Goal: Transaction & Acquisition: Purchase product/service

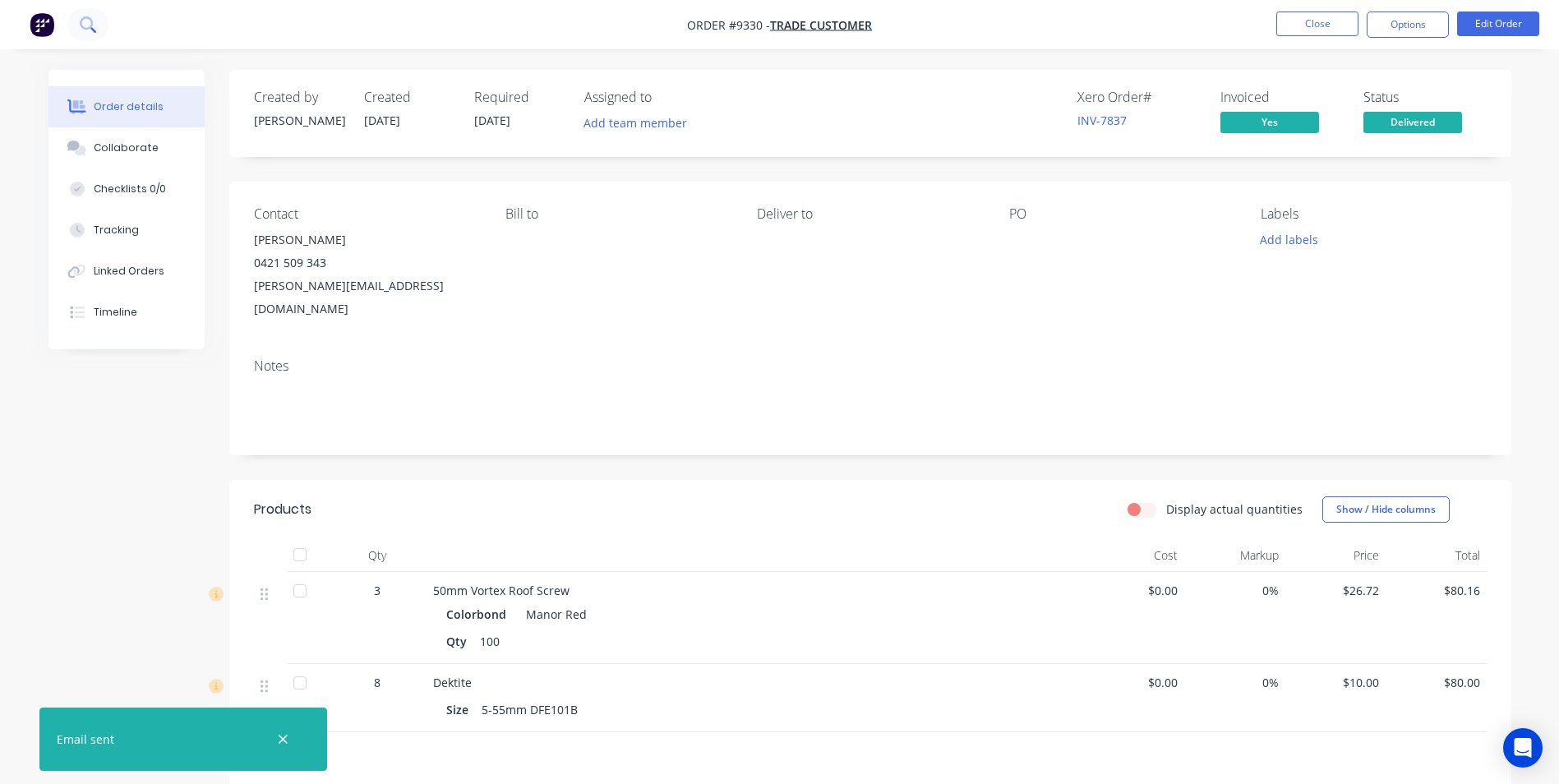
click at [97, 25] on button at bounding box center [87, 25] width 41 height 33
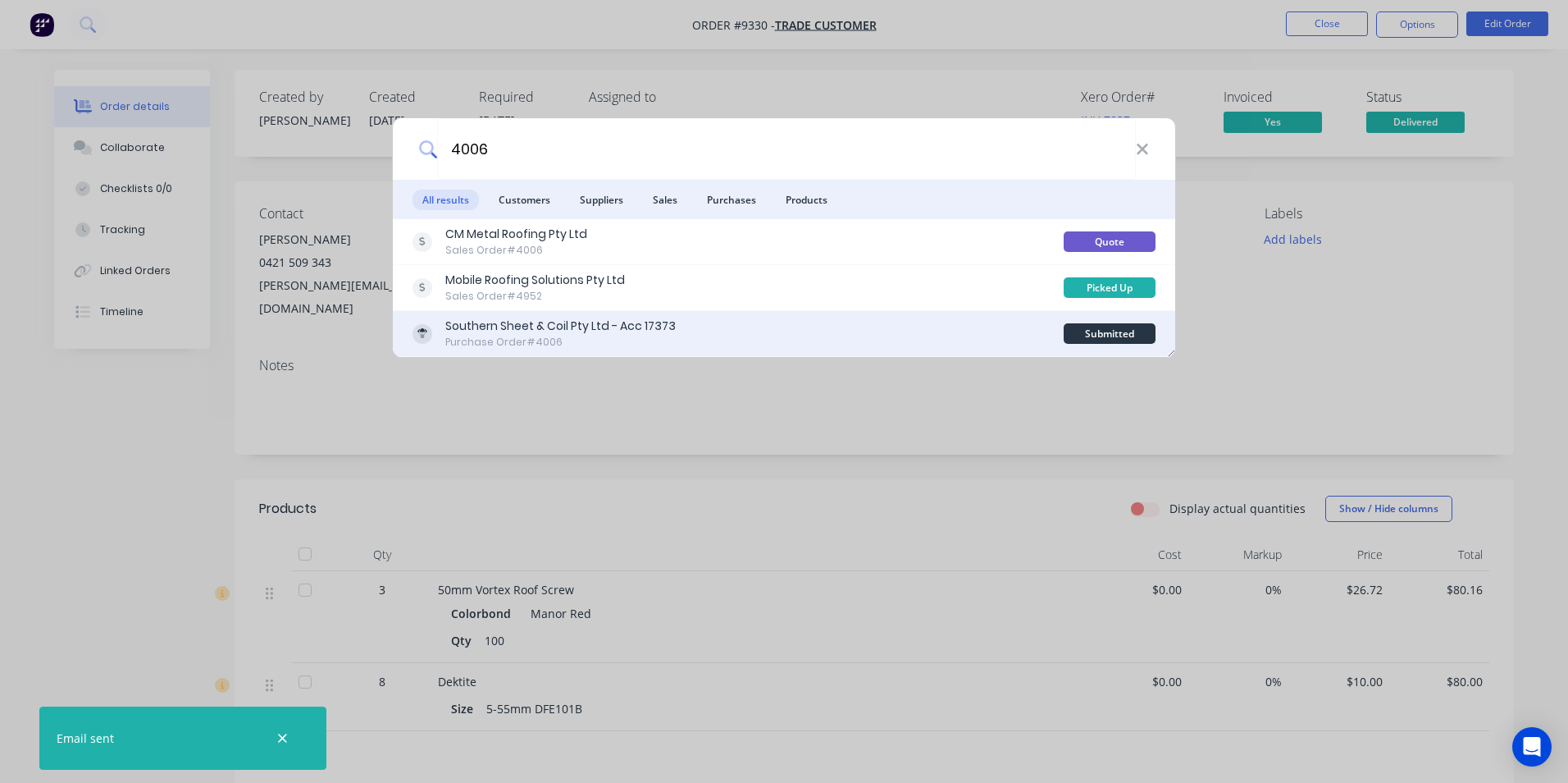
type input "4006"
click at [631, 342] on div "Purchase Order #4006" at bounding box center [560, 342] width 230 height 15
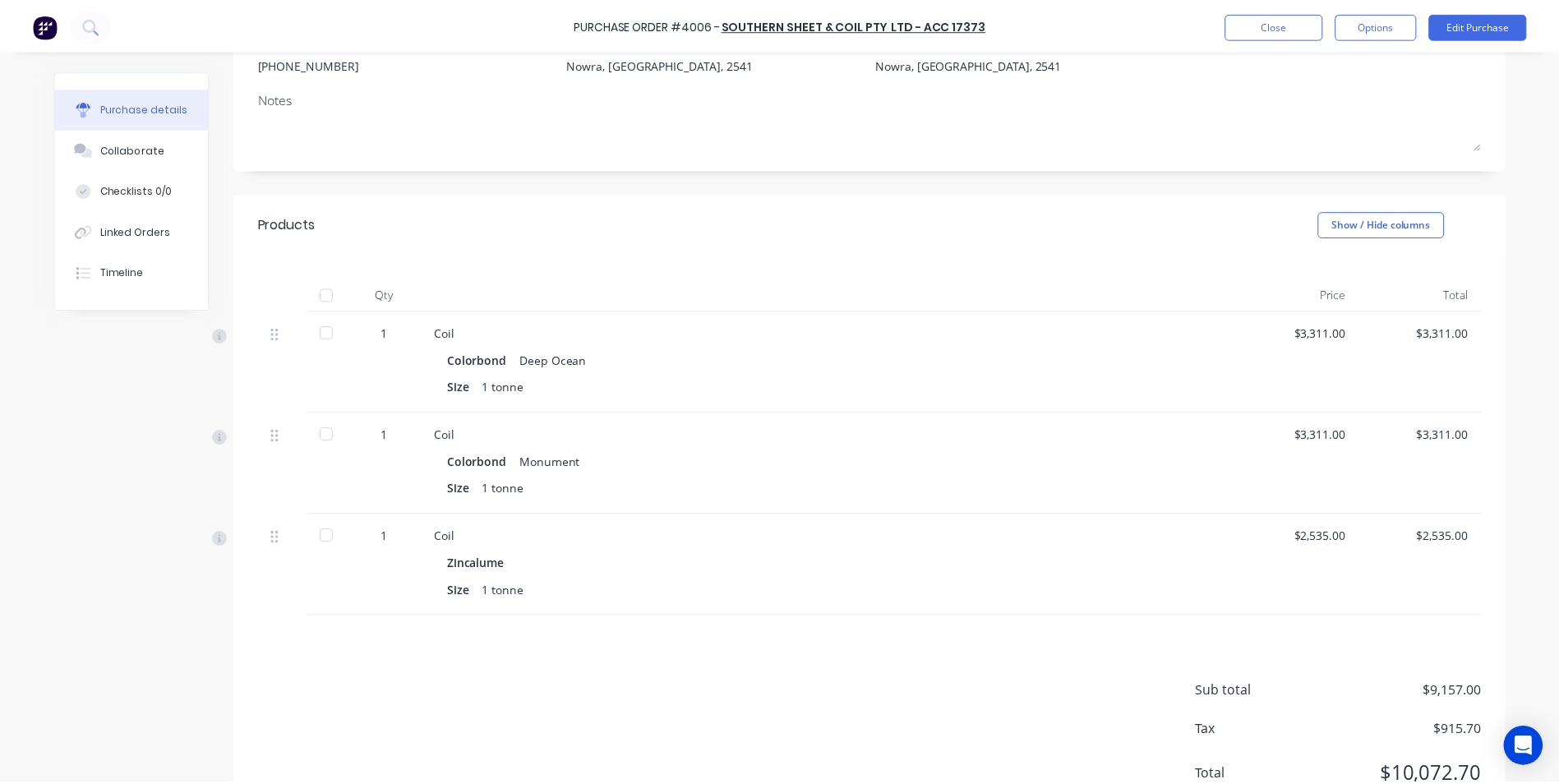
scroll to position [247, 0]
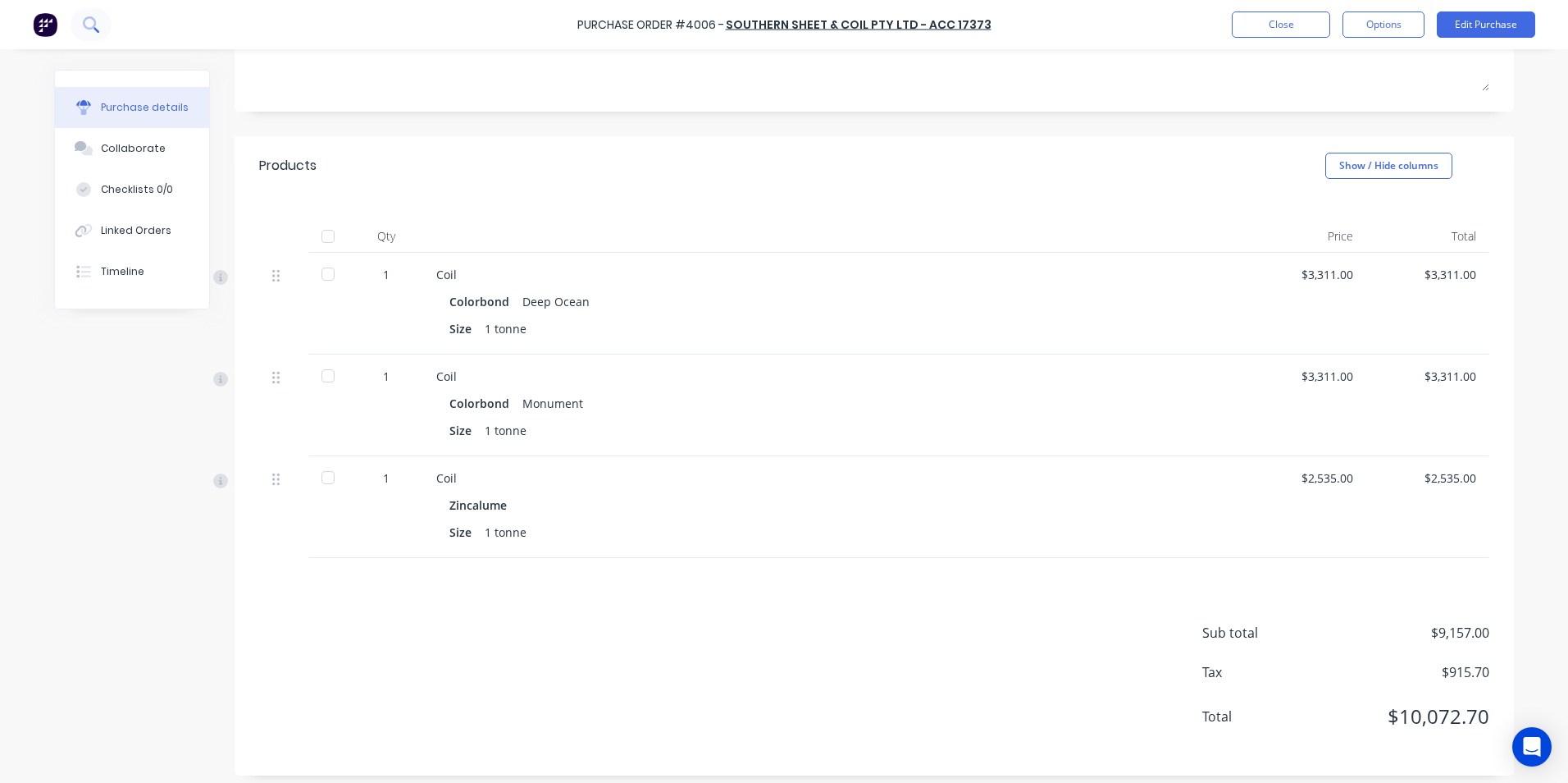
click at [91, 22] on icon at bounding box center [90, 24] width 15 height 15
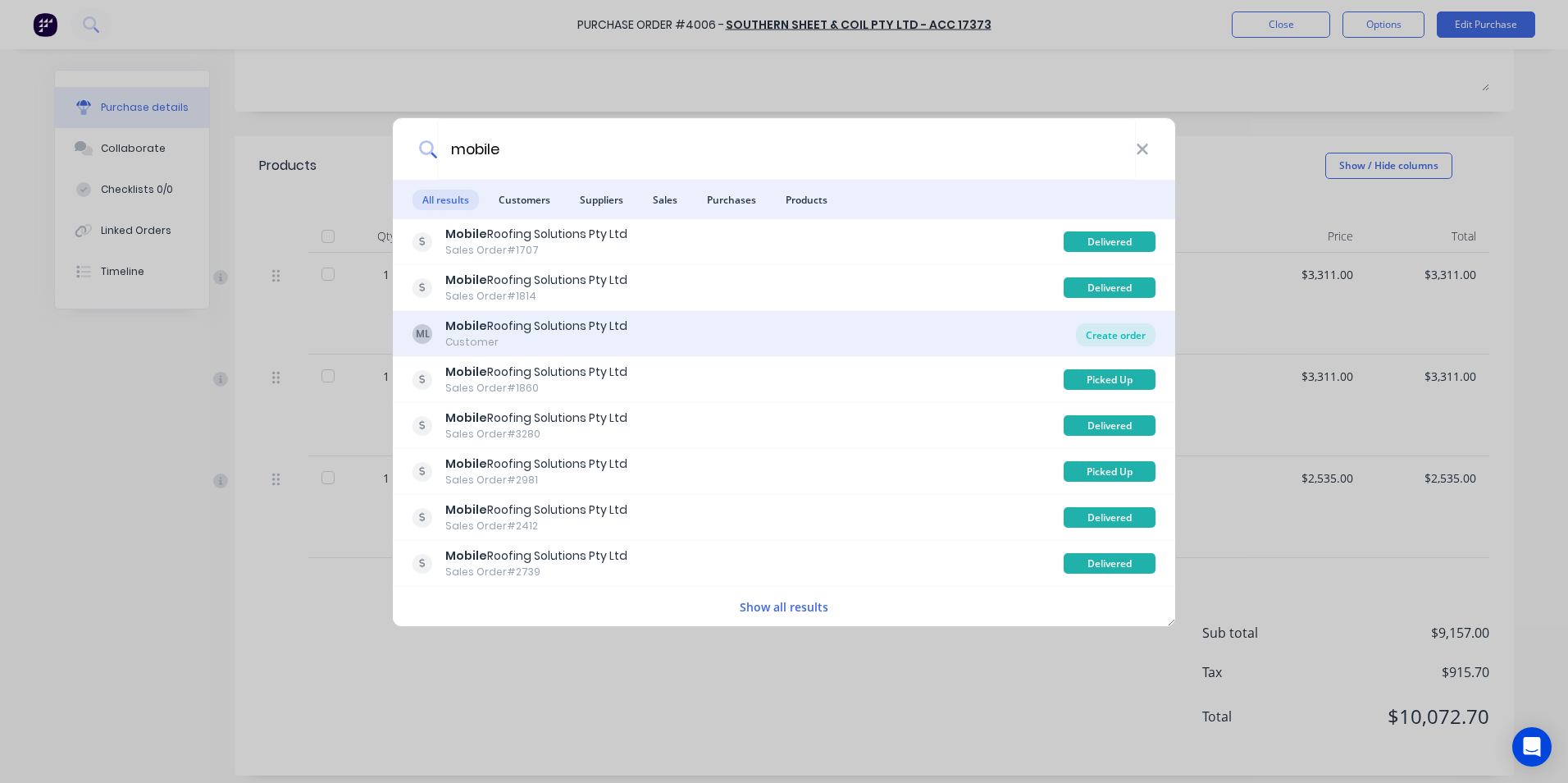
type input "mobile"
click at [1100, 329] on div "Create order" at bounding box center [1116, 335] width 80 height 23
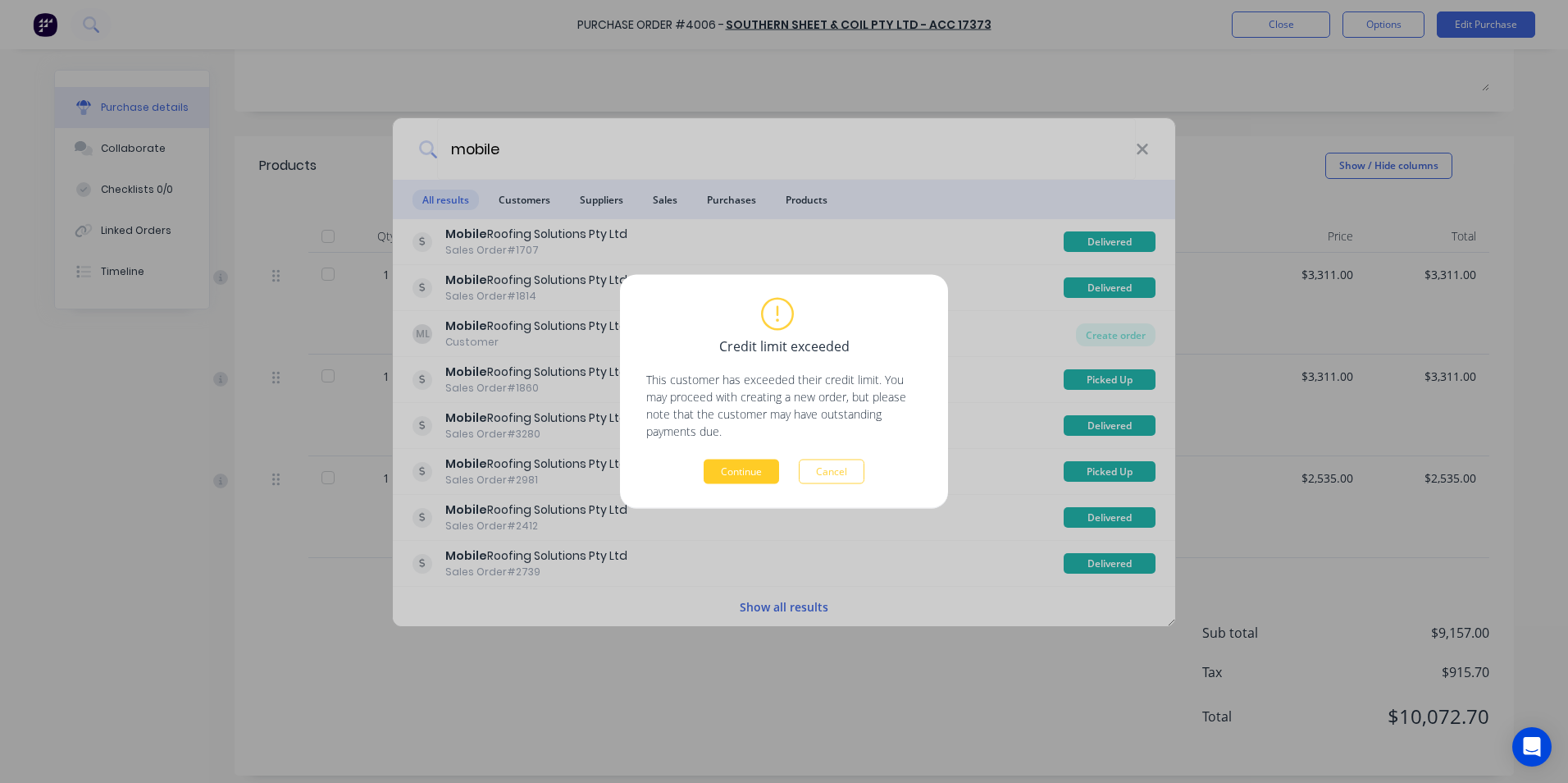
click at [751, 470] on button "Continue" at bounding box center [742, 472] width 76 height 25
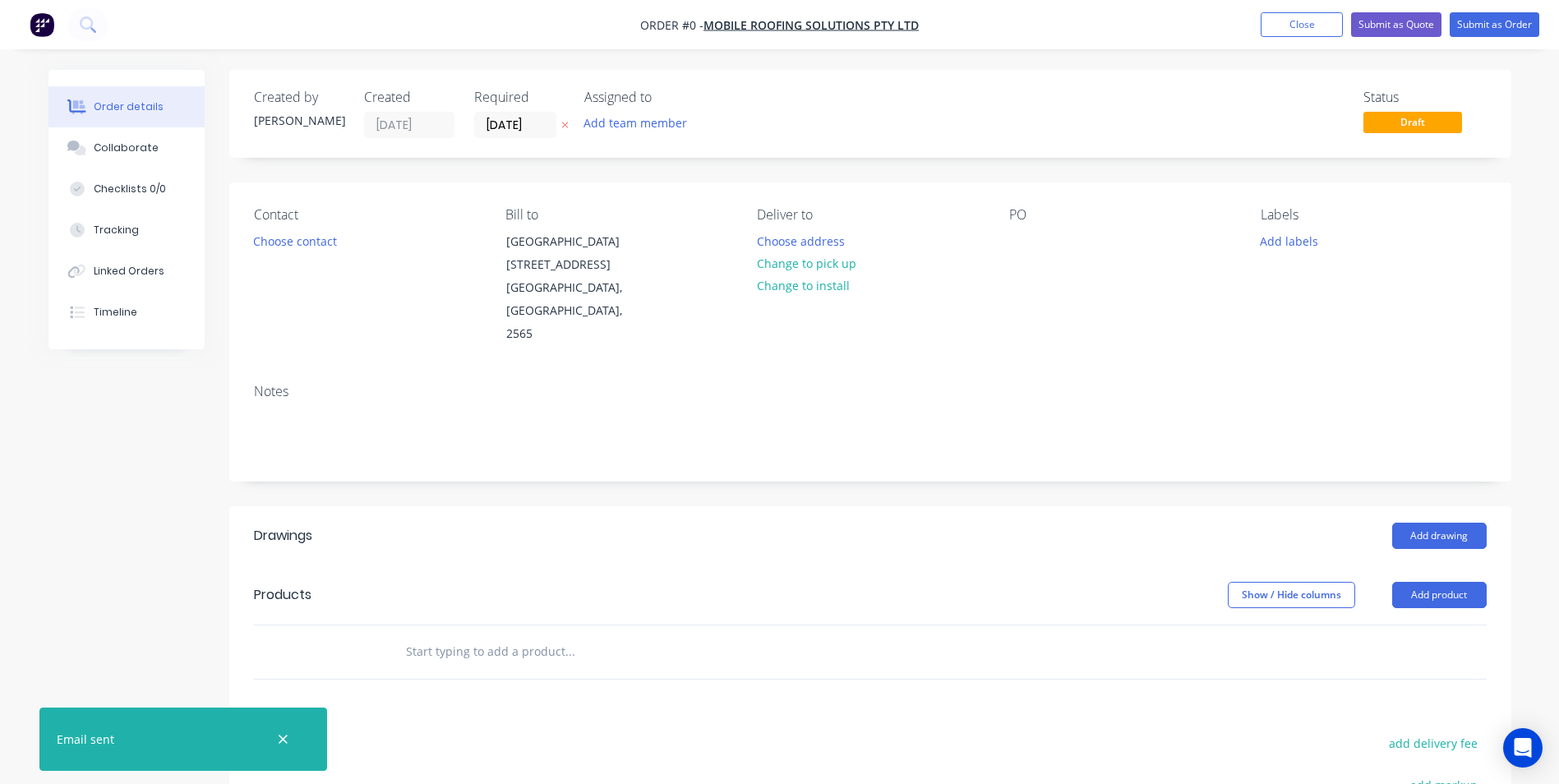
click at [428, 635] on input "text" at bounding box center [570, 651] width 329 height 33
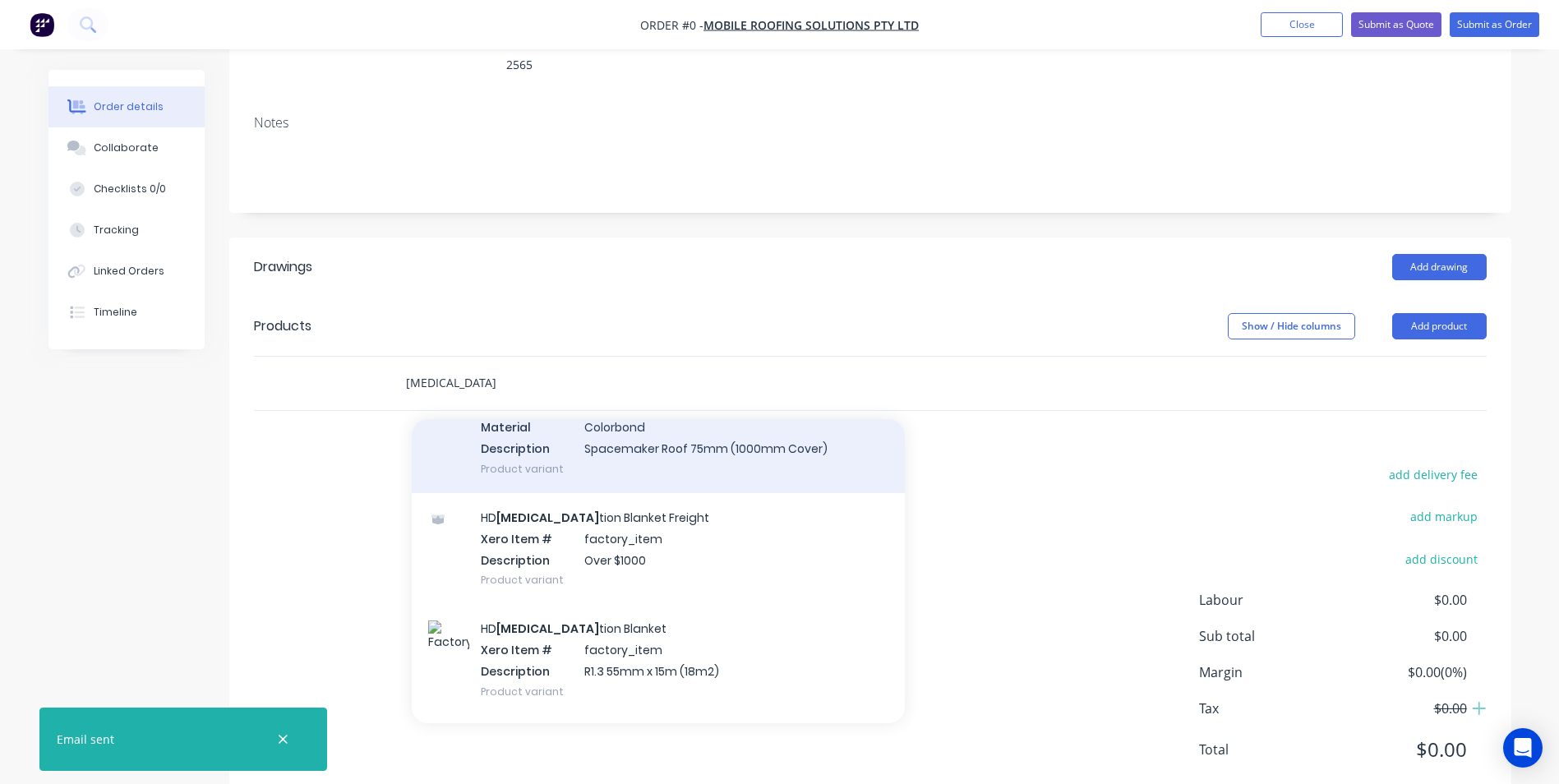
scroll to position [1561, 0]
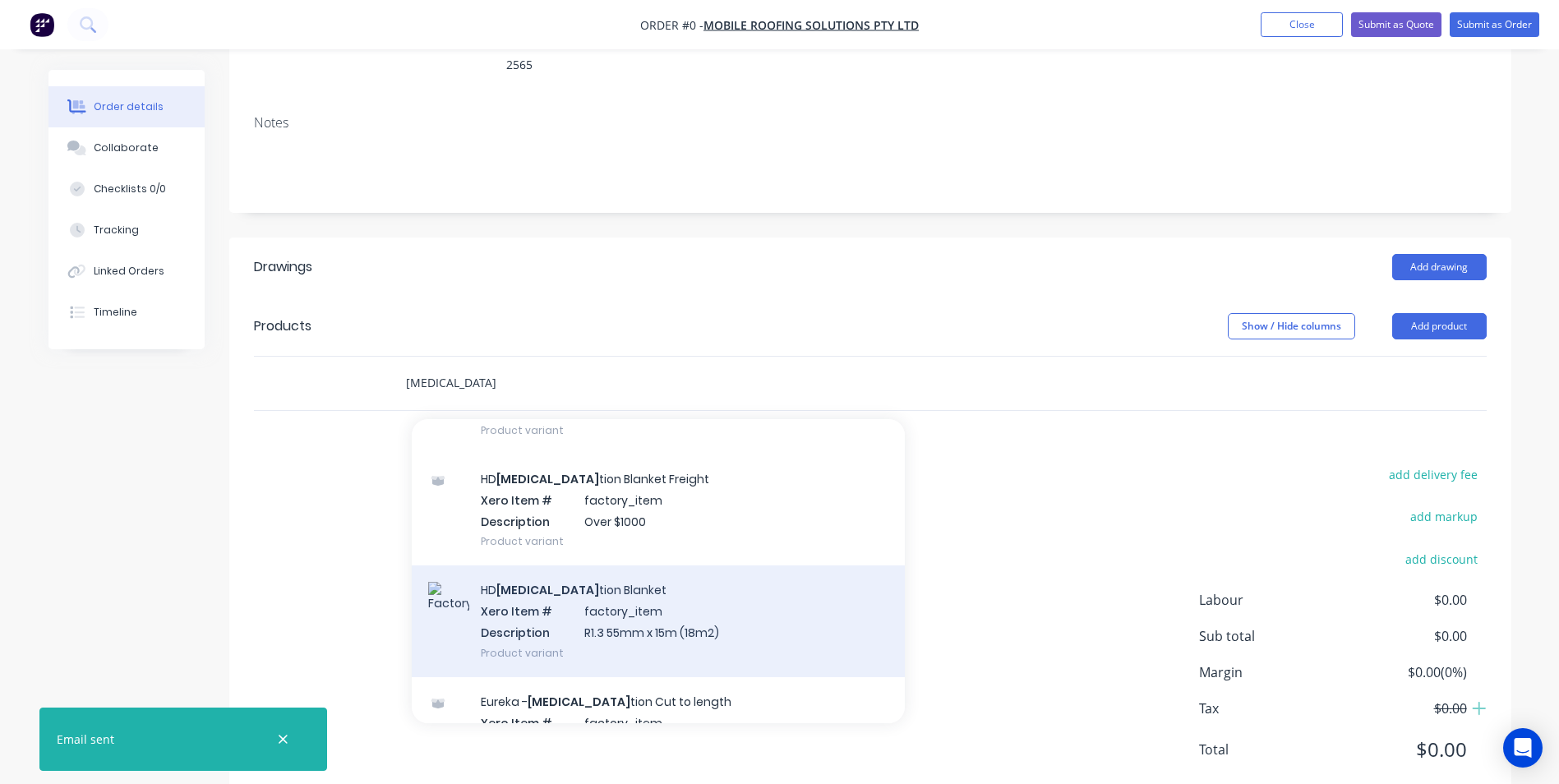
type input "[MEDICAL_DATA]"
click at [548, 566] on div "HD [MEDICAL_DATA] tion Blanket Xero Item # factory_item Description R1.3 55mm x…" at bounding box center [658, 621] width 493 height 111
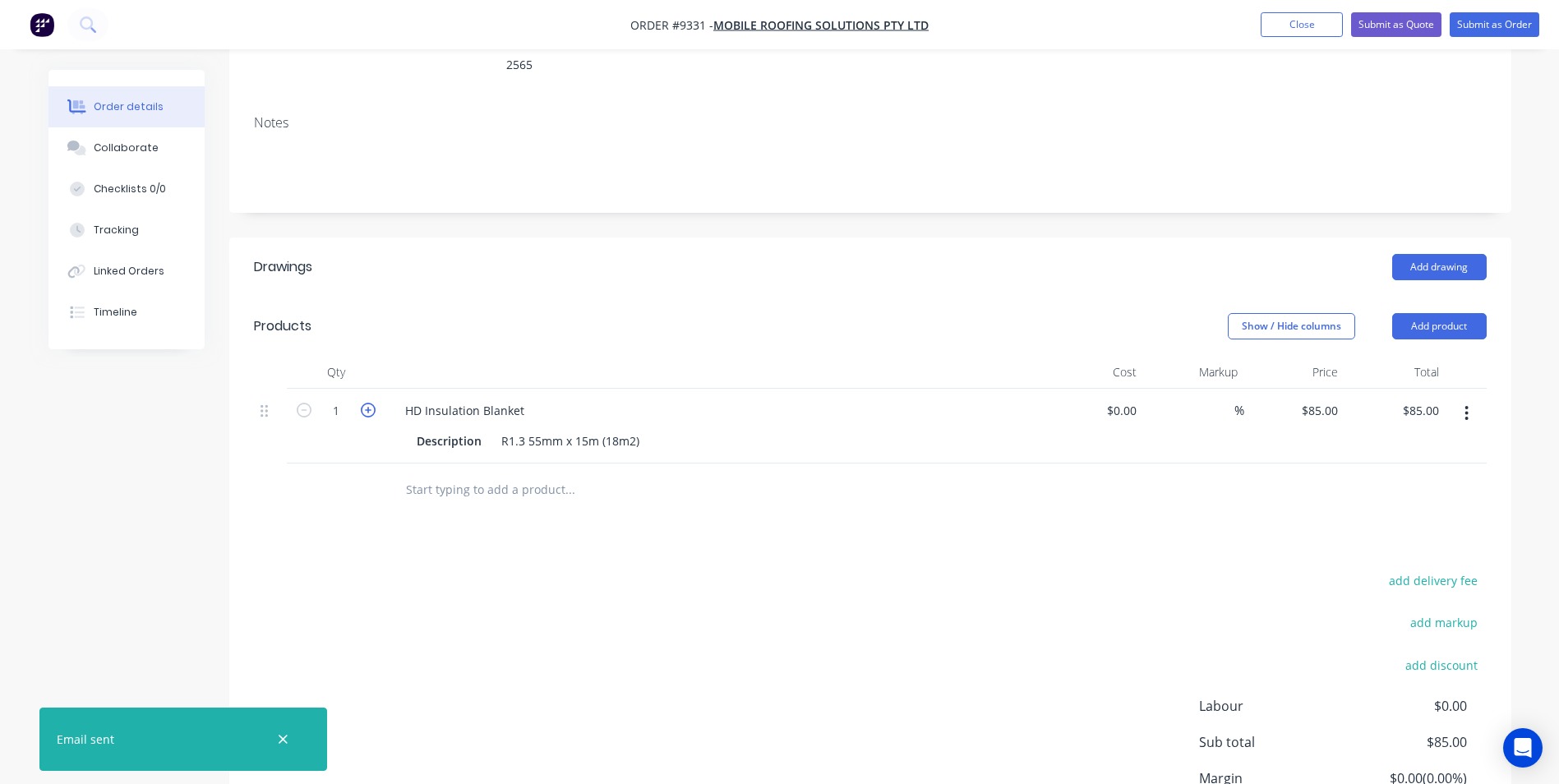
click at [366, 402] on icon "button" at bounding box center [368, 410] width 15 height 15
type input "2"
type input "$170.00"
click at [366, 402] on icon "button" at bounding box center [368, 410] width 15 height 15
type input "3"
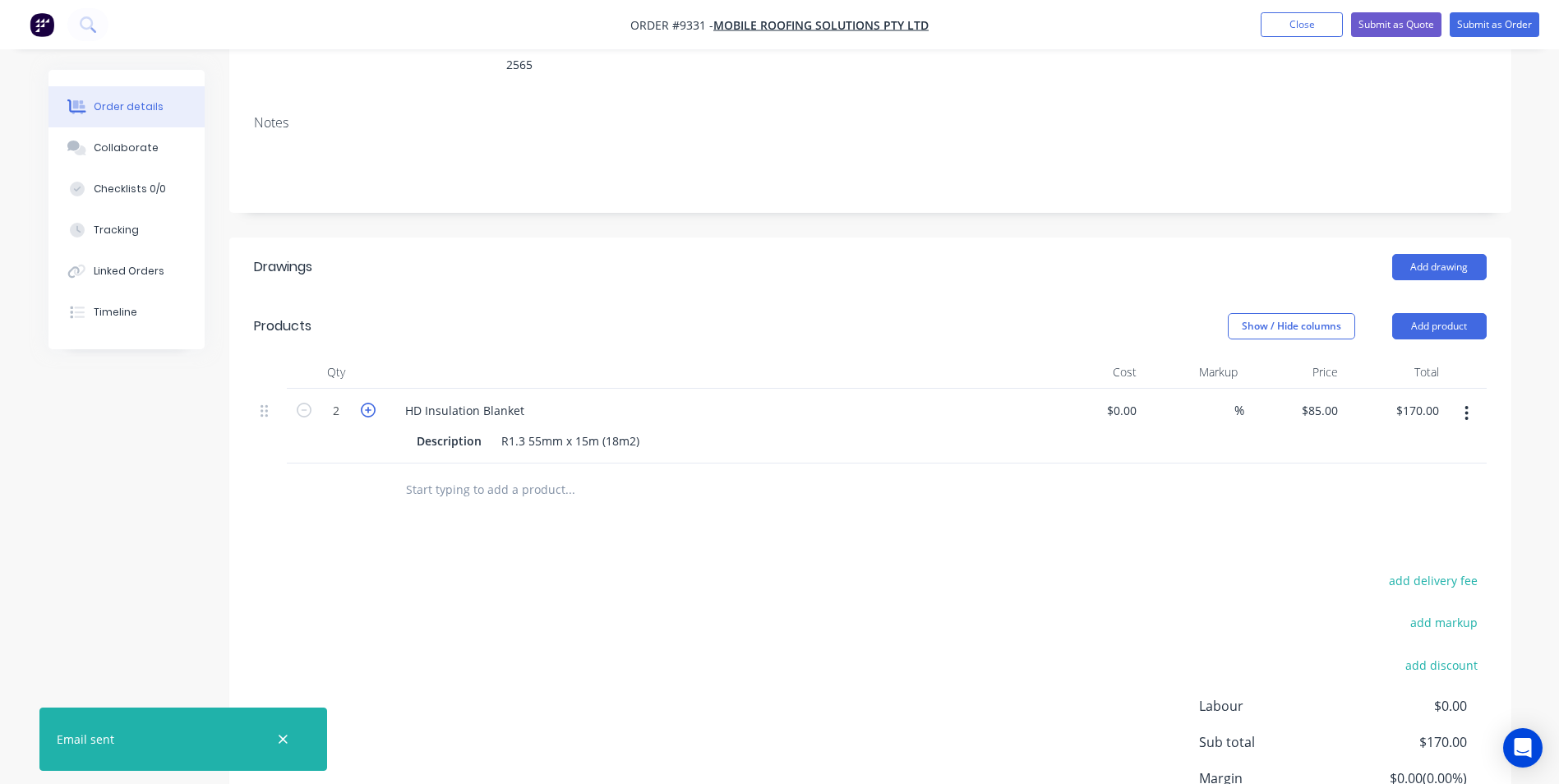
type input "$255.00"
click at [366, 402] on icon "button" at bounding box center [368, 410] width 15 height 15
type input "4"
type input "$340.00"
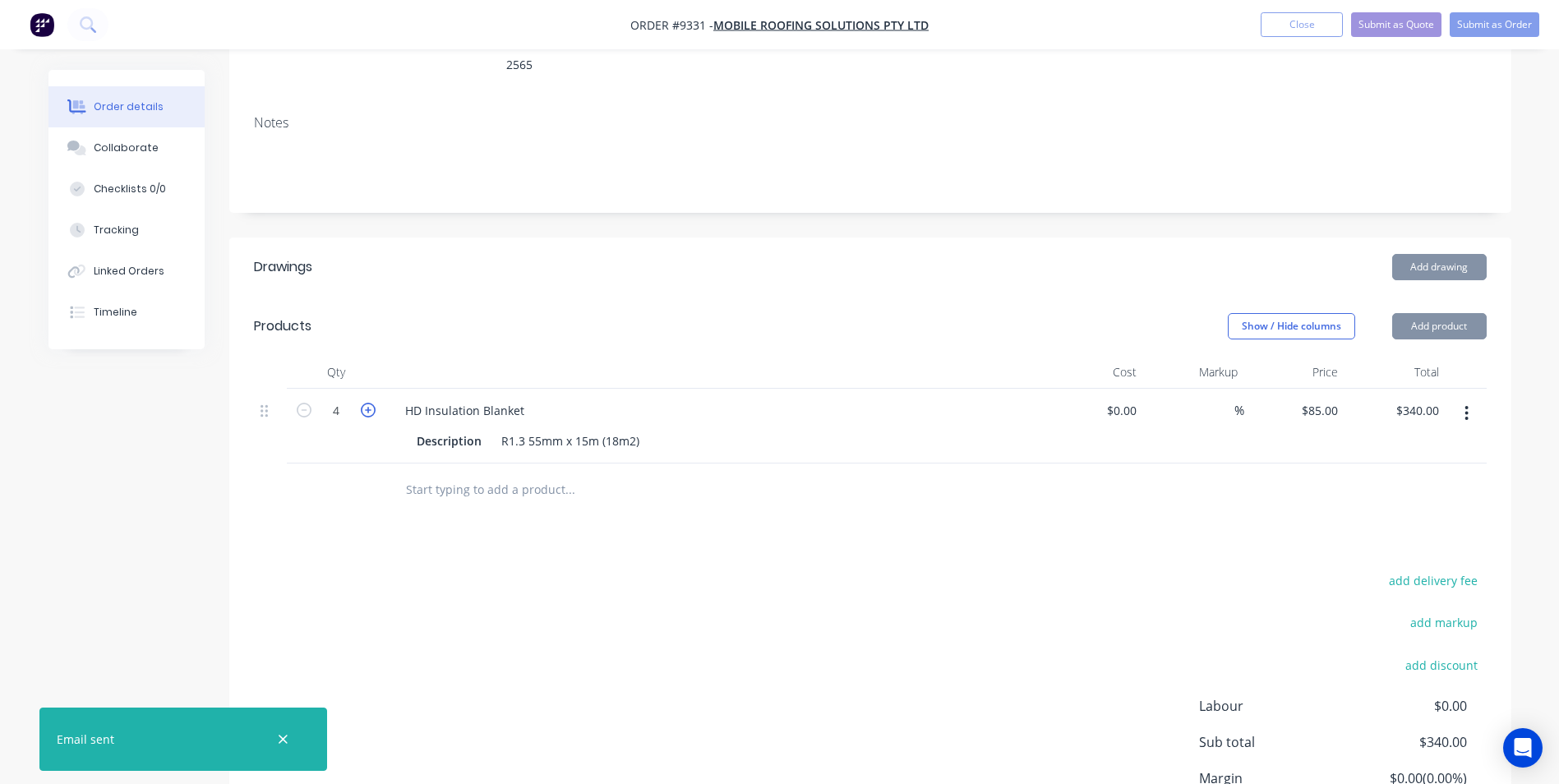
click at [366, 402] on icon "button" at bounding box center [368, 410] width 15 height 15
type input "5"
type input "$425.00"
click at [366, 402] on icon "button" at bounding box center [368, 410] width 15 height 15
type input "6"
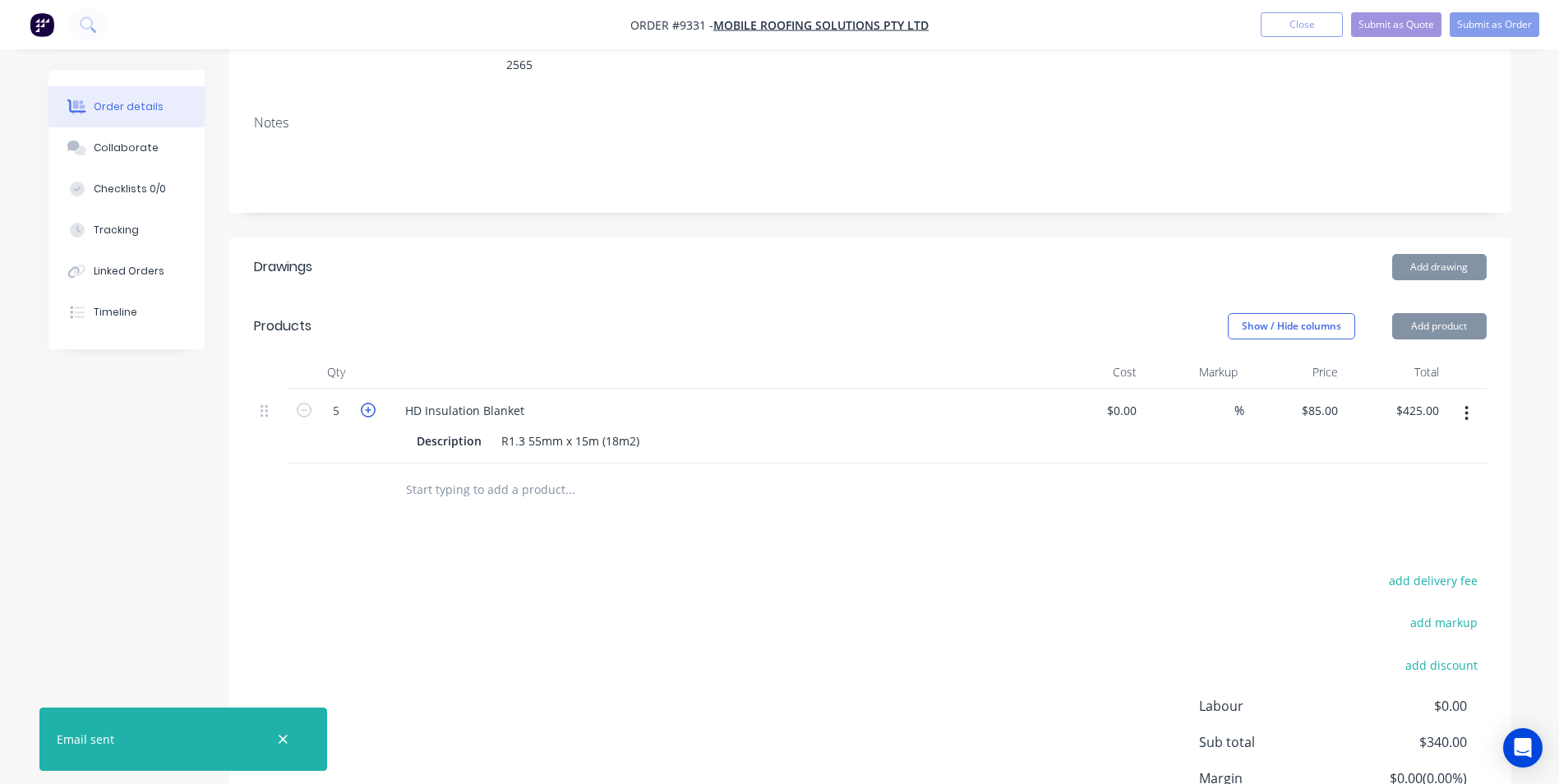
type input "$510.00"
click at [366, 402] on icon "button" at bounding box center [368, 410] width 15 height 15
type input "7"
type input "$595.00"
click at [366, 402] on icon "button" at bounding box center [368, 410] width 15 height 15
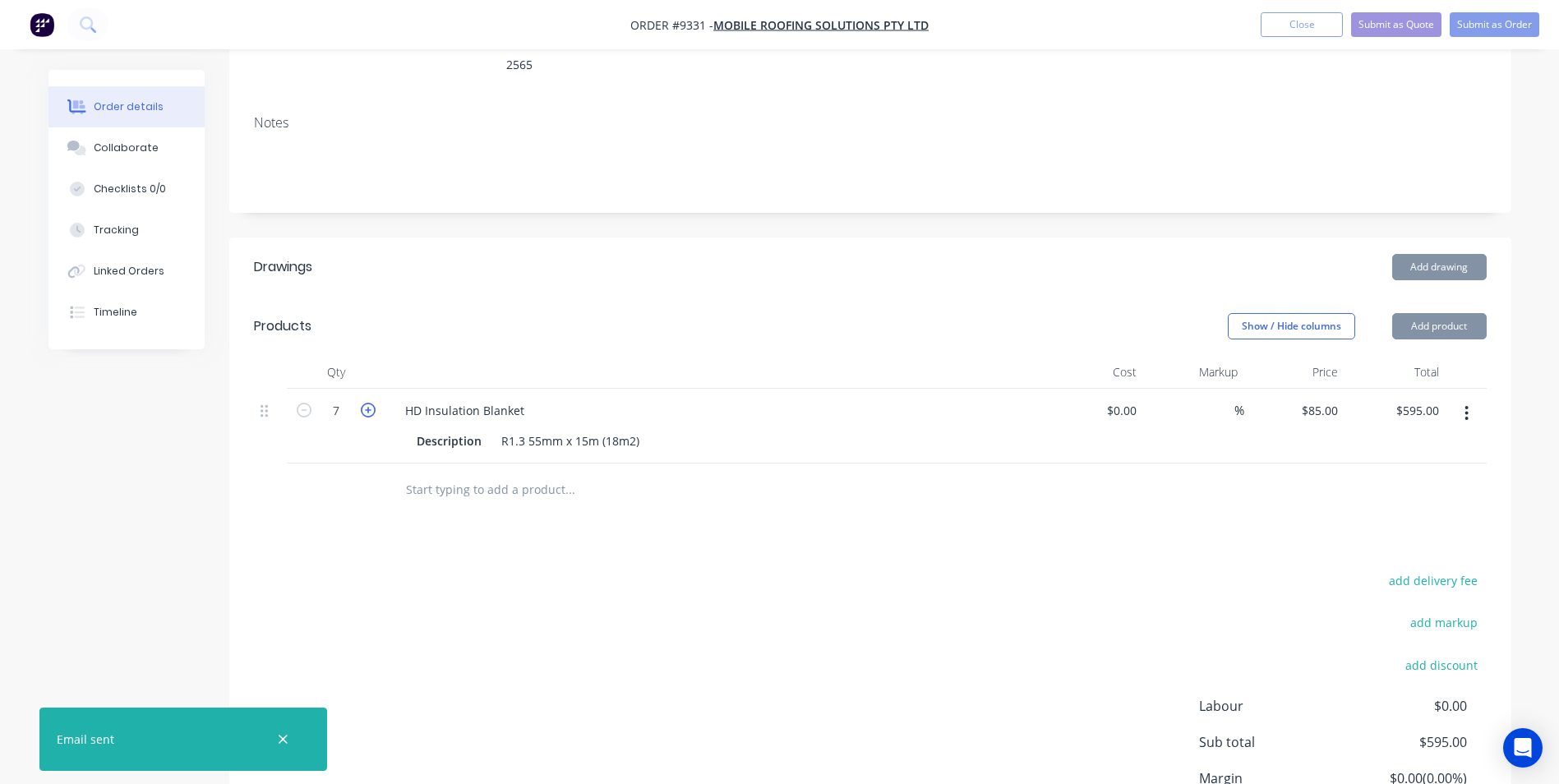
type input "8"
type input "$680.00"
click at [366, 402] on icon "button" at bounding box center [368, 410] width 15 height 15
type input "9"
type input "$765.00"
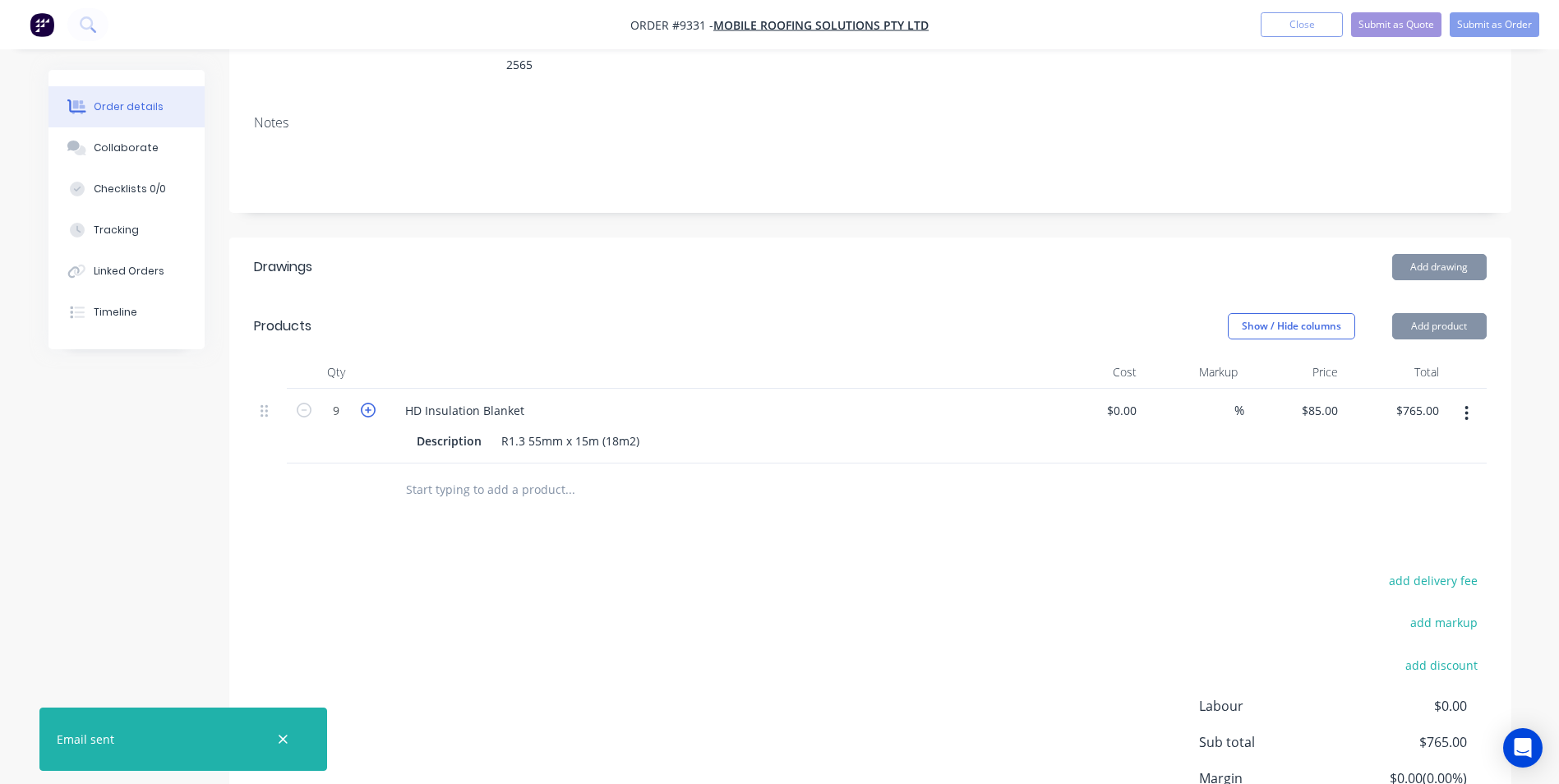
click at [366, 402] on icon "button" at bounding box center [368, 410] width 15 height 15
type input "10"
type input "$850.00"
click at [366, 402] on icon "button" at bounding box center [368, 410] width 15 height 15
type input "11"
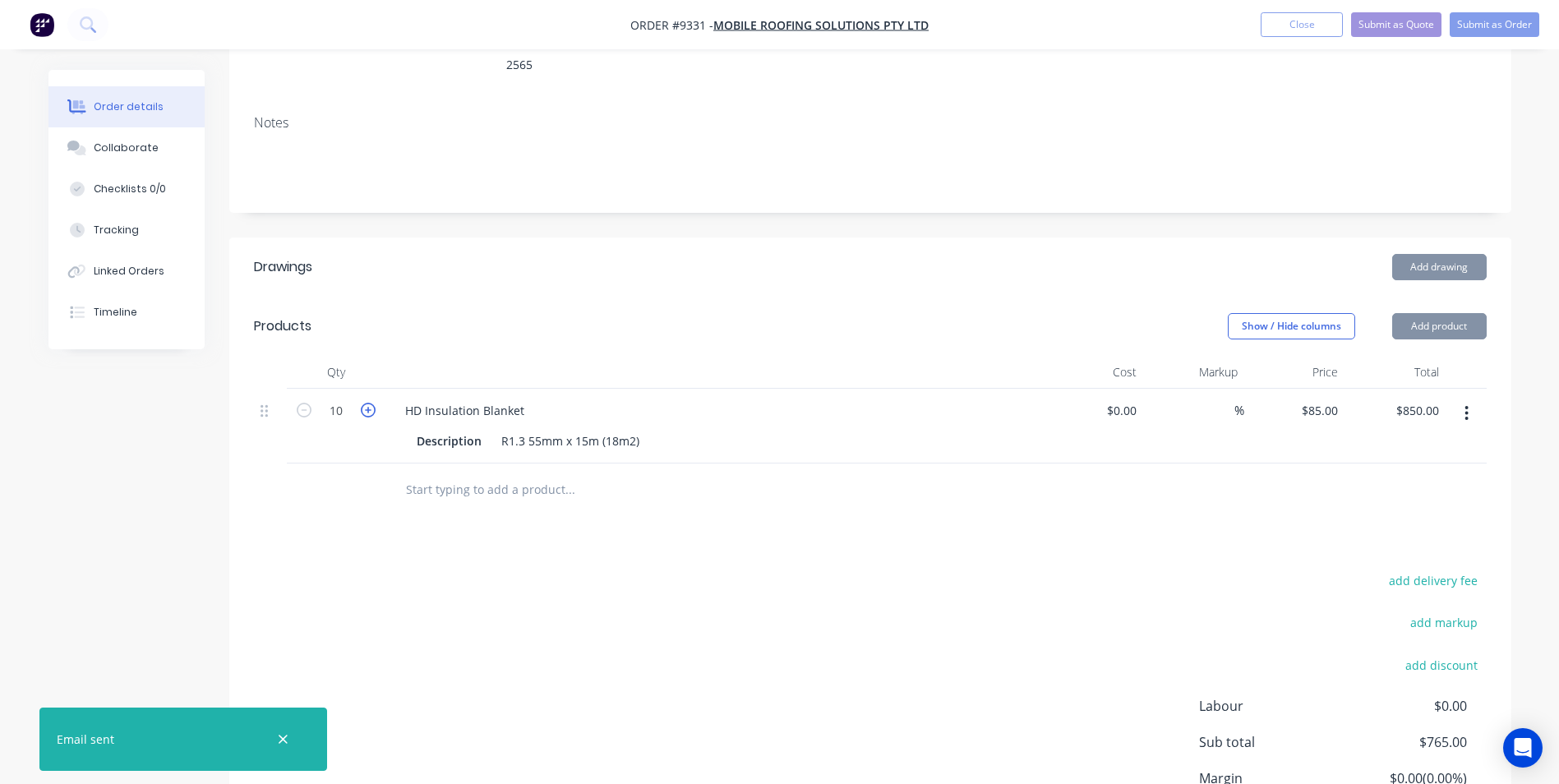
type input "$935.00"
click at [367, 402] on icon "button" at bounding box center [368, 410] width 15 height 15
type input "12"
type input "$1,020.00"
click at [368, 402] on icon "button" at bounding box center [368, 410] width 15 height 15
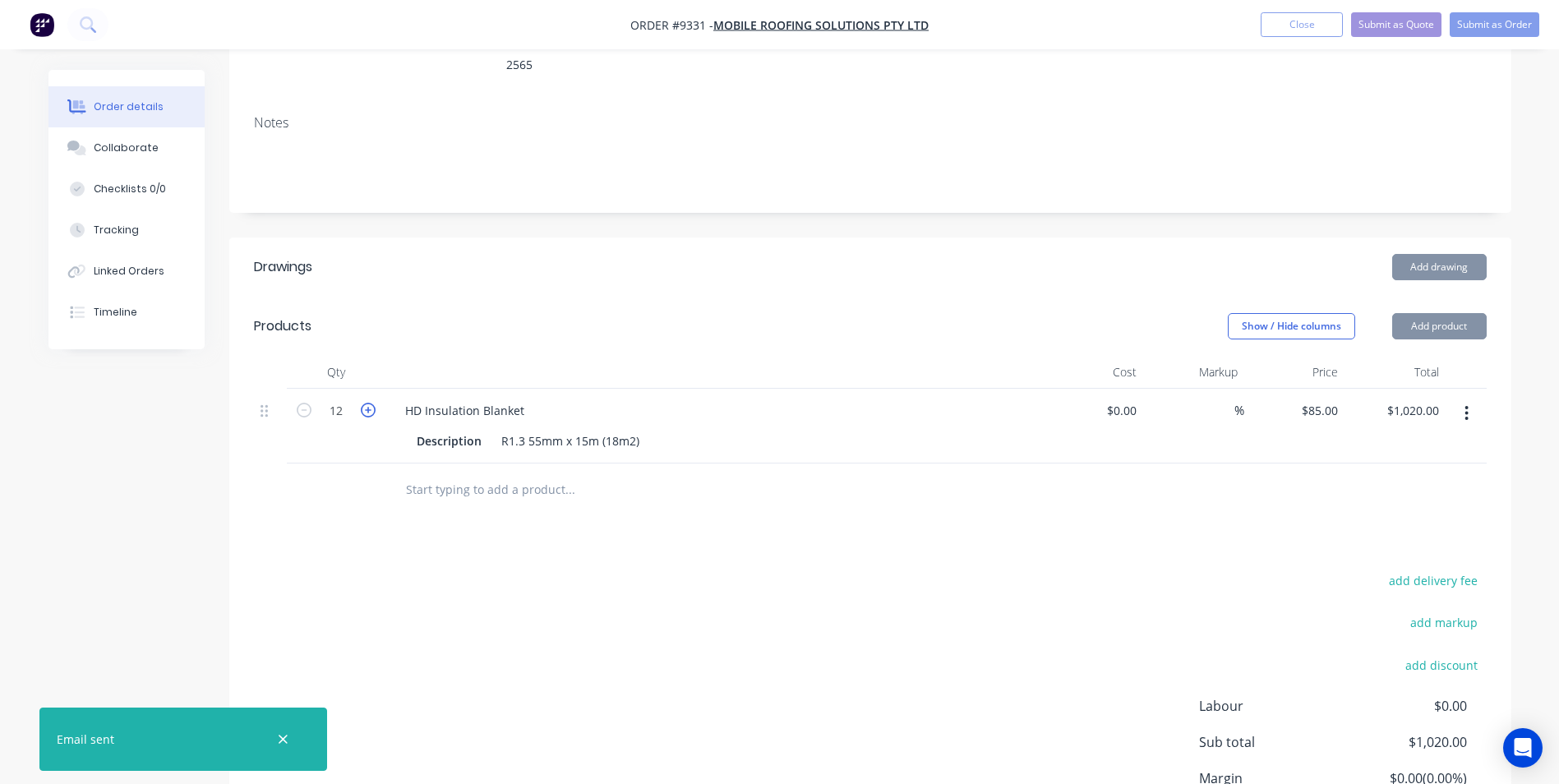
type input "13"
type input "$1,105.00"
click at [368, 402] on icon "button" at bounding box center [368, 410] width 15 height 15
type input "14"
type input "$1,190.00"
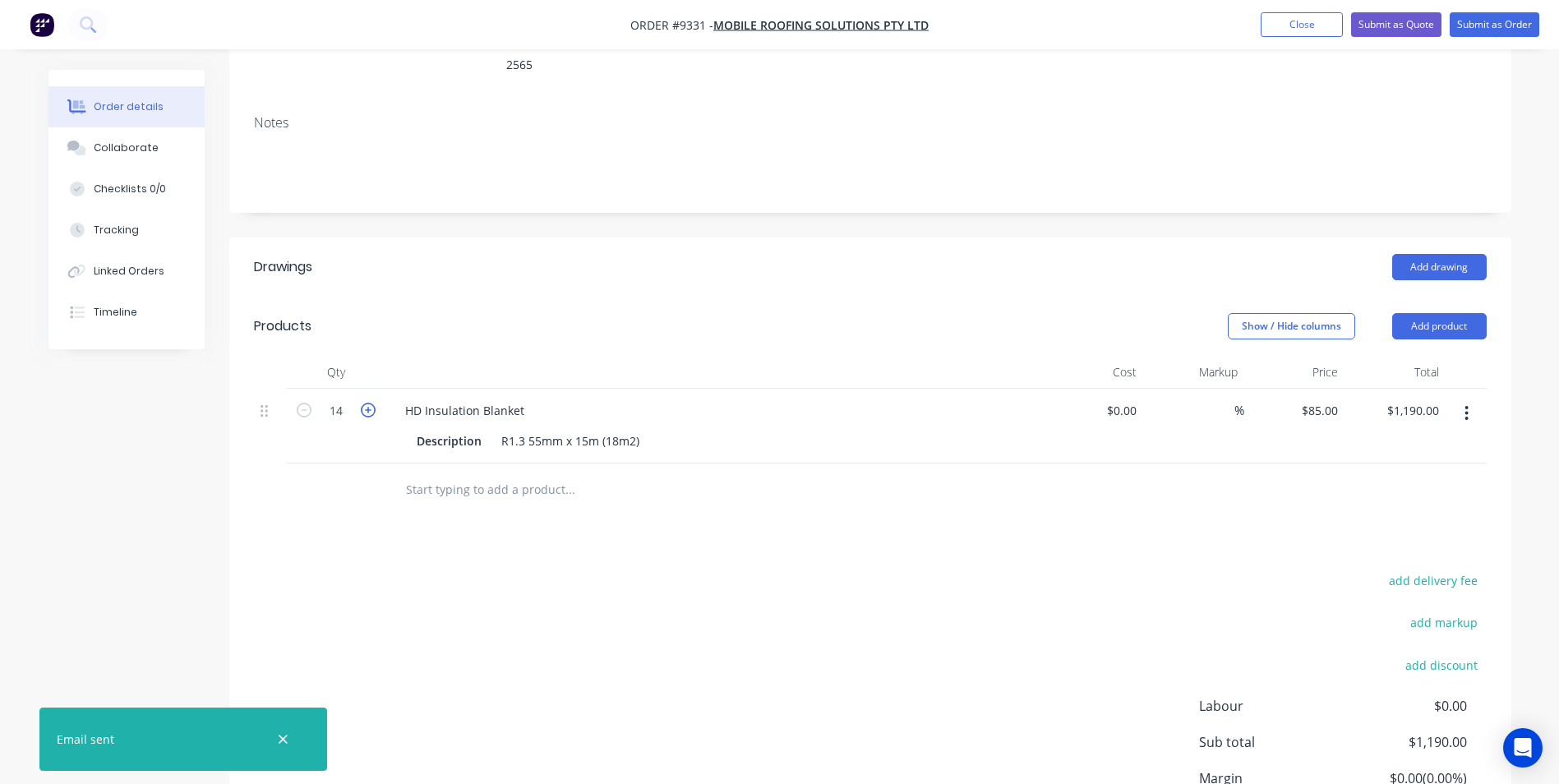
click at [368, 402] on icon "button" at bounding box center [368, 410] width 15 height 15
type input "15"
type input "$1,275.00"
click at [368, 402] on icon "button" at bounding box center [368, 410] width 15 height 15
type input "16"
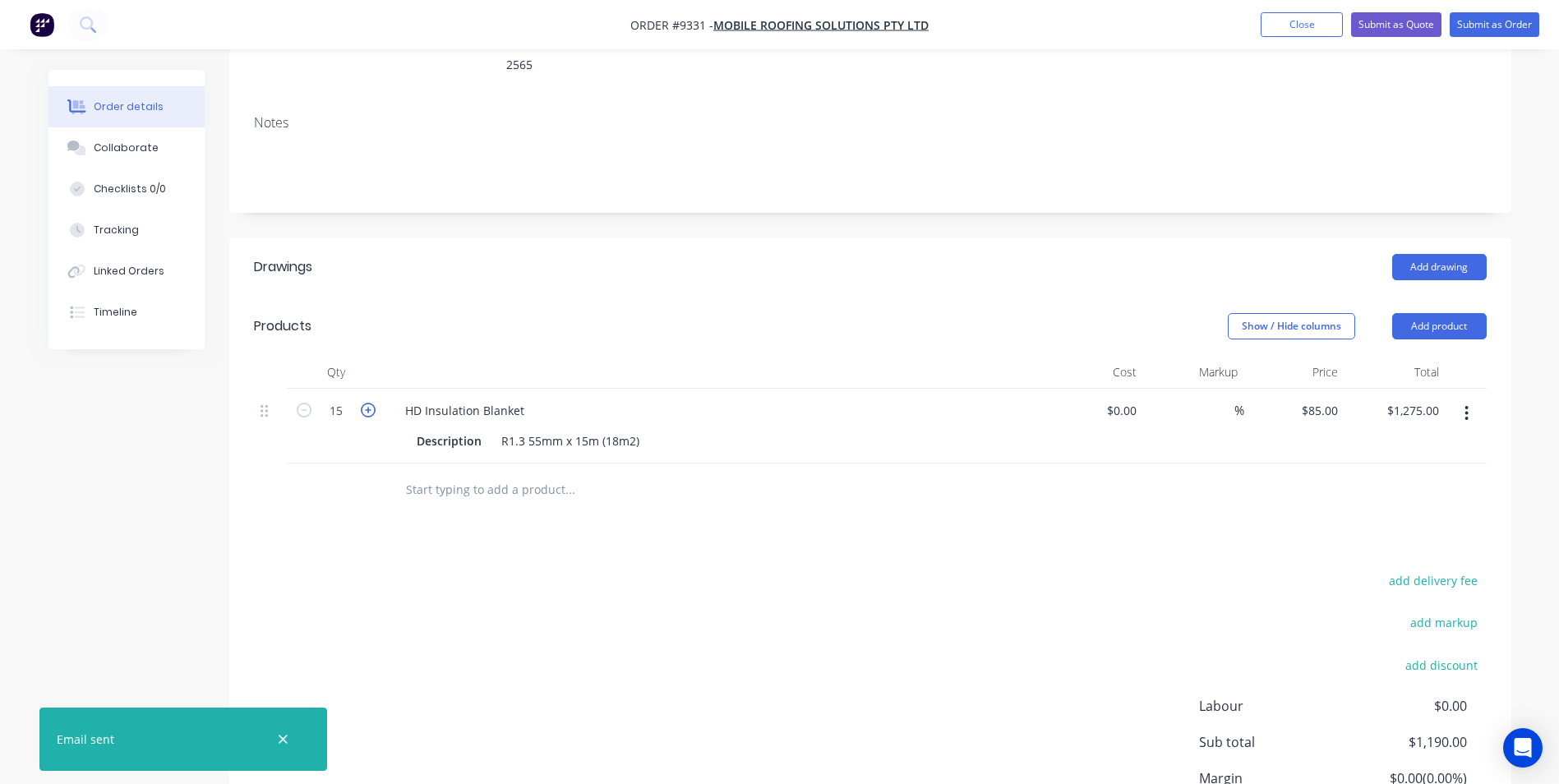
type input "$1,360.00"
click at [368, 402] on icon "button" at bounding box center [368, 410] width 15 height 15
type input "17"
type input "$1,445.00"
click at [368, 402] on icon "button" at bounding box center [368, 410] width 15 height 15
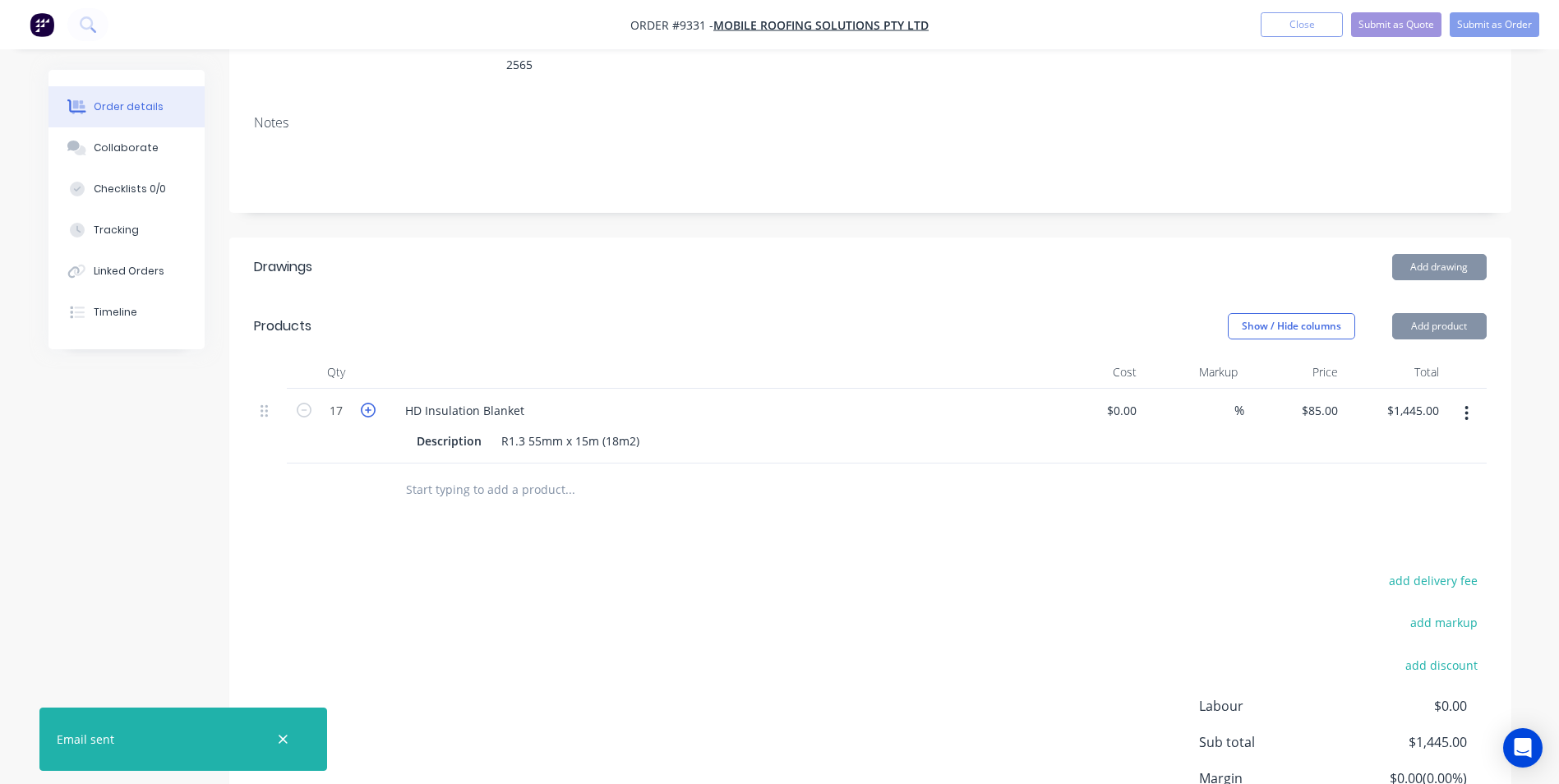
type input "18"
type input "$1,530.00"
click at [368, 402] on icon "button" at bounding box center [368, 410] width 15 height 15
type input "19"
type input "$1,615.00"
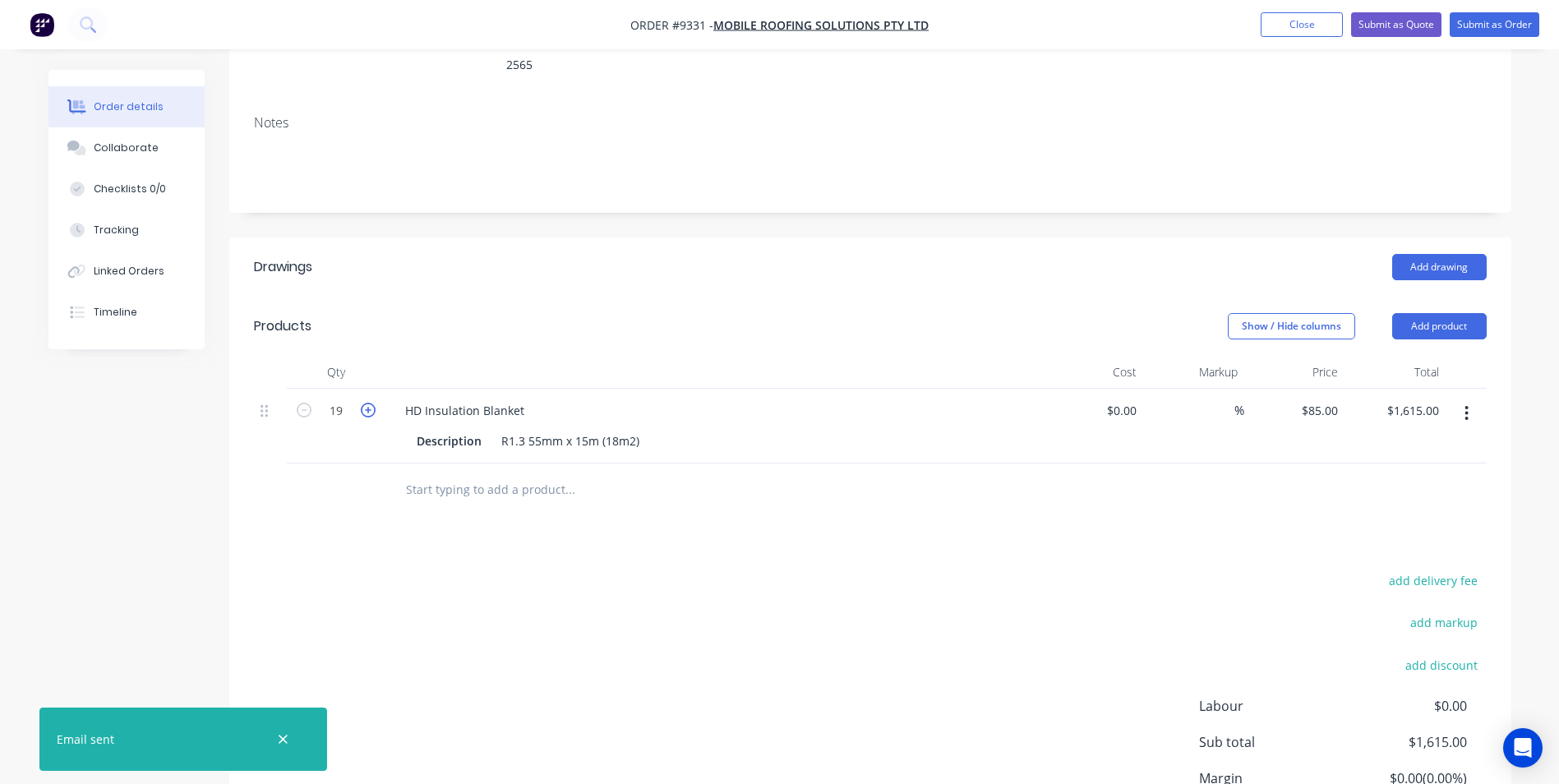
click at [368, 402] on icon "button" at bounding box center [368, 410] width 15 height 15
type input "20"
type input "$1,700.00"
click at [368, 402] on icon "button" at bounding box center [368, 410] width 15 height 15
type input "21"
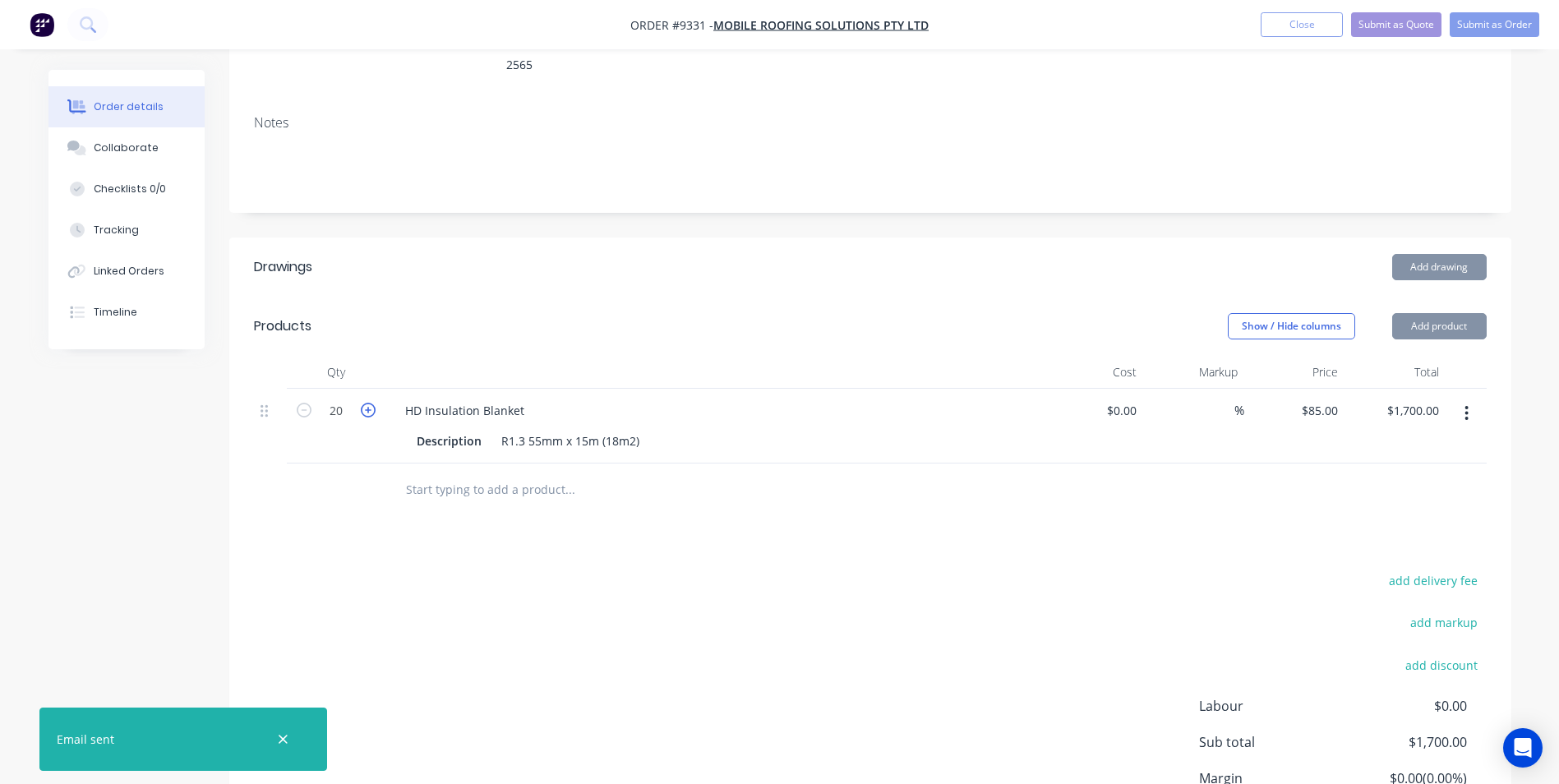
type input "$1,785.00"
click at [368, 402] on icon "button" at bounding box center [368, 410] width 15 height 15
type input "22"
type input "$1,870.00"
click at [368, 402] on icon "button" at bounding box center [368, 410] width 15 height 15
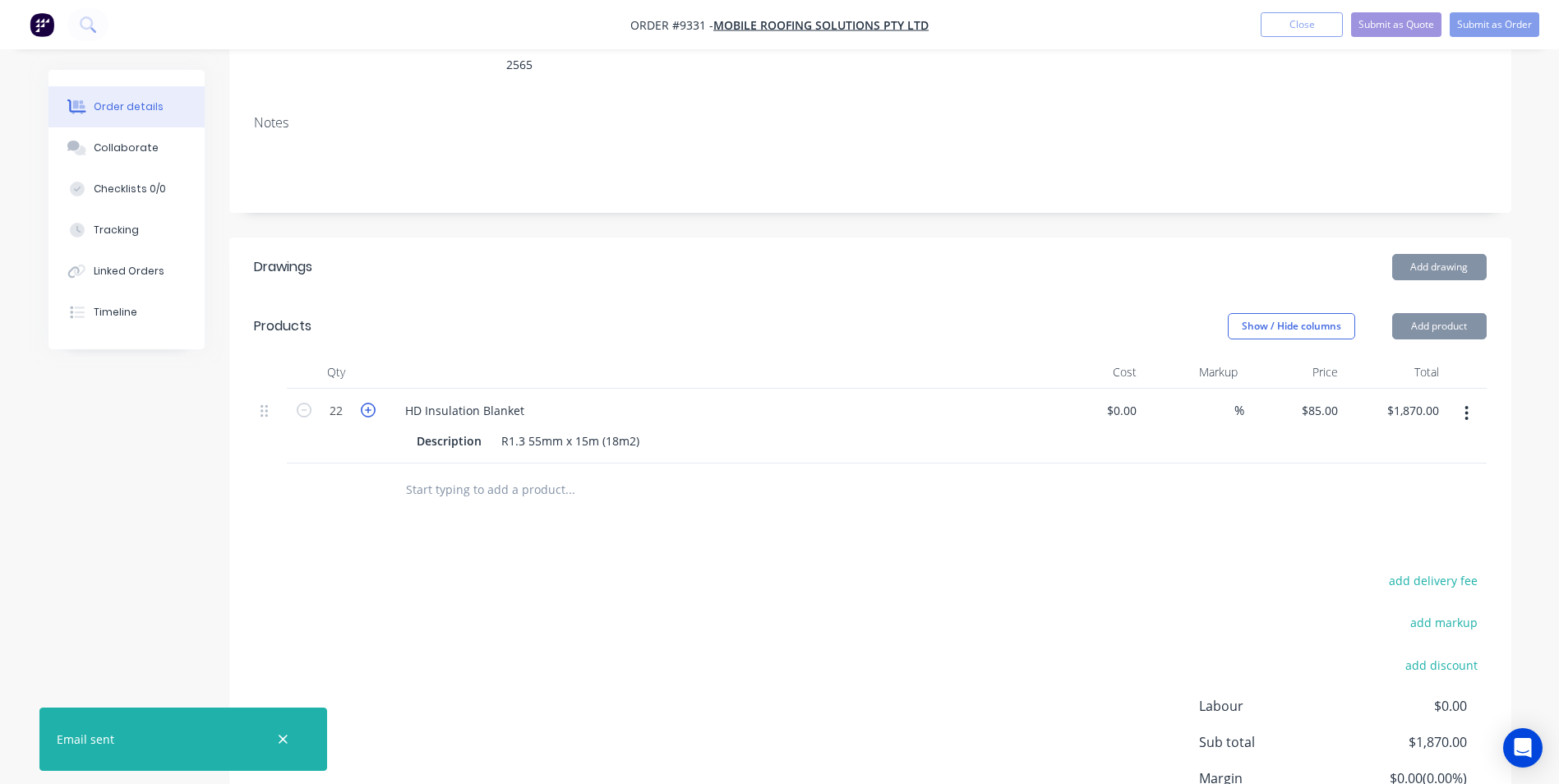
type input "23"
type input "$1,955.00"
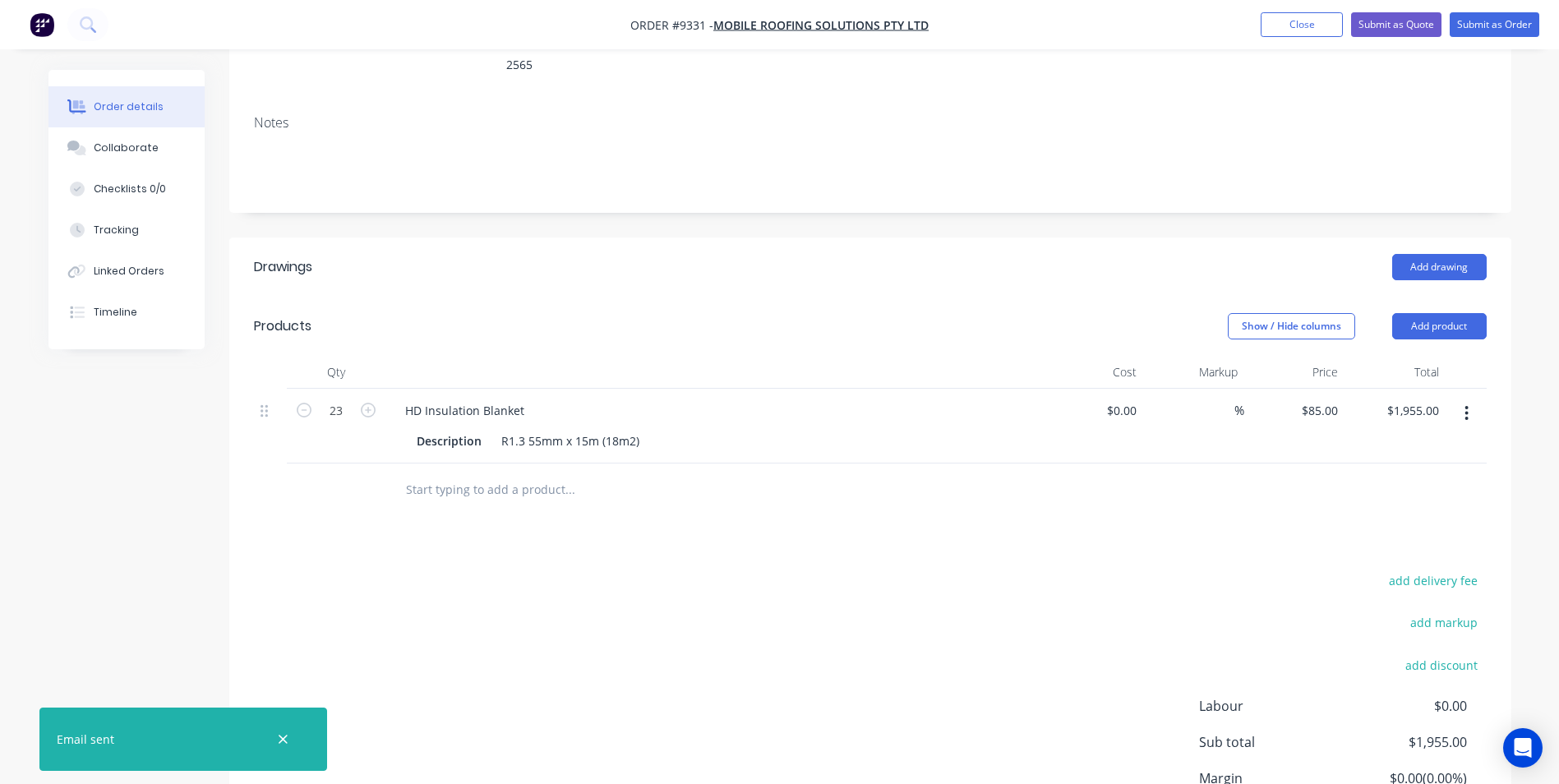
click at [459, 474] on input "text" at bounding box center [570, 490] width 329 height 33
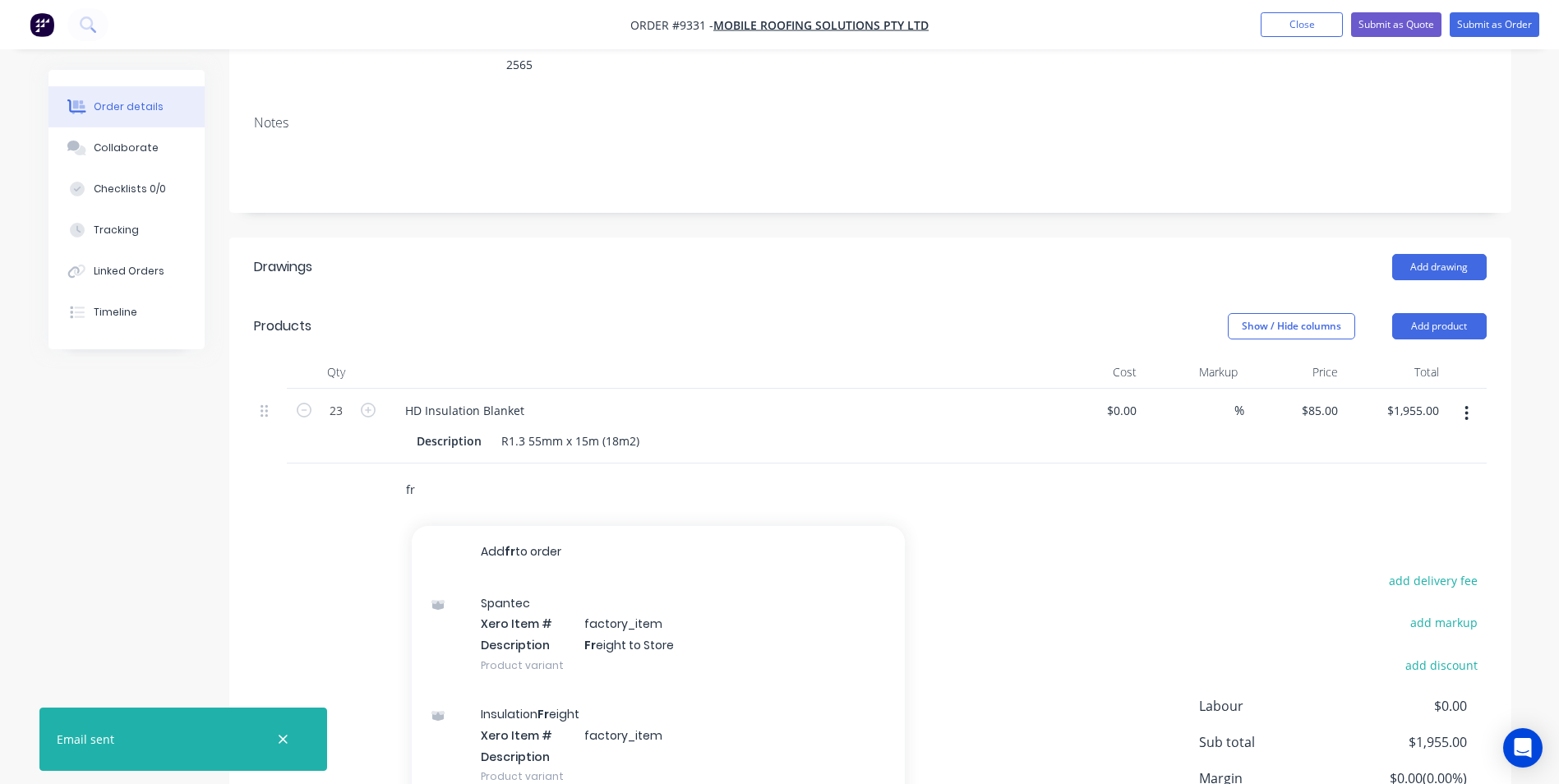
type input "f"
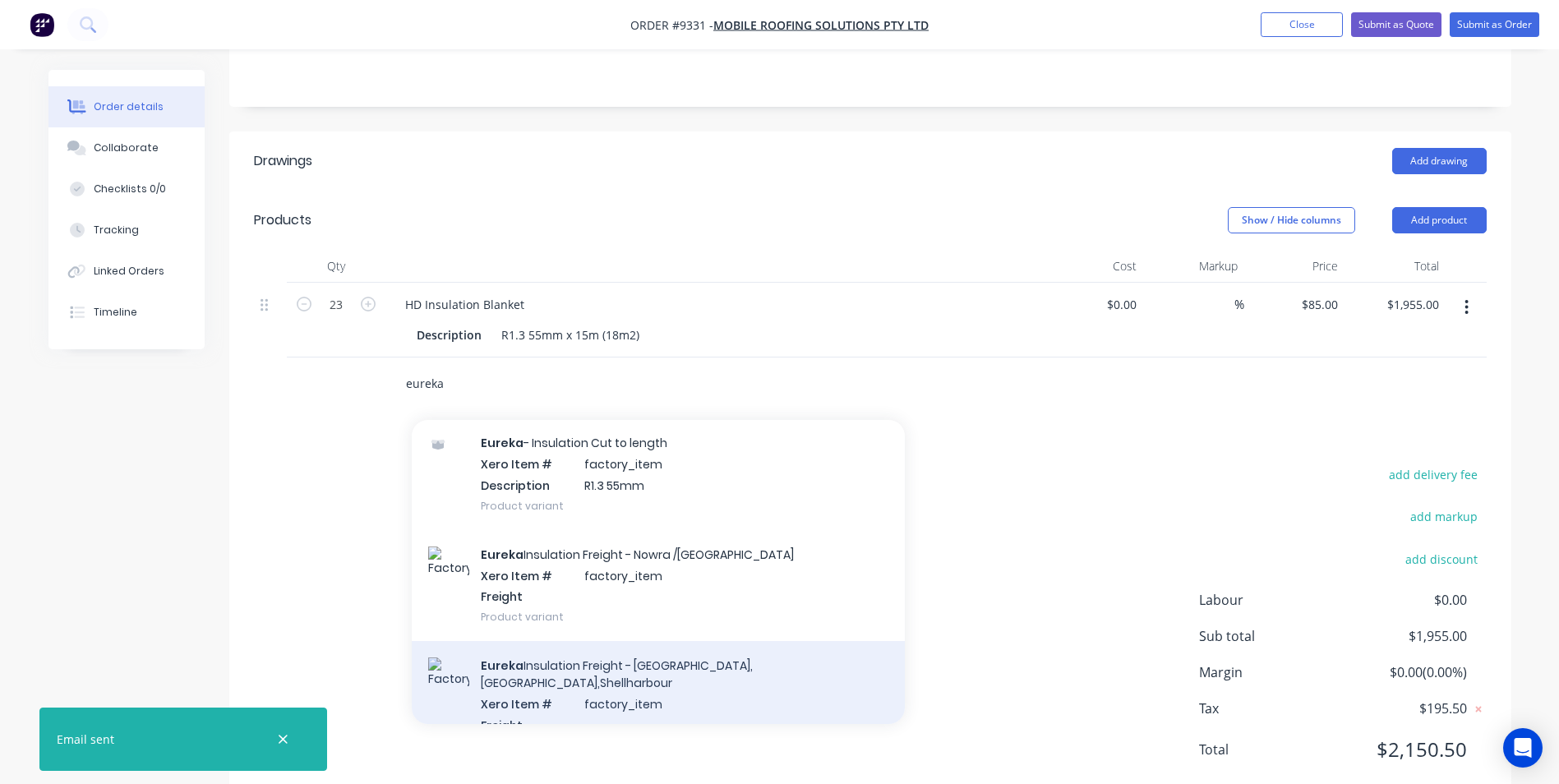
scroll to position [411, 0]
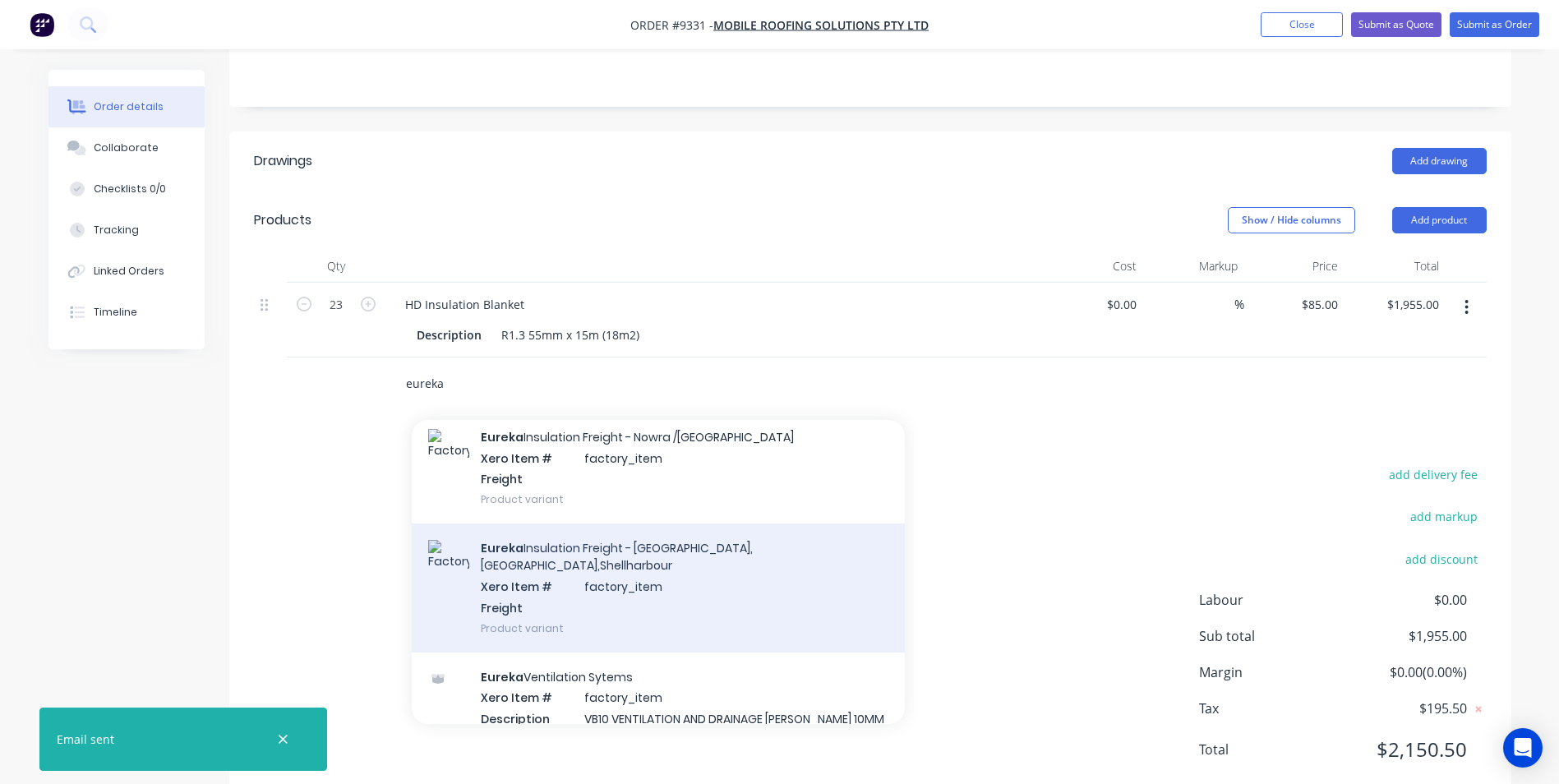
type input "eureka"
click at [584, 541] on div "Eureka Insulation Freight - [GEOGRAPHIC_DATA],[GEOGRAPHIC_DATA],Shellharbour Xe…" at bounding box center [658, 587] width 493 height 128
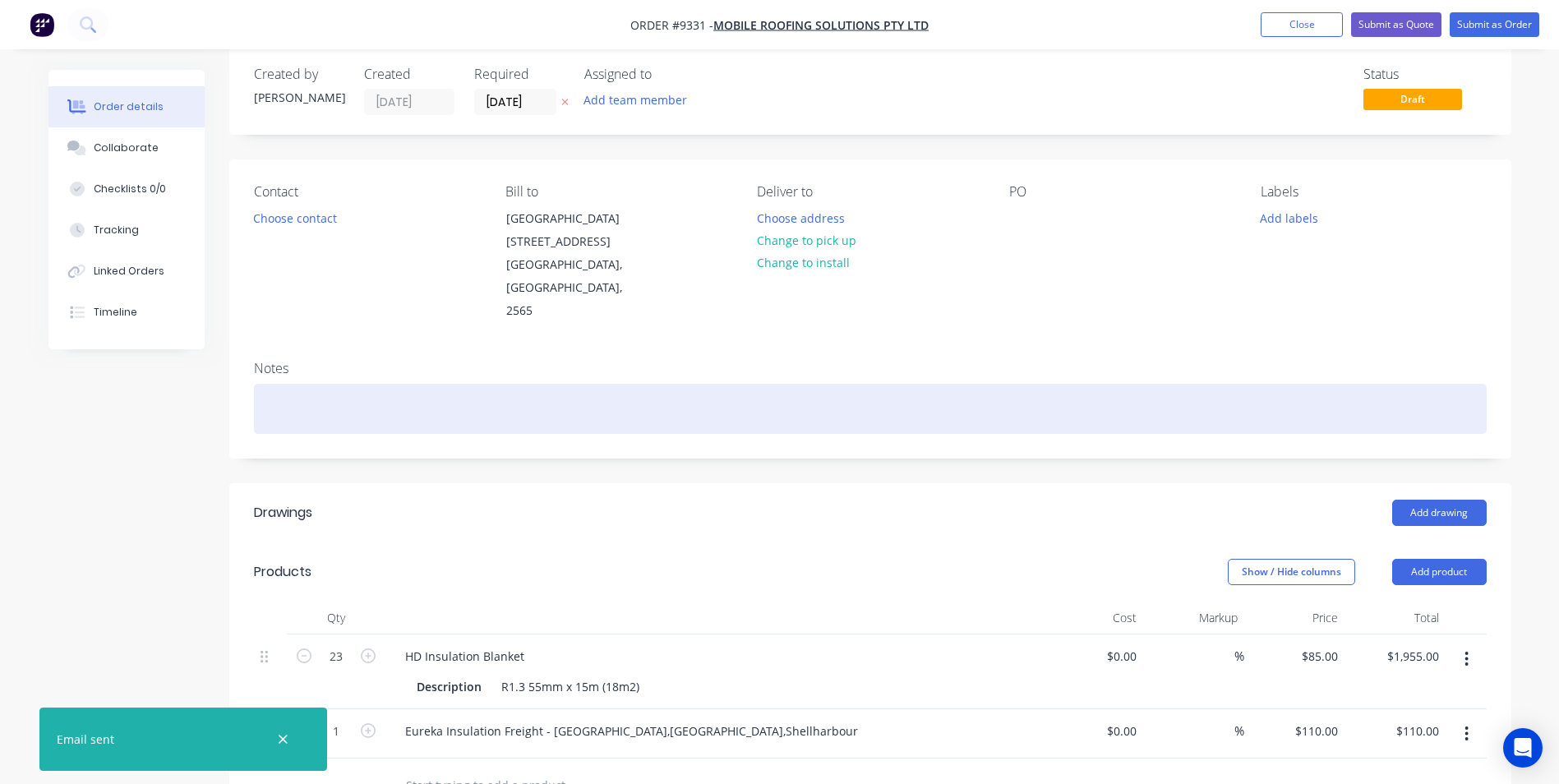
scroll to position [0, 0]
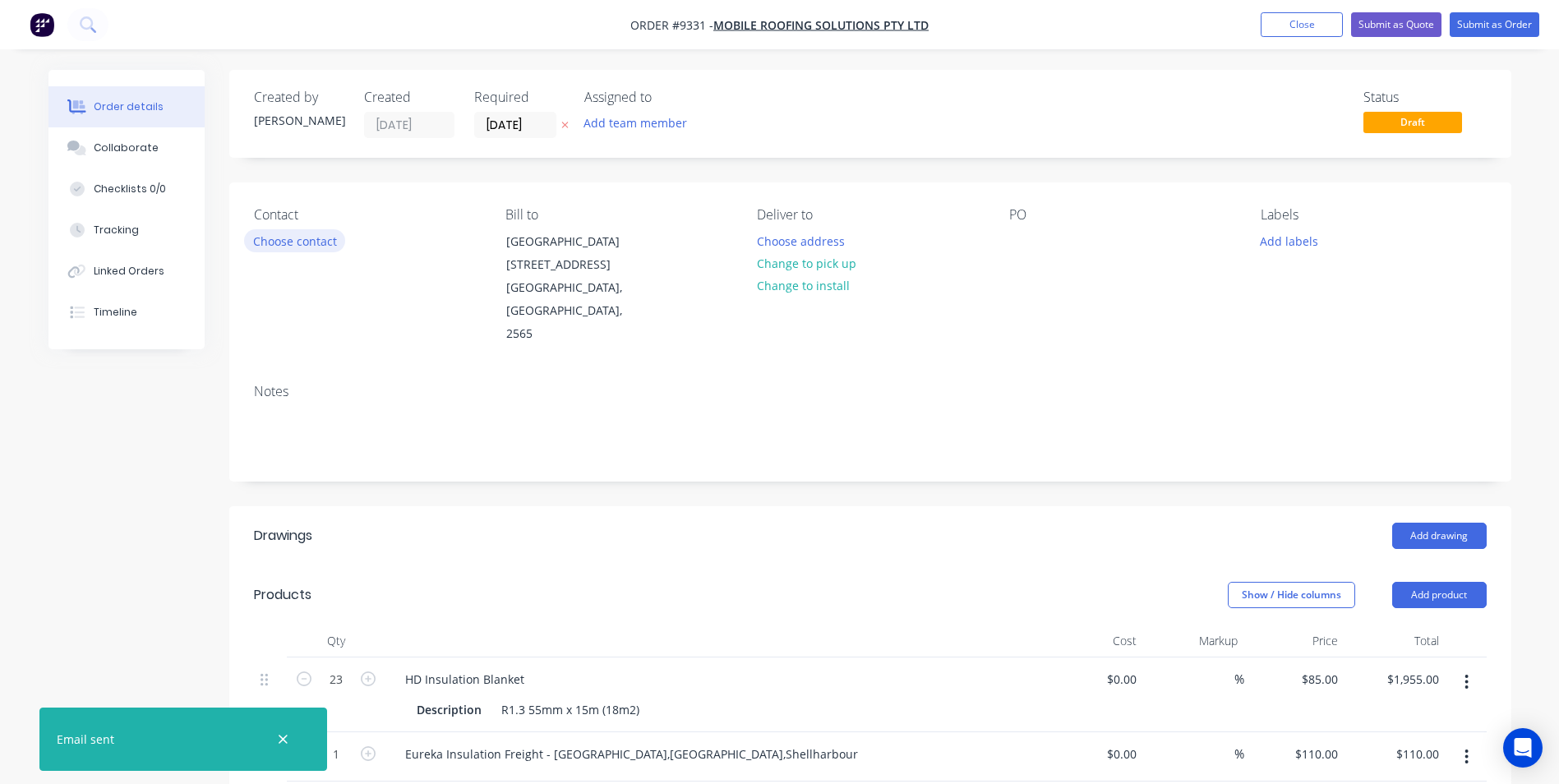
click at [249, 249] on button "Choose contact" at bounding box center [294, 240] width 101 height 22
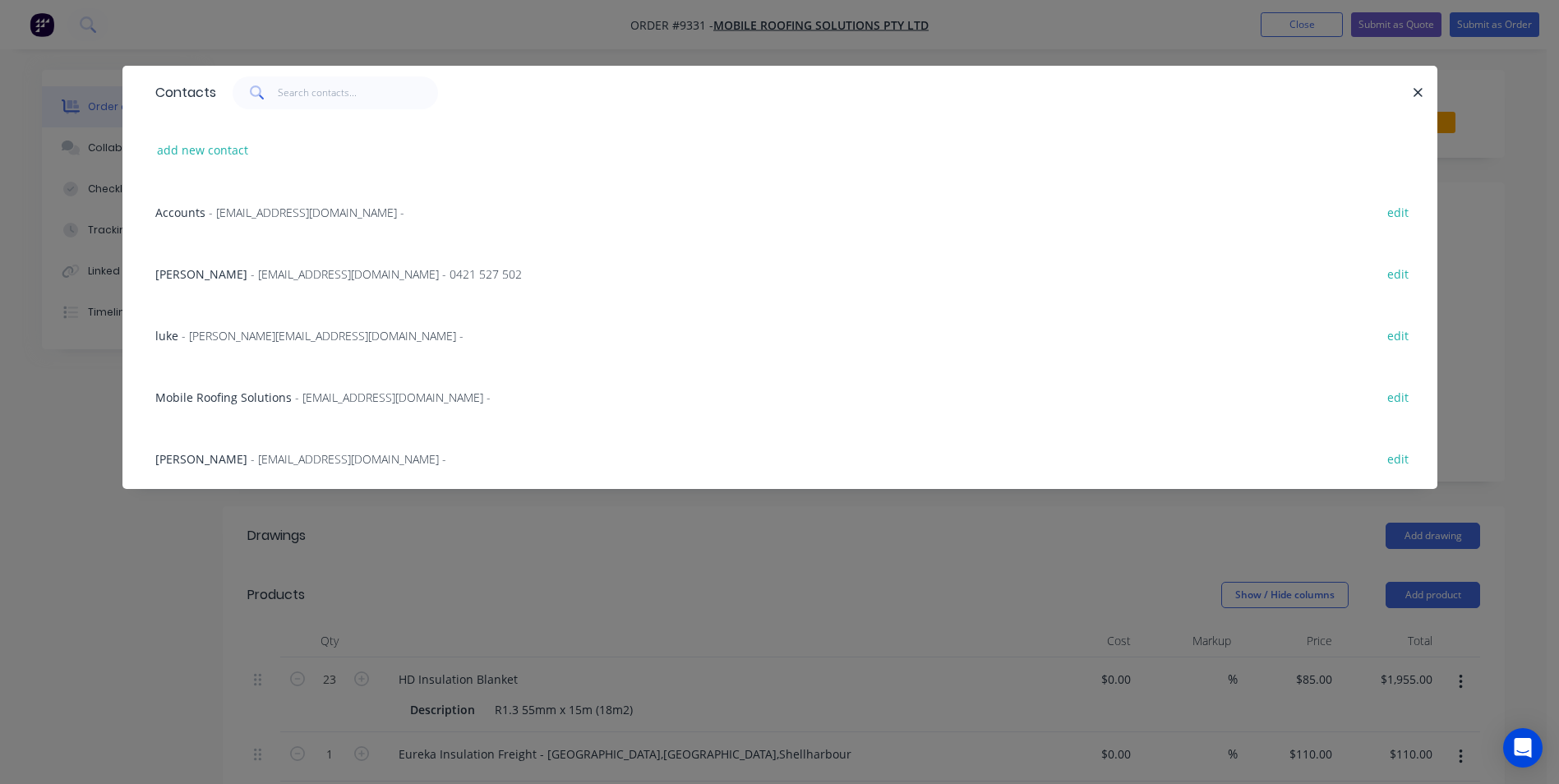
click at [277, 278] on span "- [EMAIL_ADDRESS][DOMAIN_NAME] - 0421 527 502" at bounding box center [386, 273] width 272 height 15
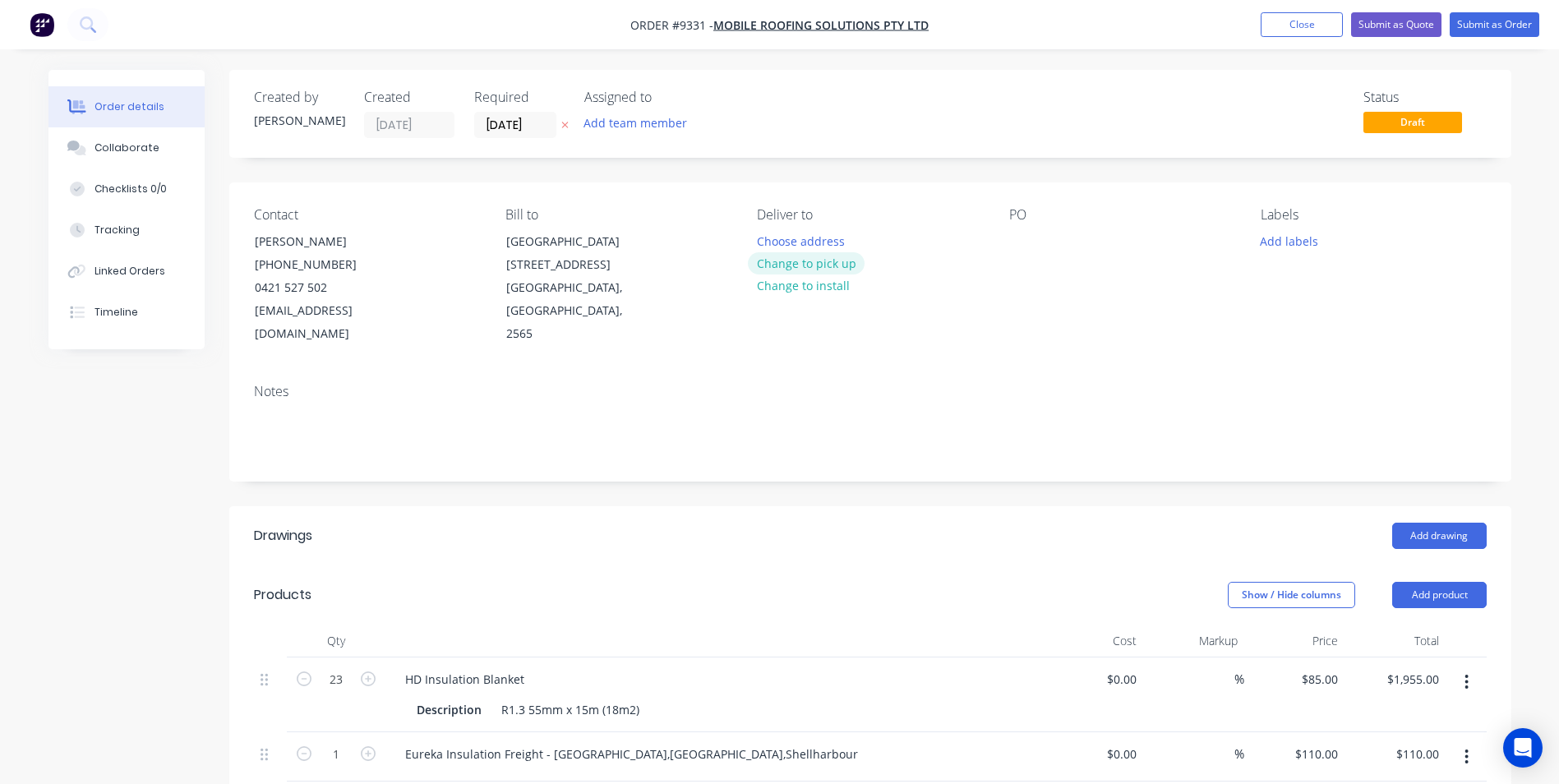
click at [759, 272] on button "Change to pick up" at bounding box center [806, 263] width 117 height 22
click at [807, 260] on button "Change to delivery" at bounding box center [808, 264] width 120 height 22
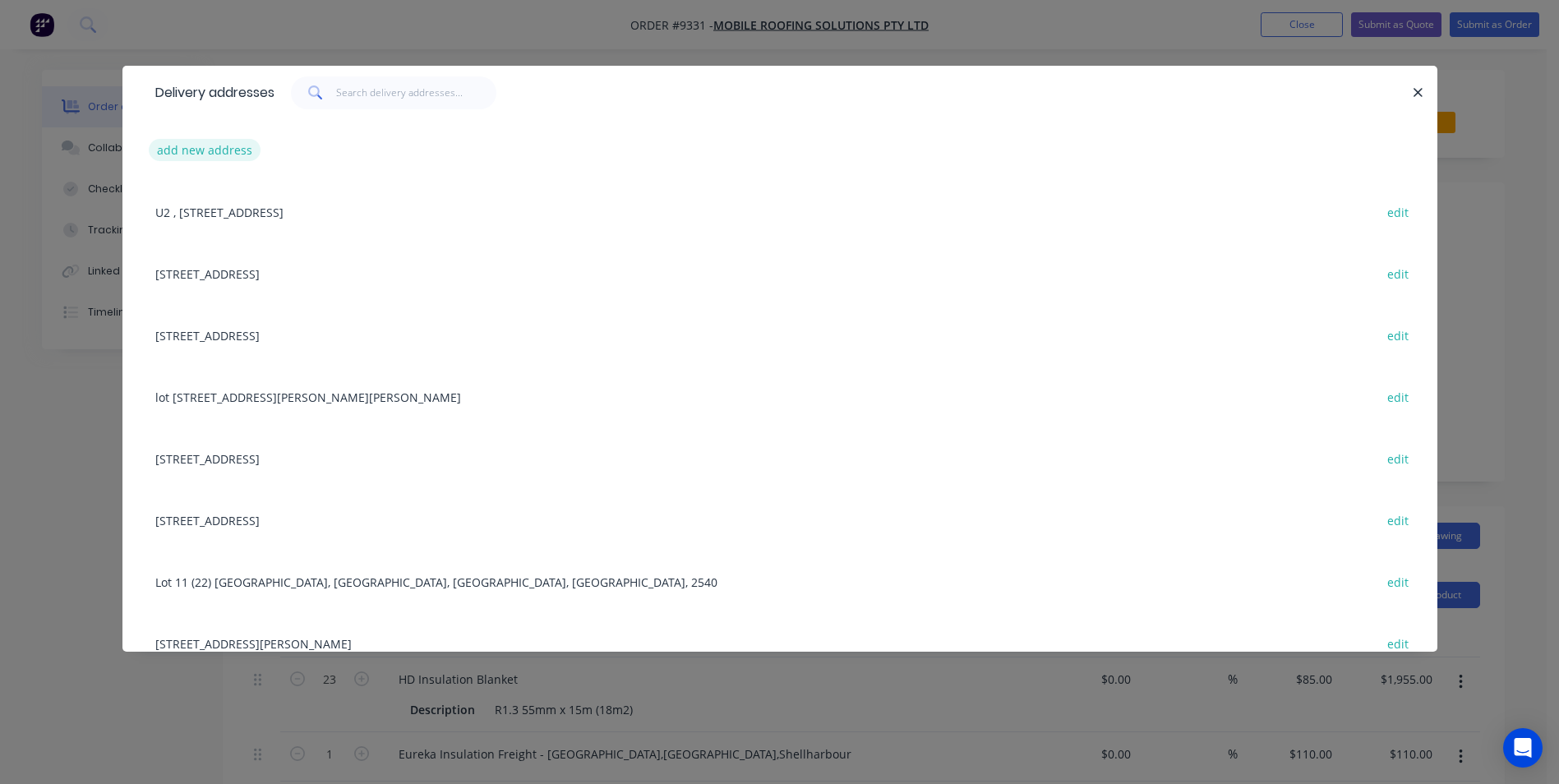
click at [214, 148] on button "add new address" at bounding box center [205, 149] width 113 height 22
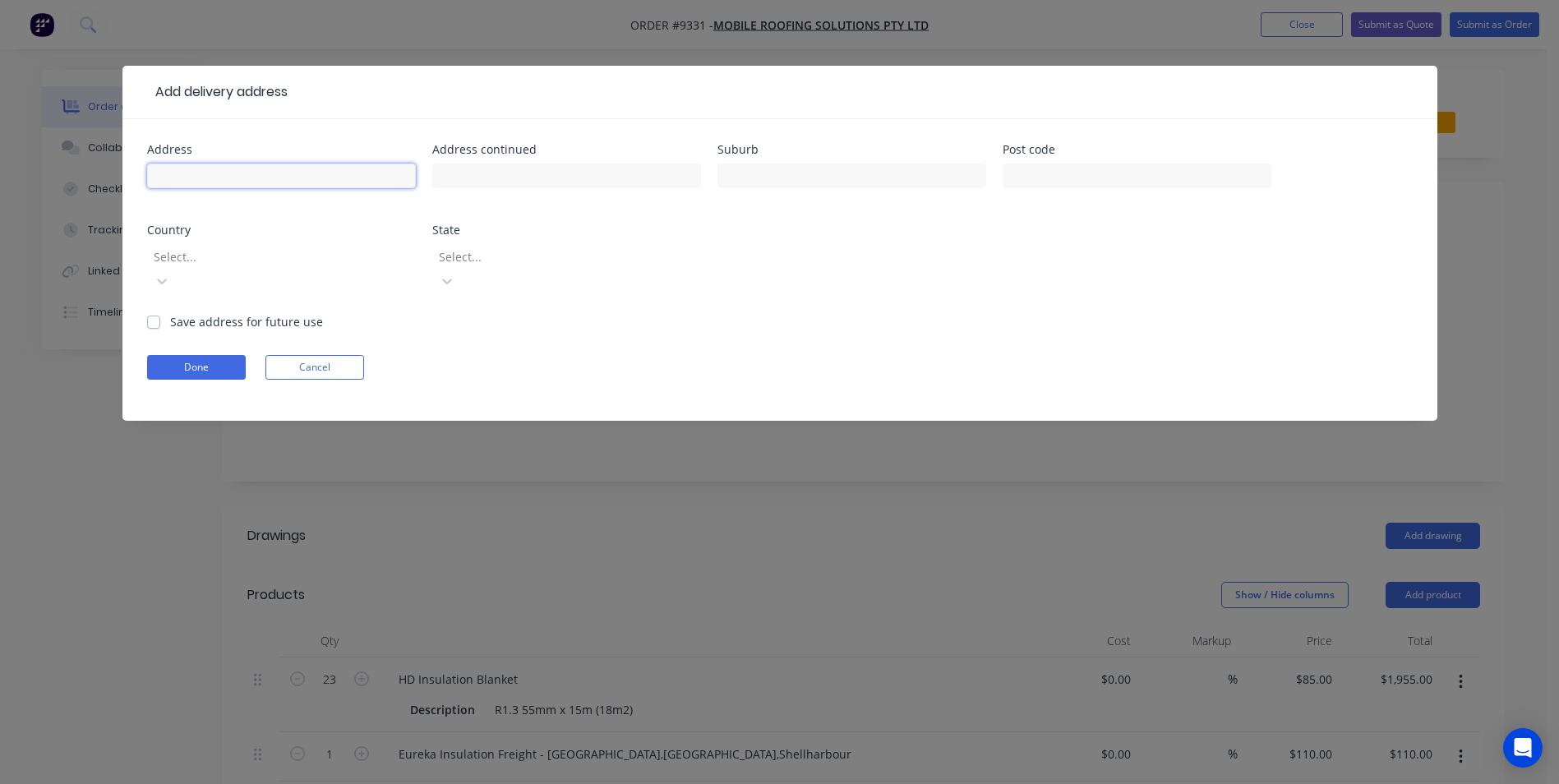
click at [321, 168] on input "text" at bounding box center [281, 176] width 269 height 25
type input "76 Cuttriss Cres"
type input "Wilton"
click at [334, 253] on div at bounding box center [270, 257] width 236 height 21
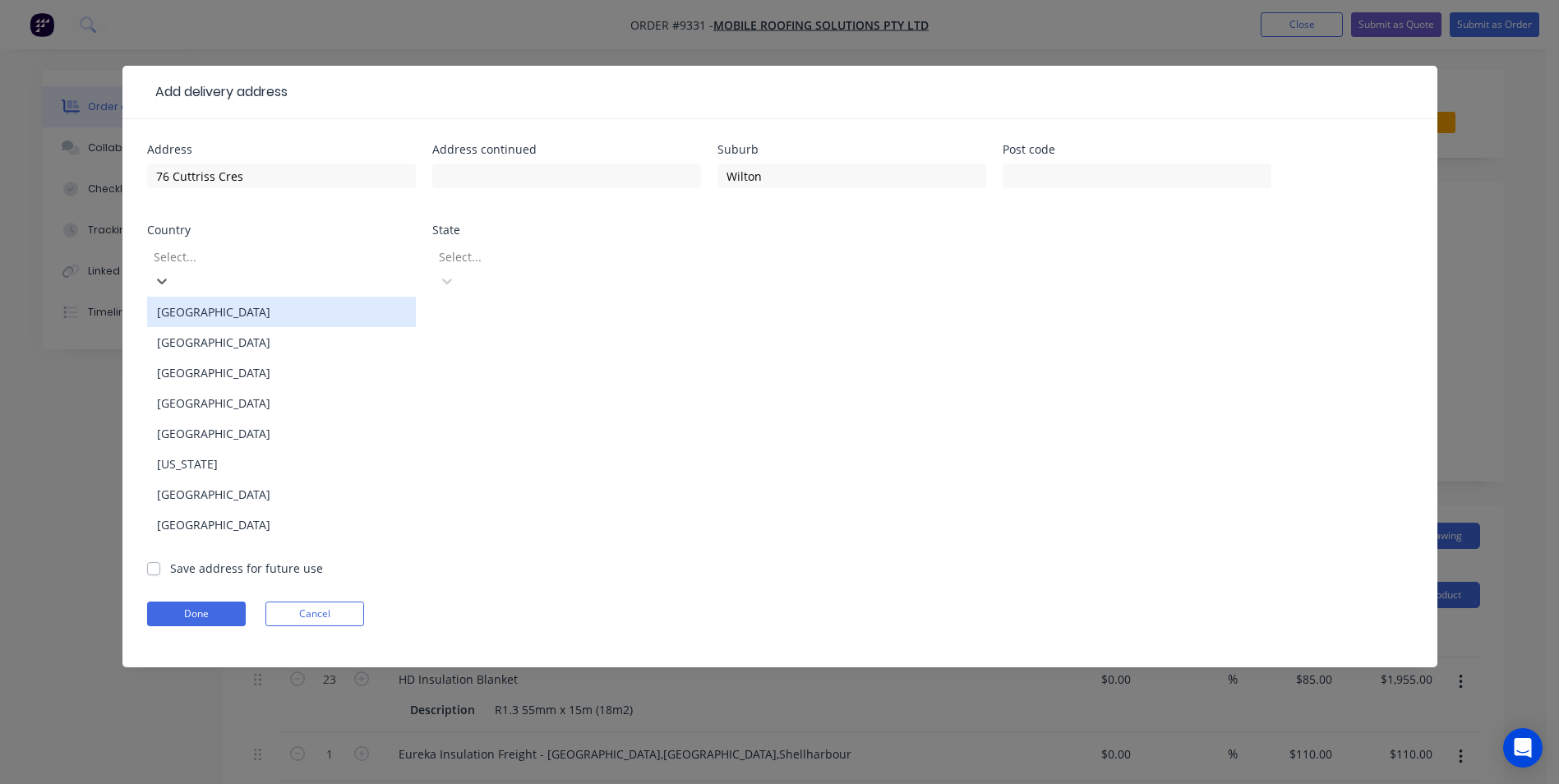
click at [289, 297] on div "[GEOGRAPHIC_DATA]" at bounding box center [281, 312] width 269 height 30
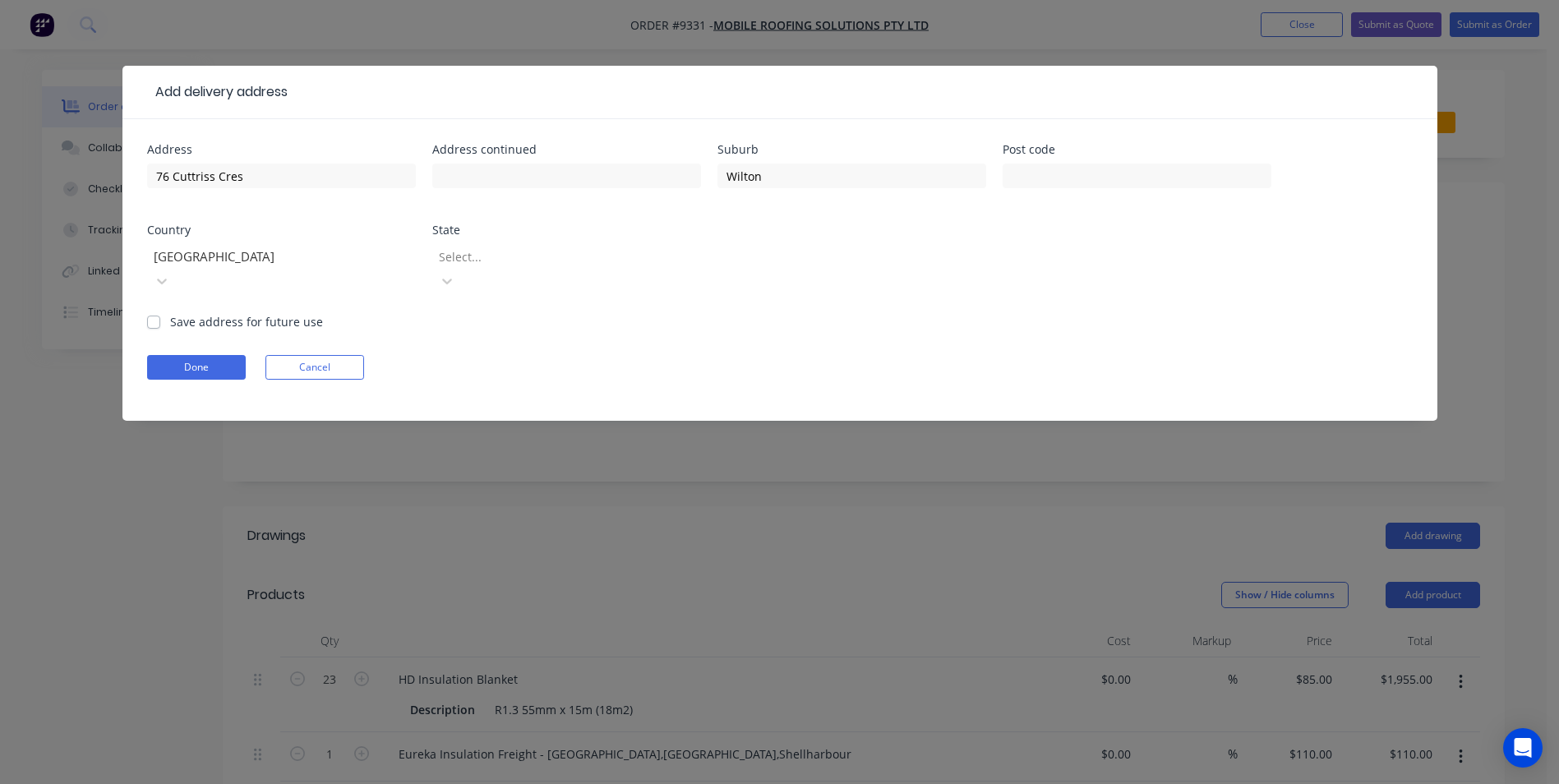
click at [512, 256] on div at bounding box center [555, 257] width 236 height 21
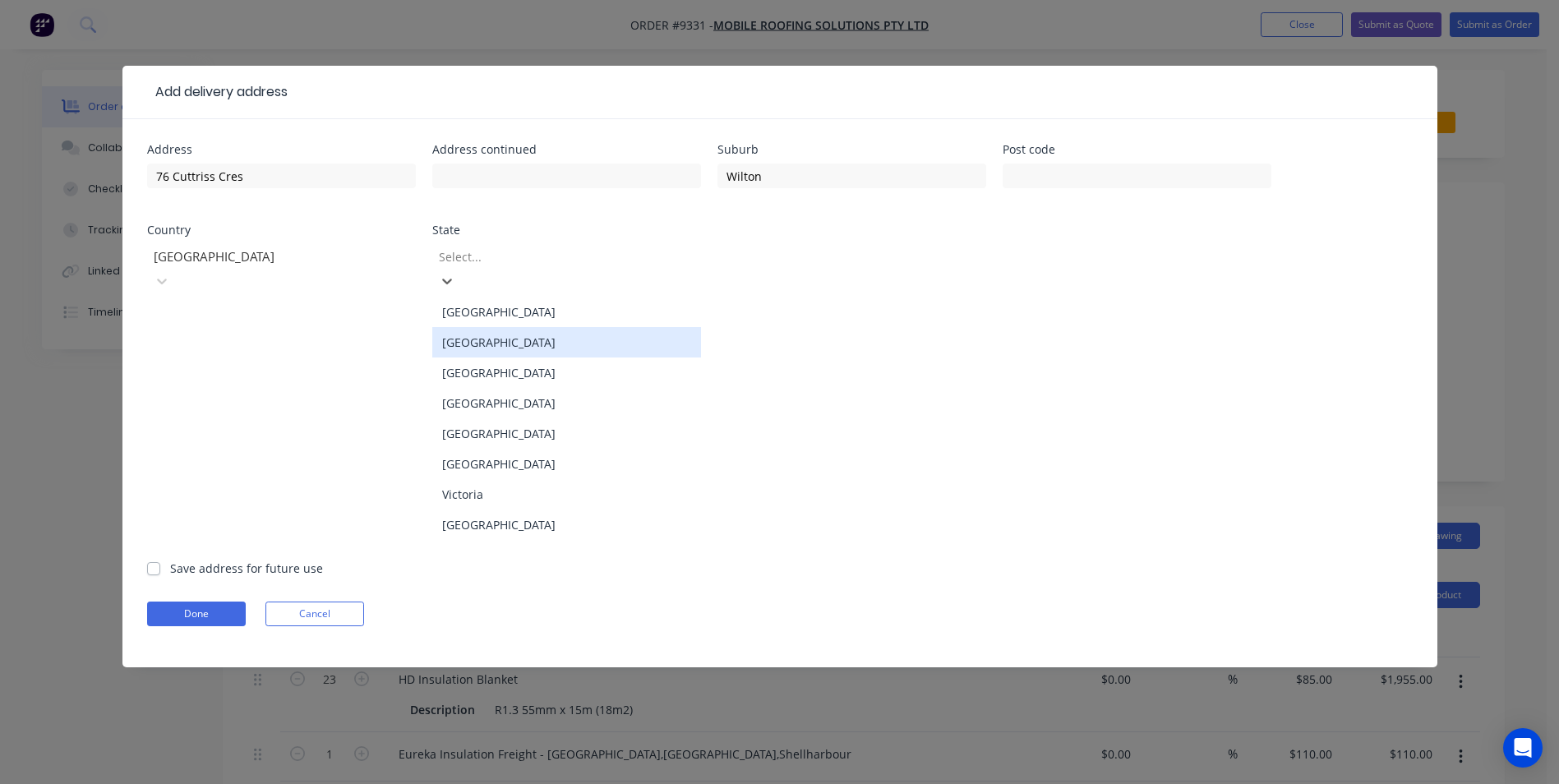
click at [498, 327] on div "[GEOGRAPHIC_DATA]" at bounding box center [566, 343] width 269 height 30
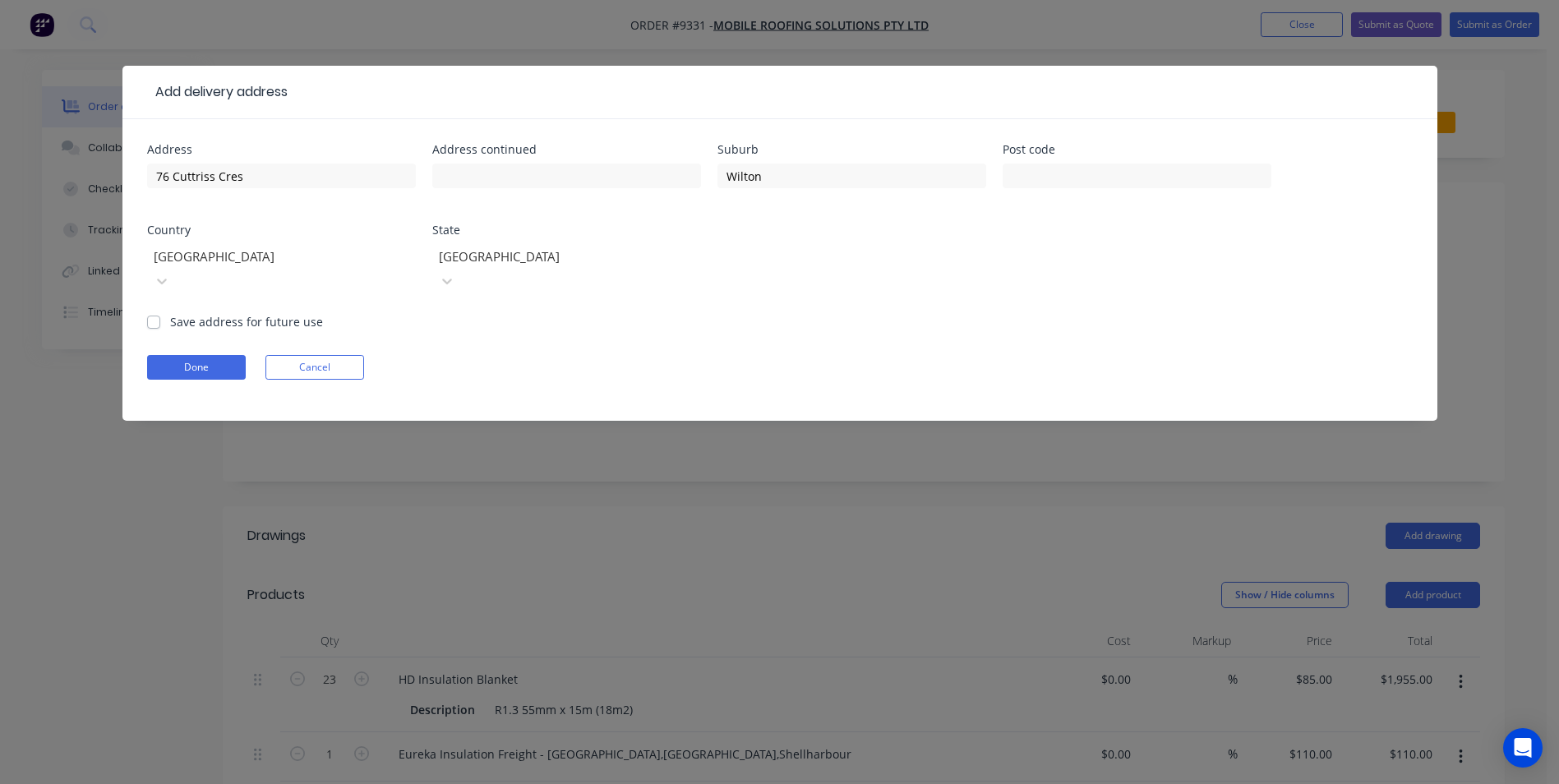
click at [170, 313] on label "Save address for future use" at bounding box center [246, 322] width 153 height 17
click at [159, 313] on input "Save address for future use" at bounding box center [154, 321] width 13 height 15
checkbox input "true"
click at [191, 359] on form "Address 76 Cuttriss Cres Address continued Suburb Wilton Post code Country [GEO…" at bounding box center [780, 282] width 1266 height 277
click at [195, 355] on button "Done" at bounding box center [197, 367] width 99 height 25
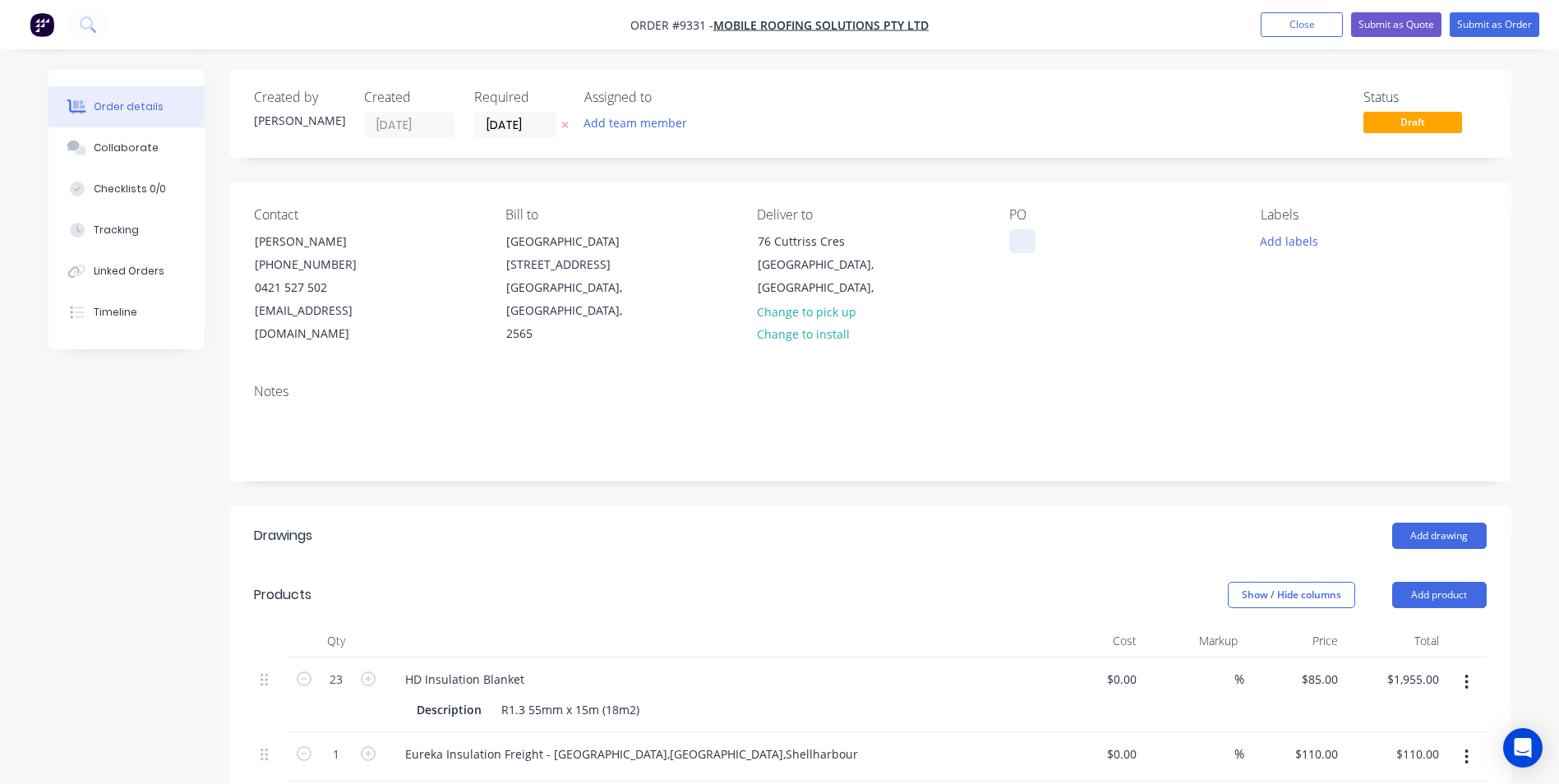
click at [1015, 242] on div at bounding box center [1023, 241] width 27 height 24
click at [536, 132] on input "[DATE]" at bounding box center [515, 125] width 81 height 25
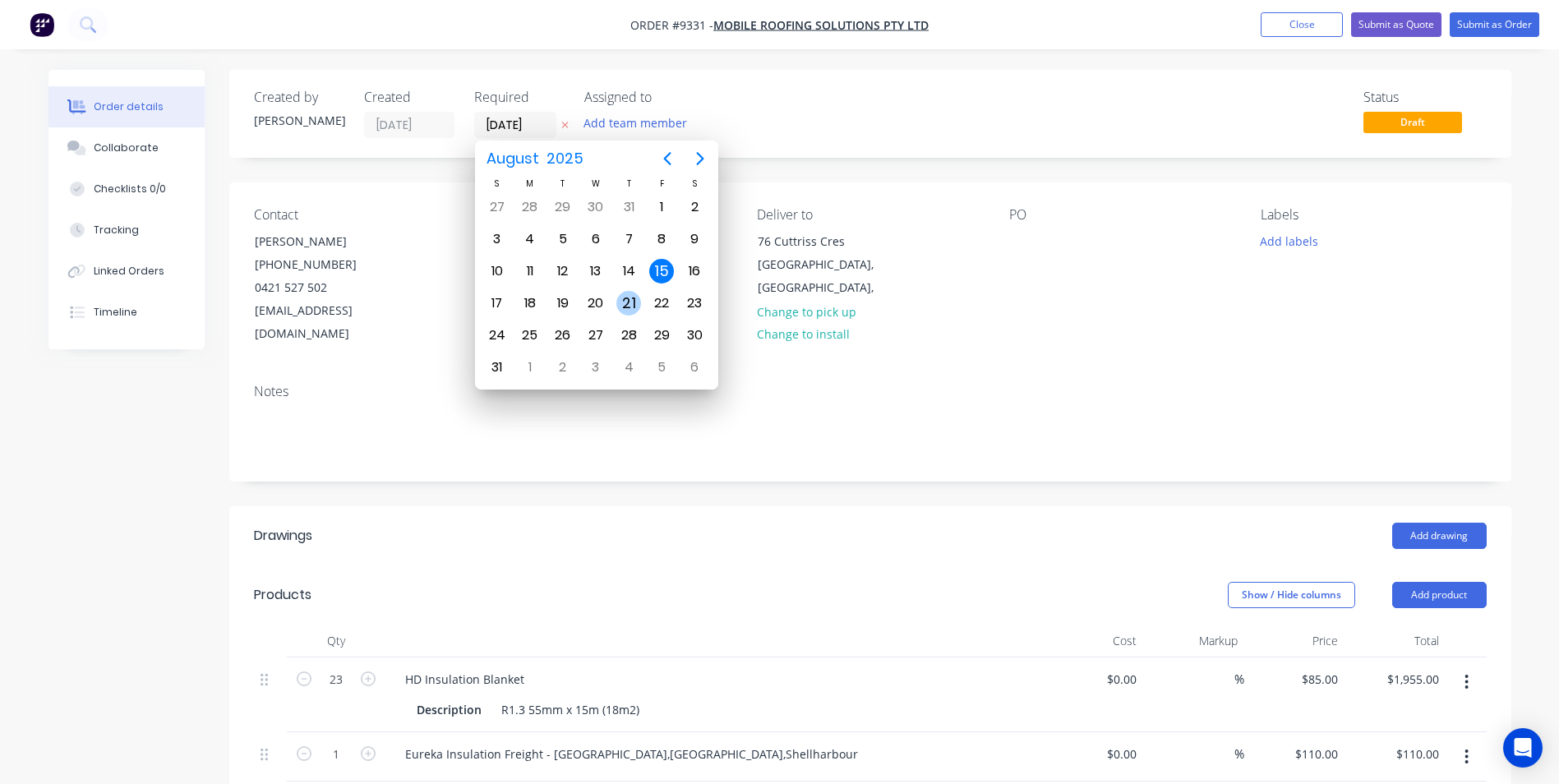
click at [632, 305] on div "21" at bounding box center [629, 303] width 25 height 25
type input "[DATE]"
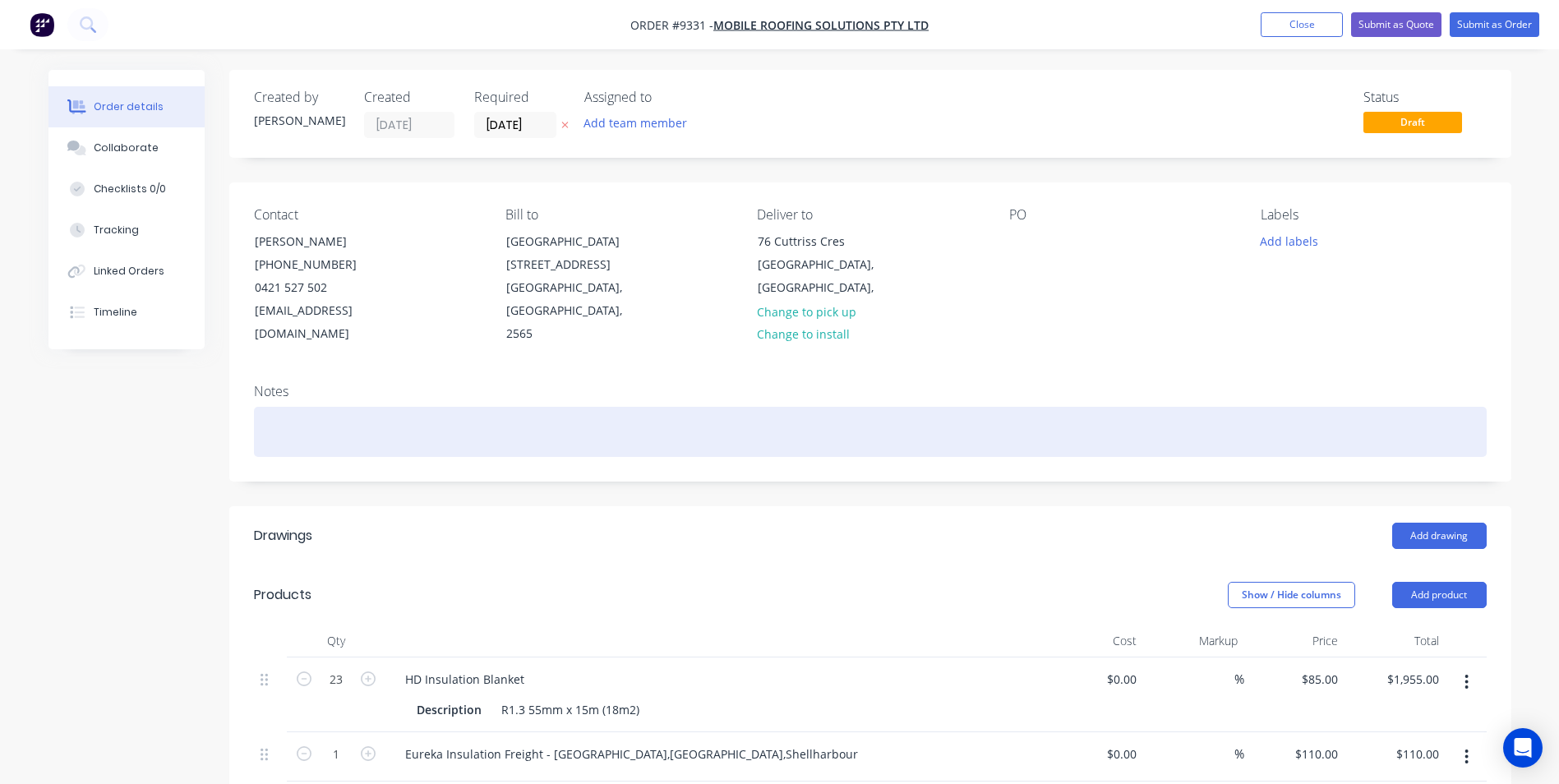
click at [326, 407] on div at bounding box center [870, 432] width 1232 height 50
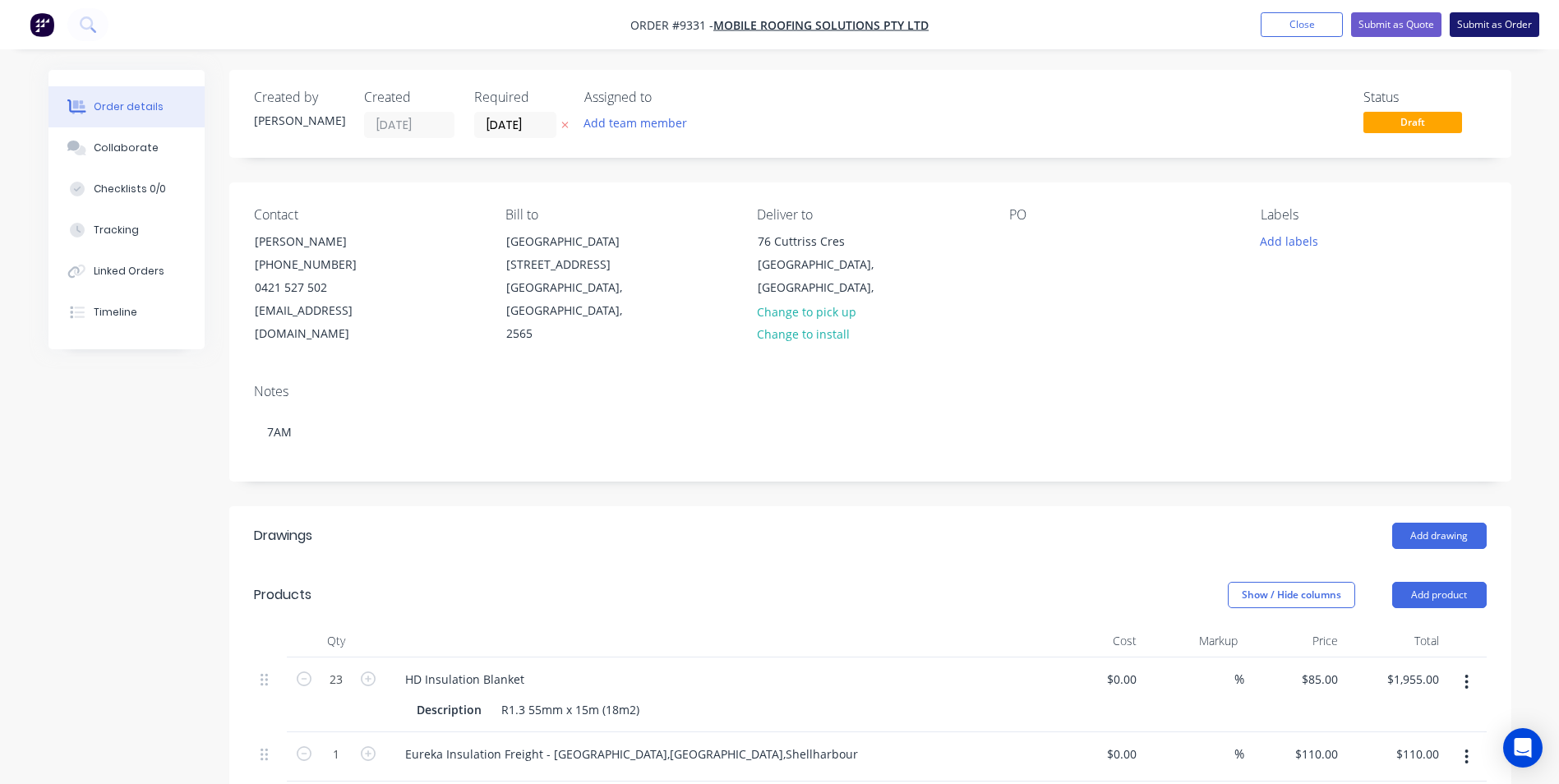
click at [1480, 30] on button "Submit as Order" at bounding box center [1494, 25] width 89 height 25
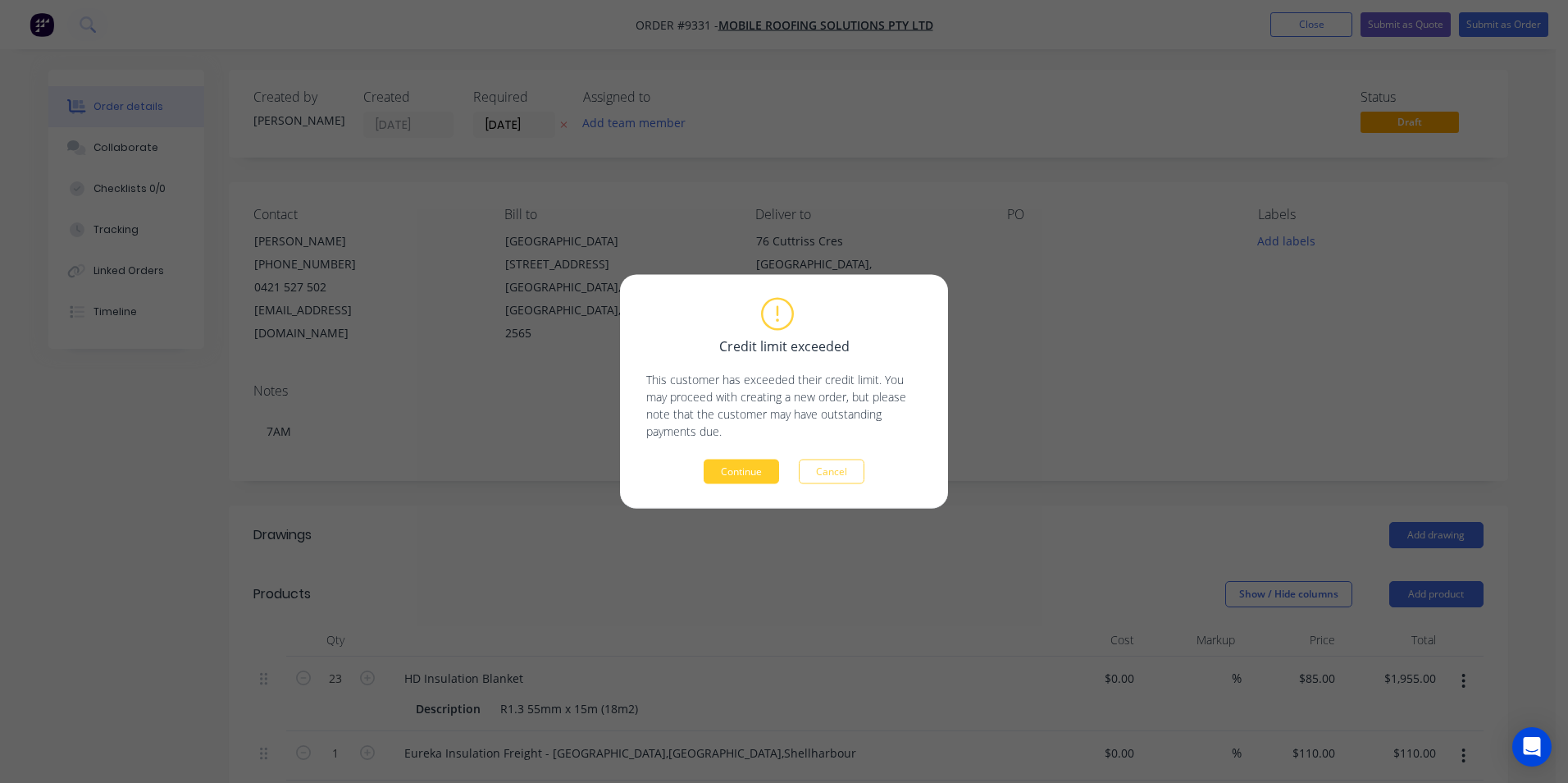
click at [718, 467] on button "Continue" at bounding box center [742, 472] width 76 height 25
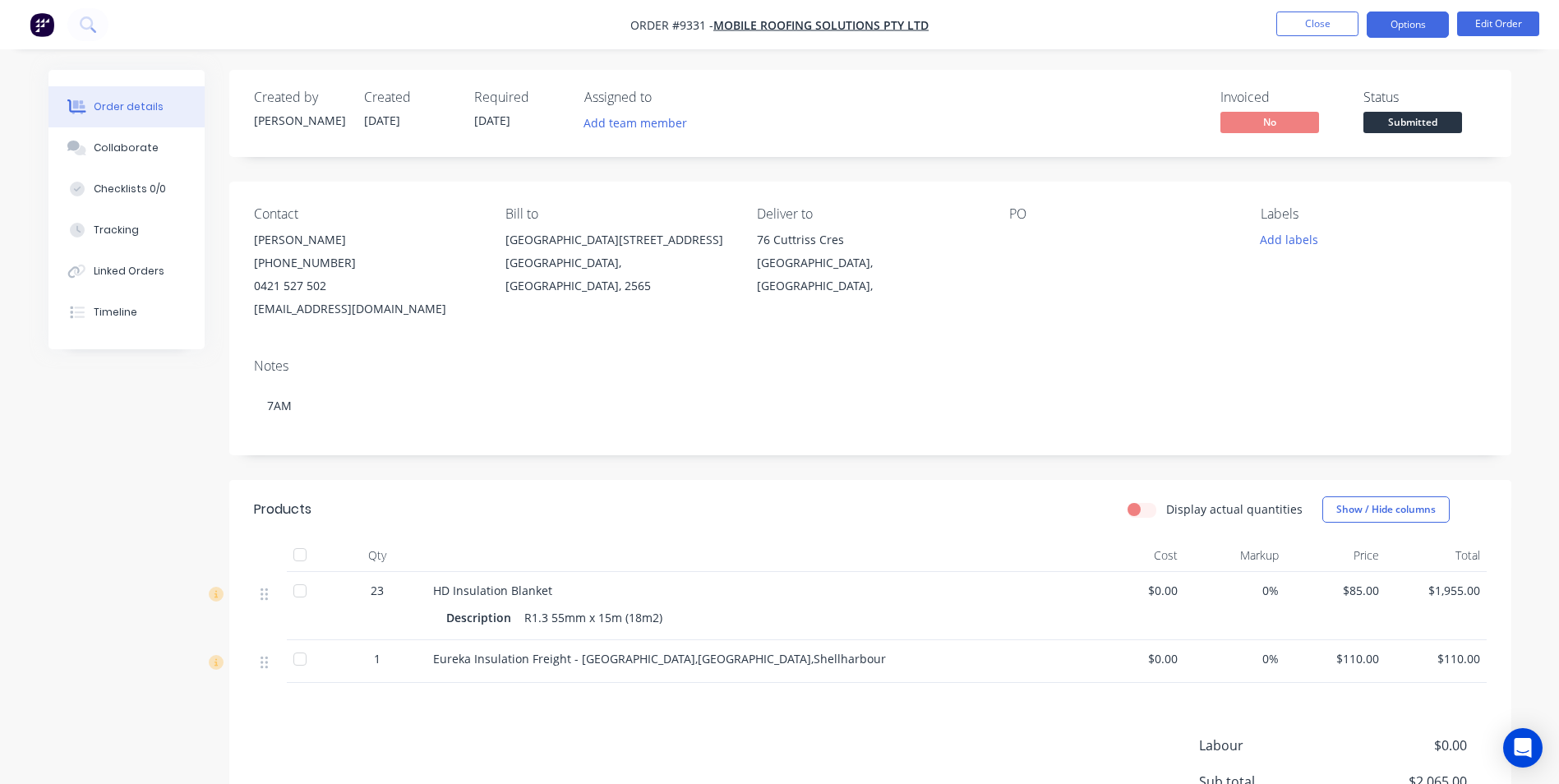
click at [1396, 22] on button "Options" at bounding box center [1408, 25] width 83 height 27
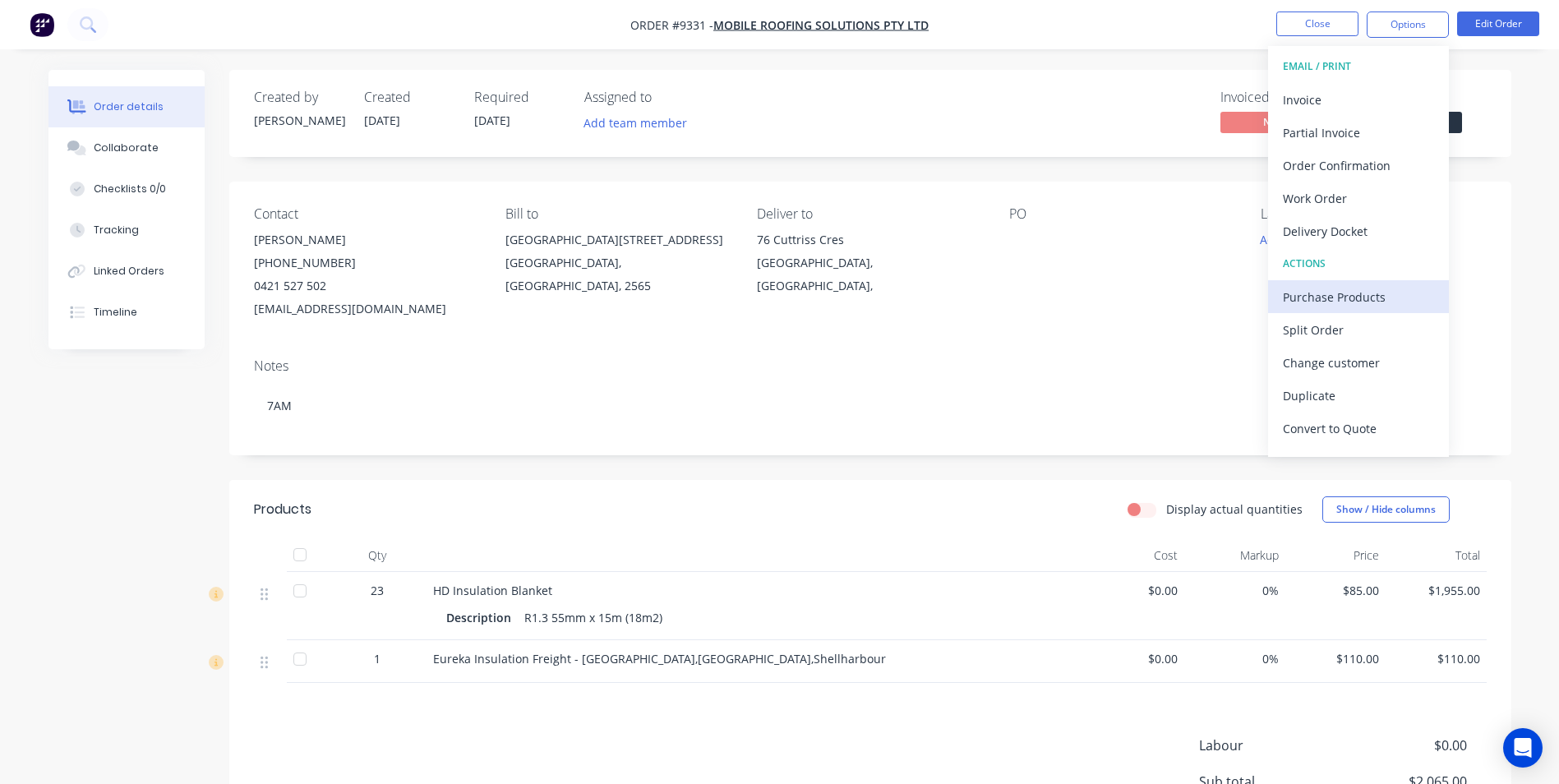
click at [1344, 306] on div "Purchase Products" at bounding box center [1358, 296] width 151 height 24
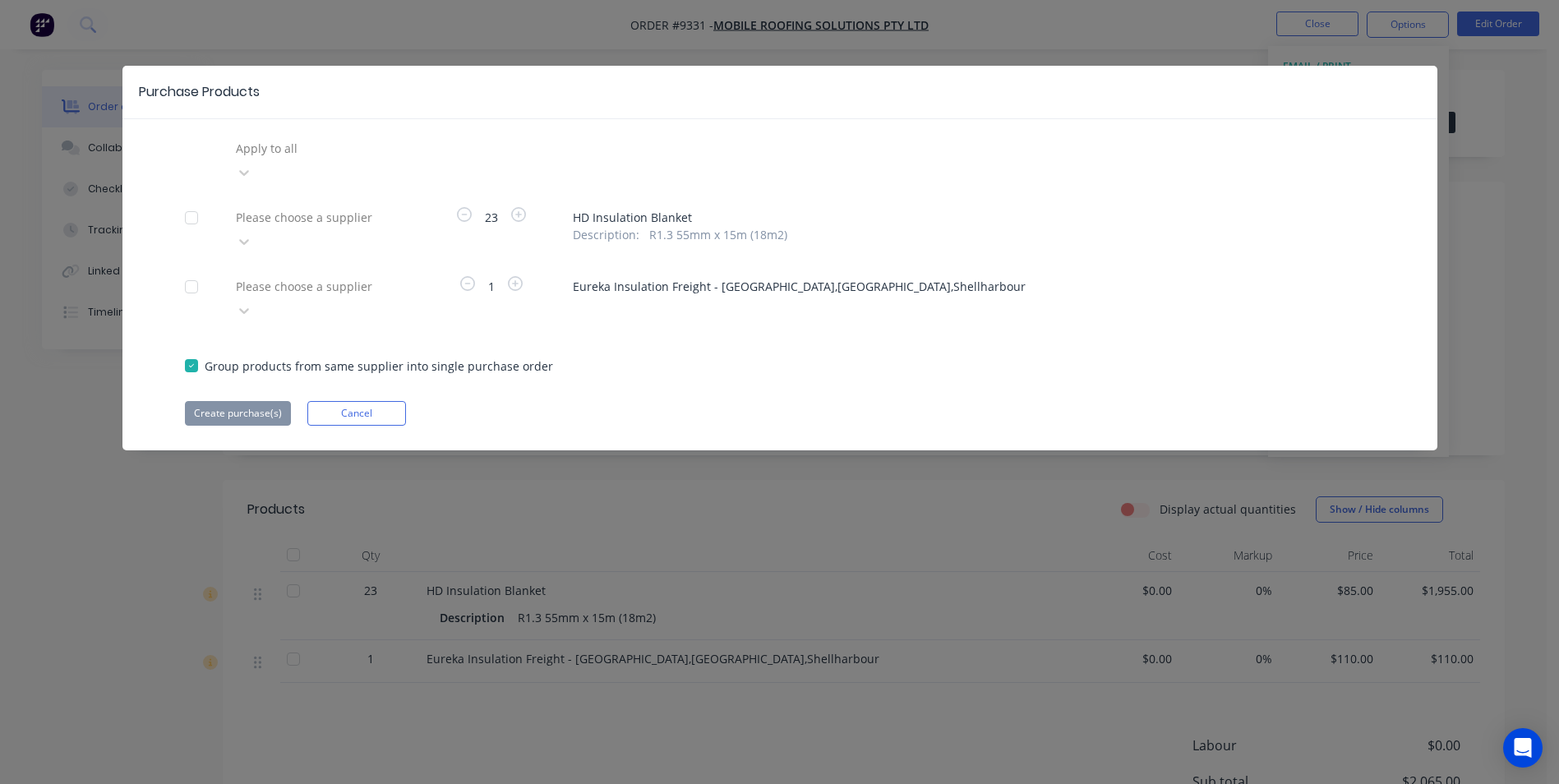
click at [297, 156] on div at bounding box center [352, 148] width 236 height 21
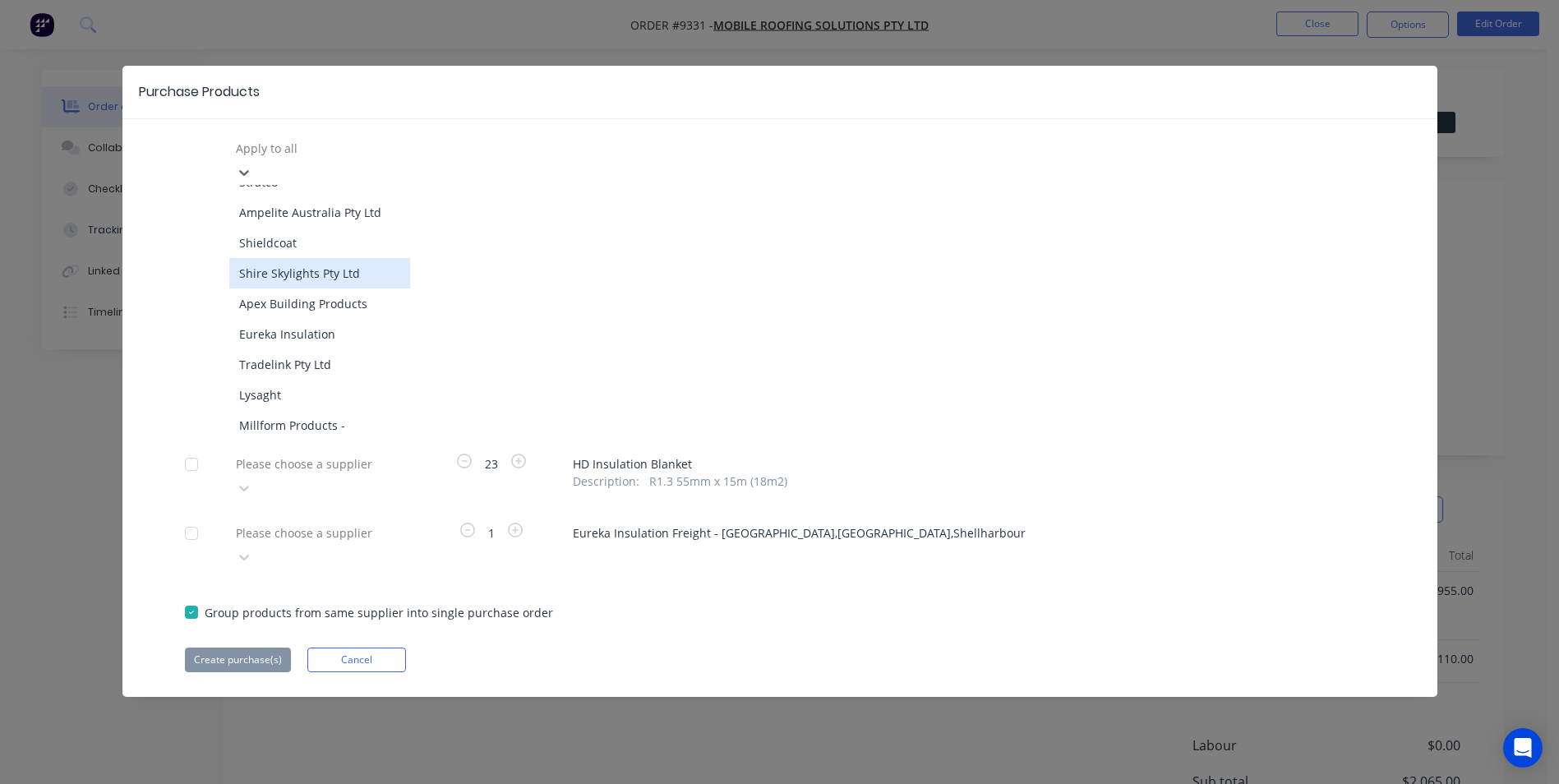
scroll to position [575, 0]
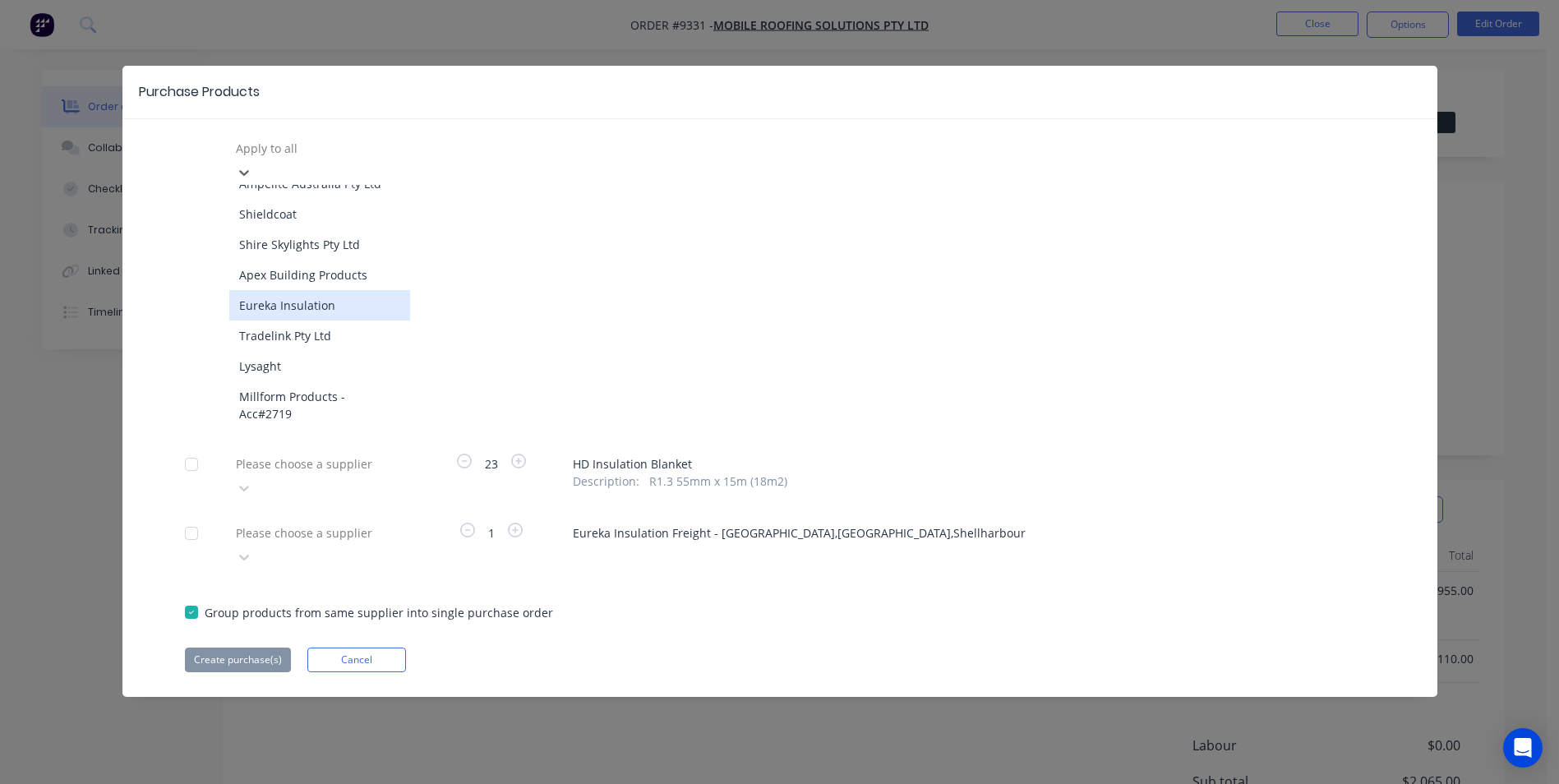
click at [313, 290] on div "Eureka Insulation" at bounding box center [320, 306] width 180 height 30
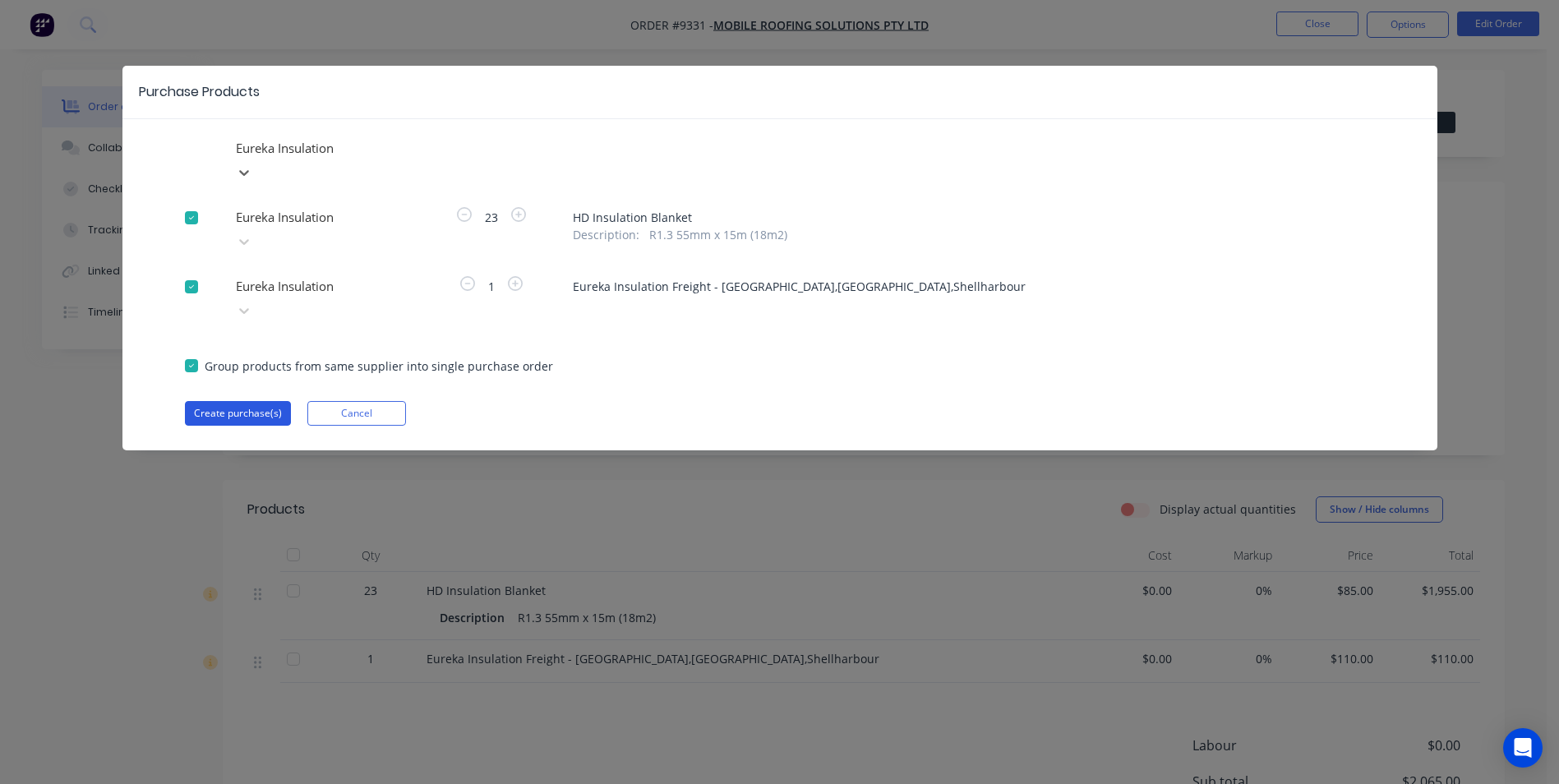
click at [270, 401] on button "Create purchase(s)" at bounding box center [238, 413] width 106 height 25
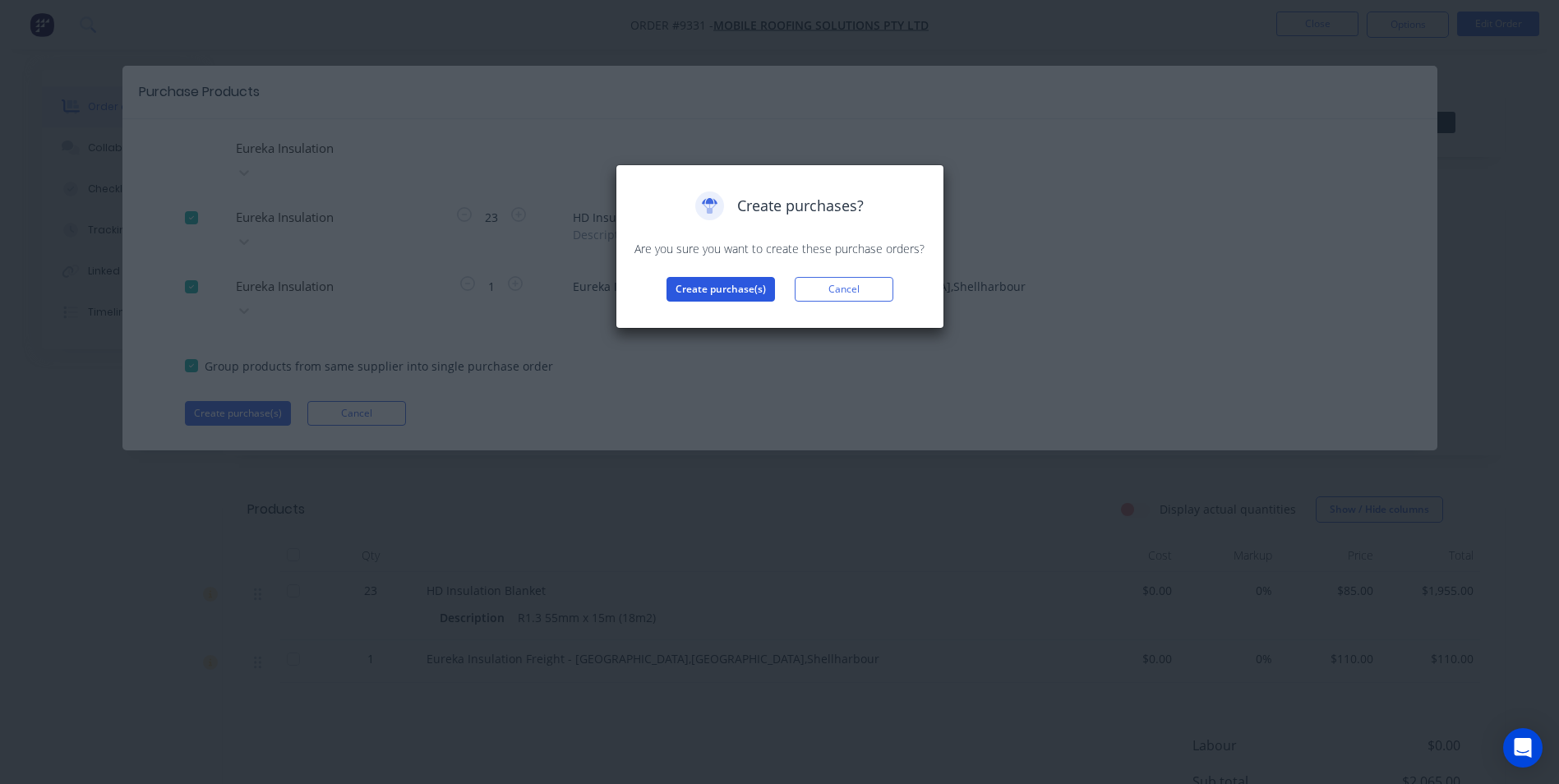
click at [701, 279] on button "Create purchase(s)" at bounding box center [721, 289] width 108 height 25
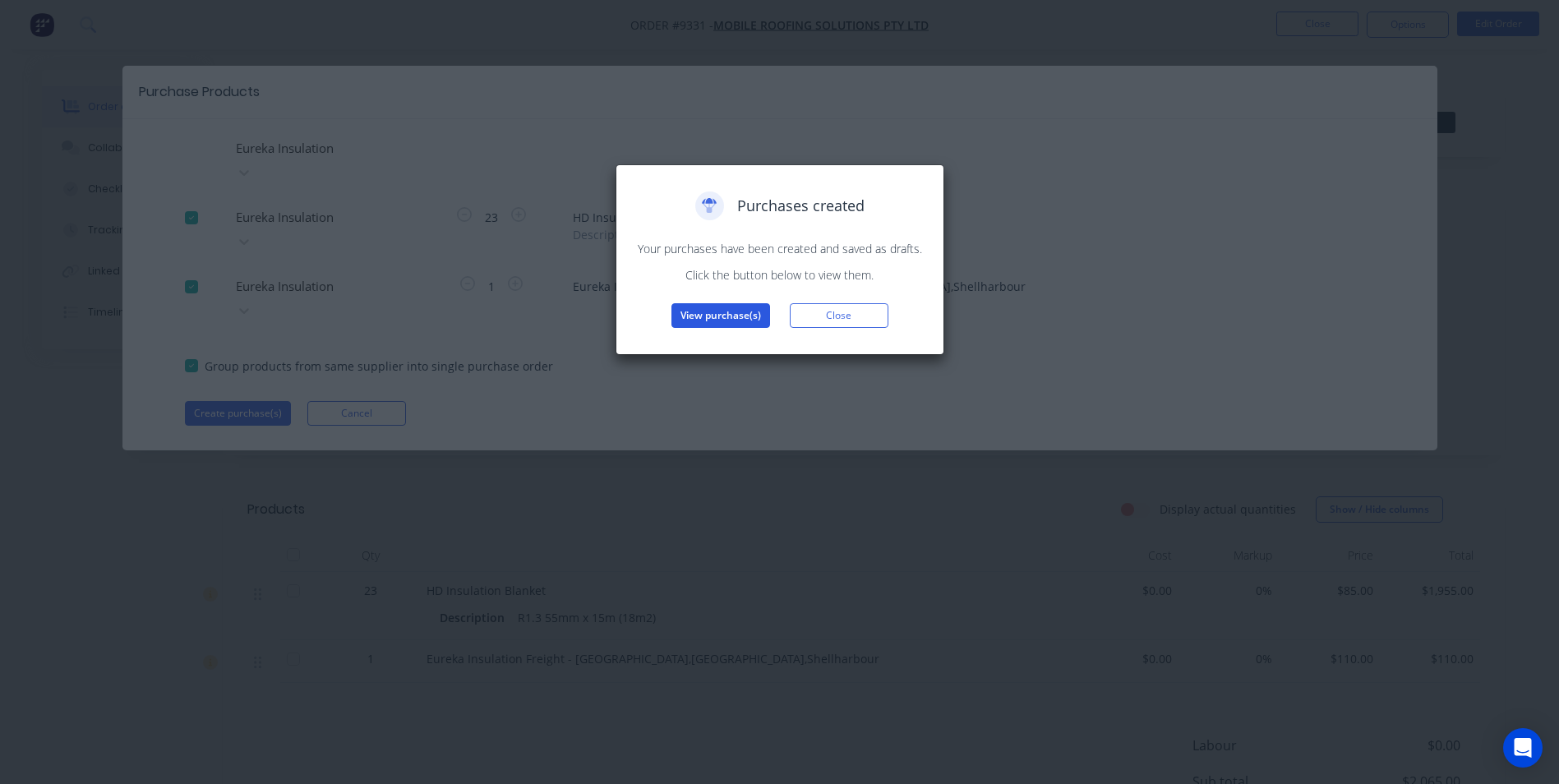
click at [740, 315] on button "View purchase(s)" at bounding box center [721, 315] width 99 height 25
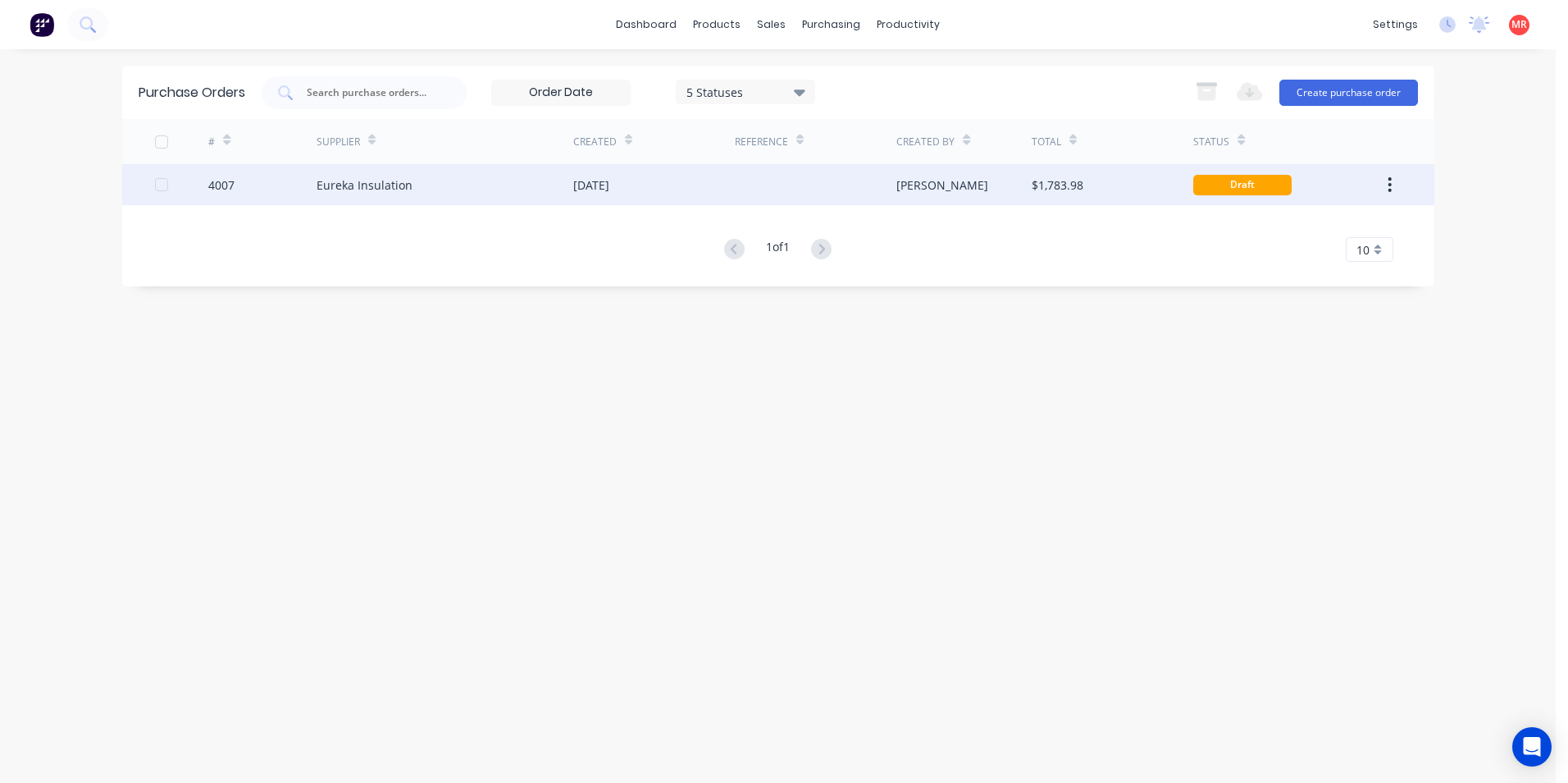
click at [369, 176] on div "Eureka Insulation" at bounding box center [364, 185] width 96 height 17
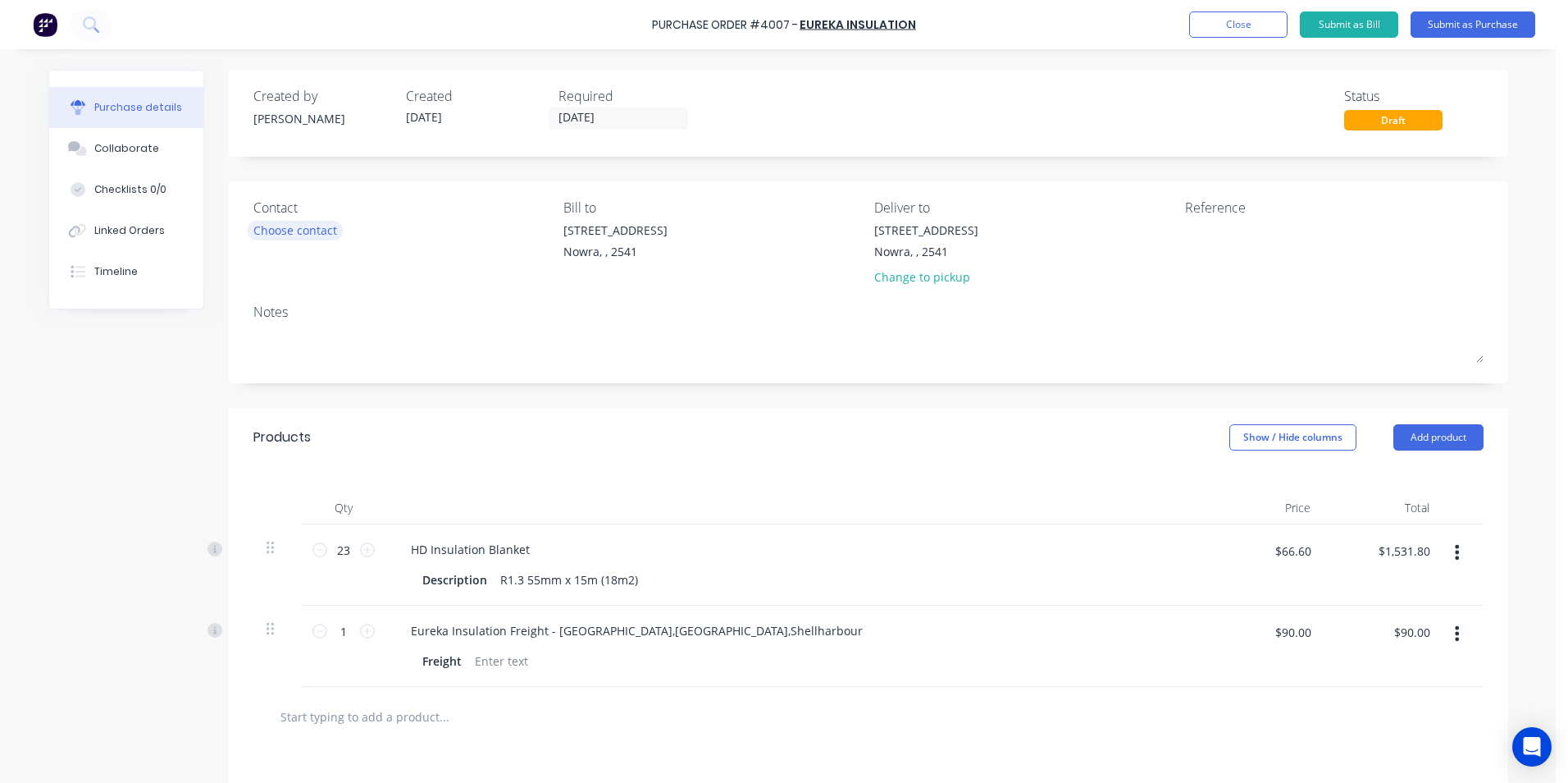
click at [295, 235] on div "Choose contact" at bounding box center [295, 230] width 83 height 17
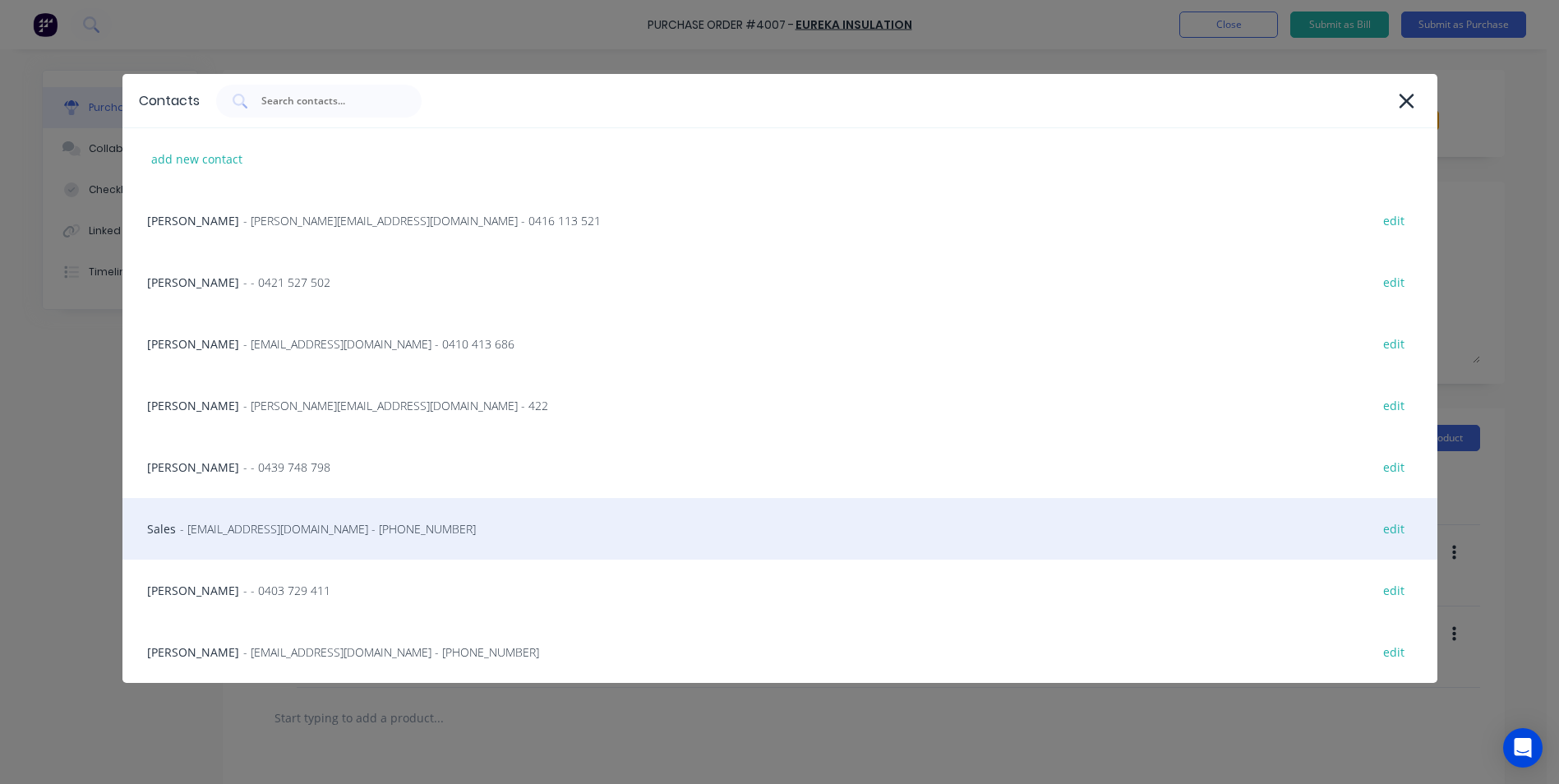
click at [255, 541] on div "Sales - [EMAIL_ADDRESS][DOMAIN_NAME] - [PHONE_NUMBER] edit" at bounding box center [780, 529] width 1315 height 62
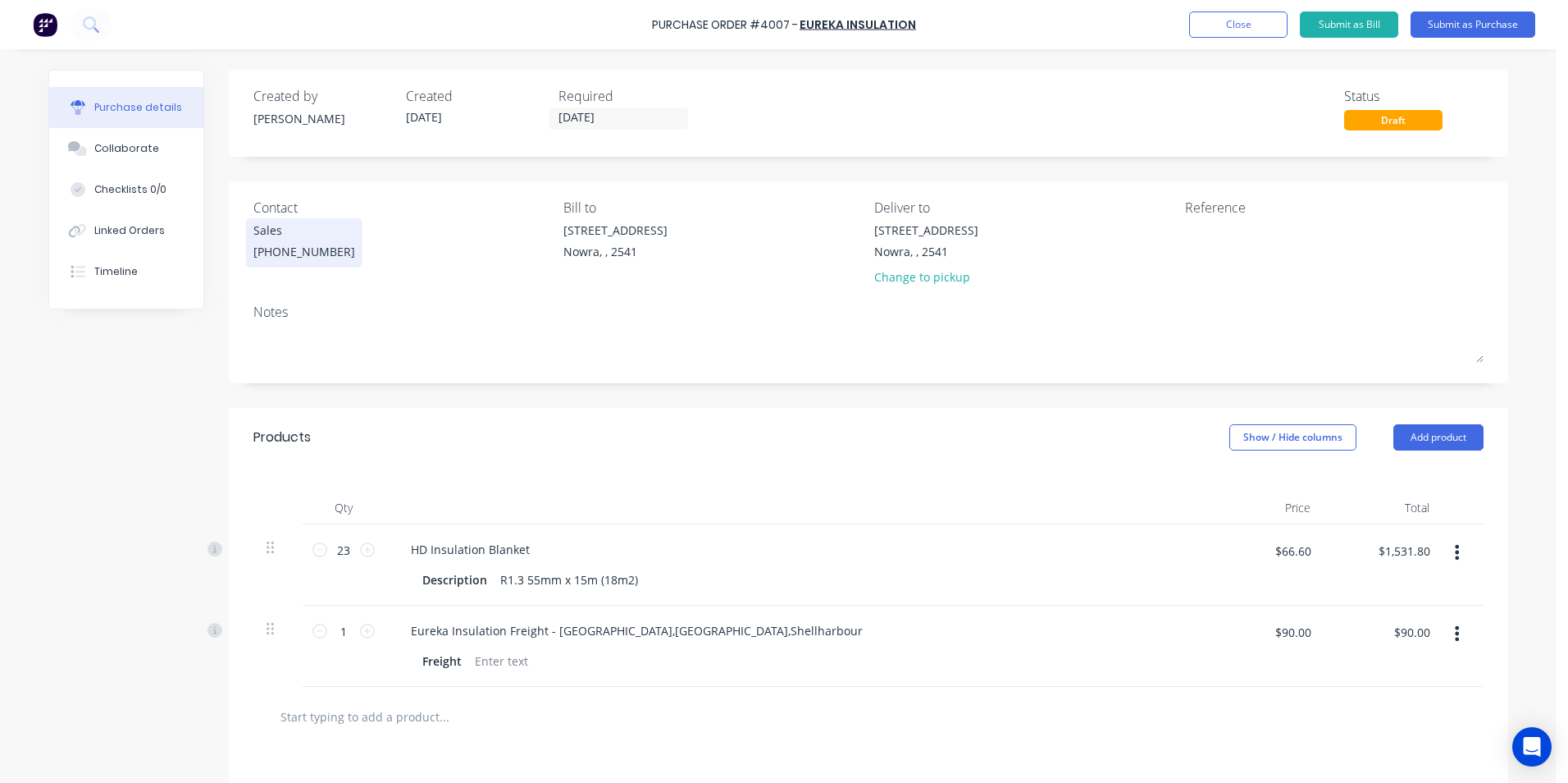
click at [311, 240] on div "Sales [PHONE_NUMBER]" at bounding box center [303, 243] width 101 height 43
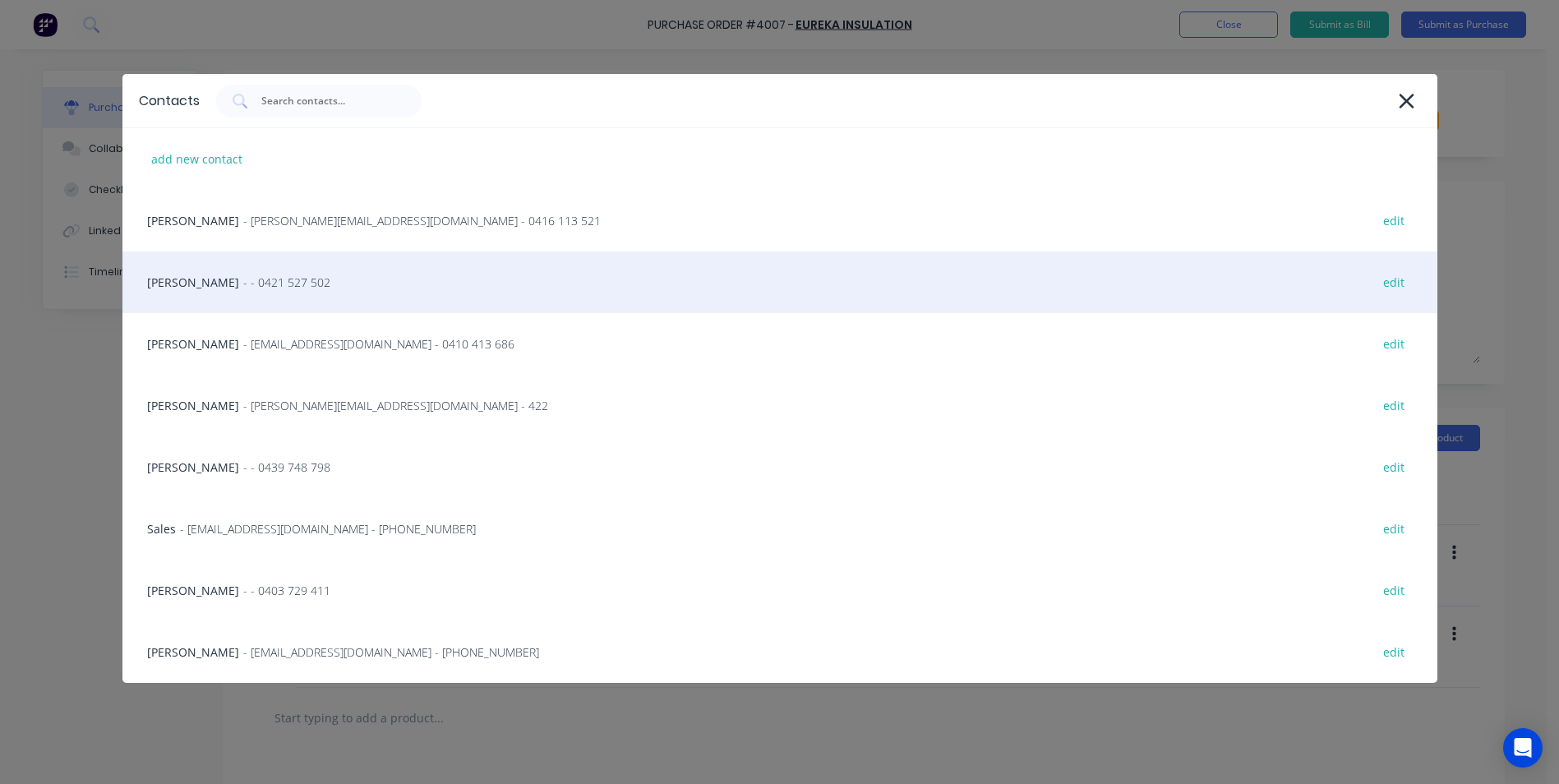
click at [243, 289] on span "- - 0421 527 502" at bounding box center [287, 282] width 87 height 17
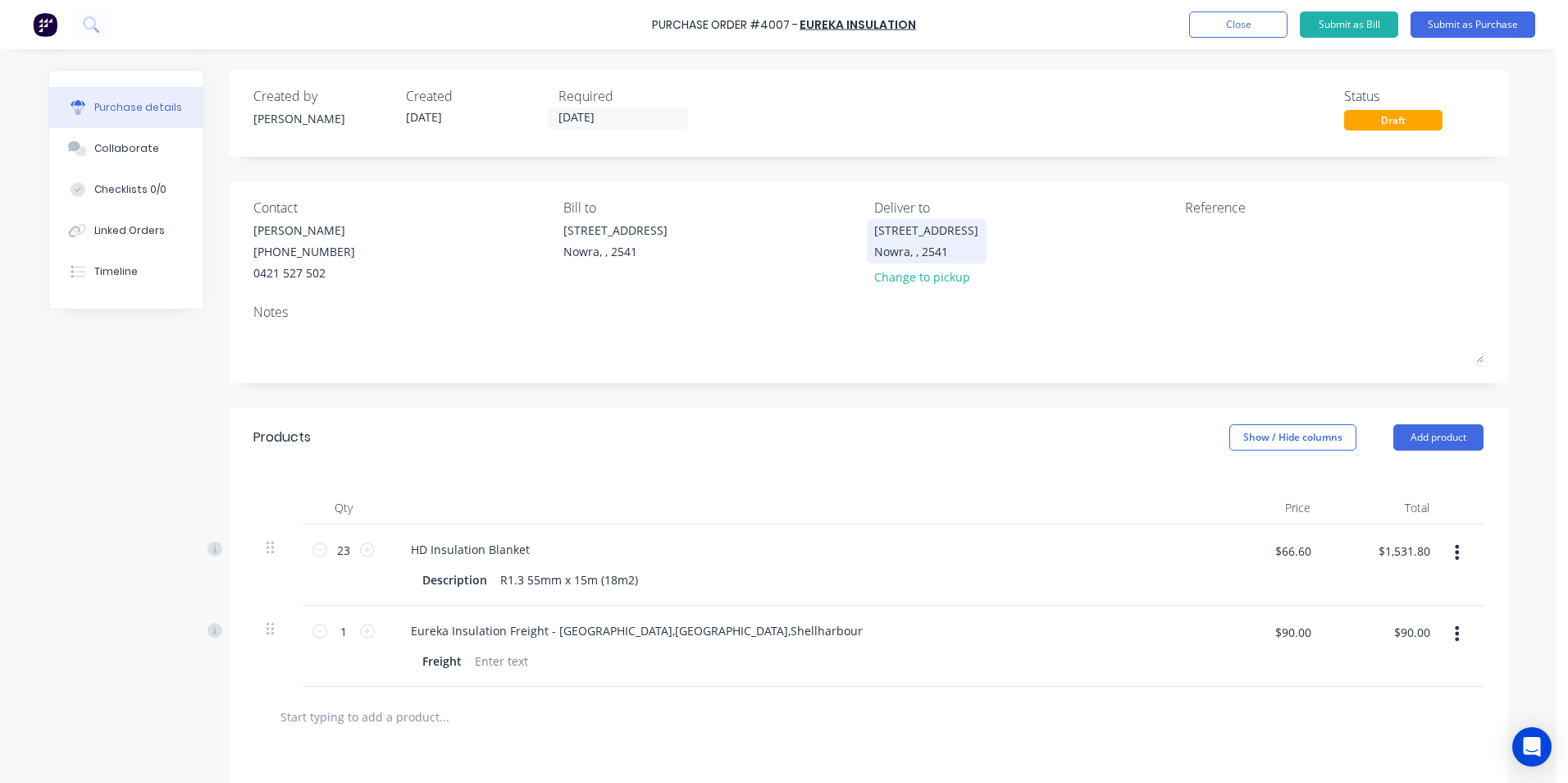
click at [899, 242] on div "[STREET_ADDRESS]" at bounding box center [927, 241] width 104 height 39
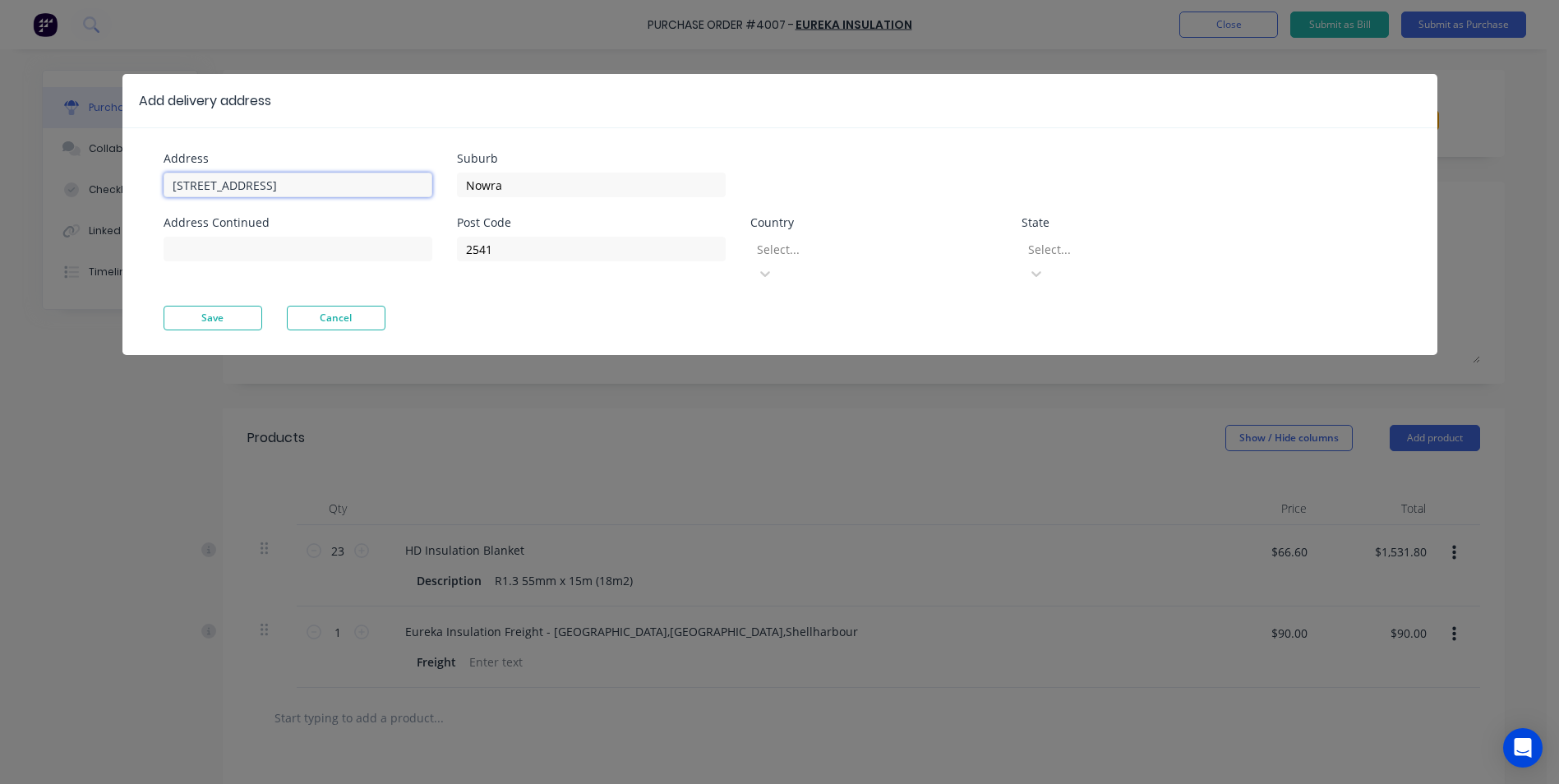
drag, startPoint x: 333, startPoint y: 189, endPoint x: 22, endPoint y: 196, distance: 311.1
click at [22, 196] on div "Add delivery address Address [STREET_ADDRESS] Address Continued Suburb Nowra Po…" at bounding box center [780, 392] width 1559 height 784
click at [204, 176] on input "76" at bounding box center [297, 185] width 269 height 25
click at [249, 175] on input "76 Cuttriss" at bounding box center [297, 185] width 269 height 25
type input "[STREET_ADDRESS]"
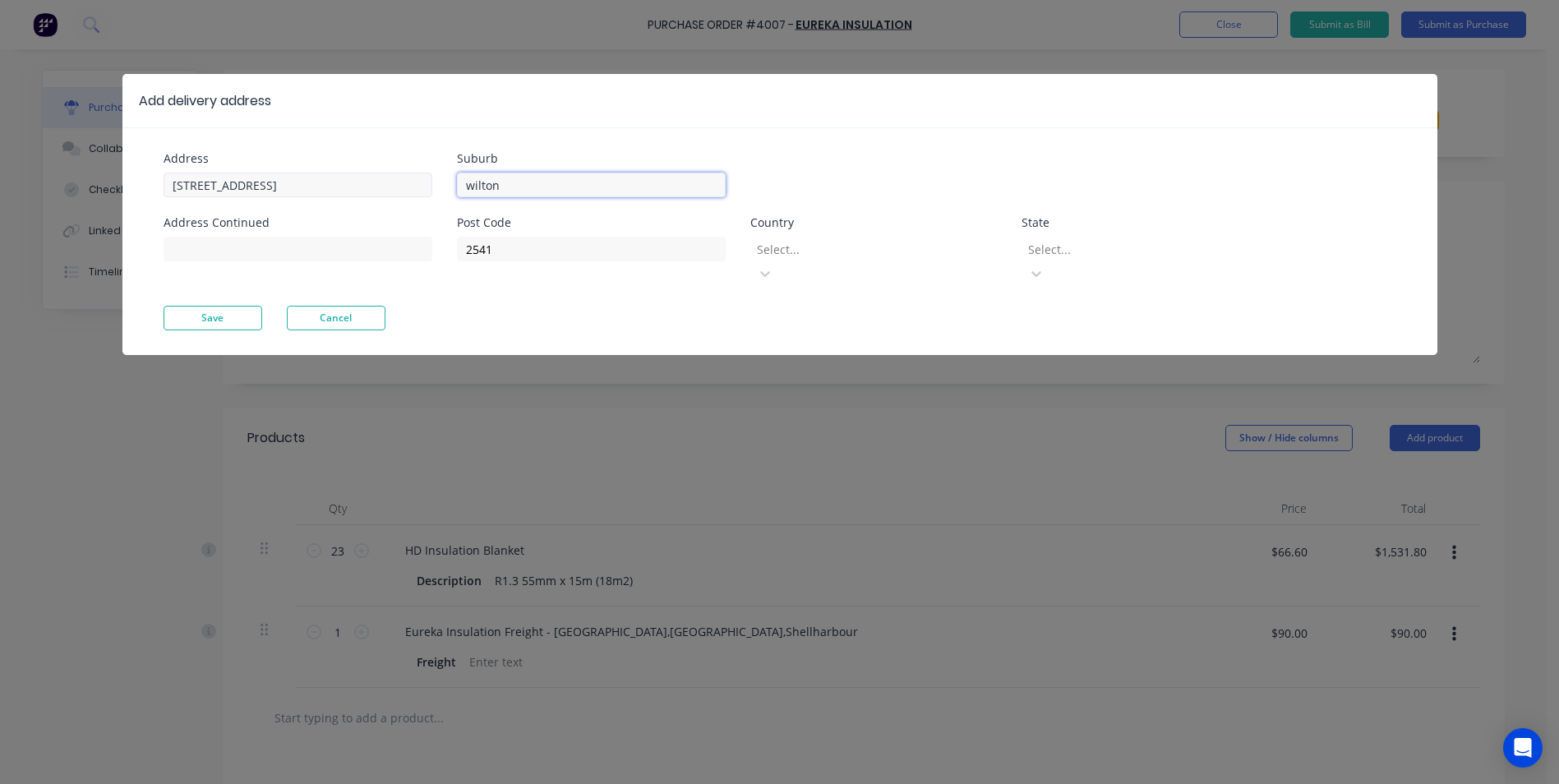
type input "wilton"
type input "2571"
click at [861, 254] on div at bounding box center [873, 250] width 236 height 21
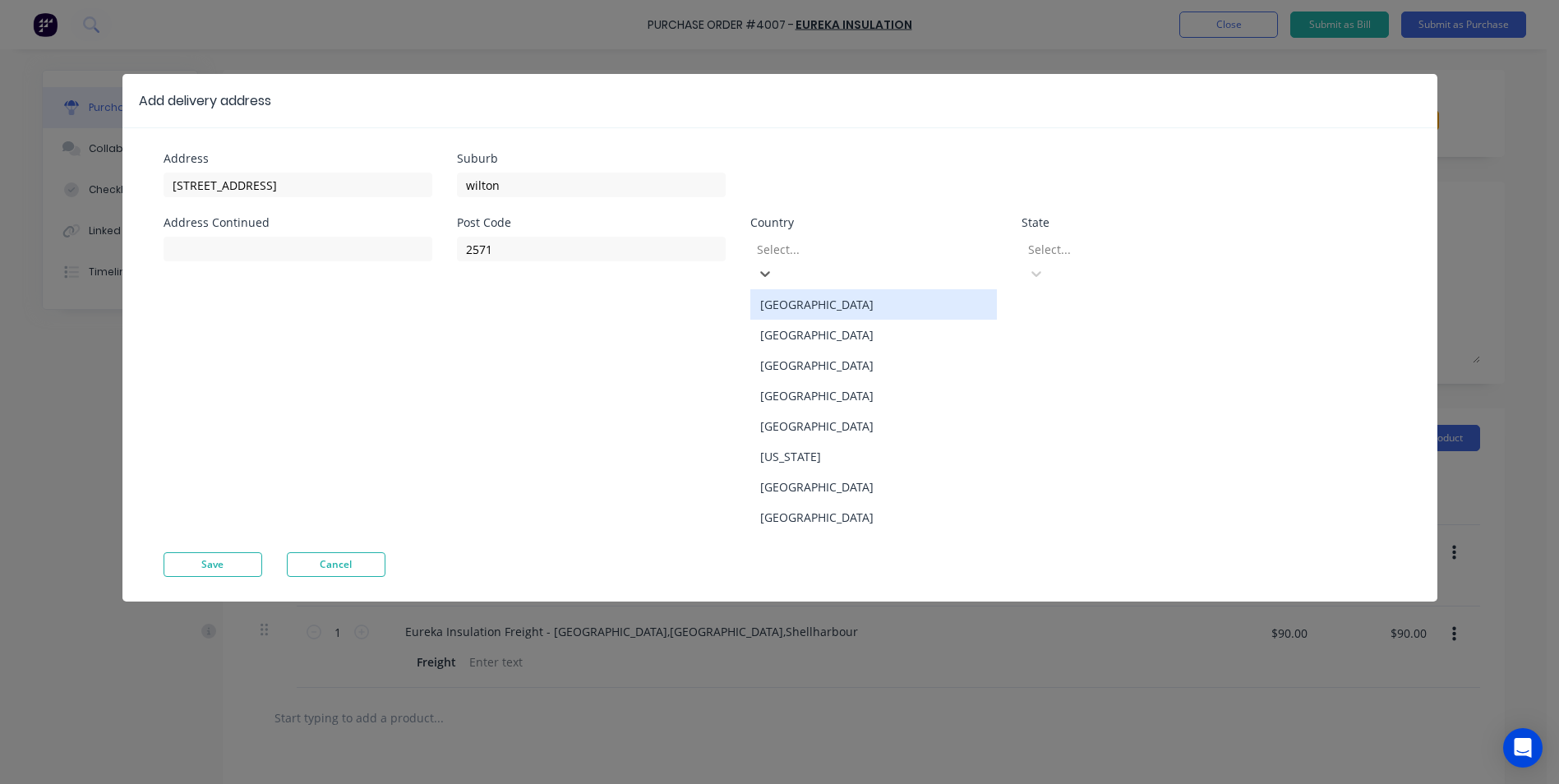
click at [793, 289] on div "[GEOGRAPHIC_DATA]" at bounding box center [873, 305] width 247 height 30
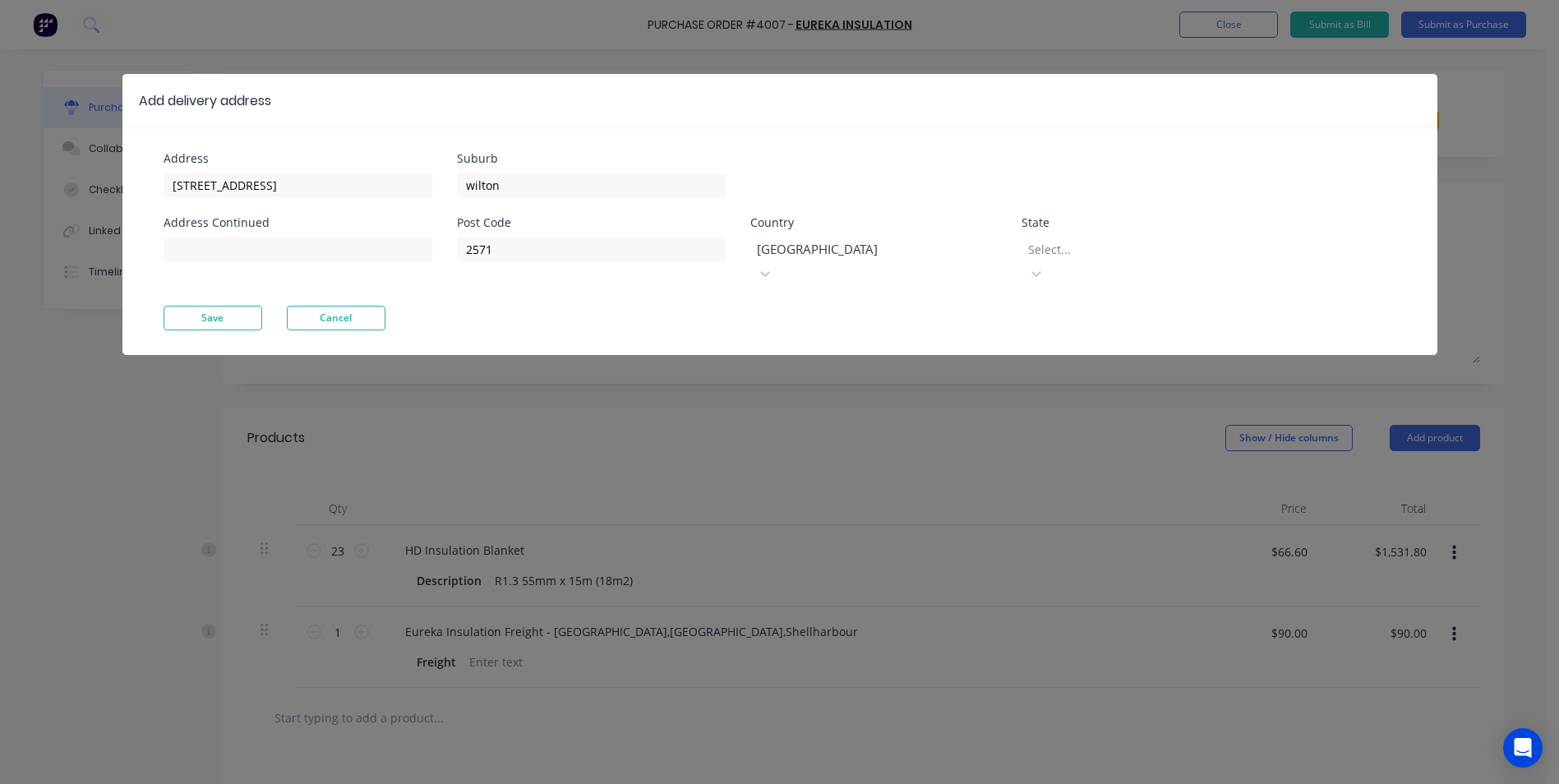
click at [1121, 241] on div at bounding box center [1144, 250] width 236 height 21
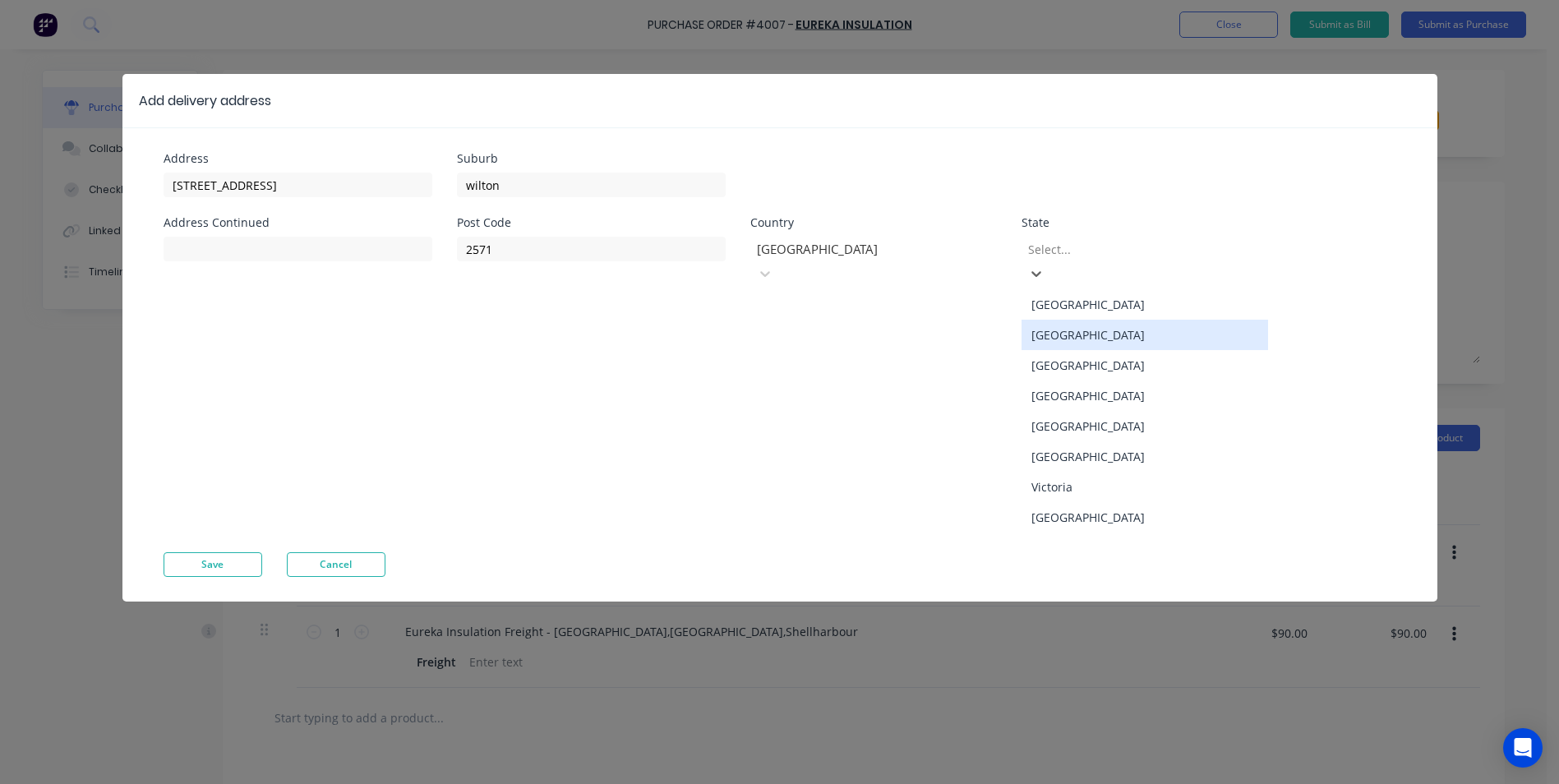
click at [1088, 320] on div "[GEOGRAPHIC_DATA]" at bounding box center [1145, 335] width 247 height 30
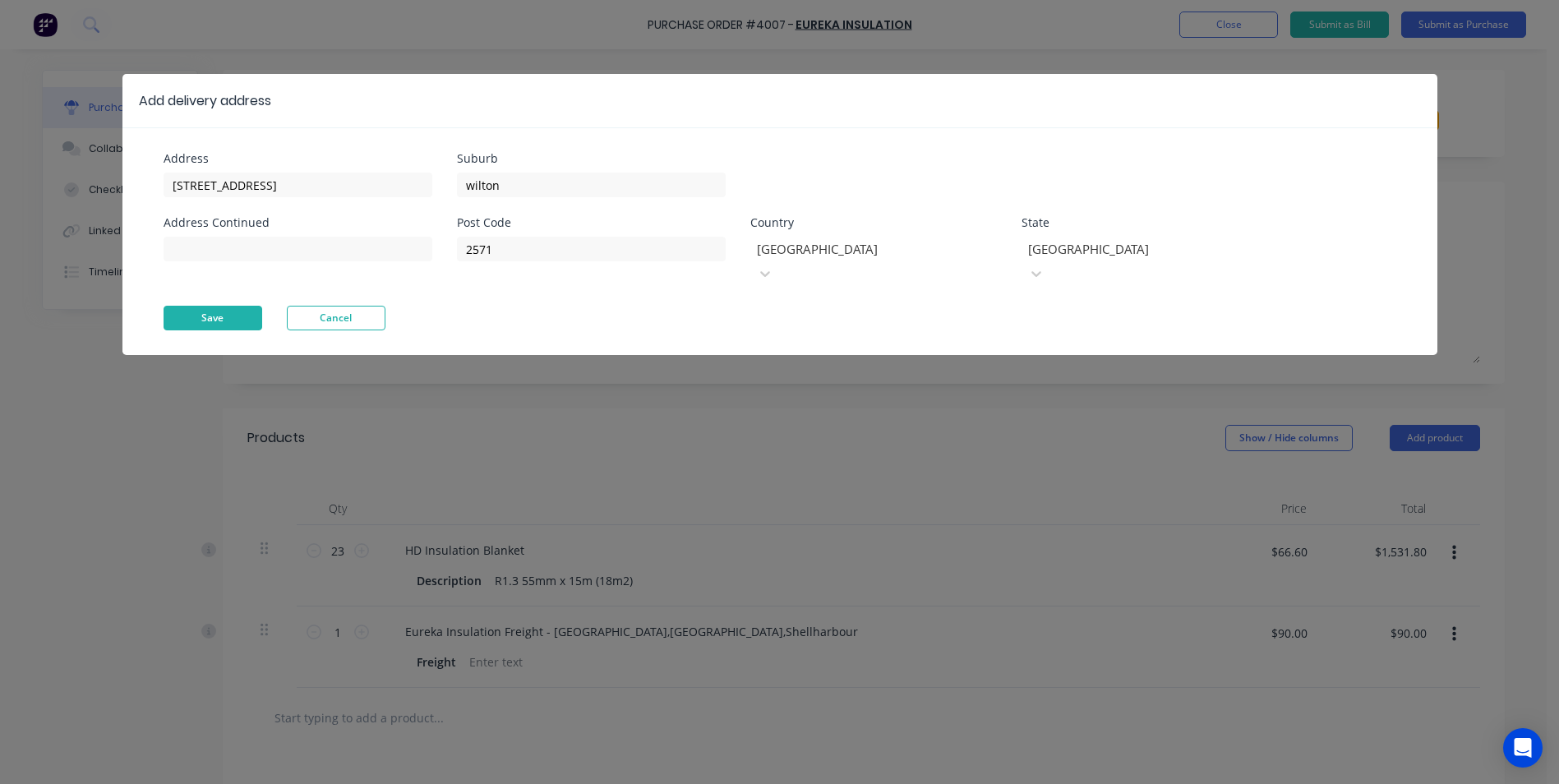
click at [213, 306] on button "Save" at bounding box center [213, 318] width 99 height 25
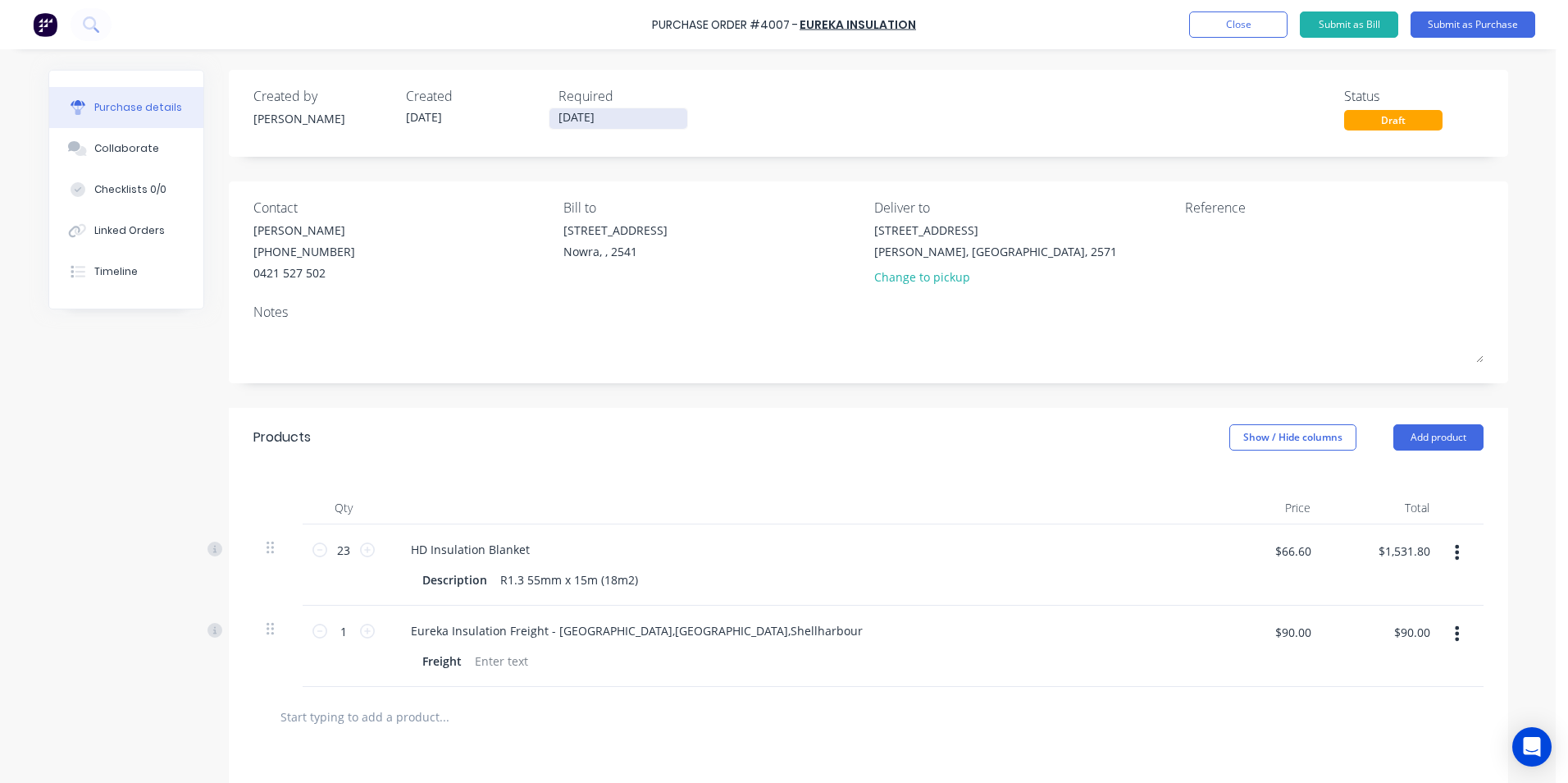
click at [595, 118] on input "[DATE]" at bounding box center [618, 118] width 137 height 21
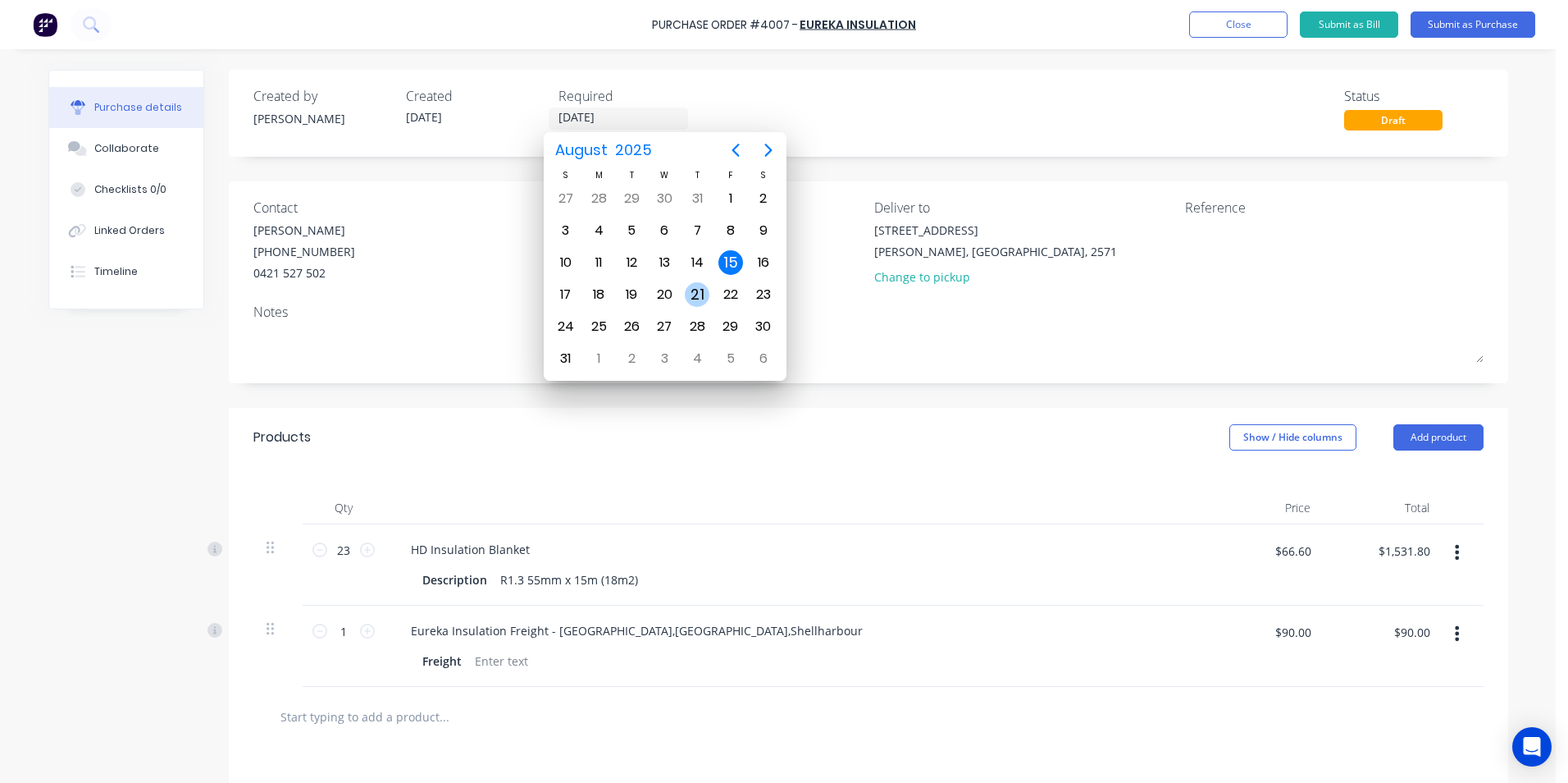
click at [691, 294] on div "21" at bounding box center [697, 295] width 25 height 25
type input "[DATE]"
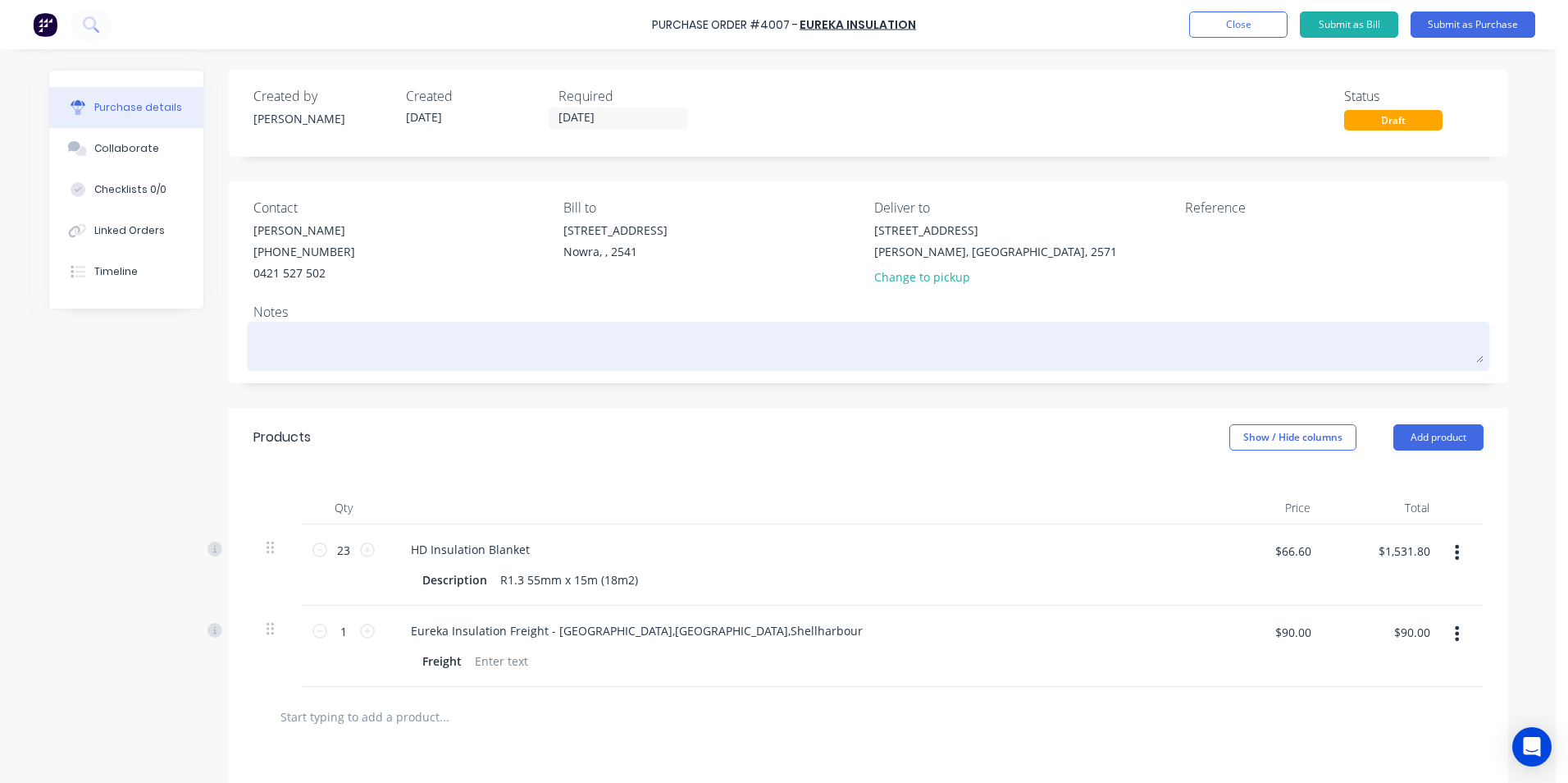
click at [253, 341] on textarea at bounding box center [868, 344] width 1230 height 37
type textarea "x"
type textarea "7"
type textarea "x"
type textarea "7a"
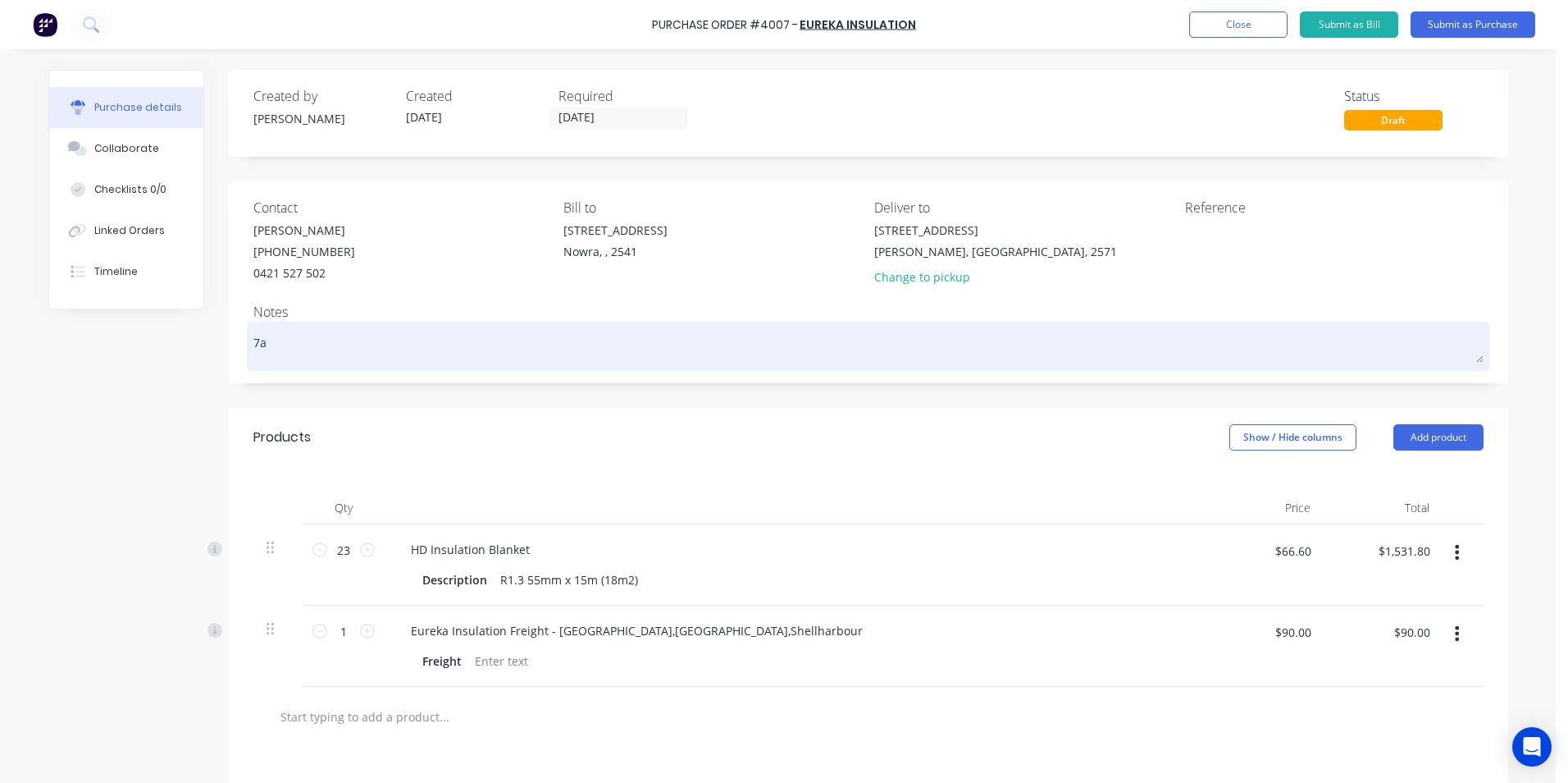
type textarea "x"
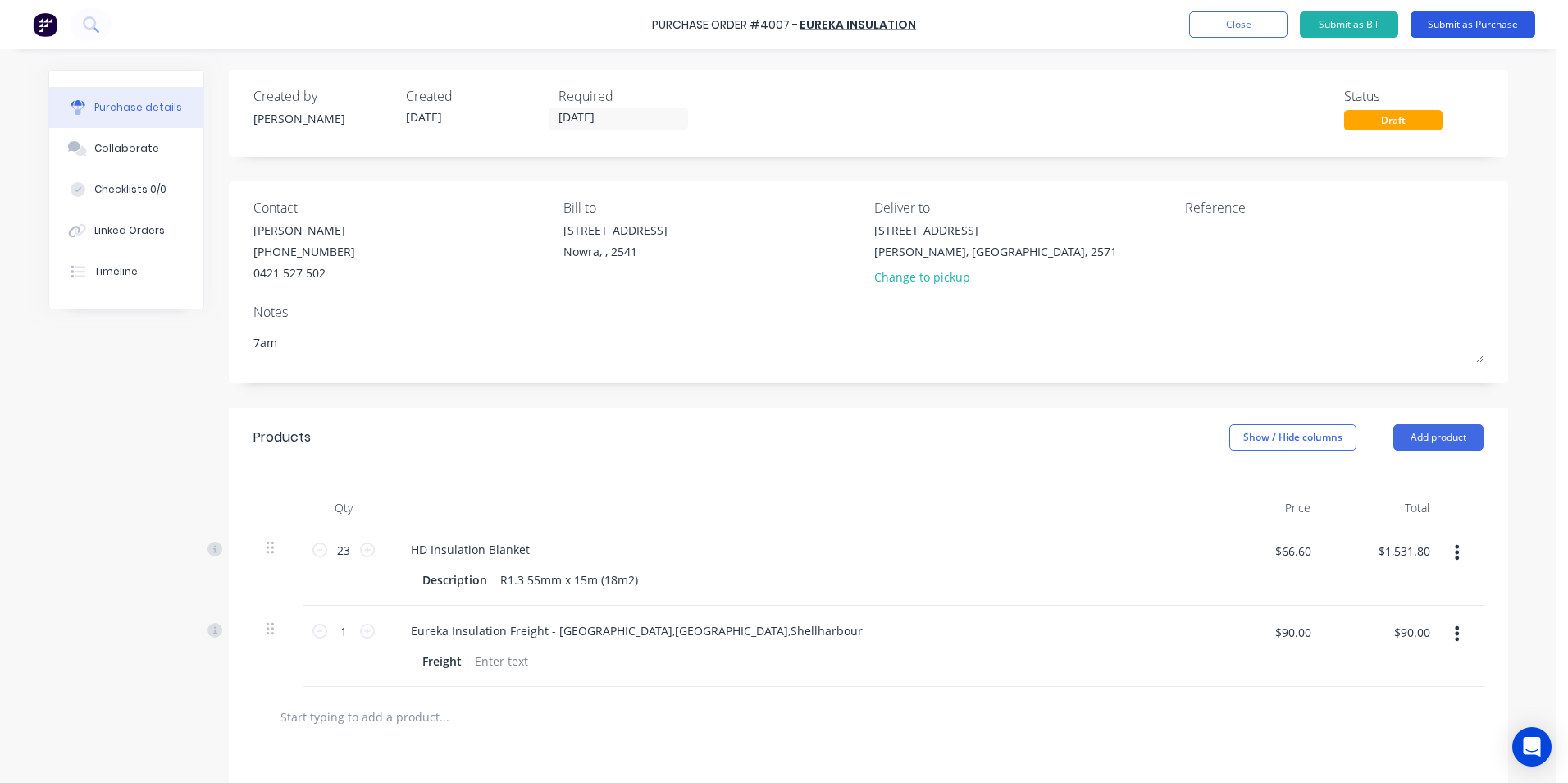
type textarea "7am"
type textarea "x"
type textarea "7am"
click at [1435, 18] on button "Submit as Purchase" at bounding box center [1473, 25] width 125 height 27
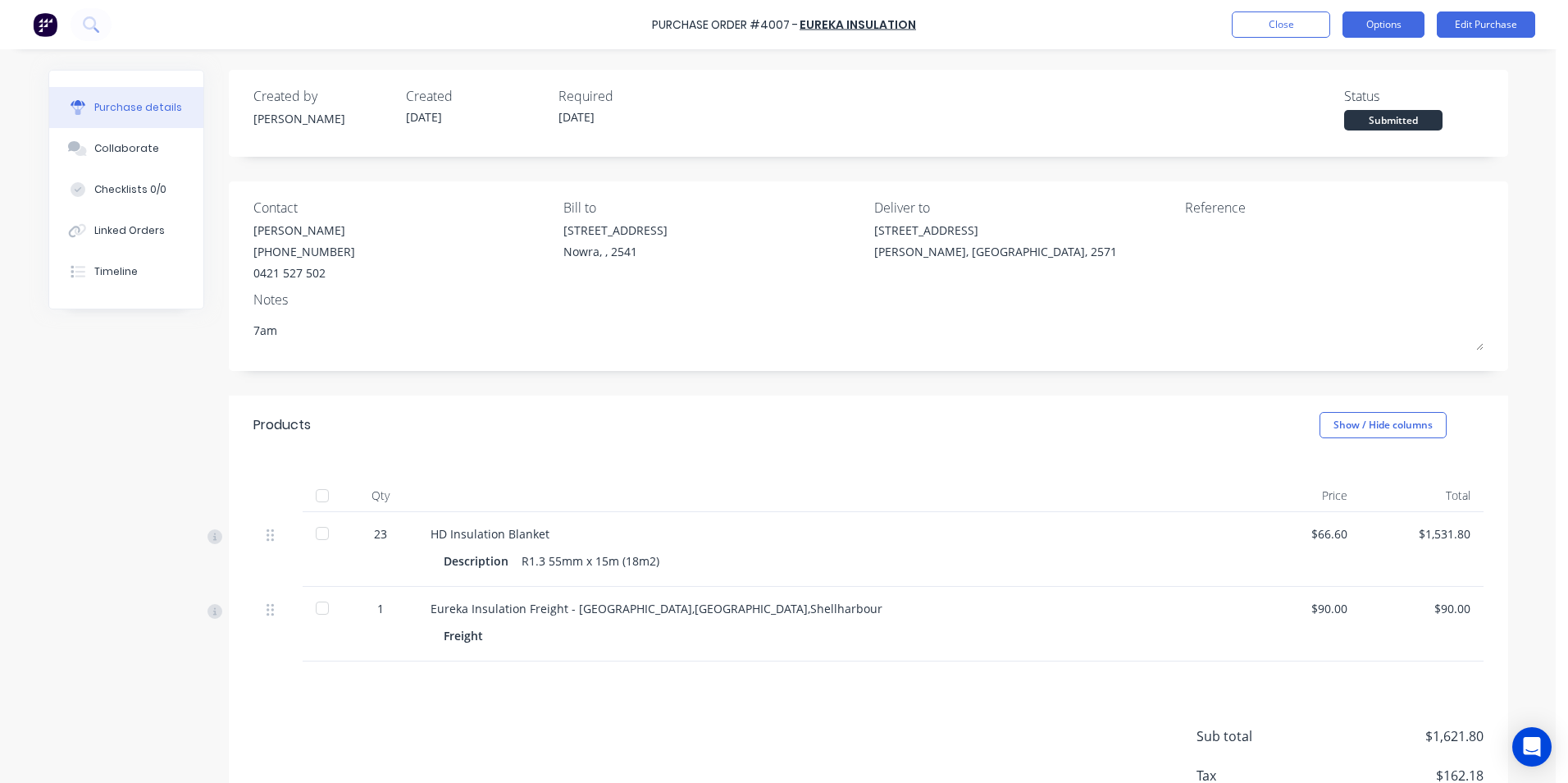
click at [1384, 26] on button "Options" at bounding box center [1383, 25] width 82 height 27
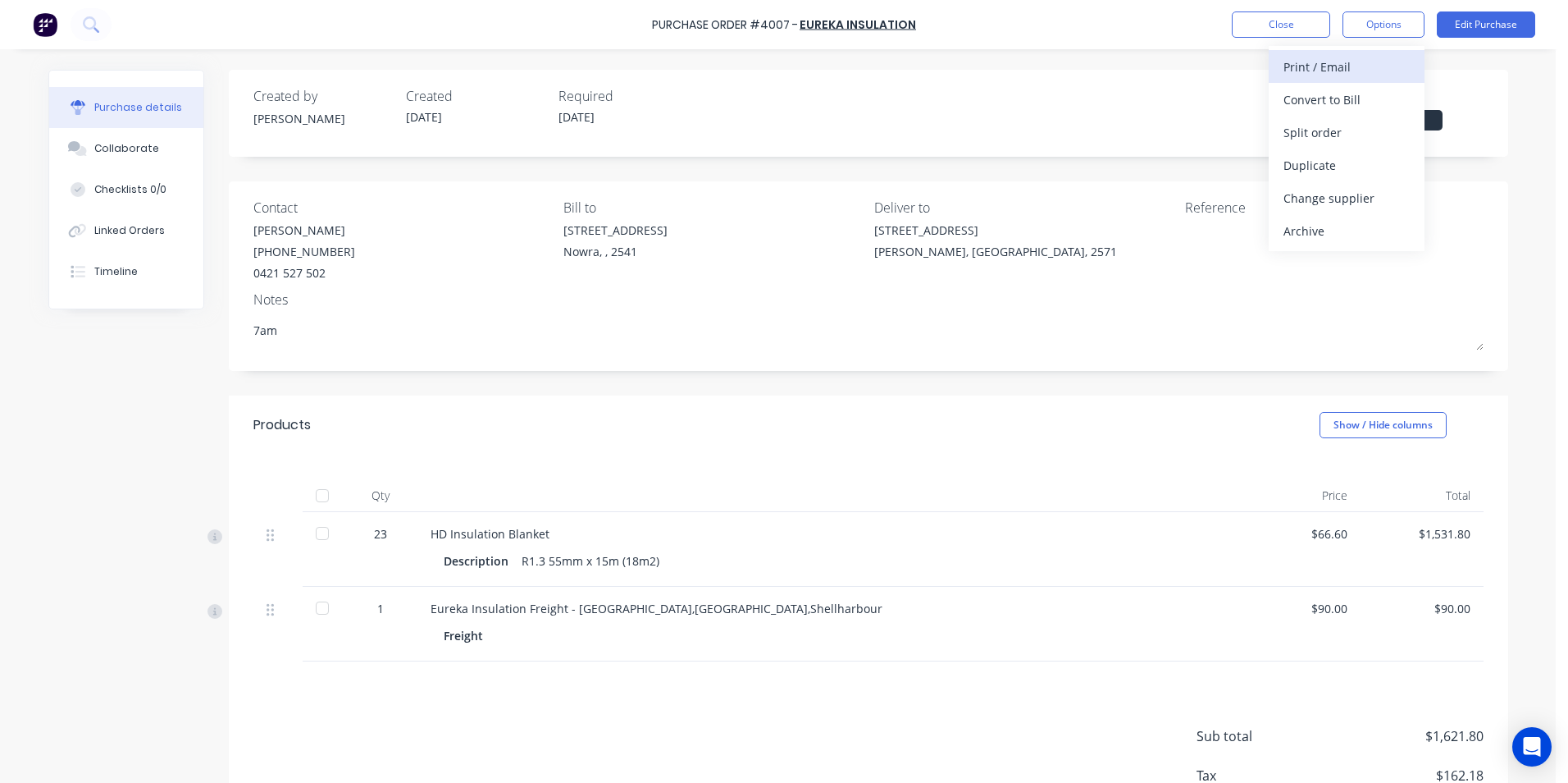
click at [1351, 72] on div "Print / Email" at bounding box center [1346, 66] width 126 height 24
click at [1346, 132] on div "Without pricing" at bounding box center [1346, 132] width 126 height 24
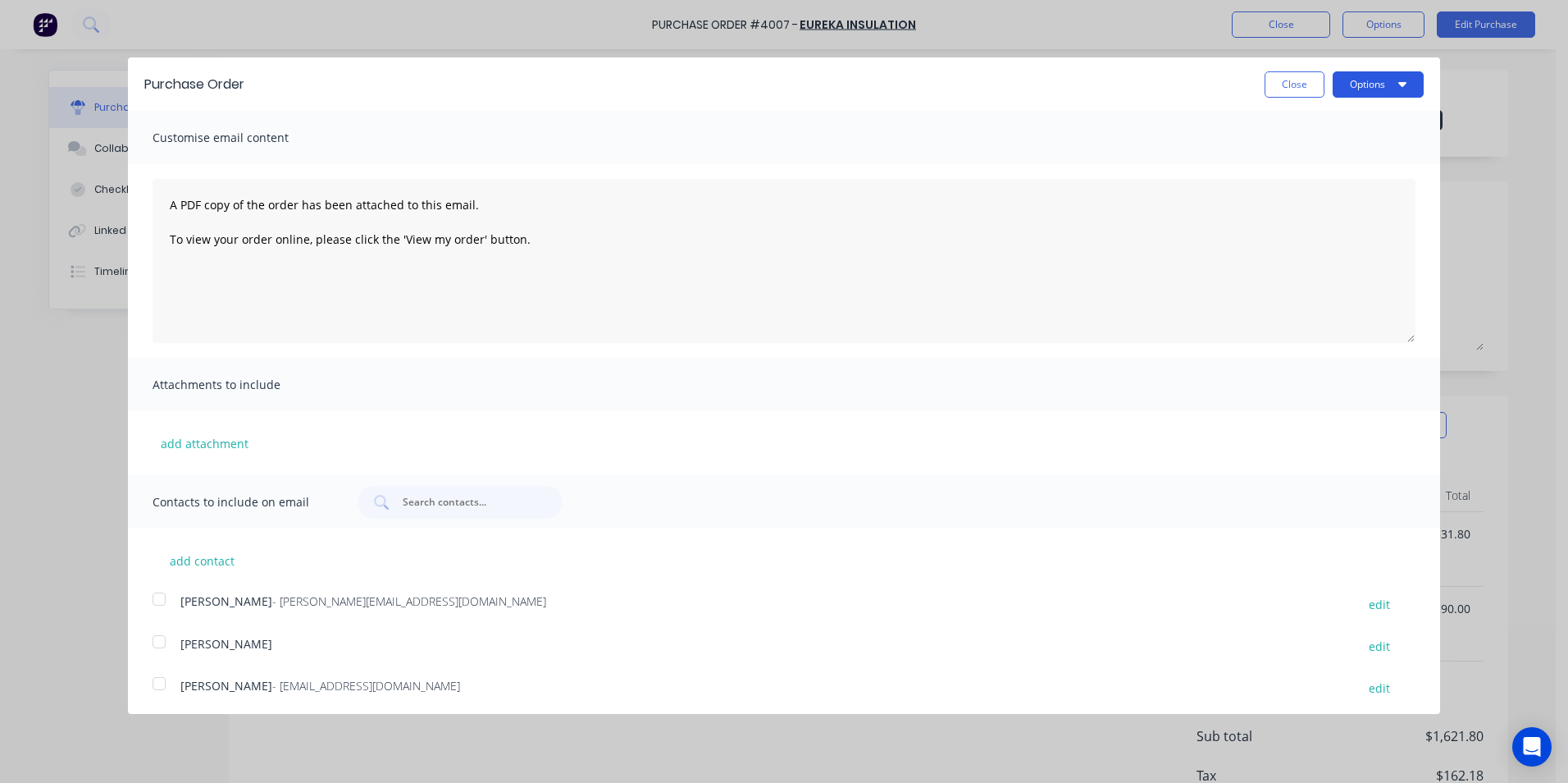
click at [1333, 83] on button "Options" at bounding box center [1379, 84] width 91 height 27
click at [1316, 122] on div "Print" at bounding box center [1345, 125] width 126 height 24
click at [1284, 82] on button "Close" at bounding box center [1294, 84] width 60 height 27
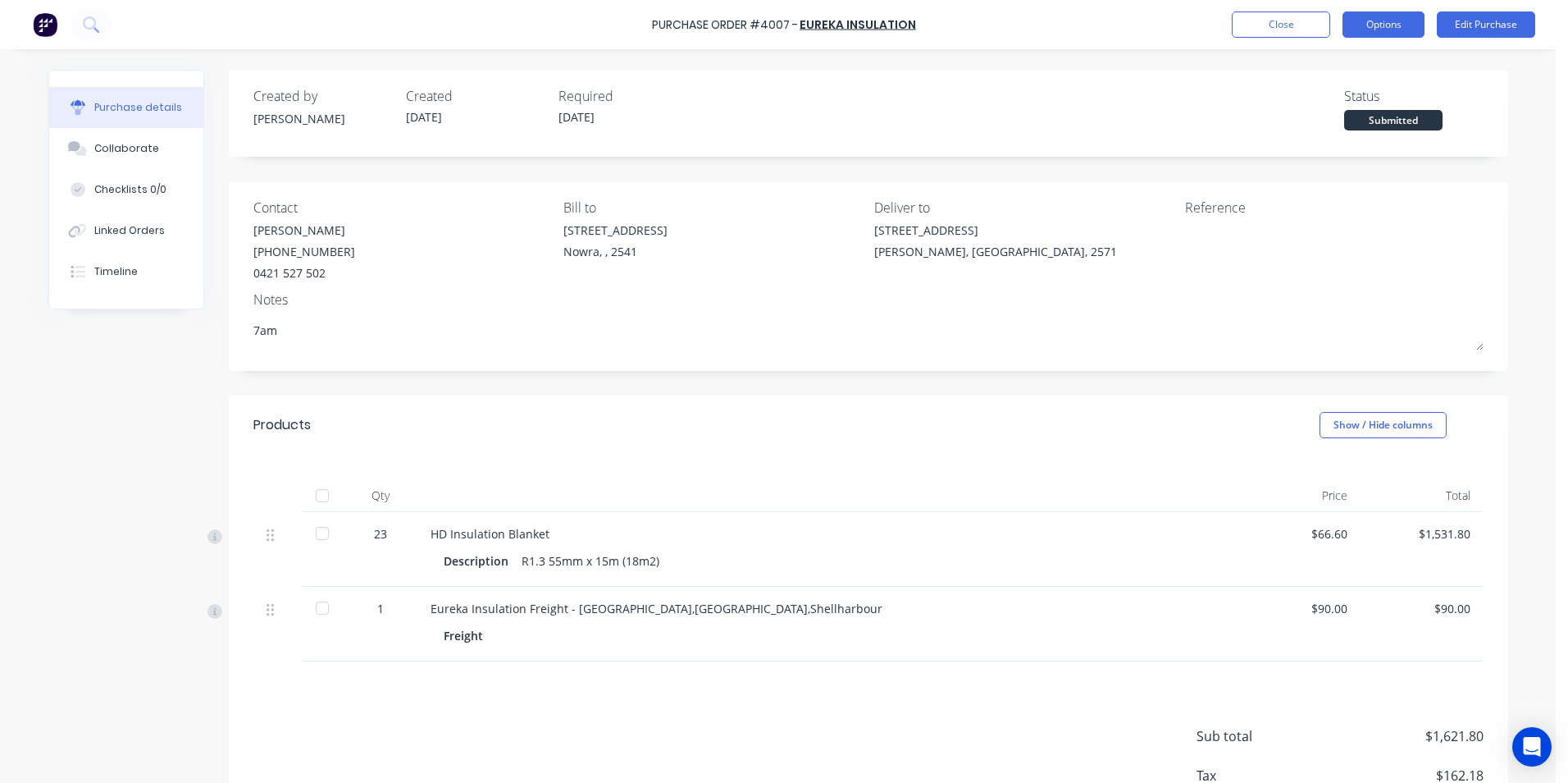
click at [1383, 26] on button "Options" at bounding box center [1383, 25] width 82 height 27
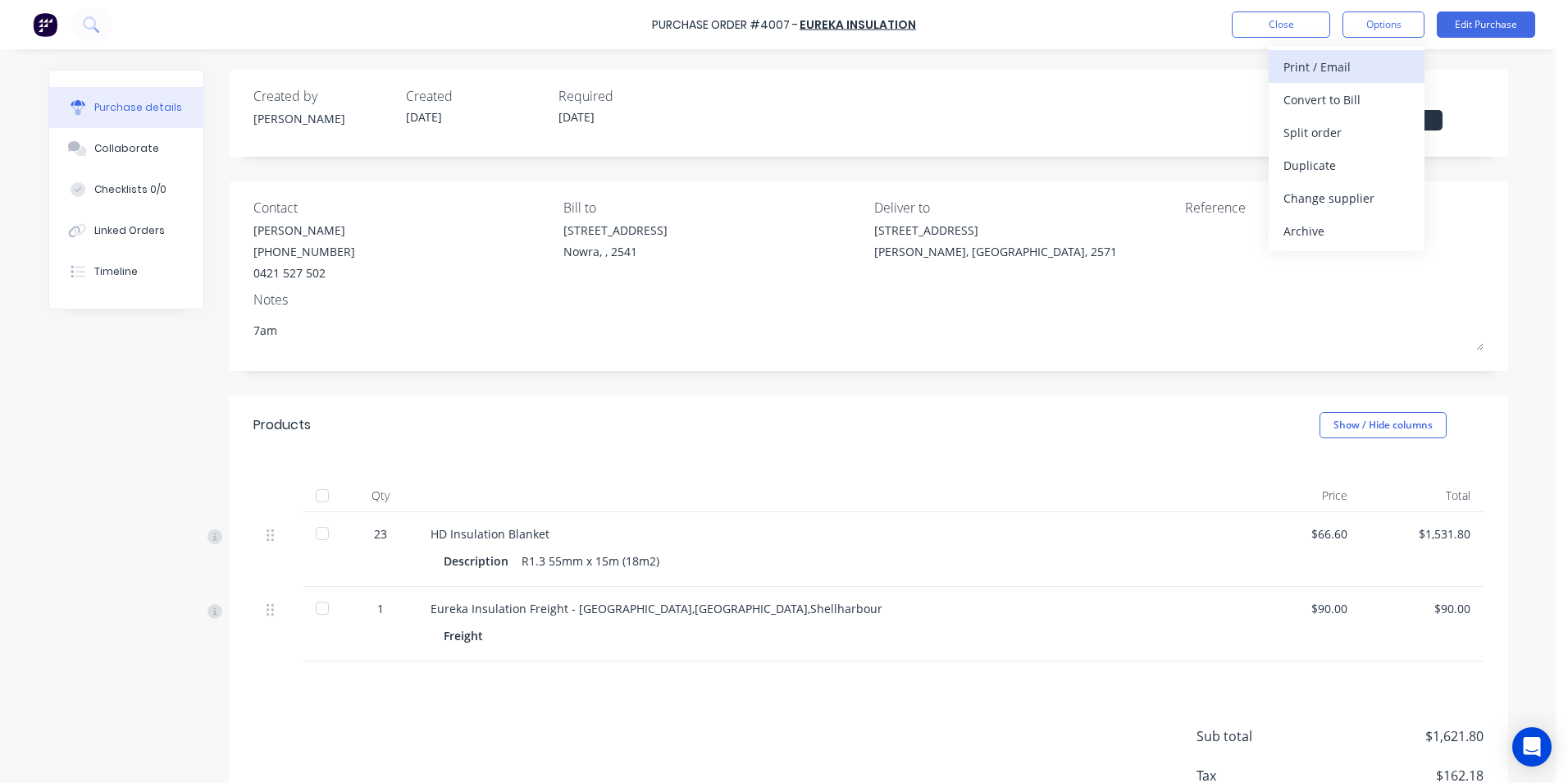
click at [1349, 69] on div "Print / Email" at bounding box center [1346, 66] width 126 height 24
click at [1335, 98] on div "With pricing" at bounding box center [1346, 100] width 126 height 24
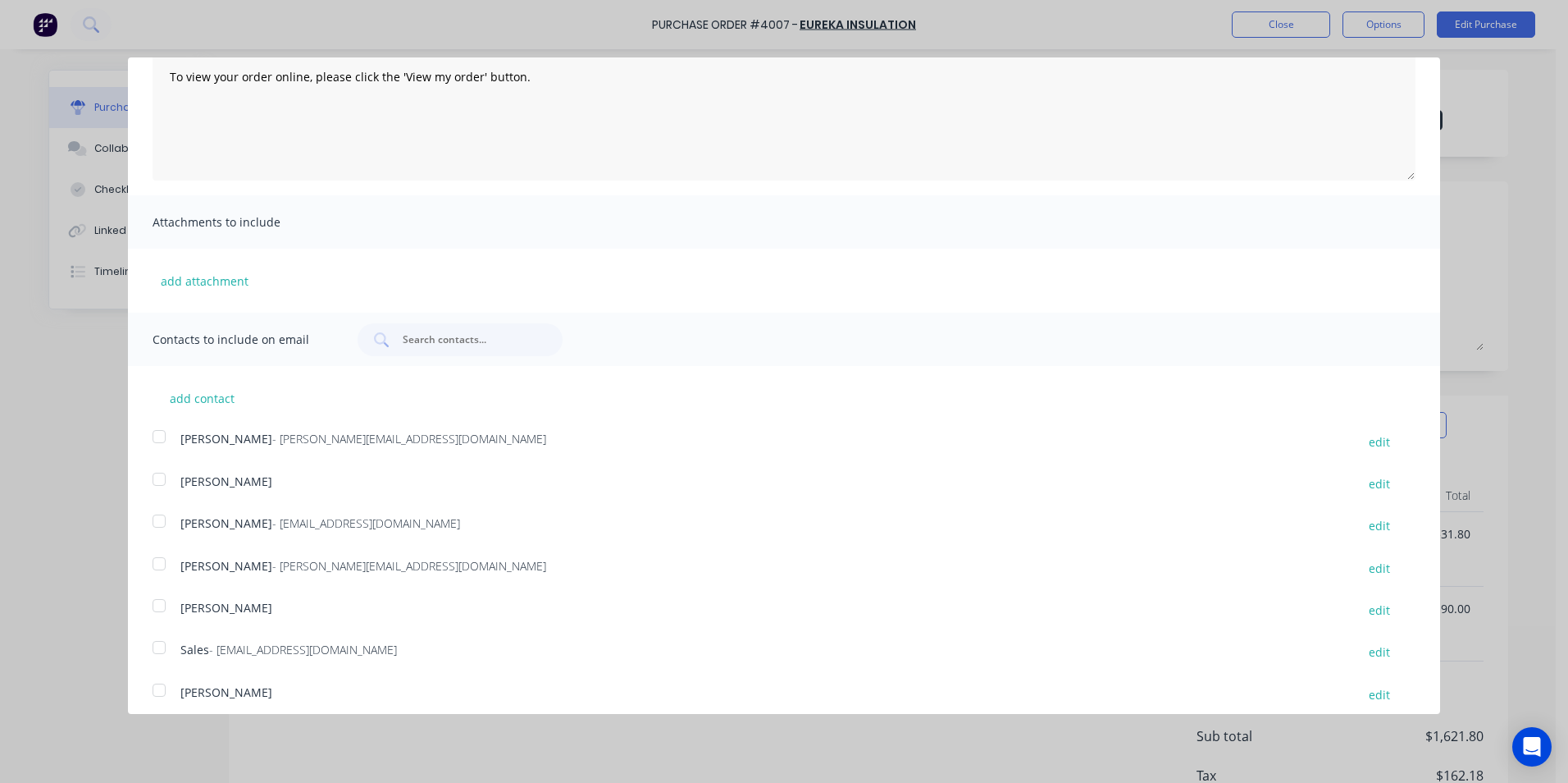
scroll to position [164, 0]
click at [152, 652] on div at bounding box center [159, 646] width 33 height 33
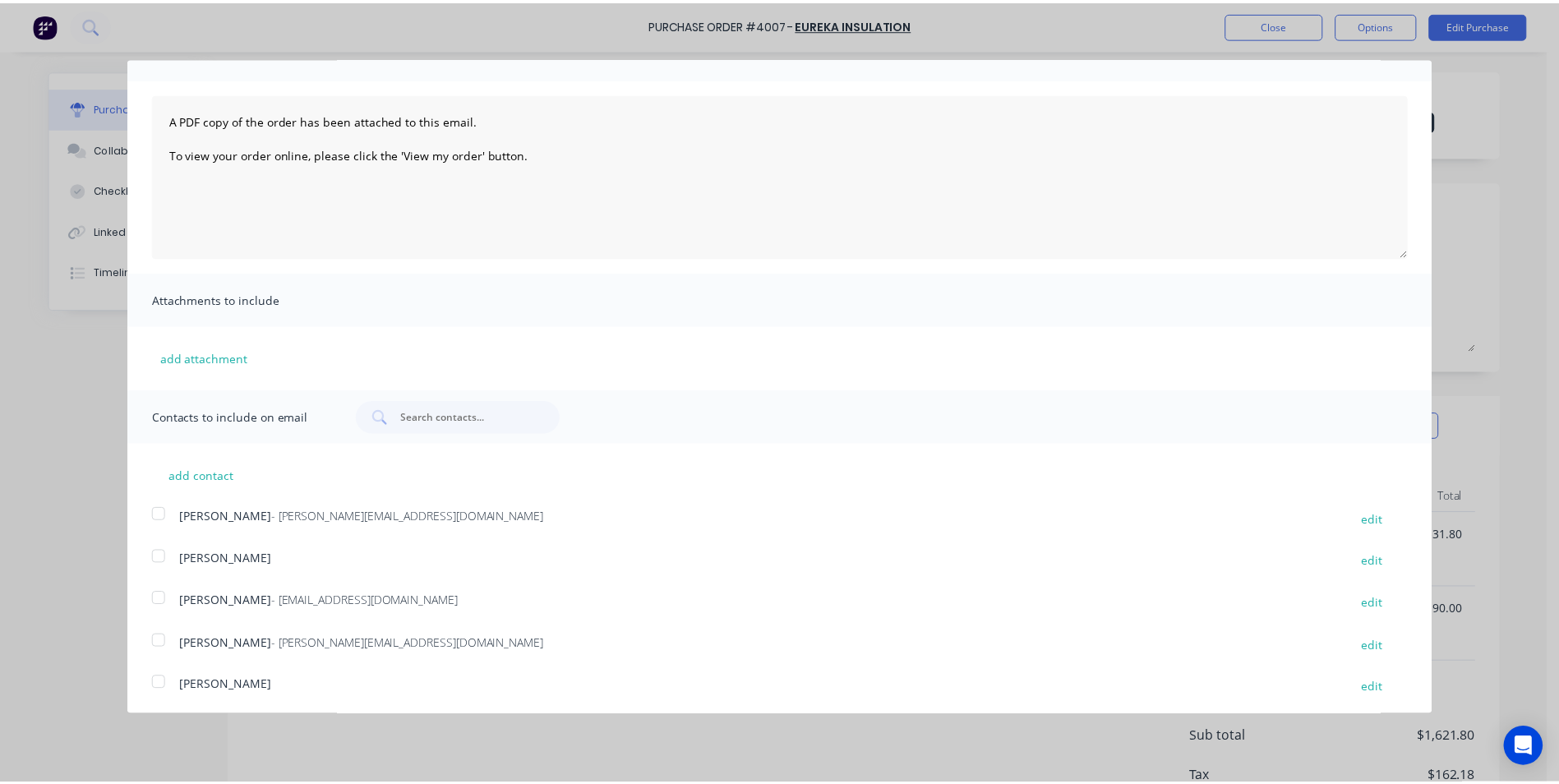
scroll to position [0, 0]
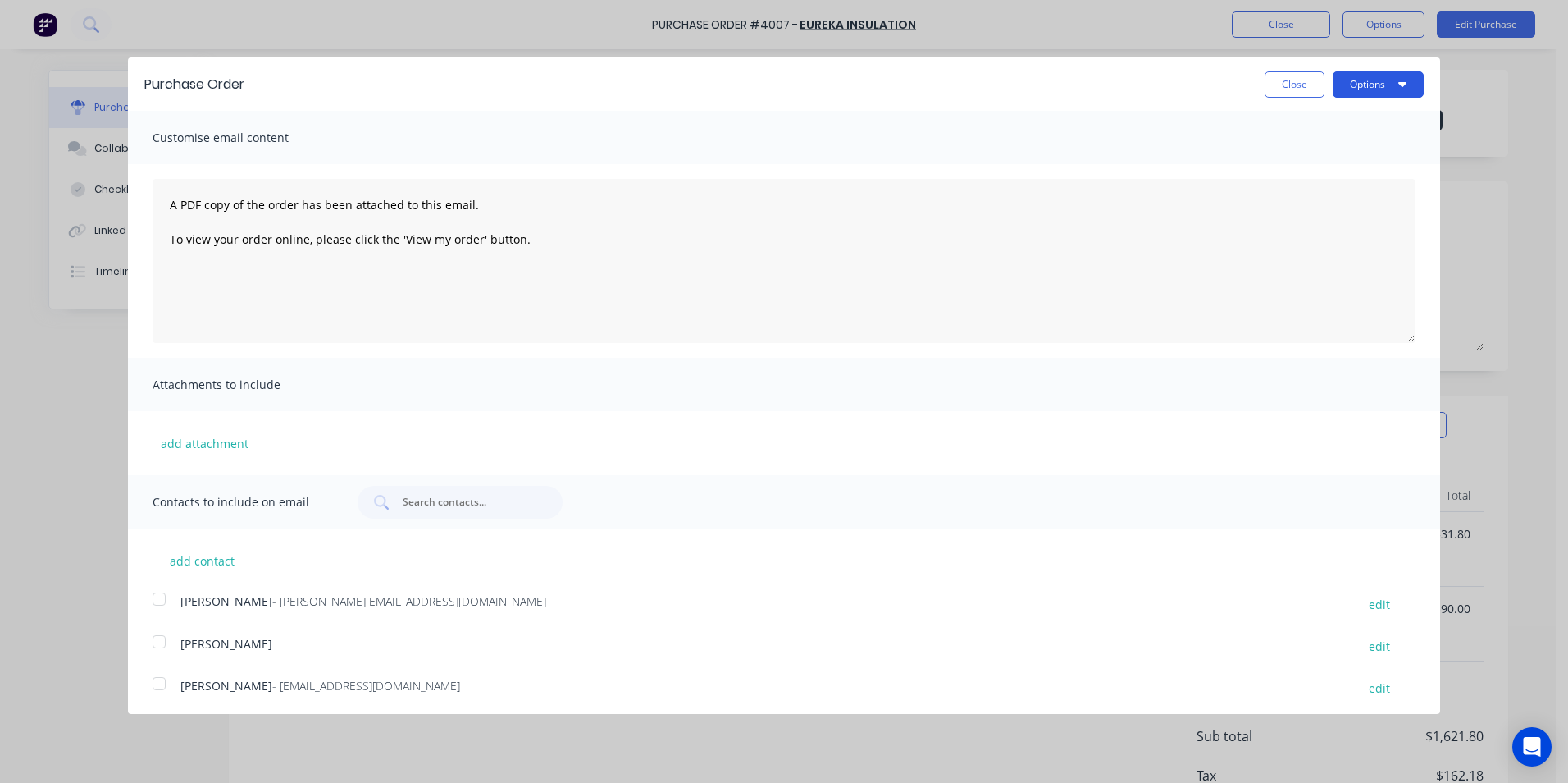
click at [1369, 79] on button "Options" at bounding box center [1379, 84] width 91 height 27
click at [1354, 155] on div "Email" at bounding box center [1345, 158] width 126 height 24
type textarea "x"
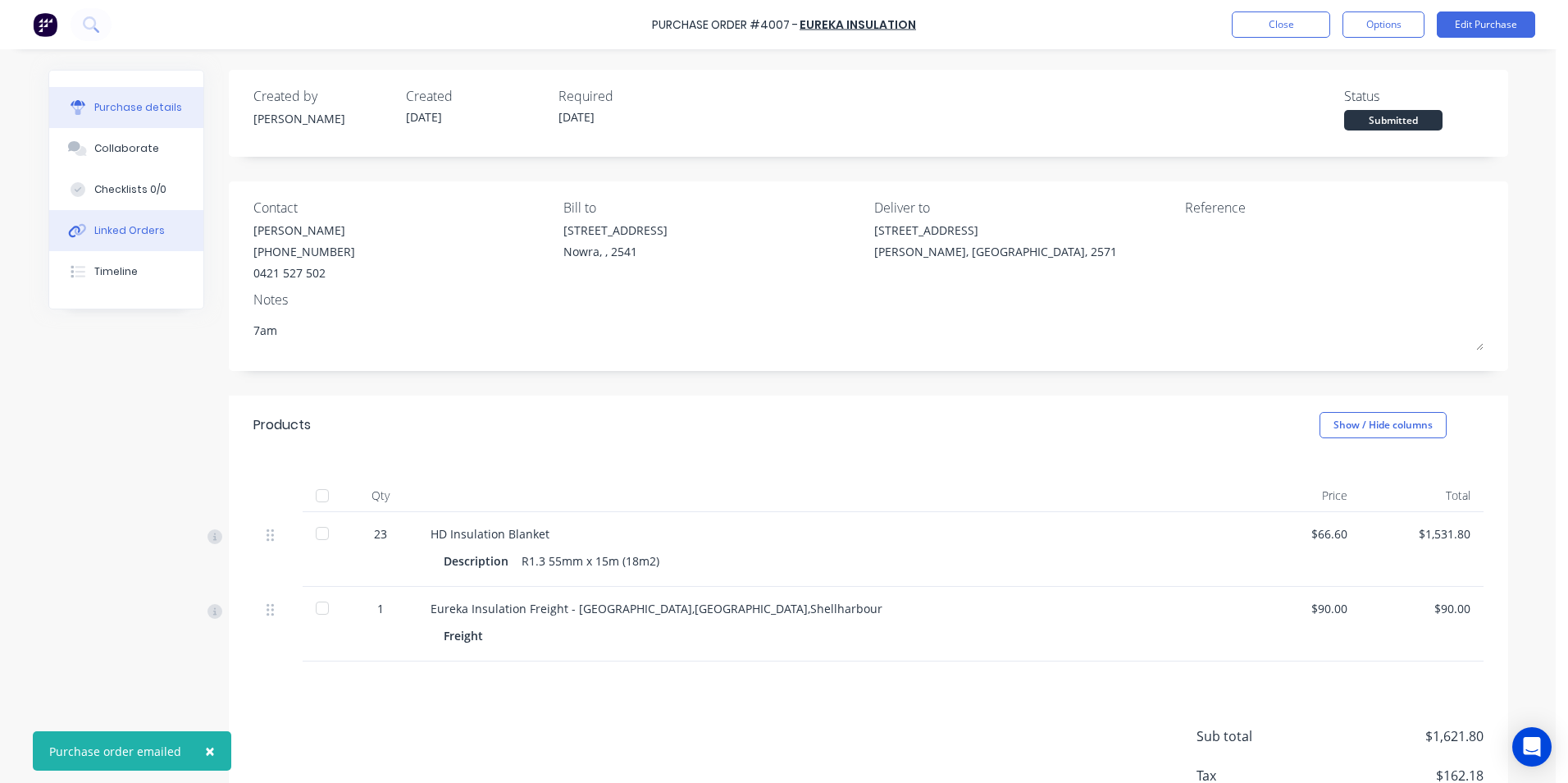
click at [140, 225] on div "Linked Orders" at bounding box center [130, 230] width 70 height 15
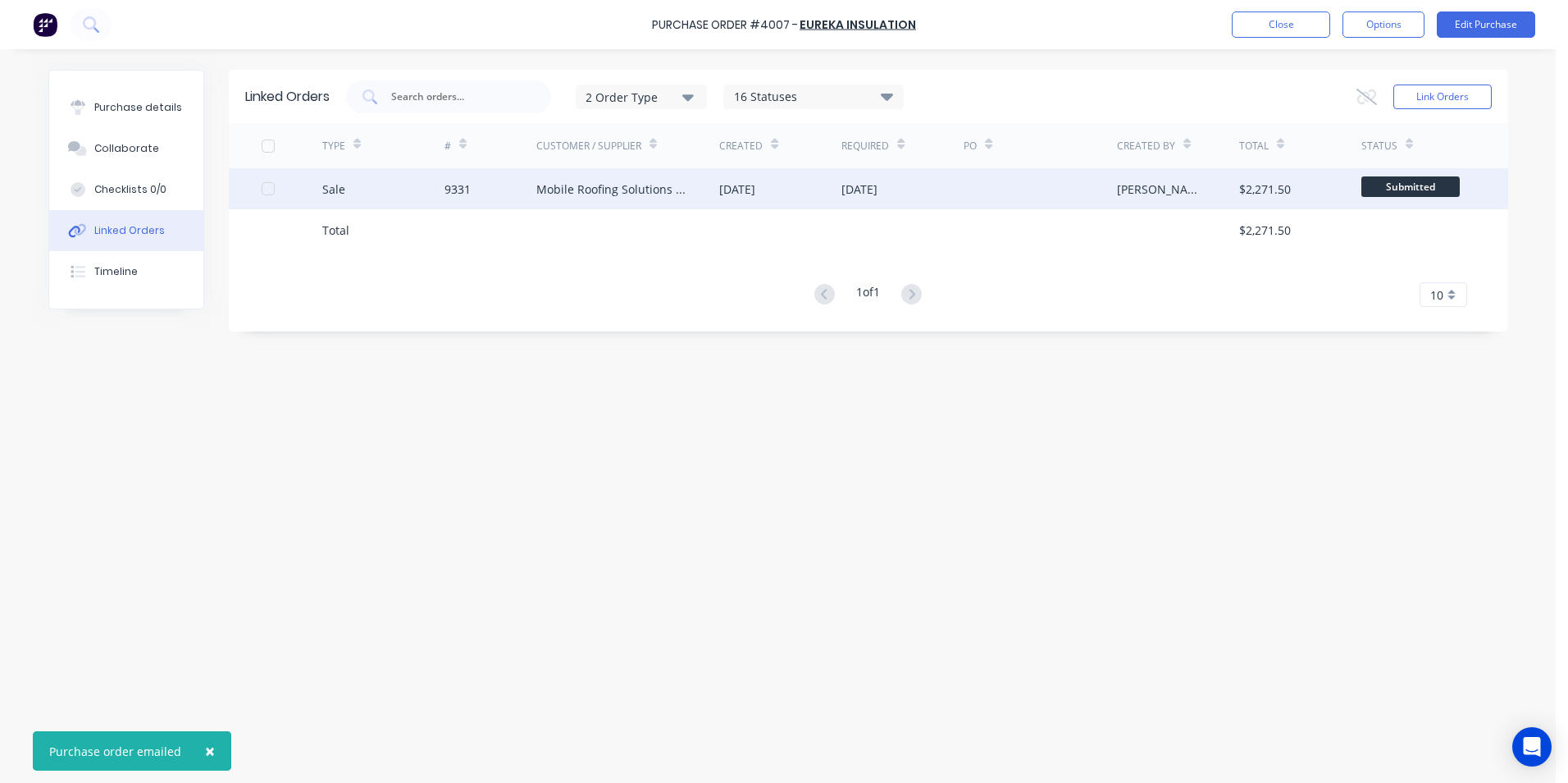
click at [431, 192] on div "Sale" at bounding box center [383, 188] width 122 height 41
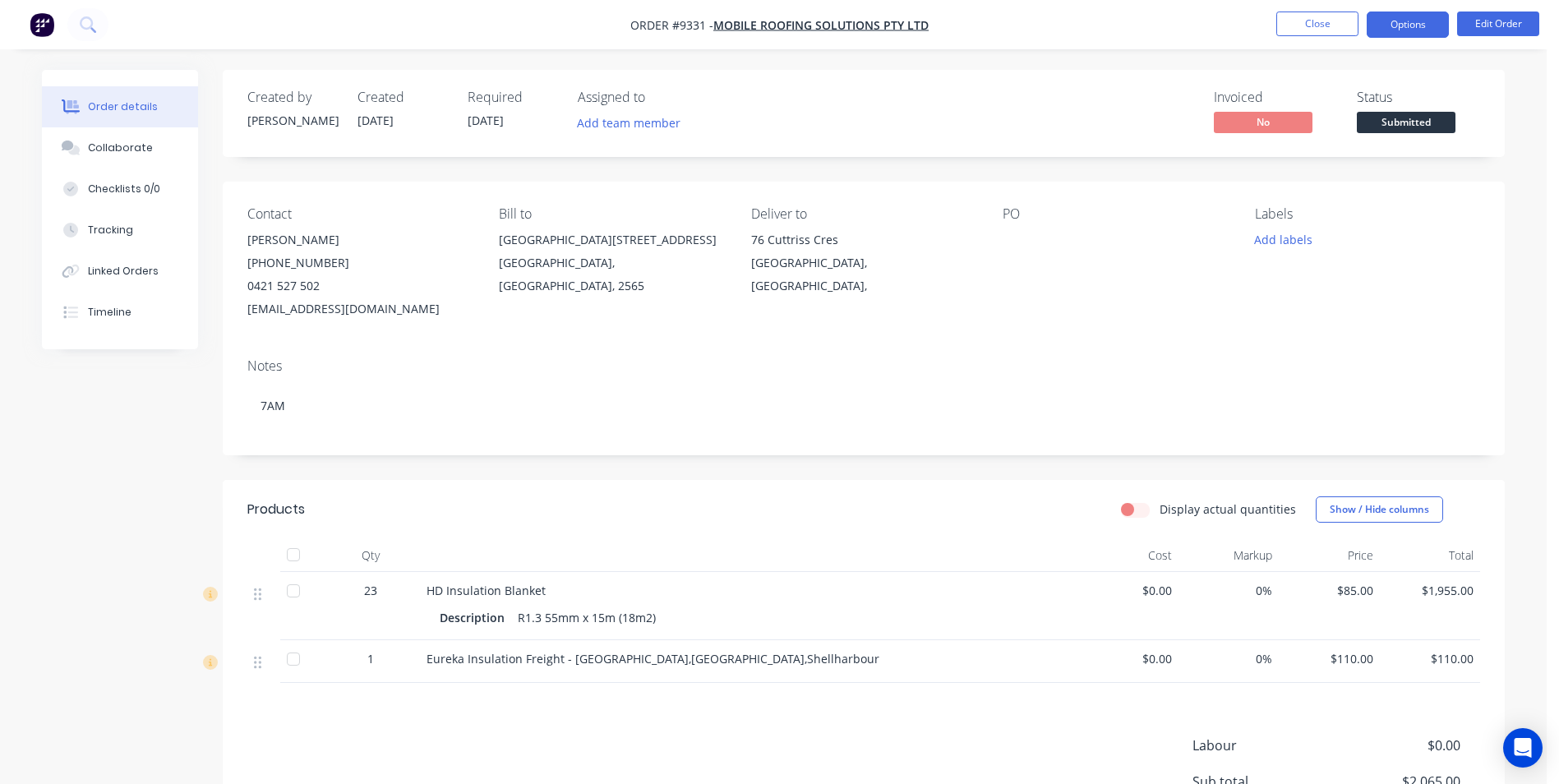
click at [1386, 18] on button "Options" at bounding box center [1408, 25] width 83 height 27
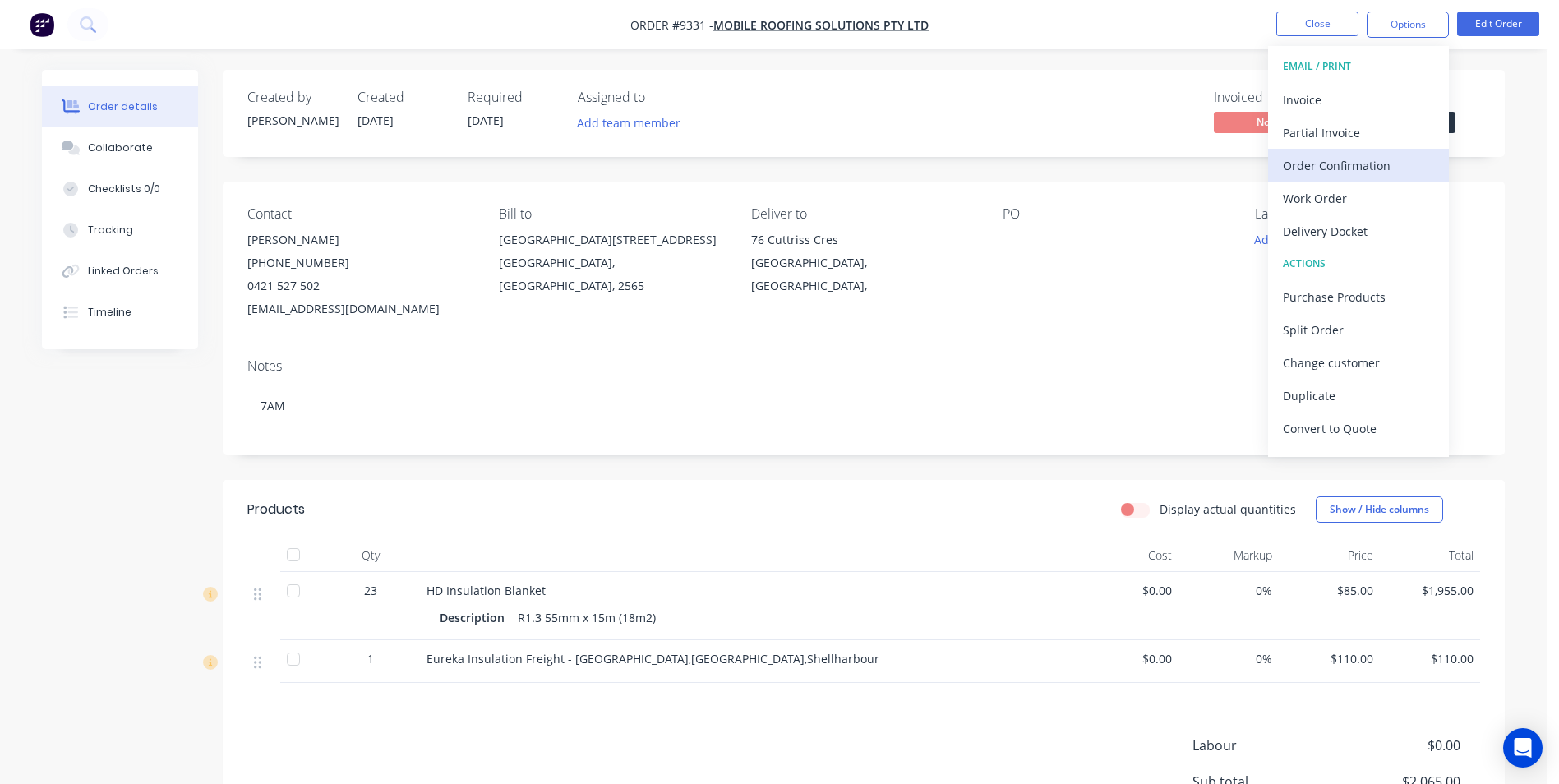
click at [1349, 173] on div "Order Confirmation" at bounding box center [1358, 165] width 151 height 24
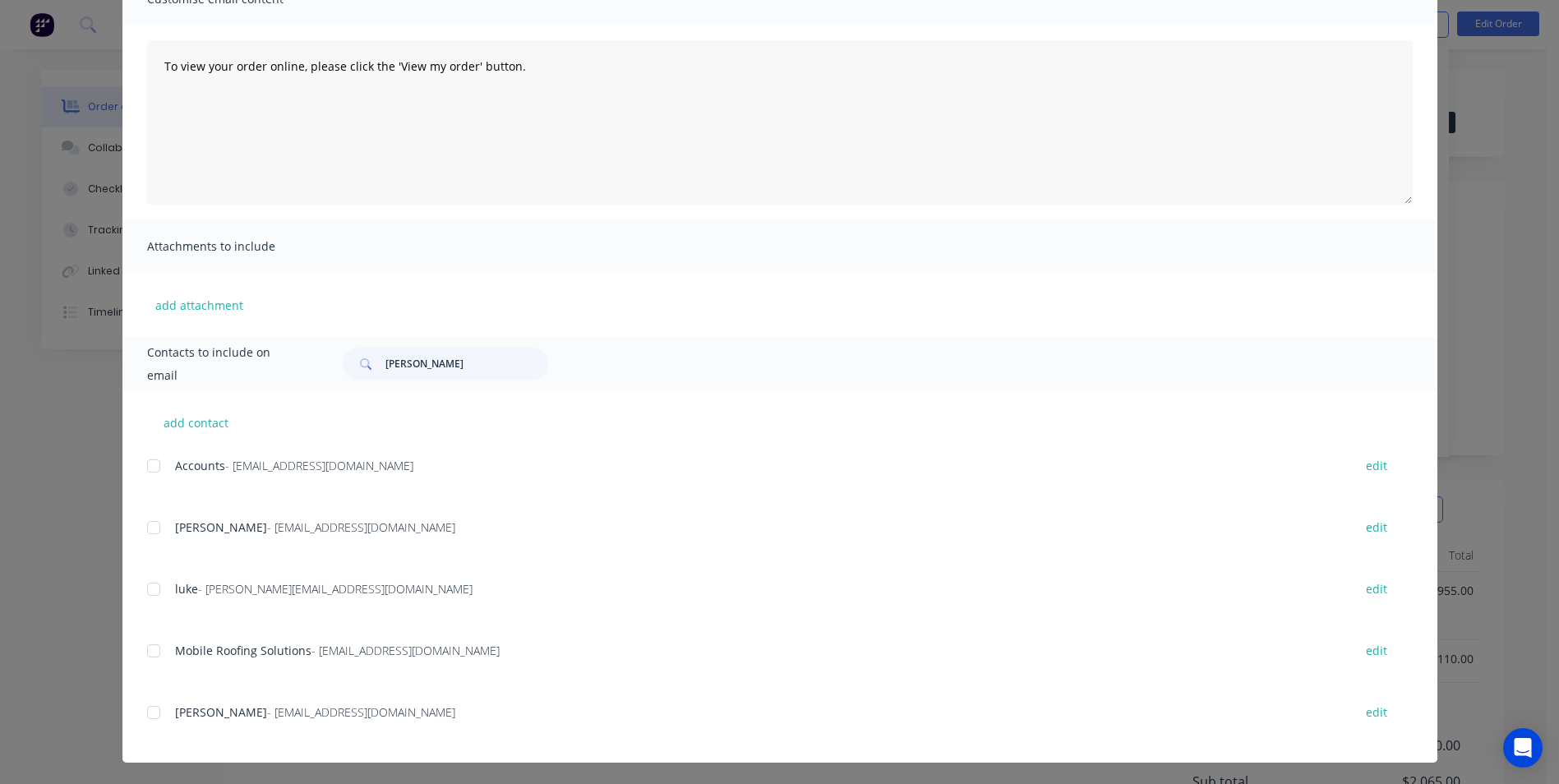
scroll to position [149, 0]
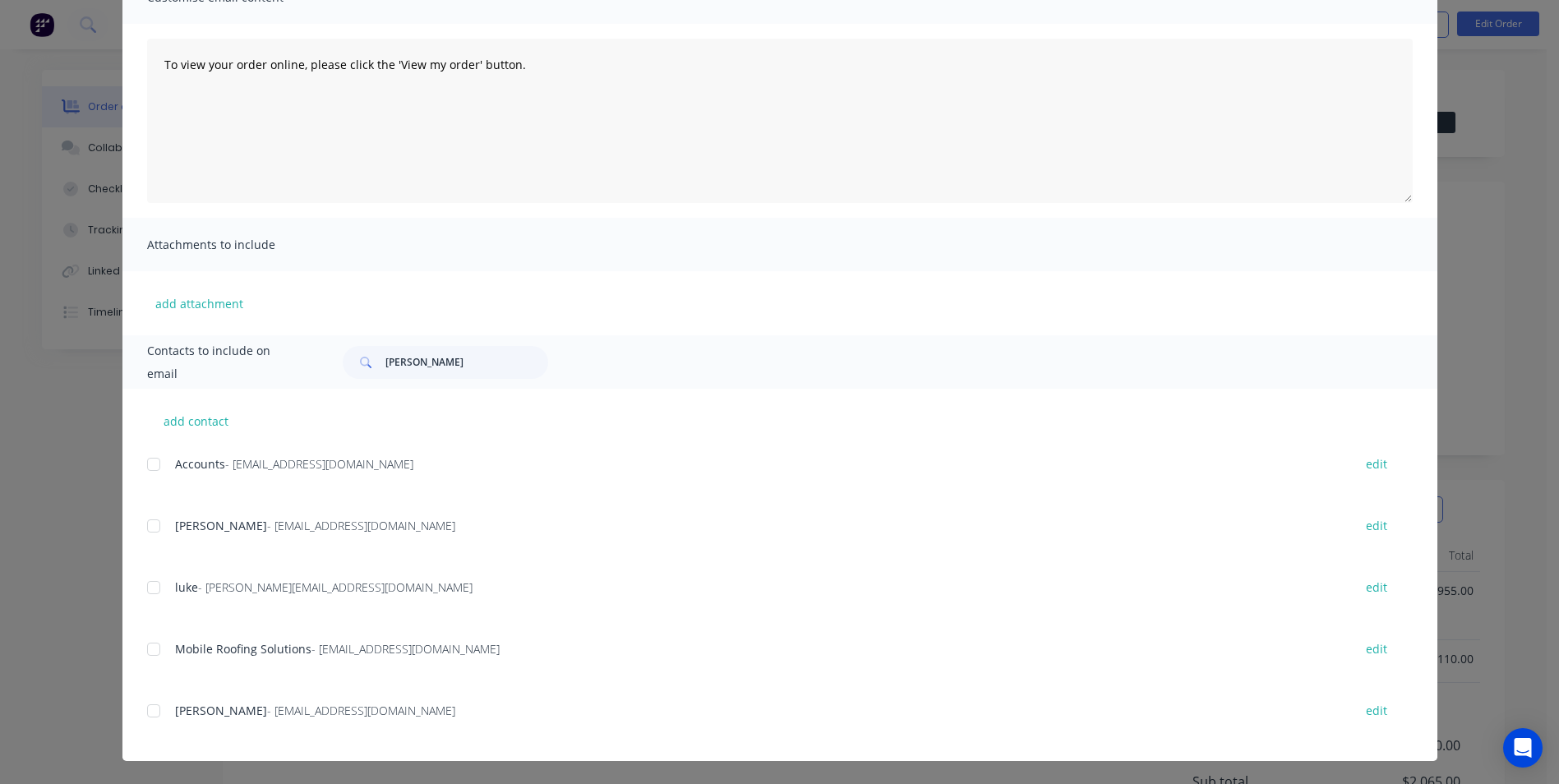
click at [149, 518] on div at bounding box center [154, 526] width 33 height 33
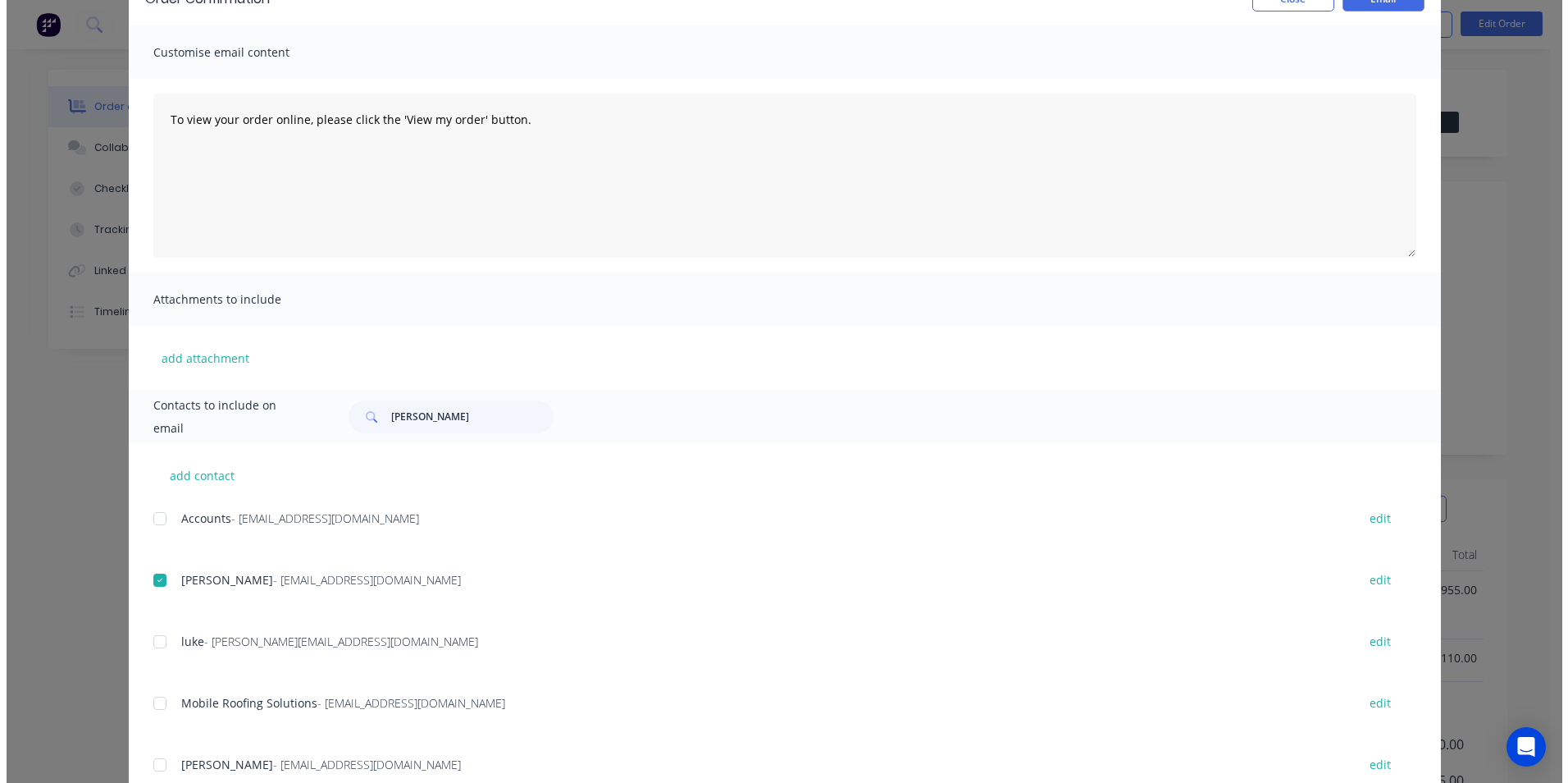
scroll to position [0, 0]
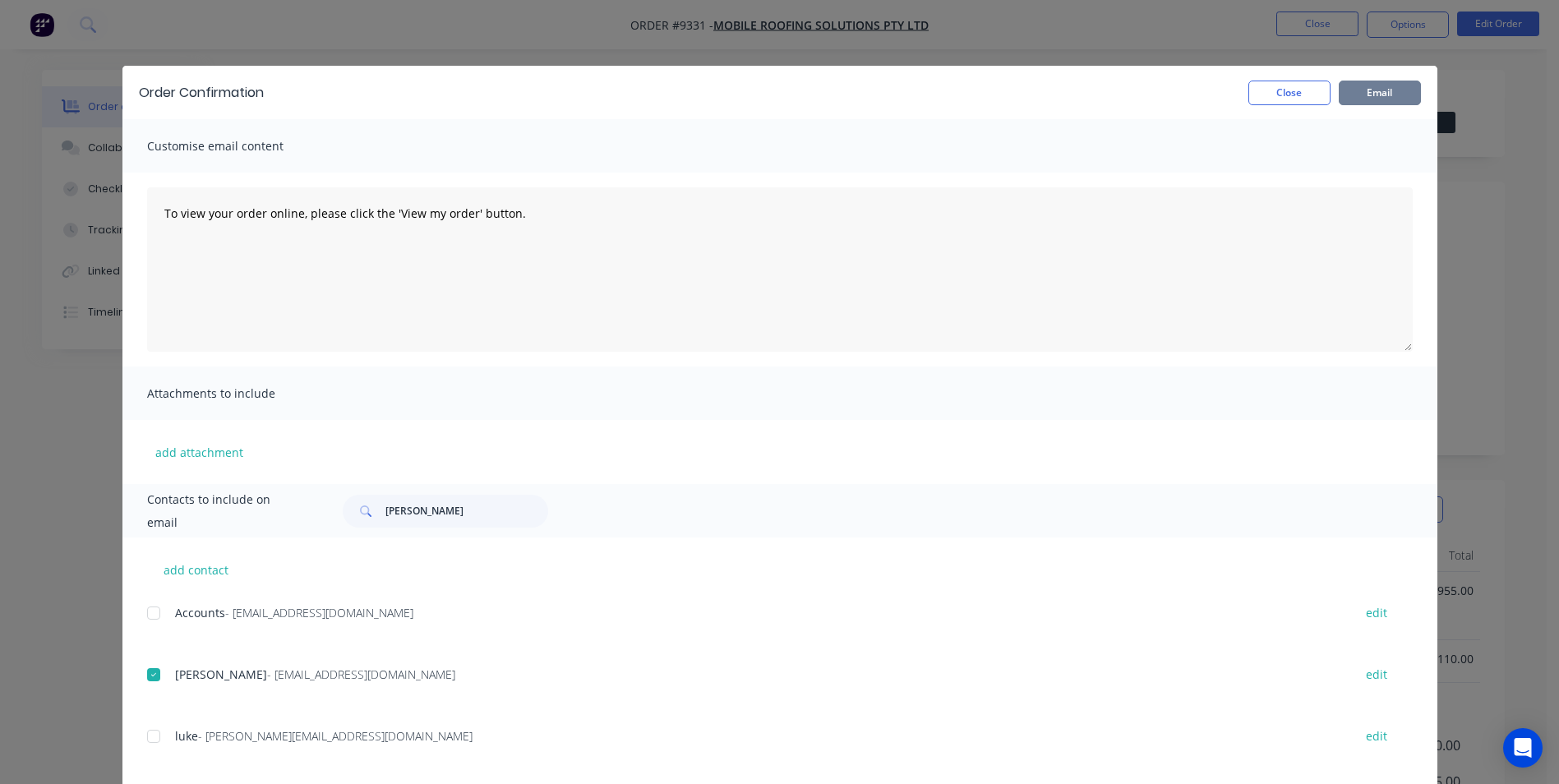
click at [1361, 91] on button "Email" at bounding box center [1380, 93] width 83 height 25
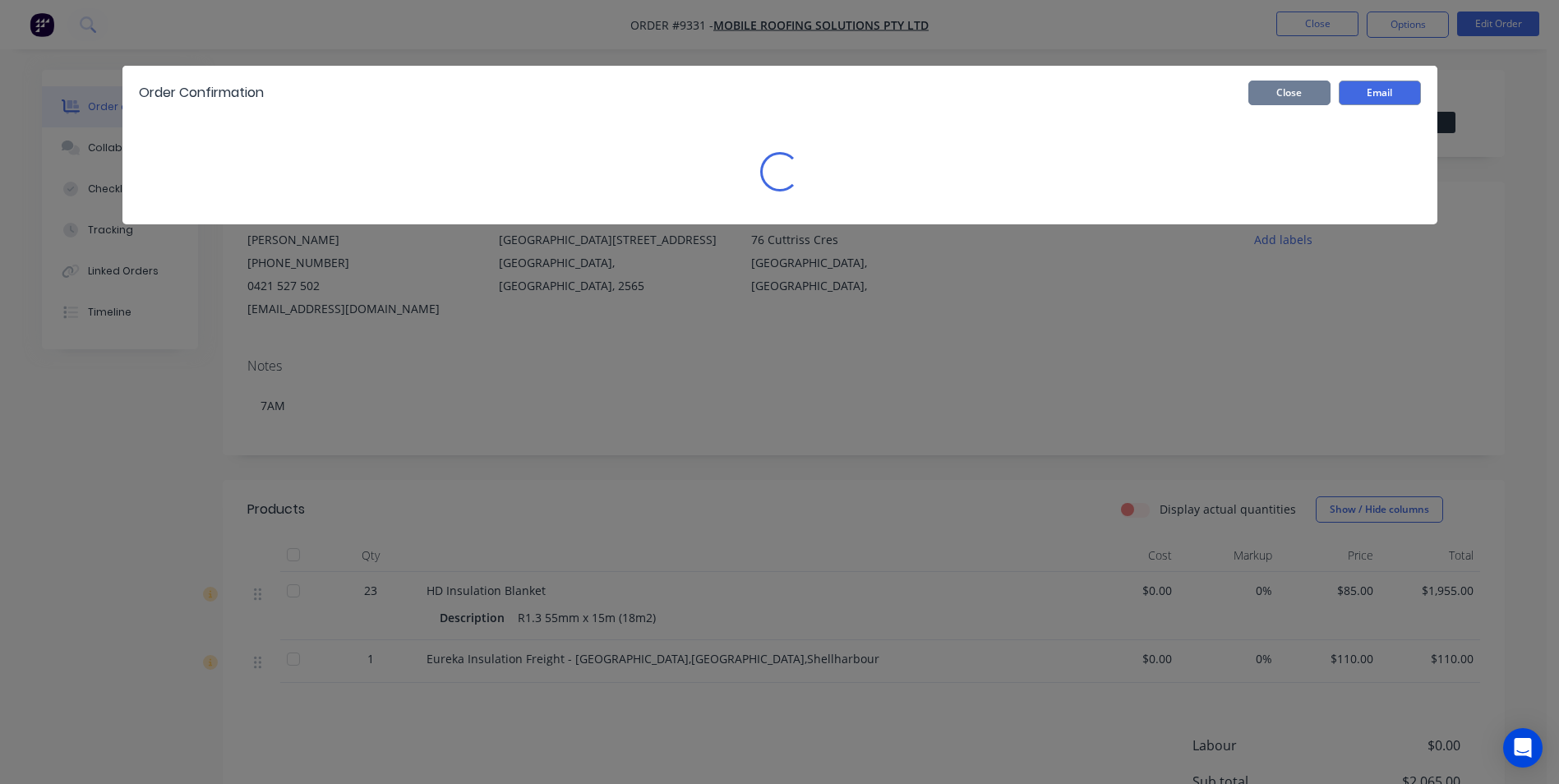
click at [1330, 91] on button "Close" at bounding box center [1289, 93] width 83 height 25
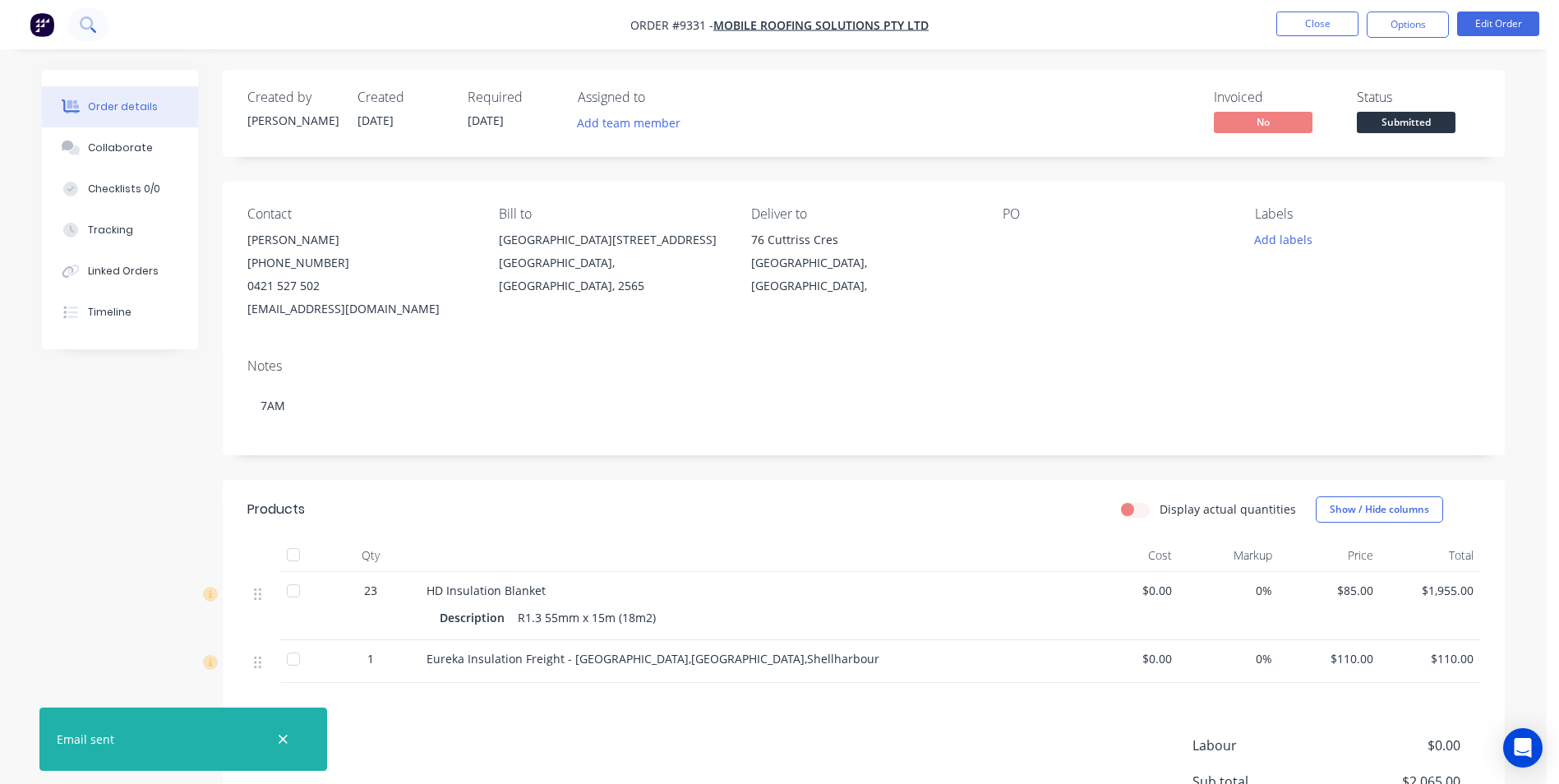
click at [91, 34] on button at bounding box center [87, 25] width 41 height 33
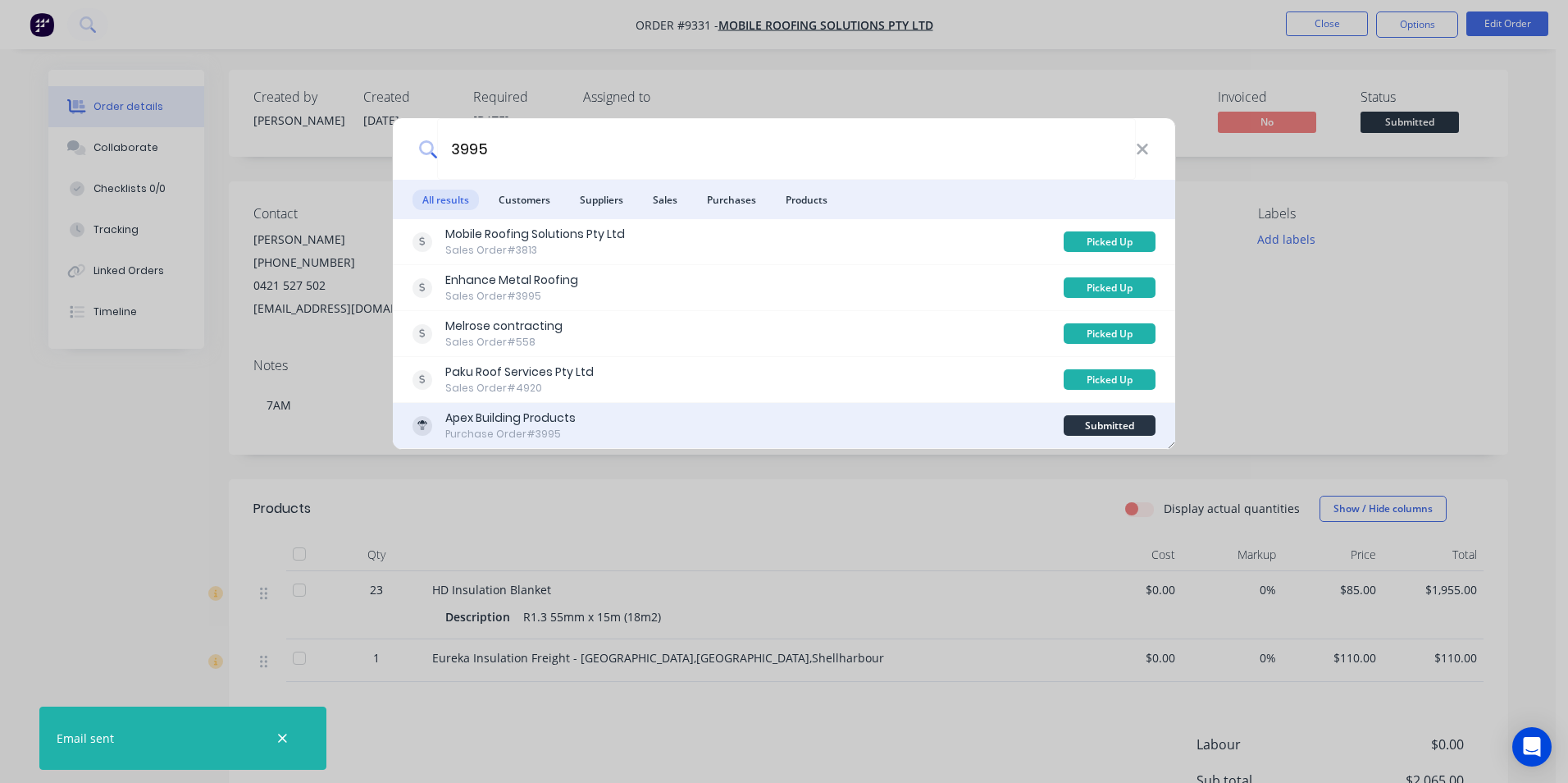
type input "3995"
click at [588, 414] on div "Apex Building Products Purchase Order #3995" at bounding box center [737, 426] width 651 height 32
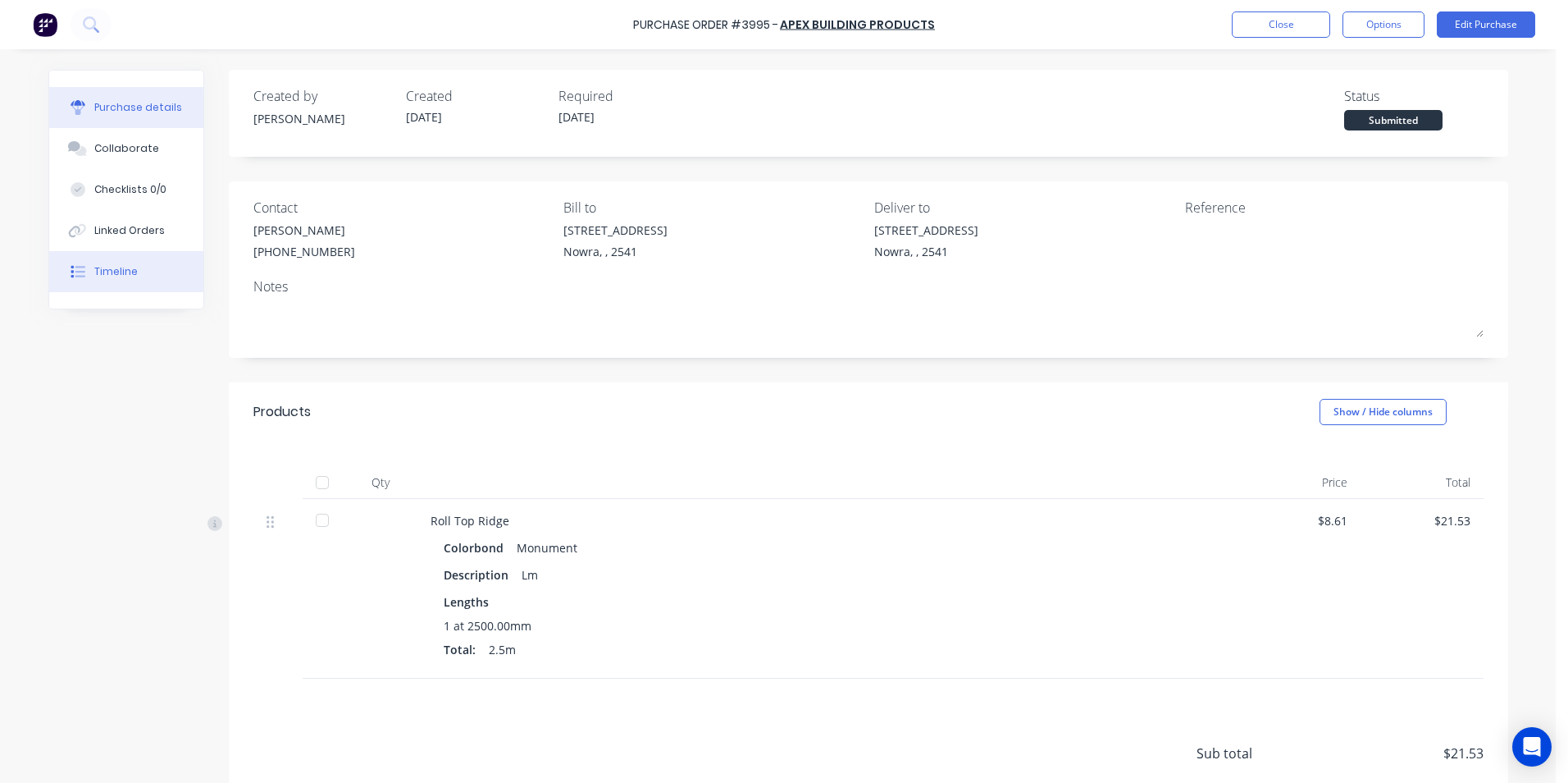
click at [105, 265] on div "Timeline" at bounding box center [117, 272] width 44 height 15
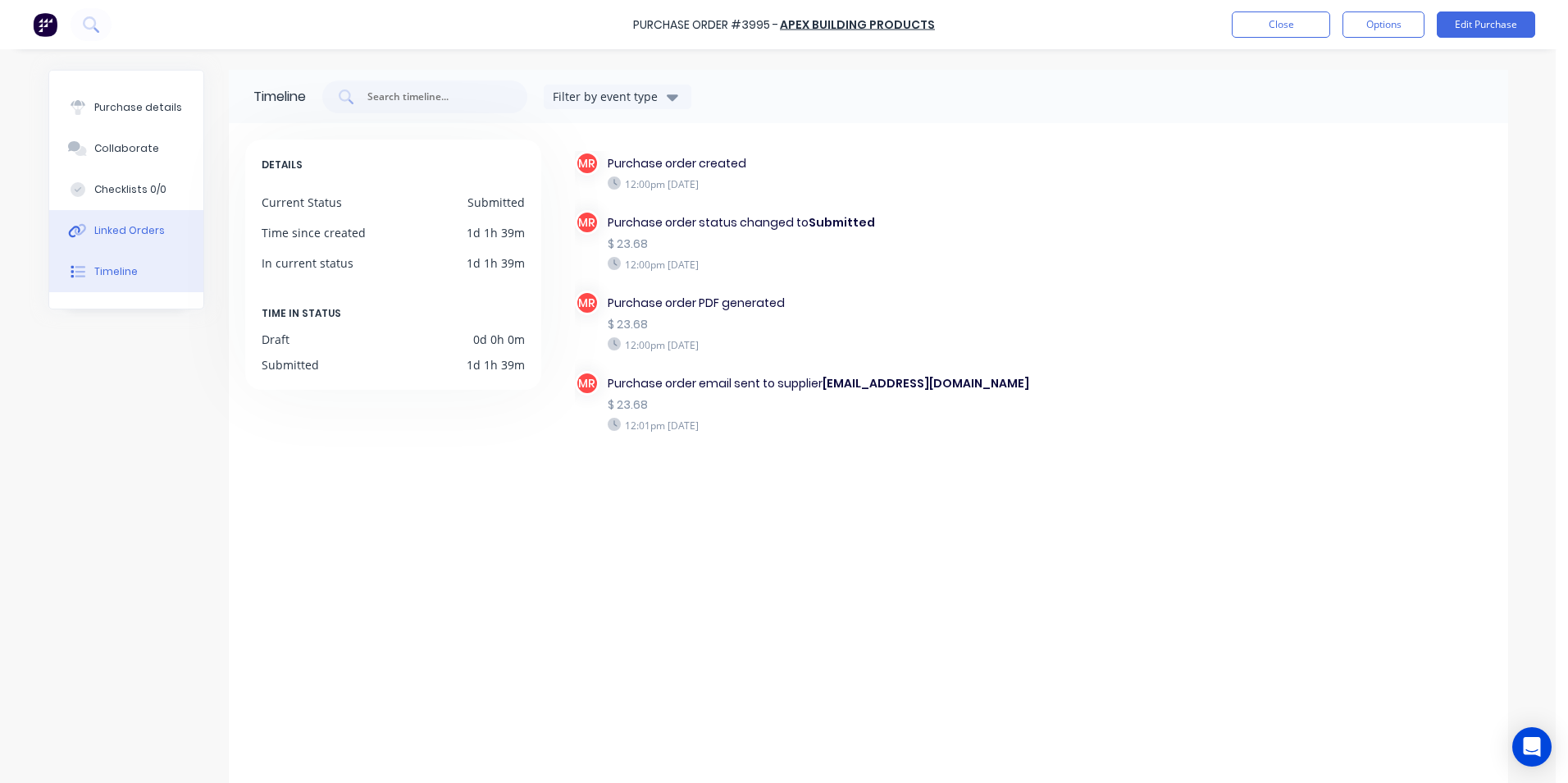
click at [132, 233] on div "Linked Orders" at bounding box center [130, 230] width 70 height 15
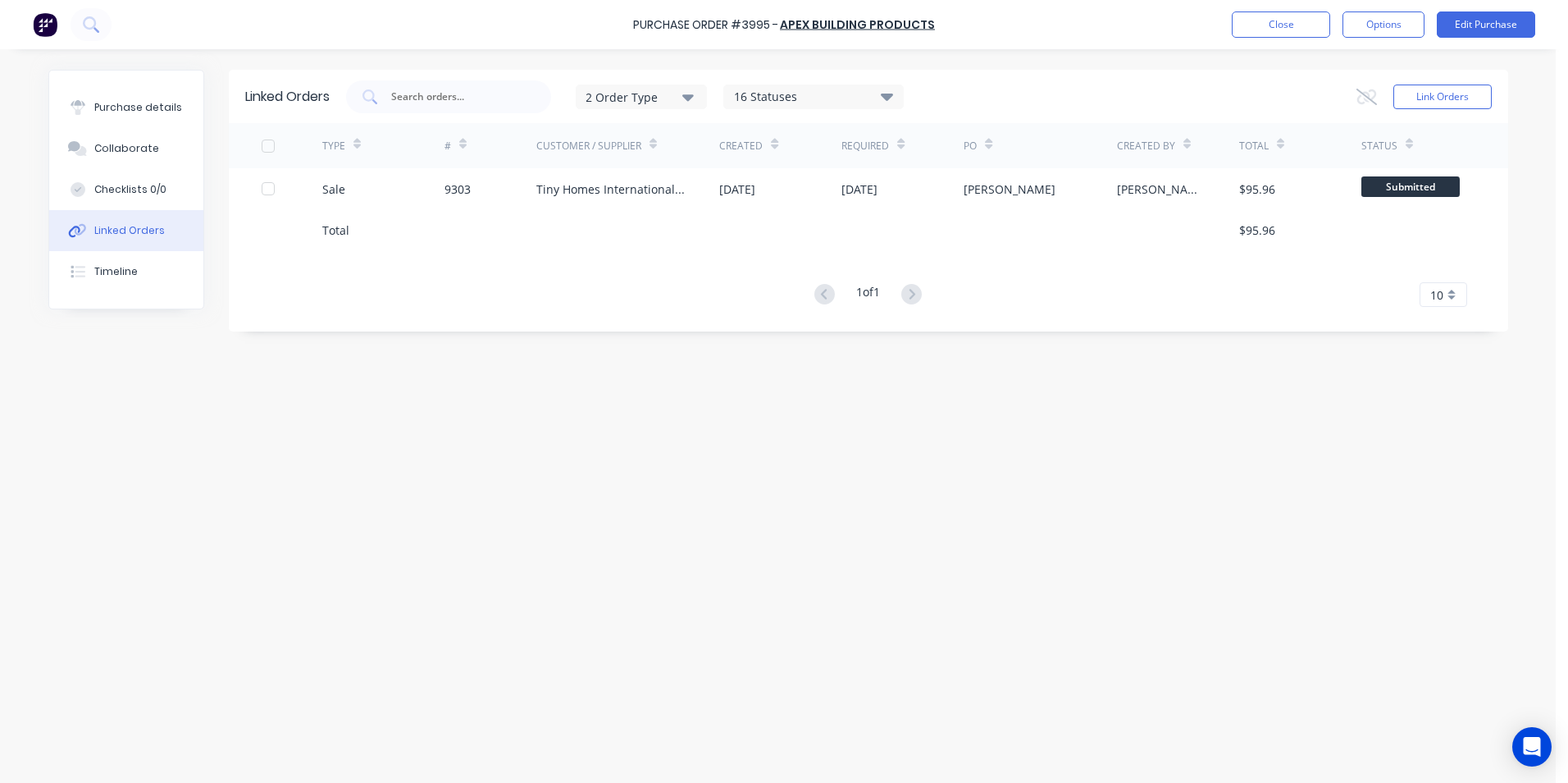
click at [628, 183] on div "Tiny Homes International Pty Ltd" at bounding box center [611, 189] width 151 height 17
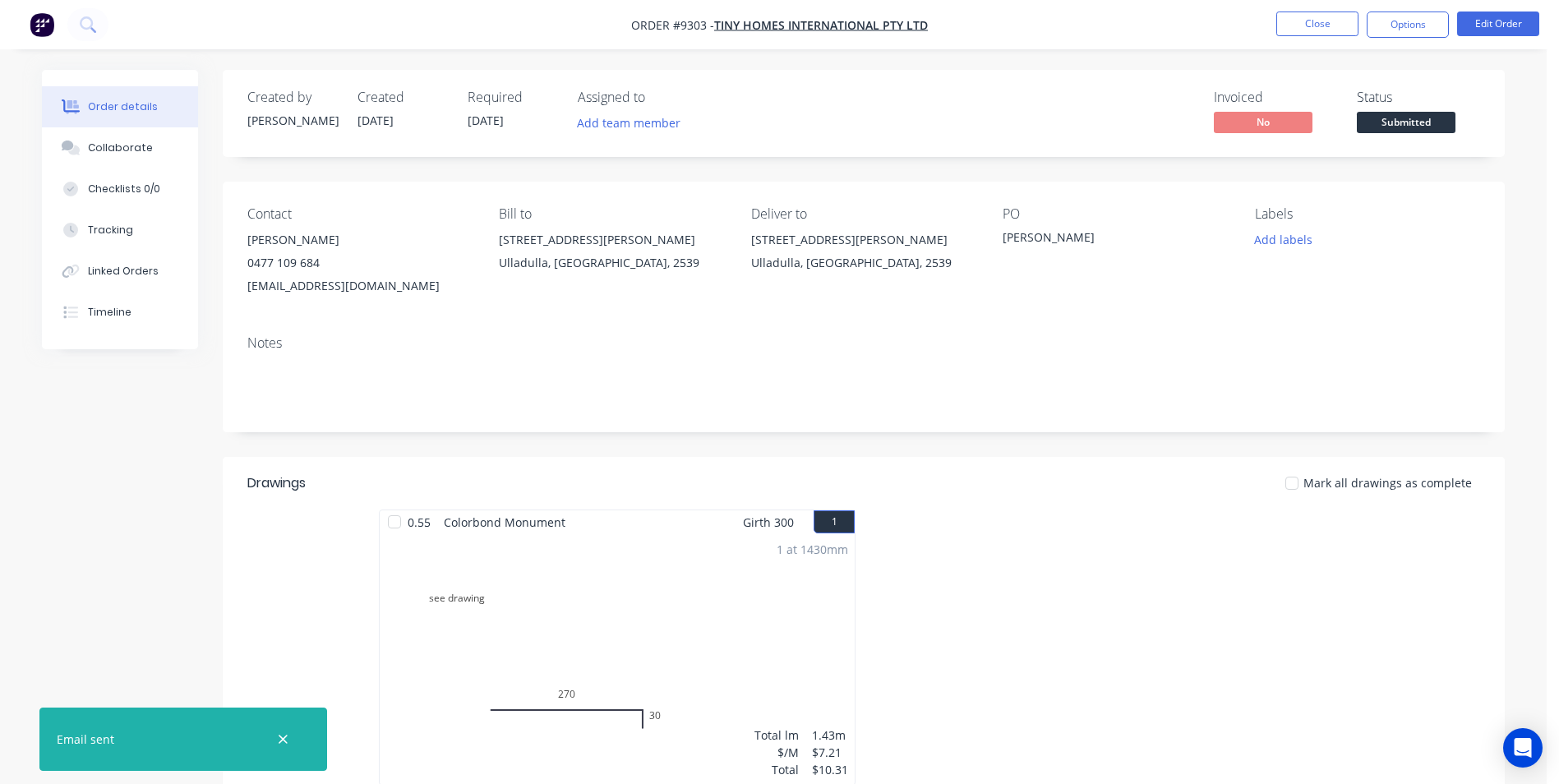
click at [35, 24] on img "button" at bounding box center [42, 25] width 25 height 25
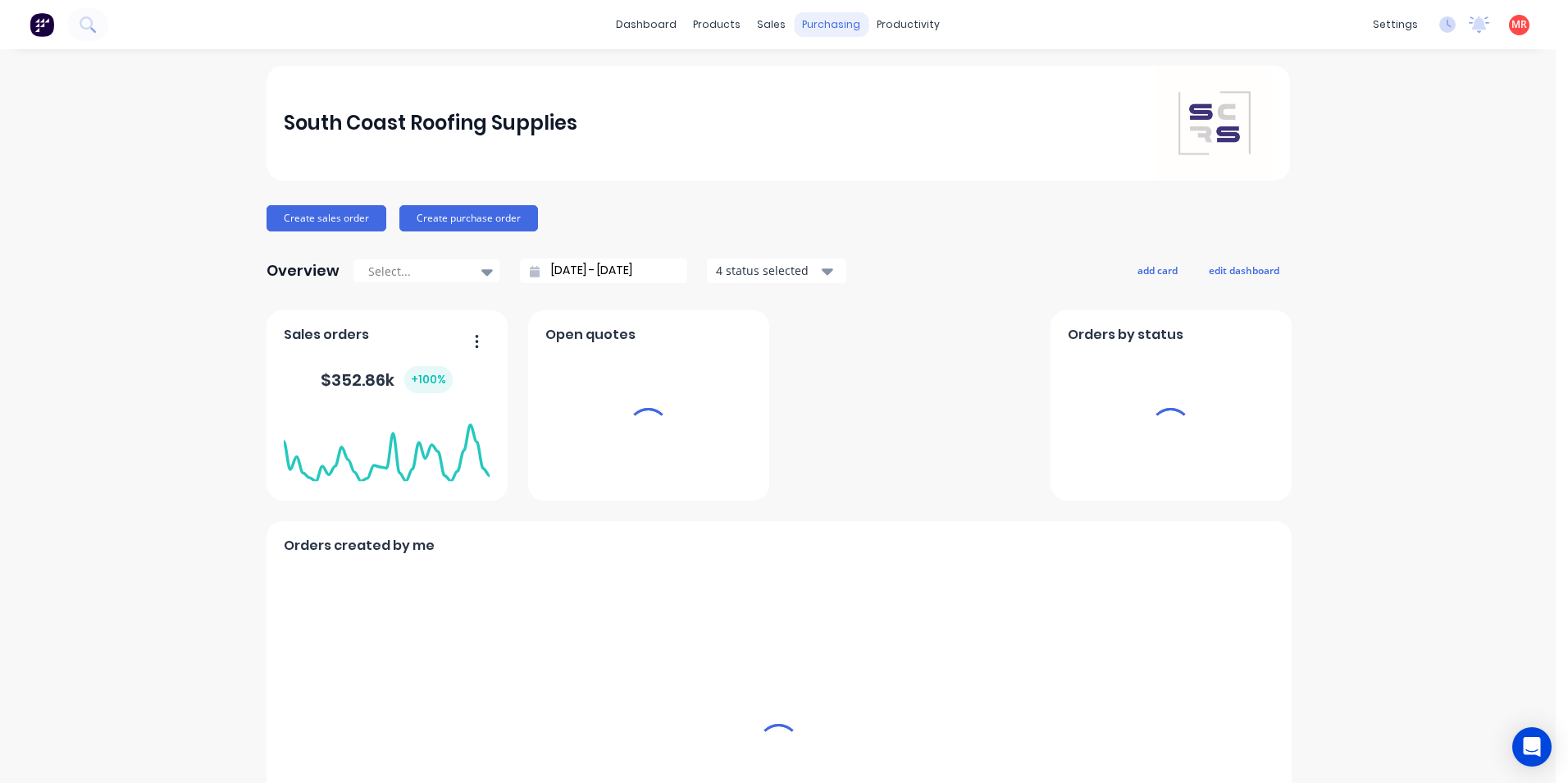
click at [819, 20] on div "purchasing" at bounding box center [831, 25] width 75 height 25
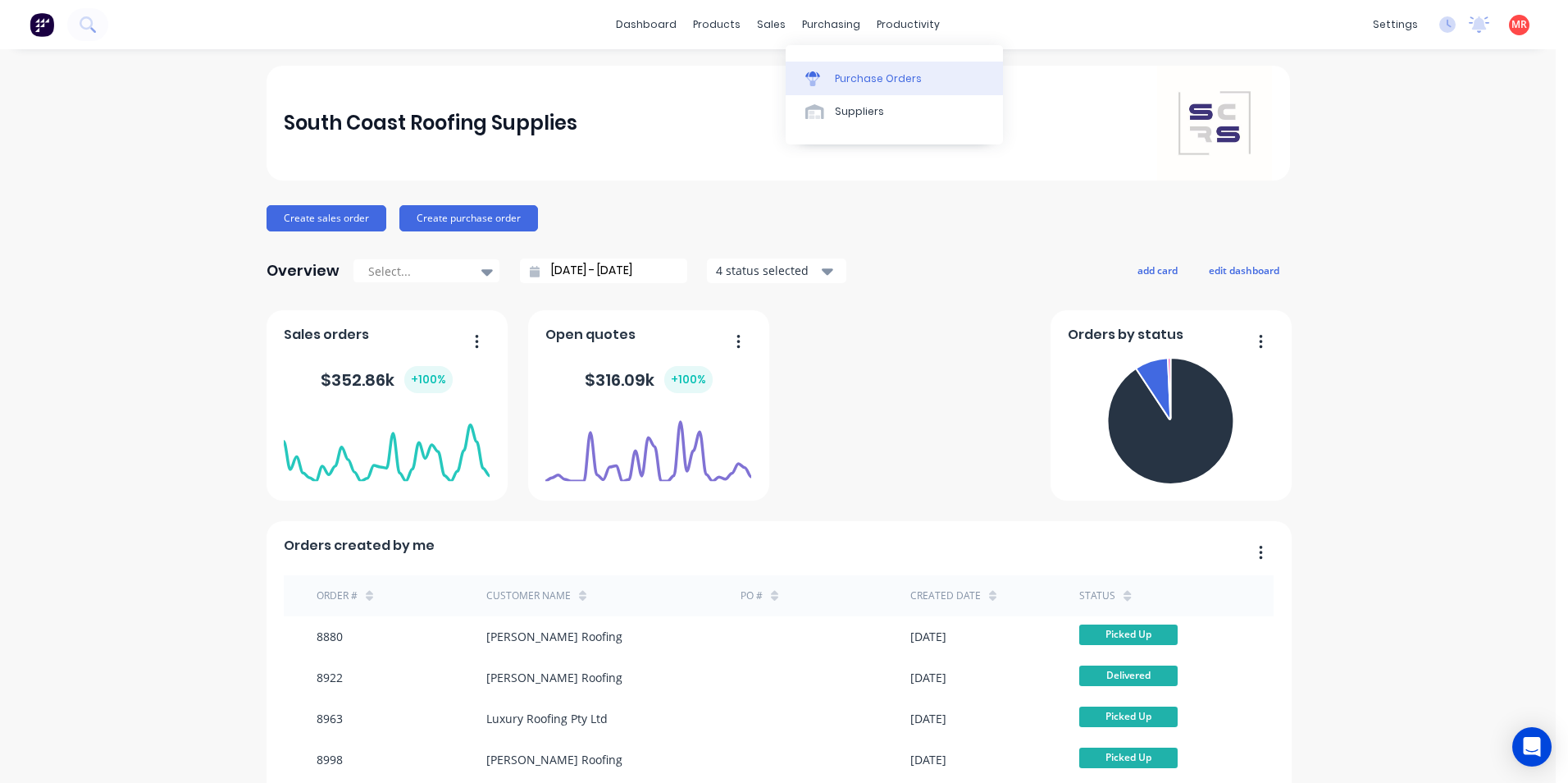
click at [842, 66] on link "Purchase Orders" at bounding box center [893, 78] width 217 height 33
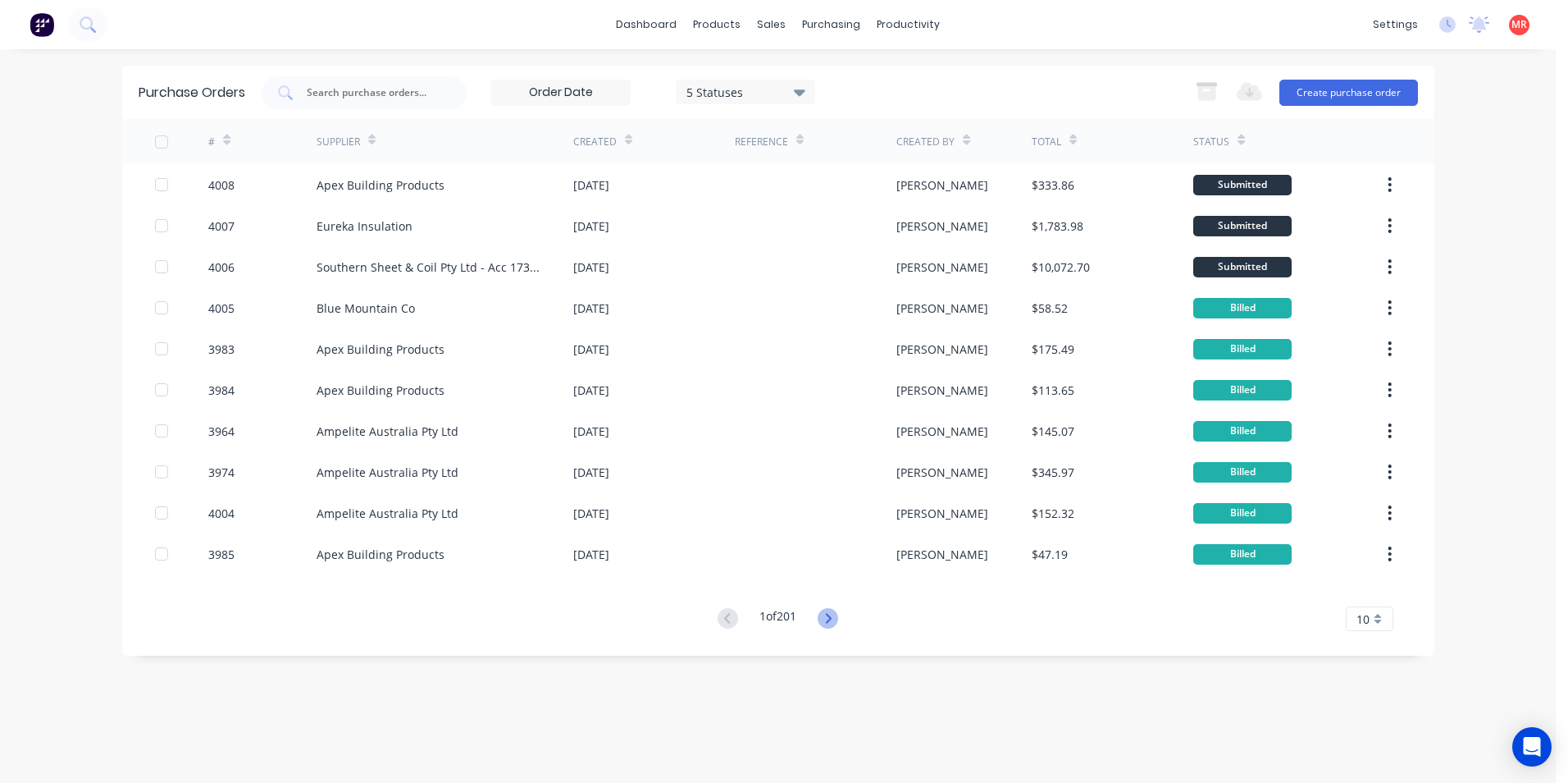
click at [831, 624] on icon at bounding box center [828, 618] width 21 height 21
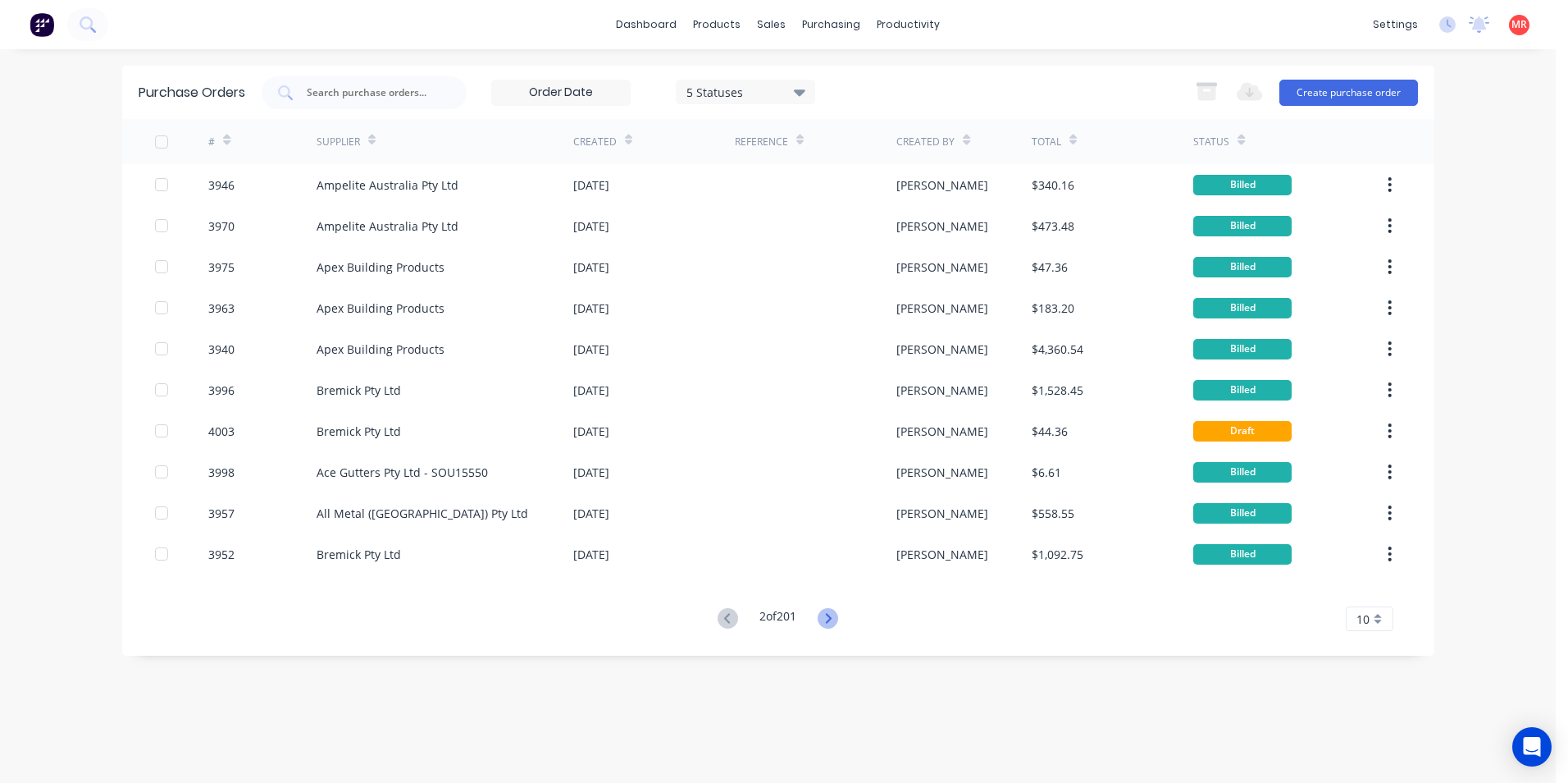
click at [826, 620] on icon at bounding box center [828, 618] width 21 height 21
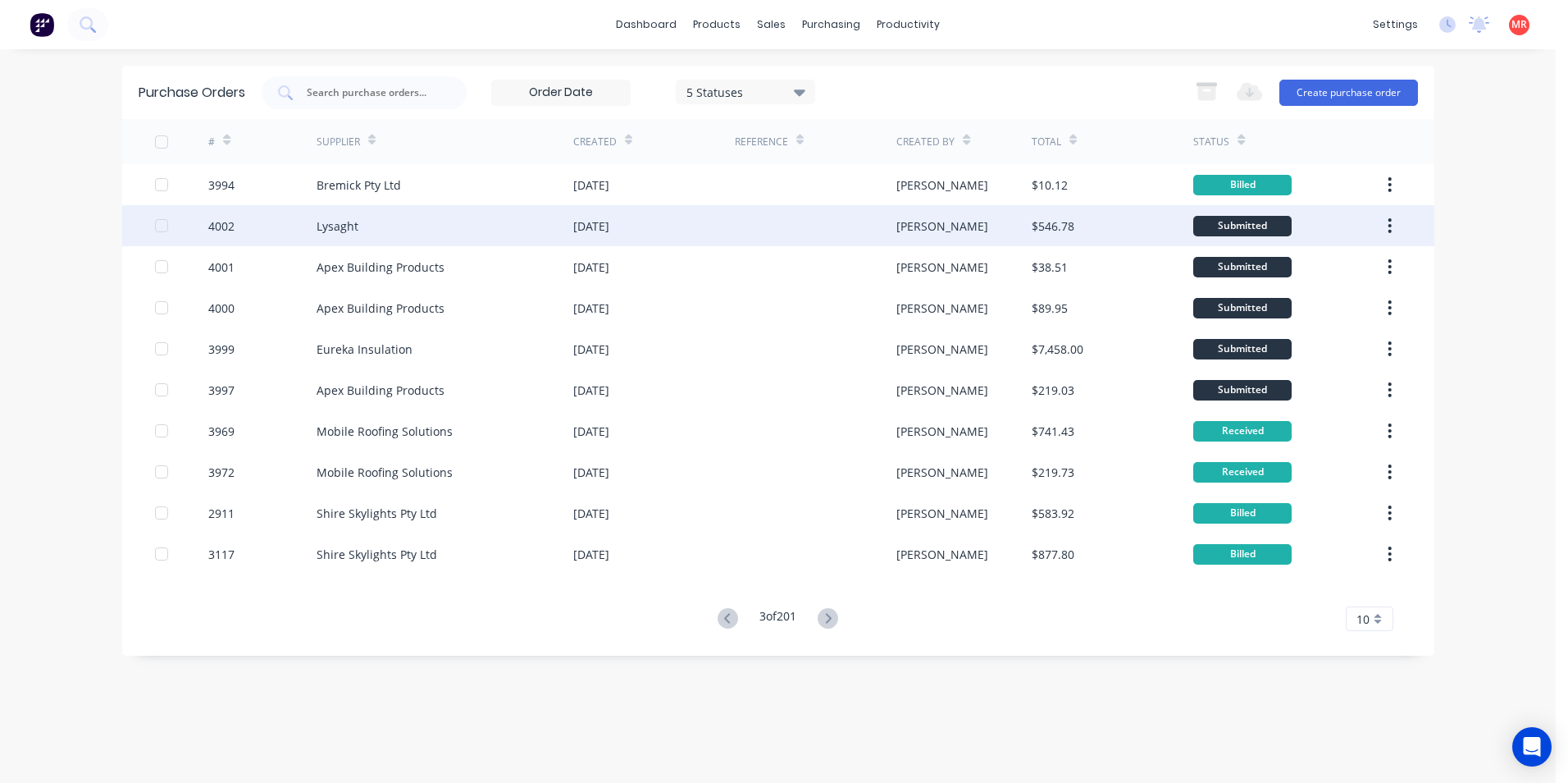
click at [443, 223] on div "Lysaght" at bounding box center [444, 225] width 257 height 41
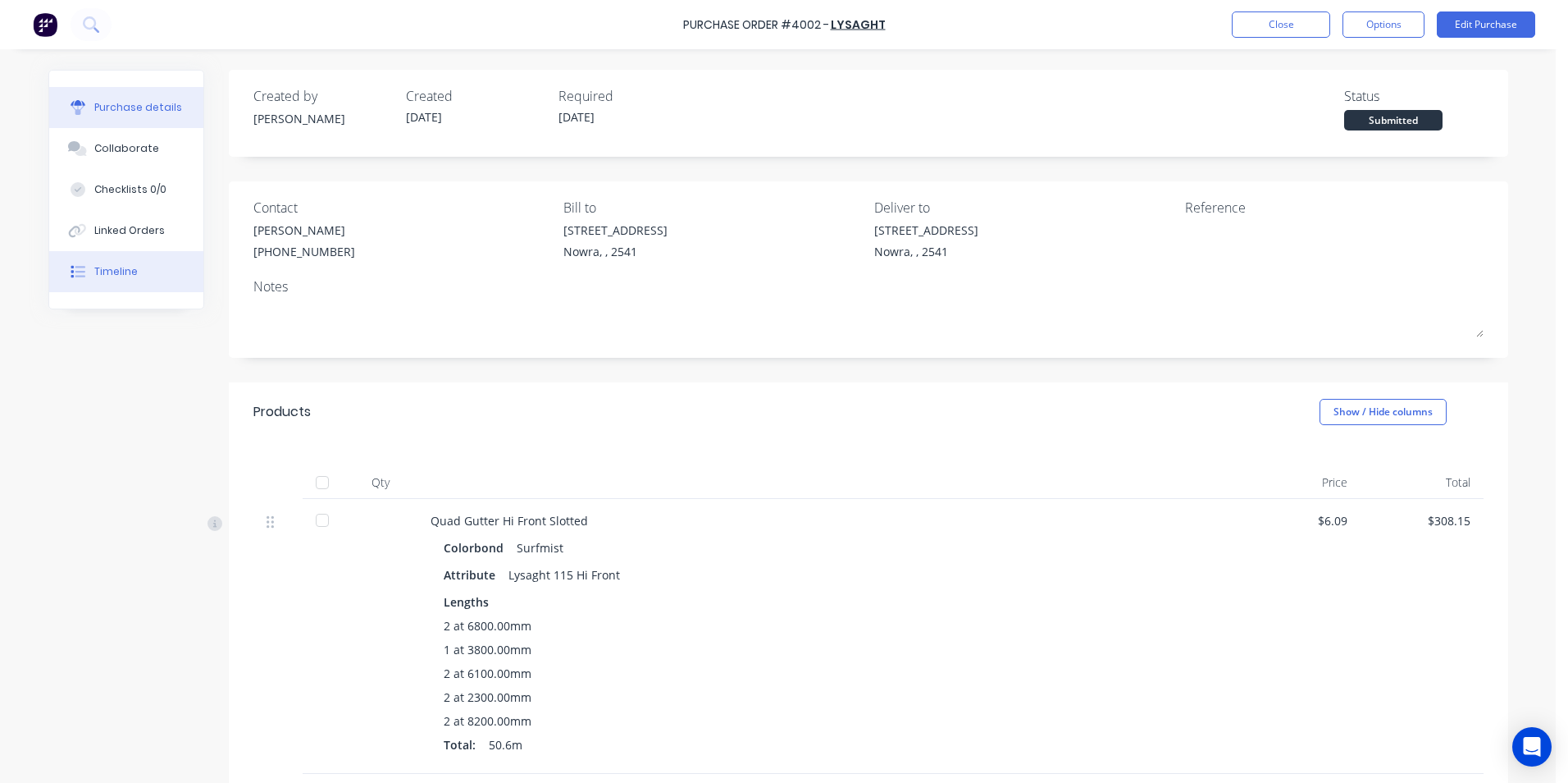
click at [150, 264] on button "Timeline" at bounding box center [126, 271] width 154 height 41
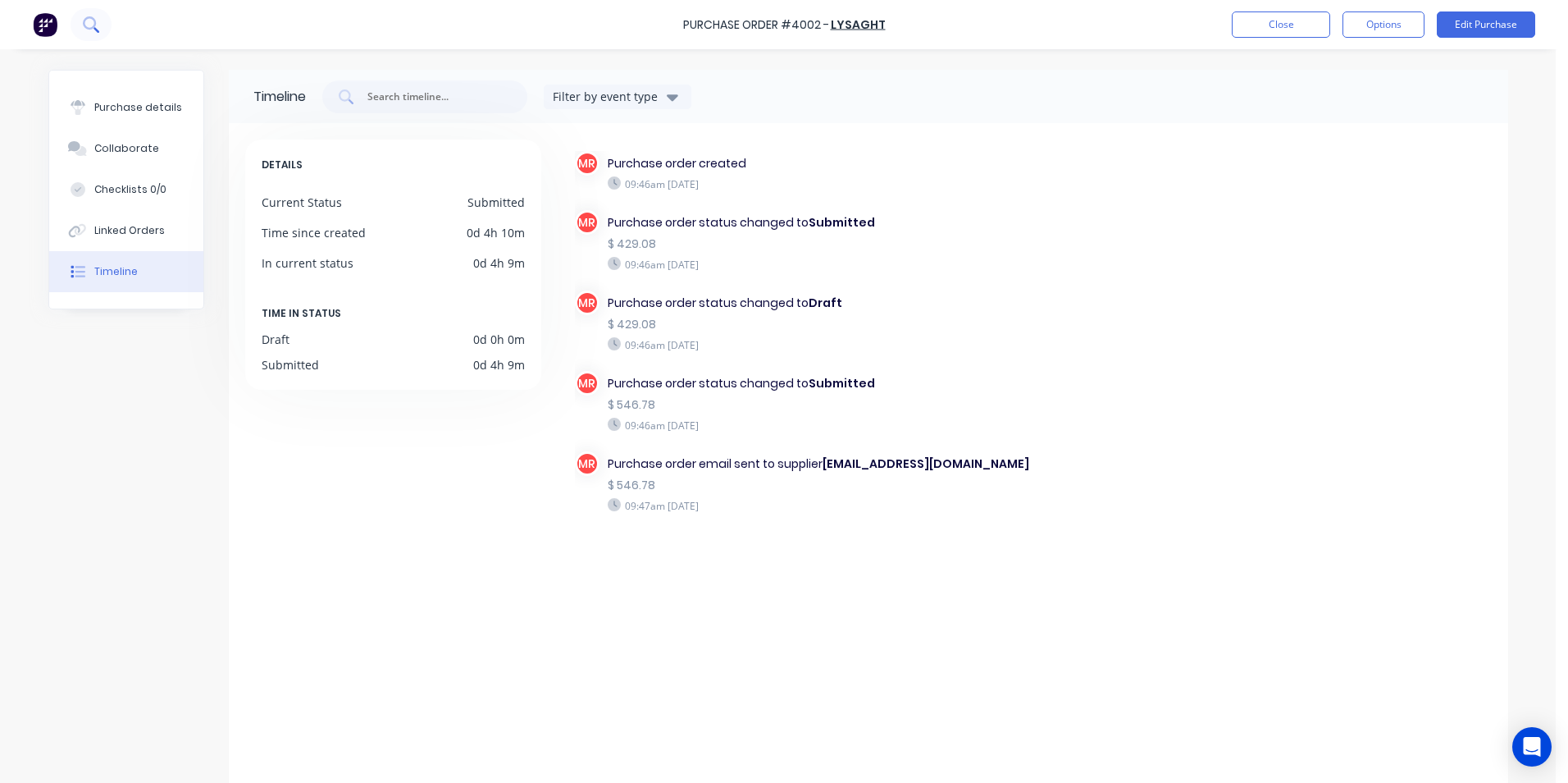
click at [82, 20] on button at bounding box center [90, 25] width 41 height 33
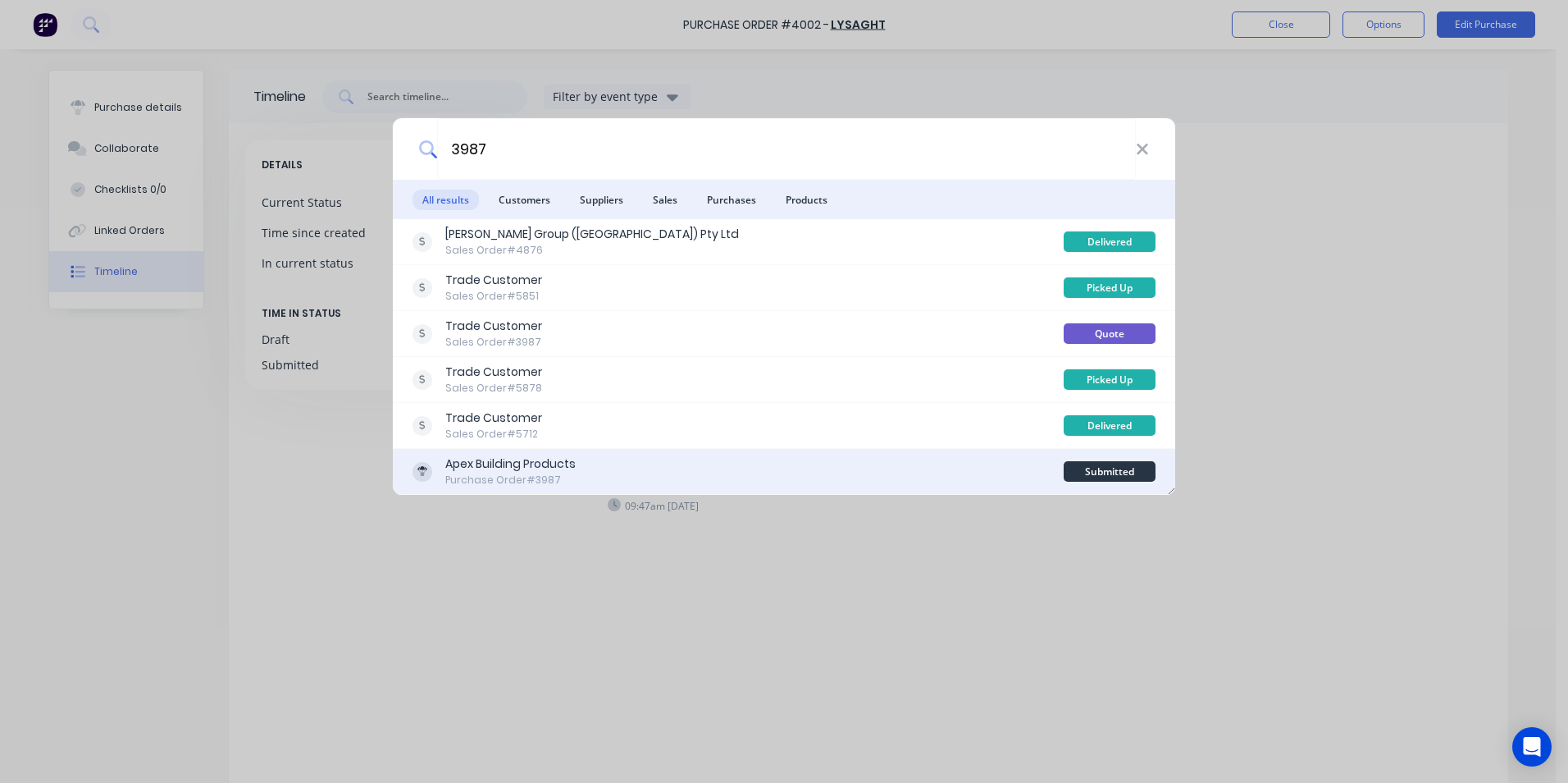
type input "3987"
click at [862, 466] on div "Apex Building Products Purchase Order #3987" at bounding box center [737, 471] width 651 height 32
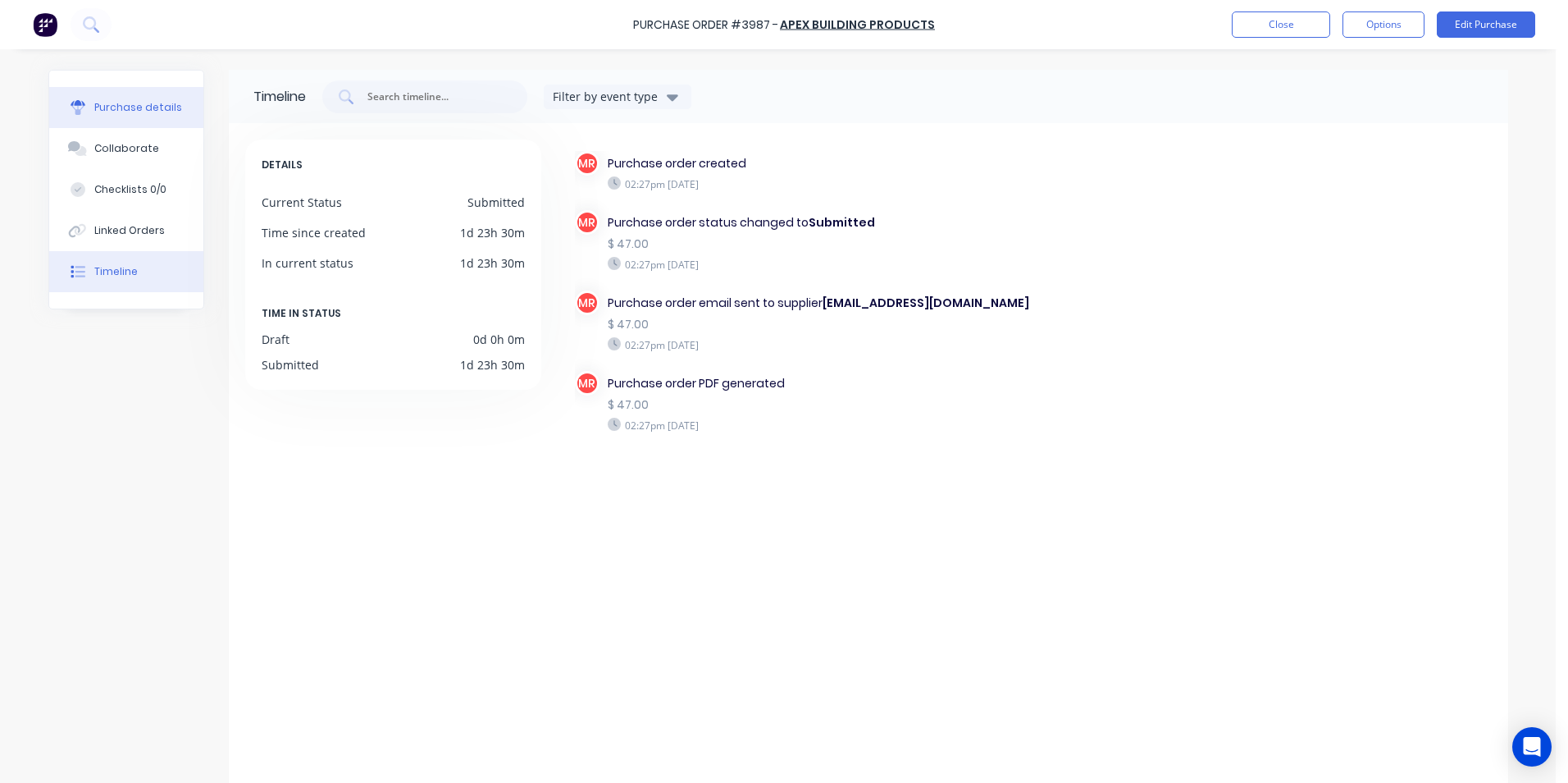
click at [101, 114] on div "Purchase details" at bounding box center [138, 108] width 88 height 15
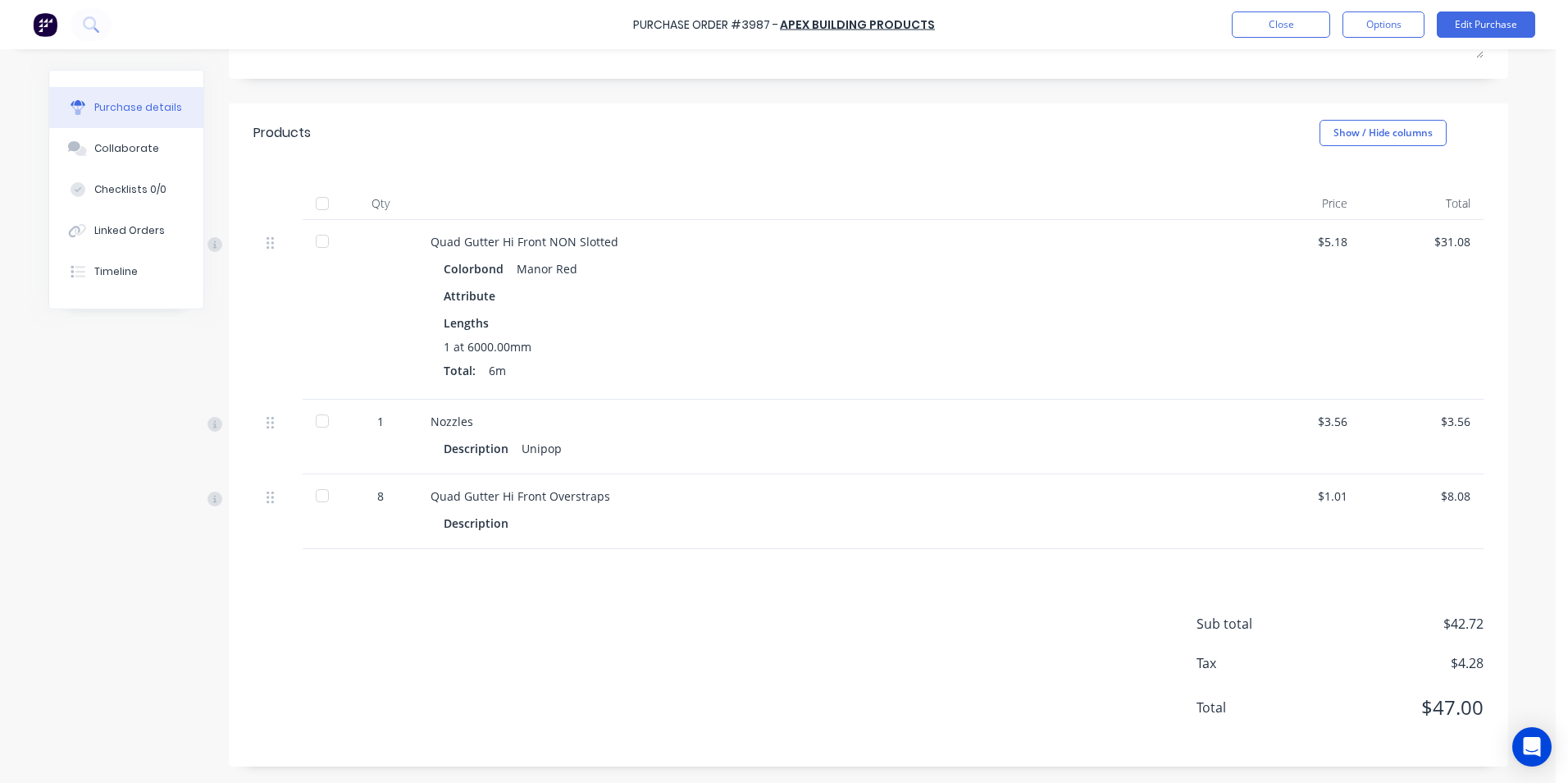
scroll to position [33, 0]
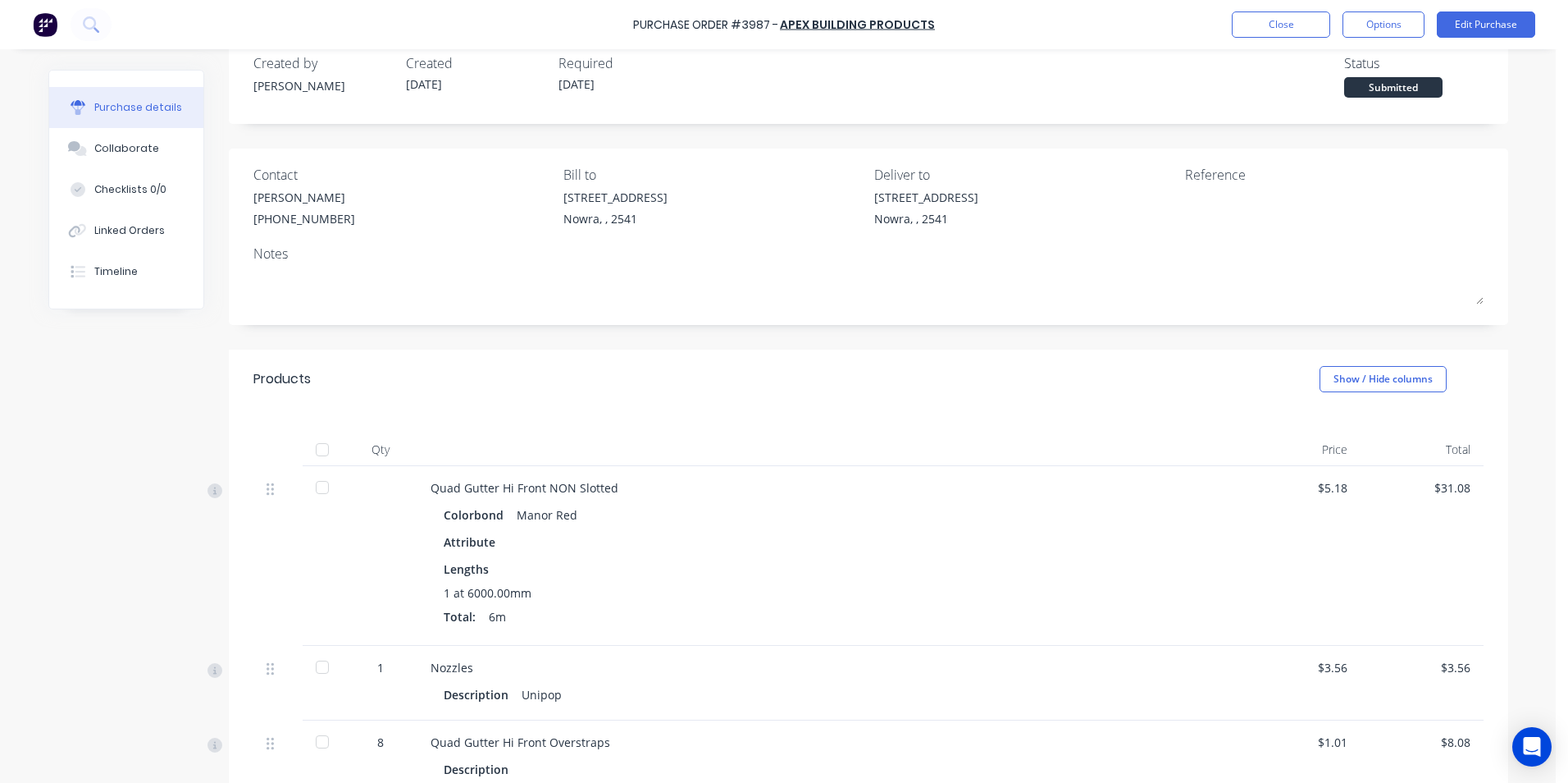
click at [318, 446] on div at bounding box center [322, 449] width 33 height 33
click at [81, 22] on button at bounding box center [90, 25] width 41 height 33
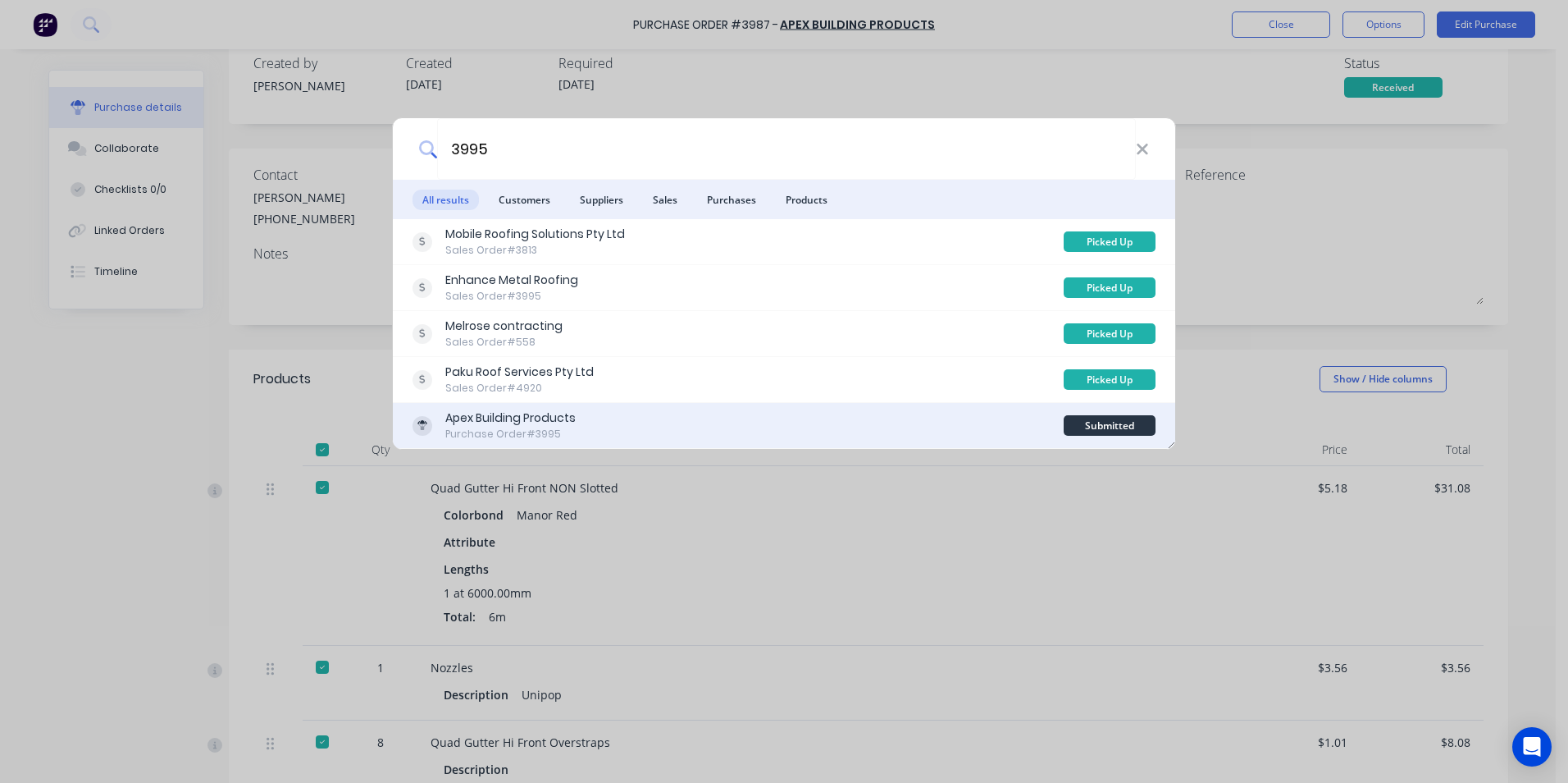
type input "3995"
click at [669, 416] on div "Apex Building Products Purchase Order #3995" at bounding box center [737, 426] width 651 height 32
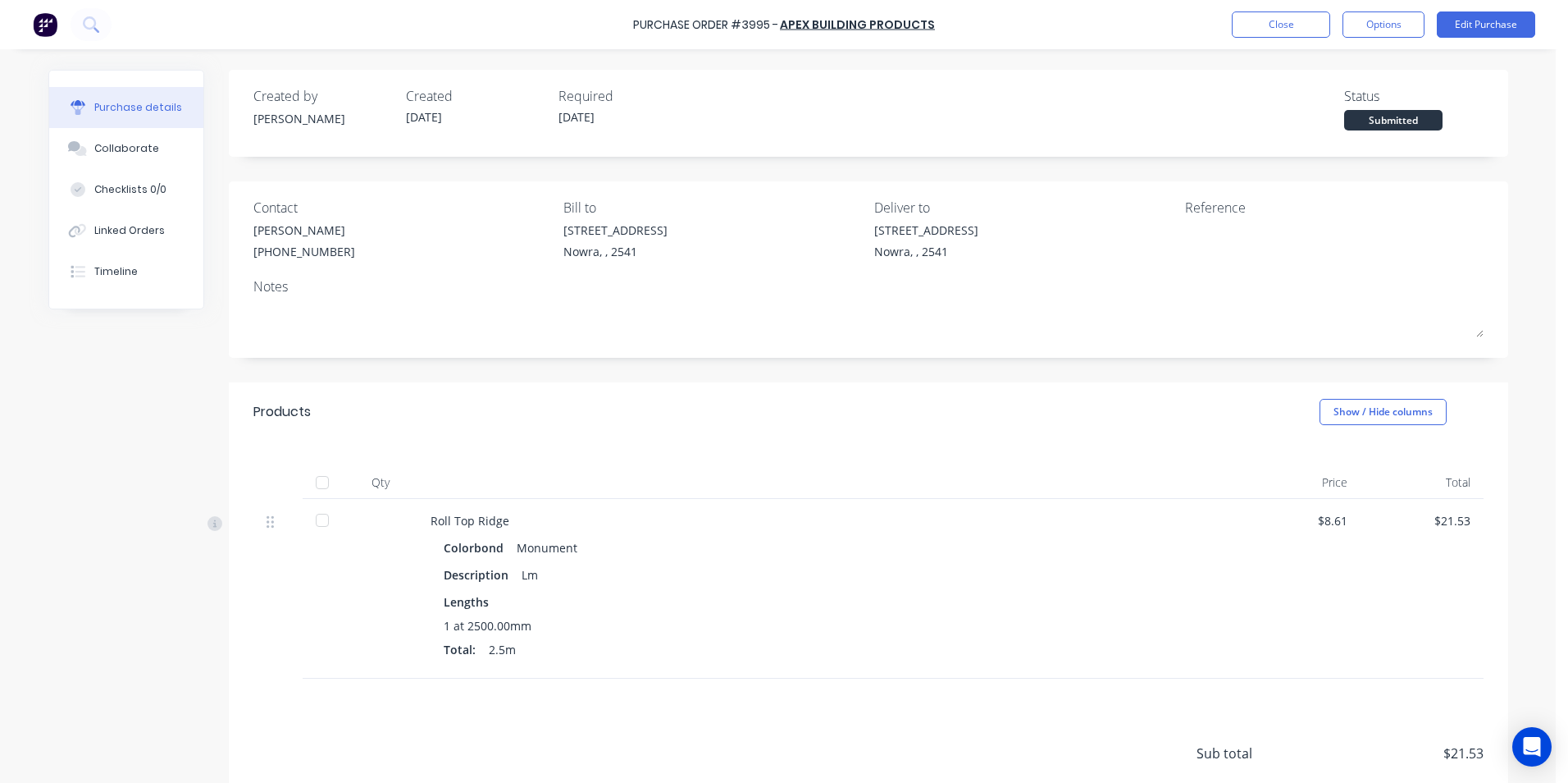
click at [315, 480] on div at bounding box center [322, 483] width 33 height 33
click at [610, 95] on div "Required" at bounding box center [628, 96] width 139 height 20
click at [82, 15] on button at bounding box center [90, 25] width 41 height 33
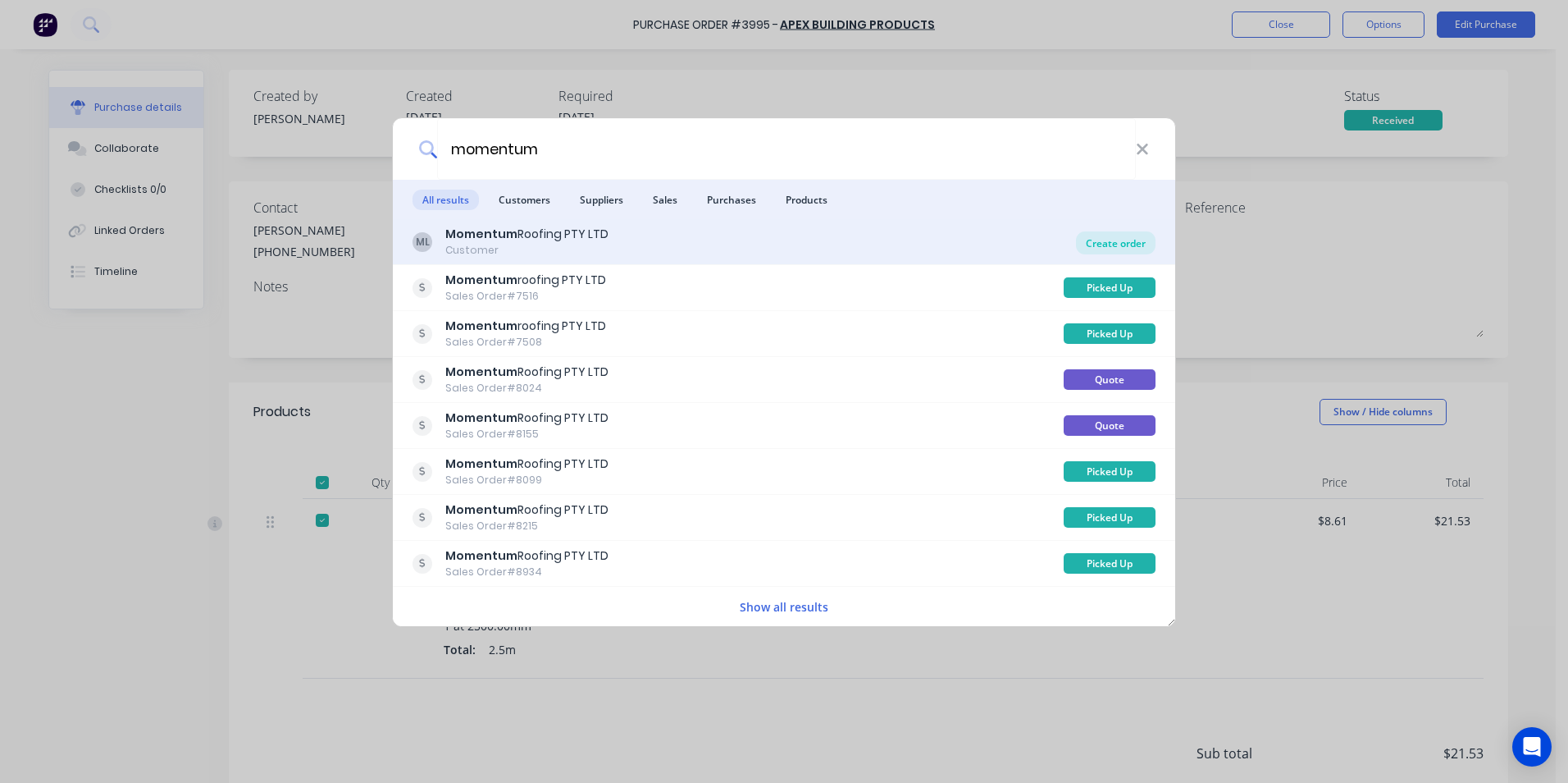
type input "momentum"
click at [1102, 242] on div "Create order" at bounding box center [1116, 243] width 80 height 23
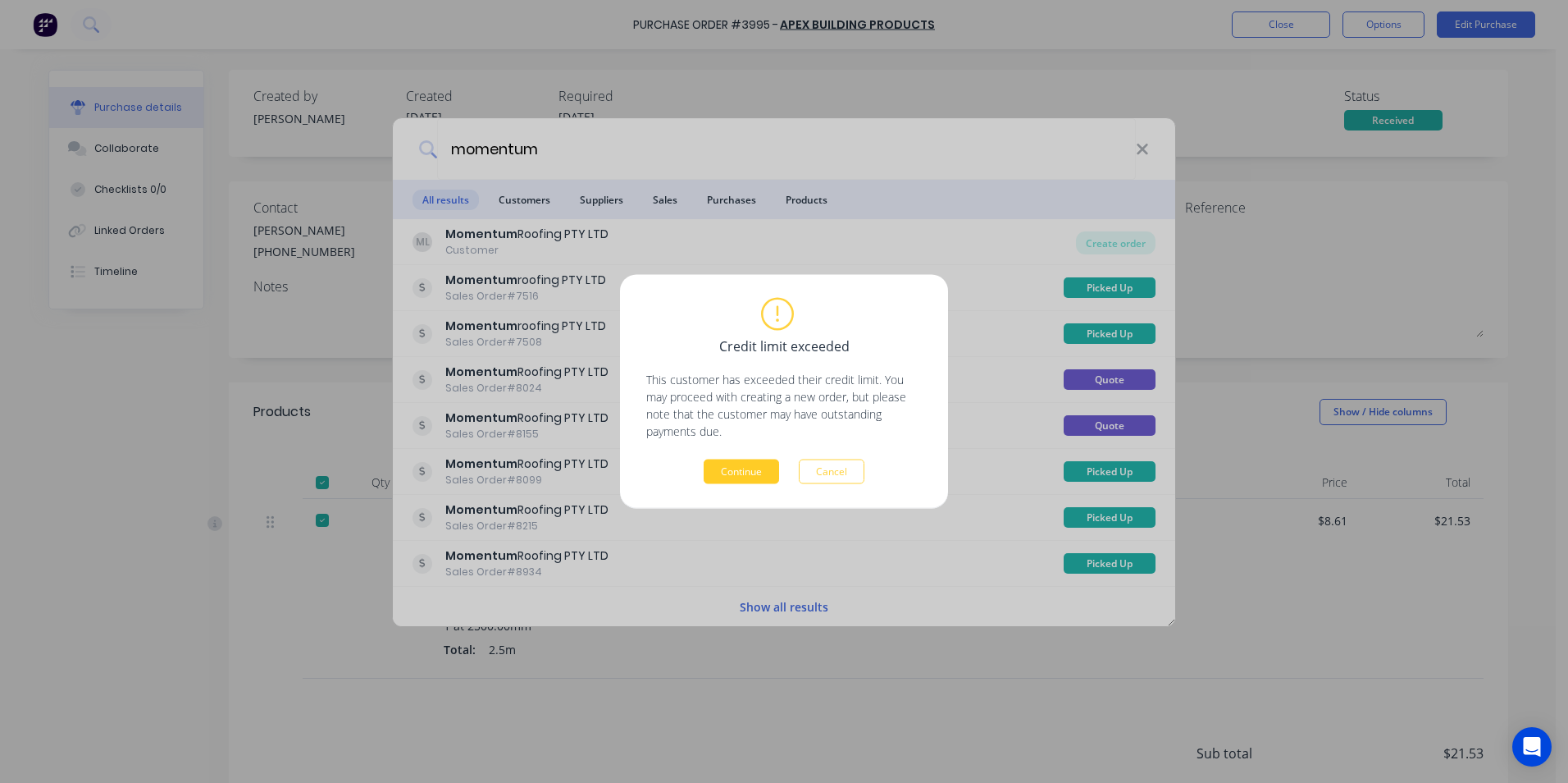
click at [744, 467] on button "Continue" at bounding box center [742, 472] width 76 height 25
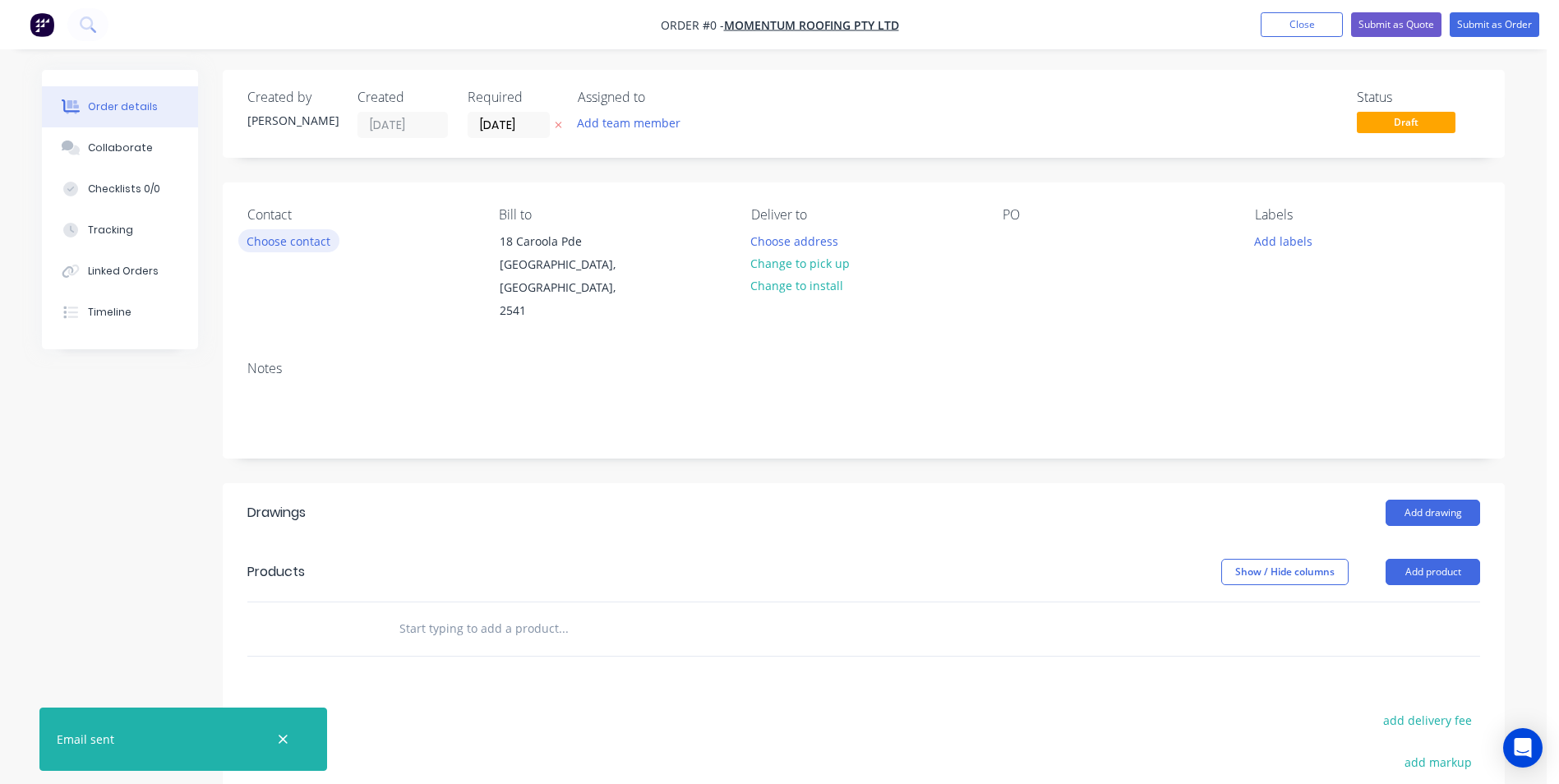
click at [308, 243] on button "Choose contact" at bounding box center [289, 240] width 101 height 22
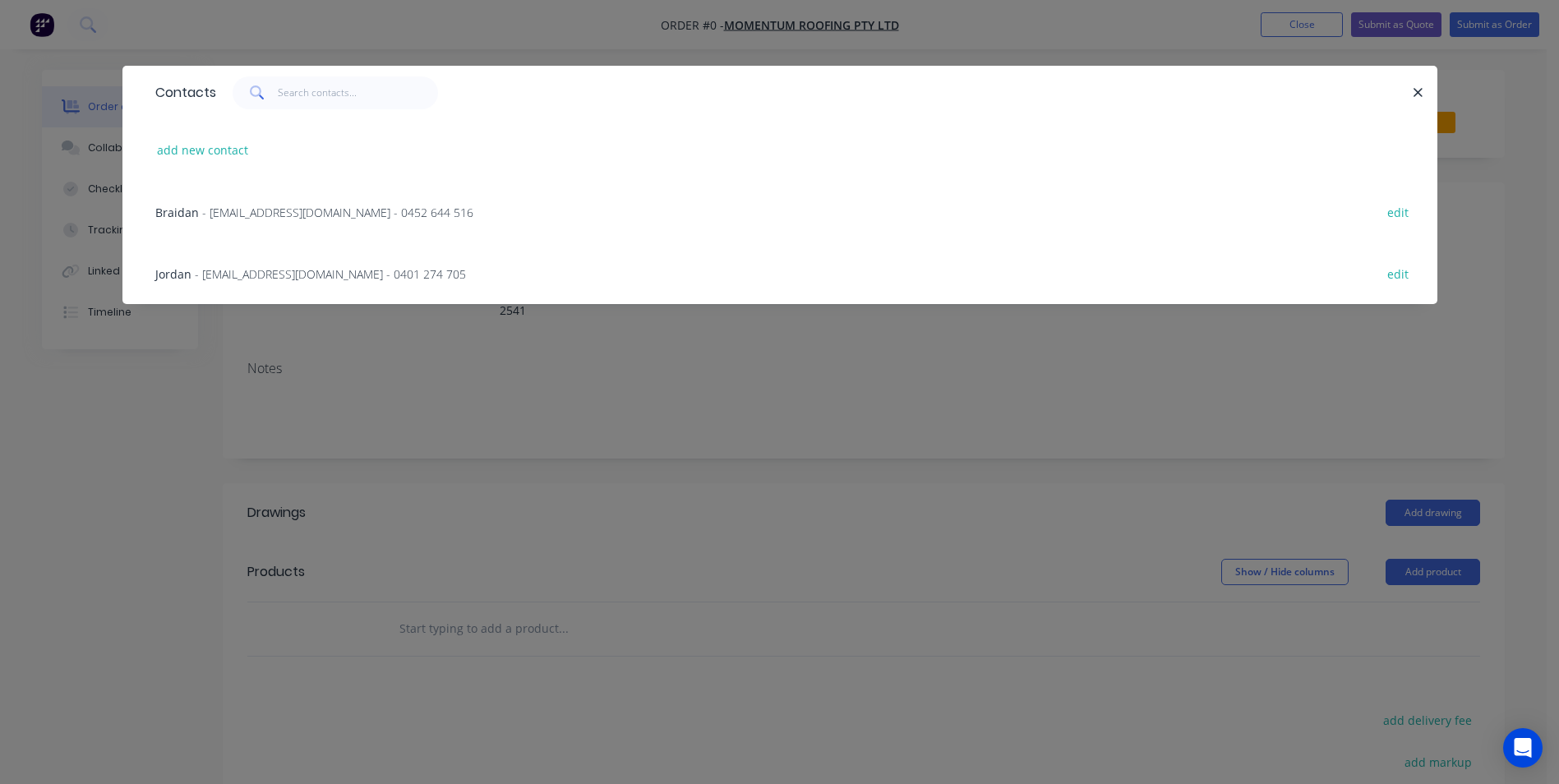
click at [285, 282] on div "Jordan - [EMAIL_ADDRESS][DOMAIN_NAME] - 0401 274 705" at bounding box center [310, 274] width 310 height 17
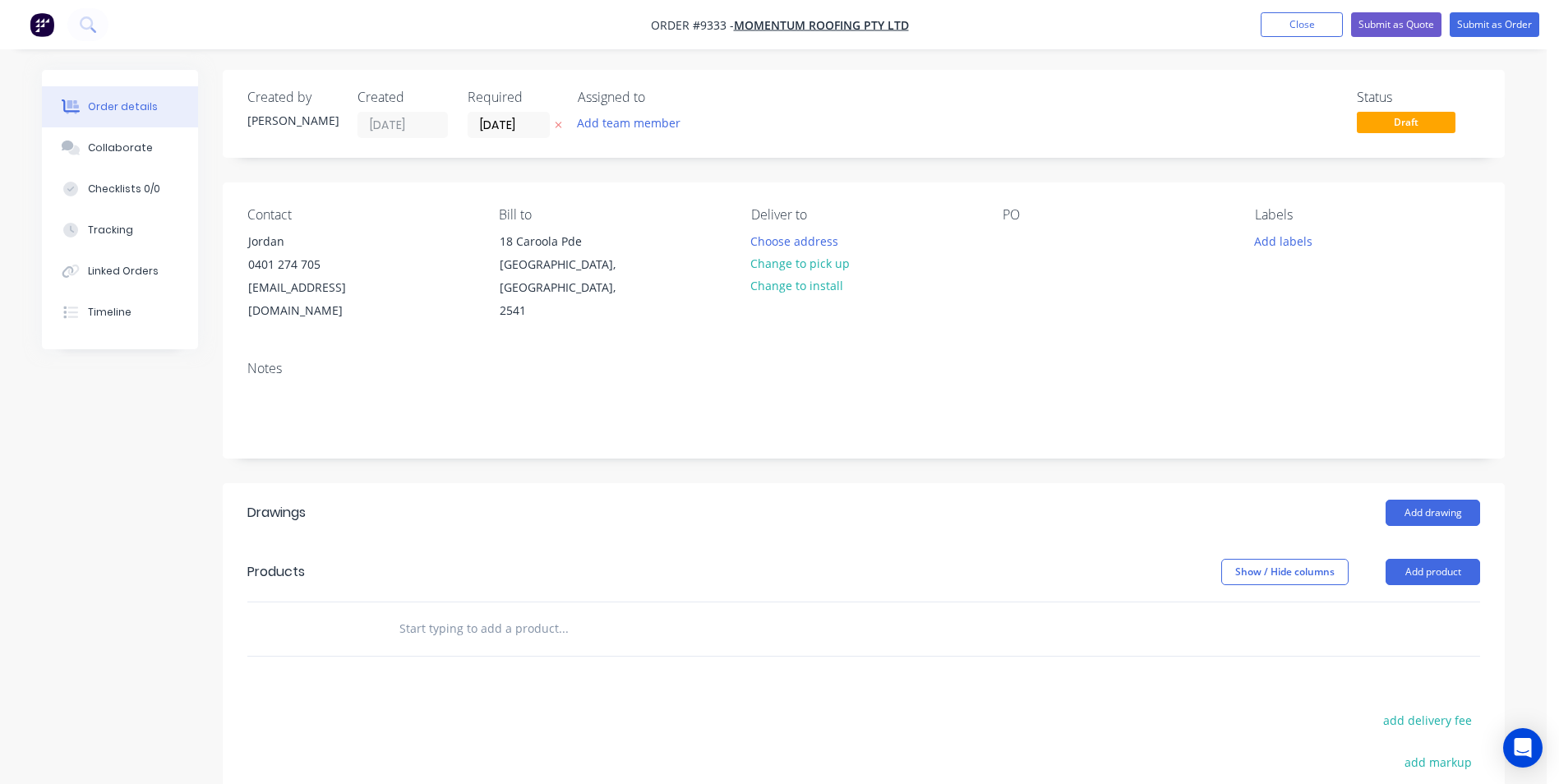
click at [478, 612] on input "text" at bounding box center [563, 628] width 329 height 33
type input "s"
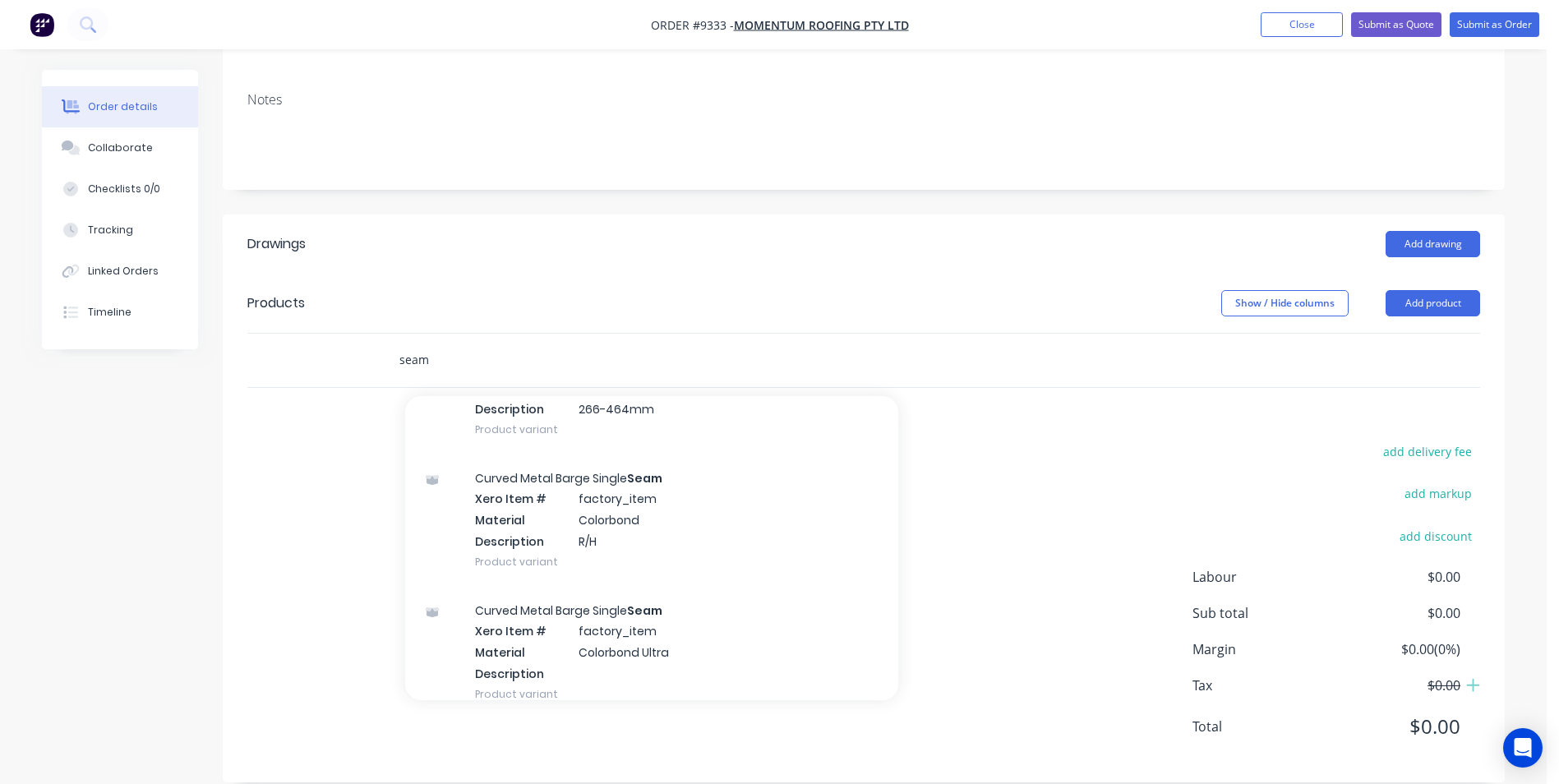
scroll to position [739, 0]
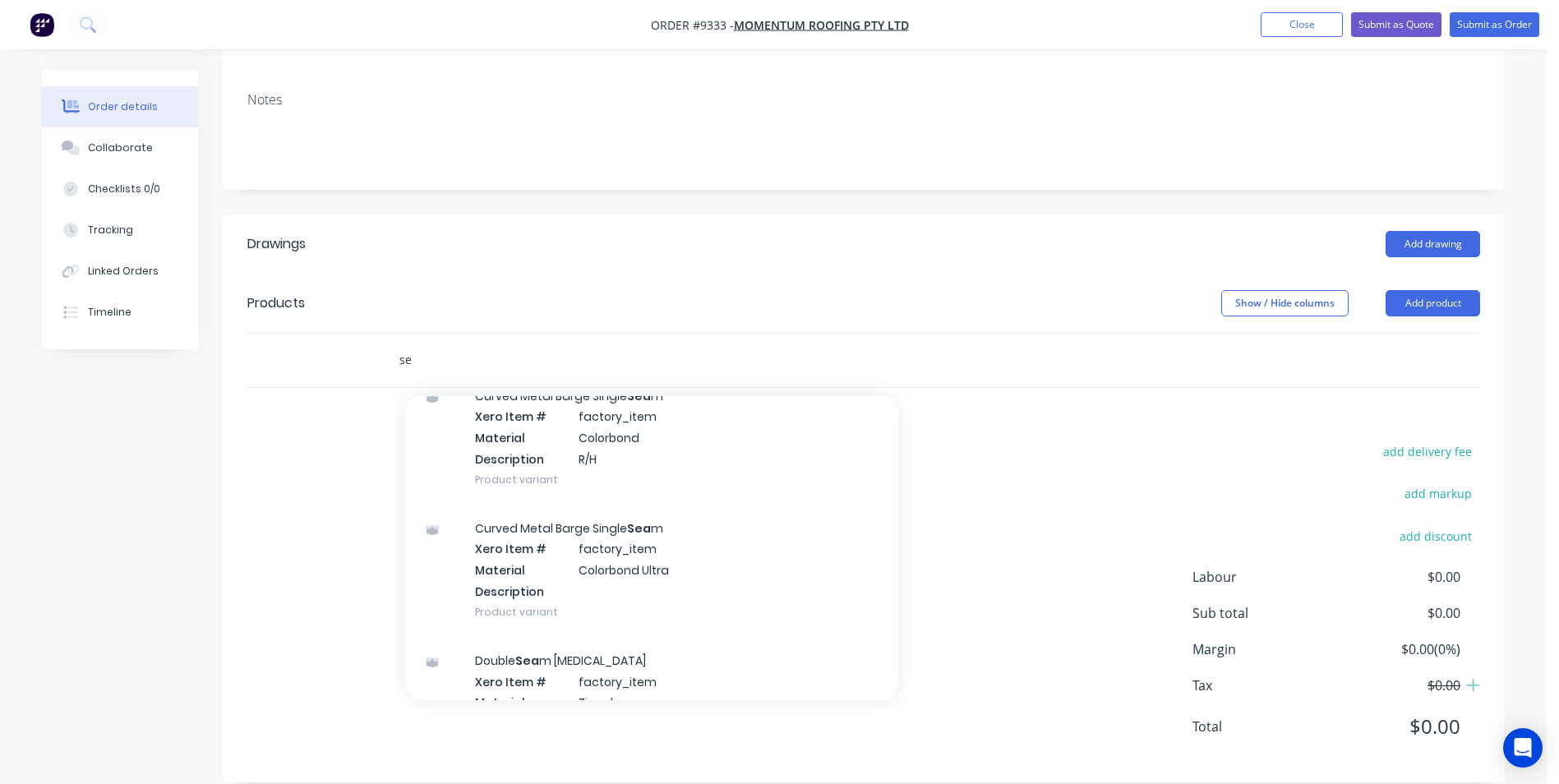
type input "s"
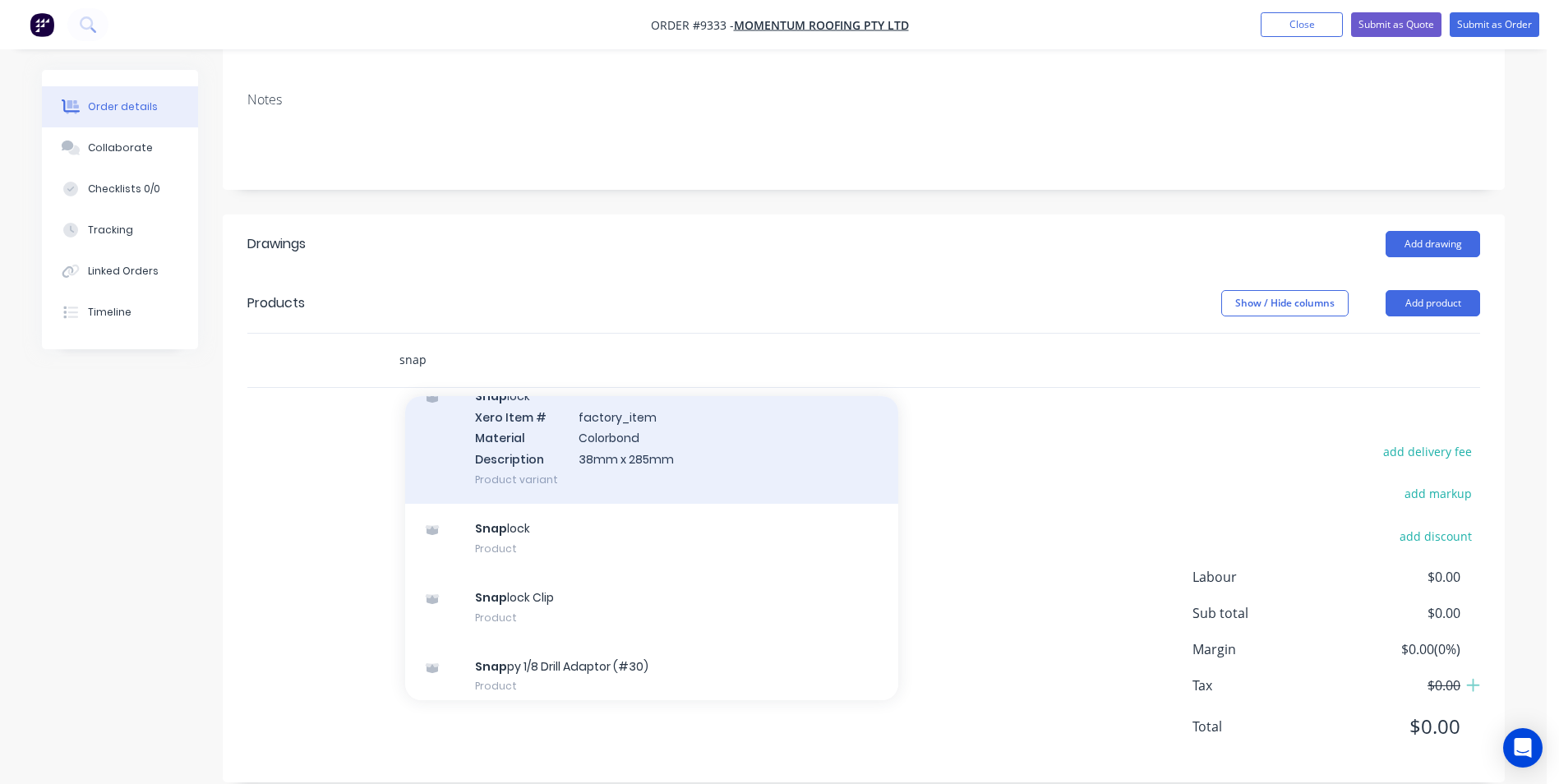
scroll to position [490, 0]
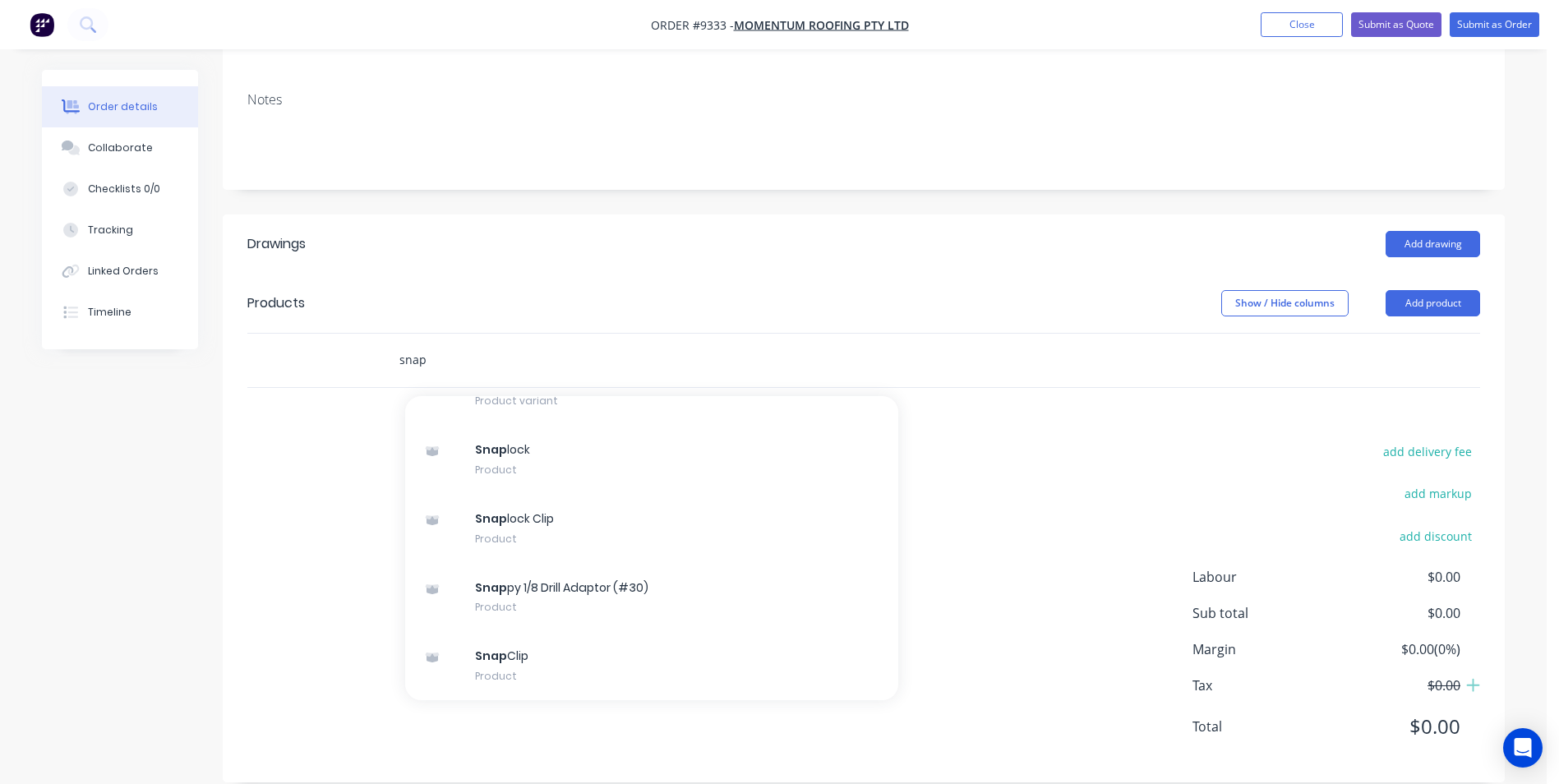
type input "snap"
click at [964, 395] on div "Drawings Add drawing Products Show / Hide columns Add product snap Add snap to …" at bounding box center [864, 498] width 1282 height 568
click at [1444, 290] on button "Add product" at bounding box center [1434, 304] width 95 height 27
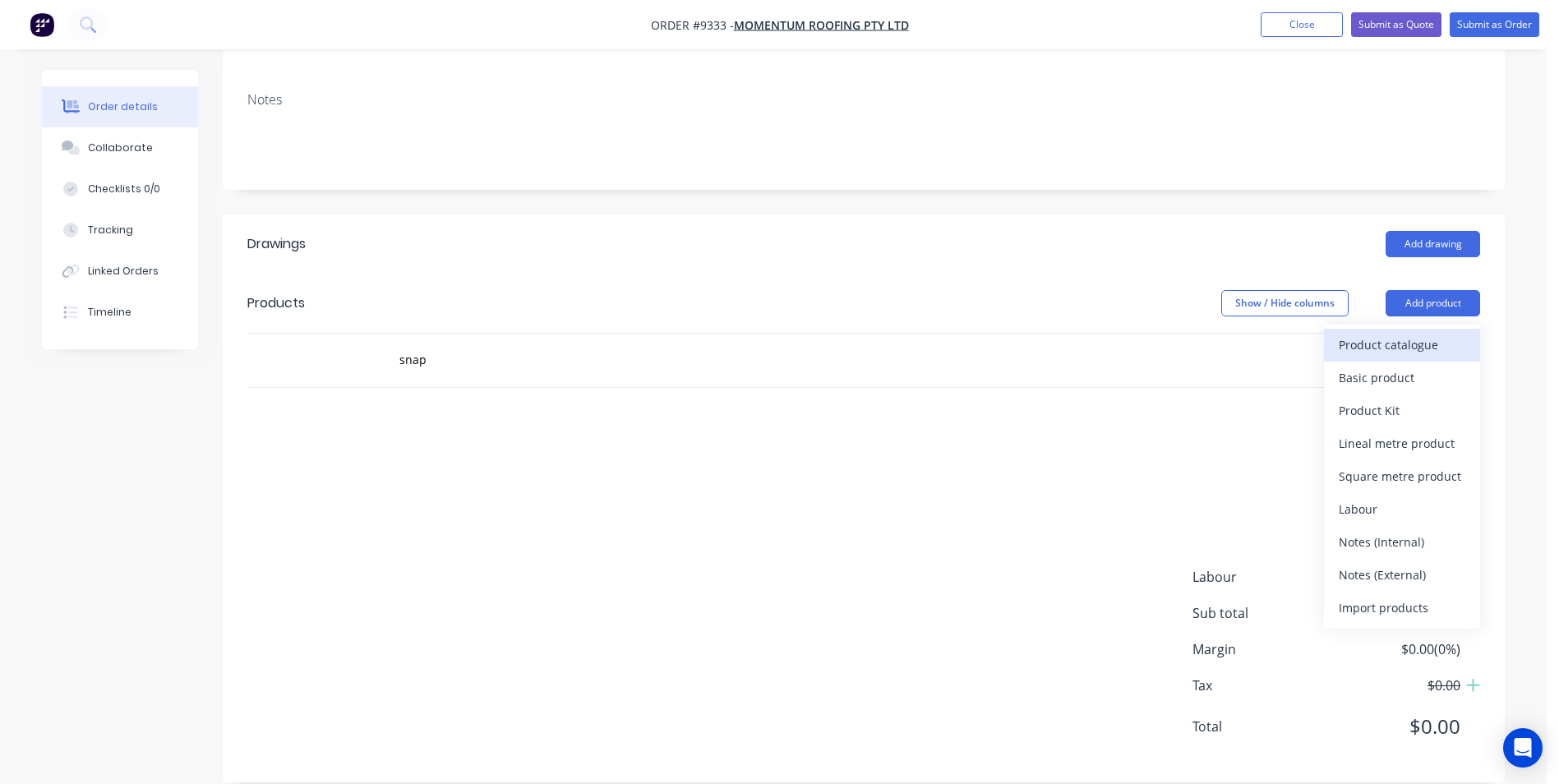
click at [1378, 333] on div "Product catalogue" at bounding box center [1401, 345] width 126 height 24
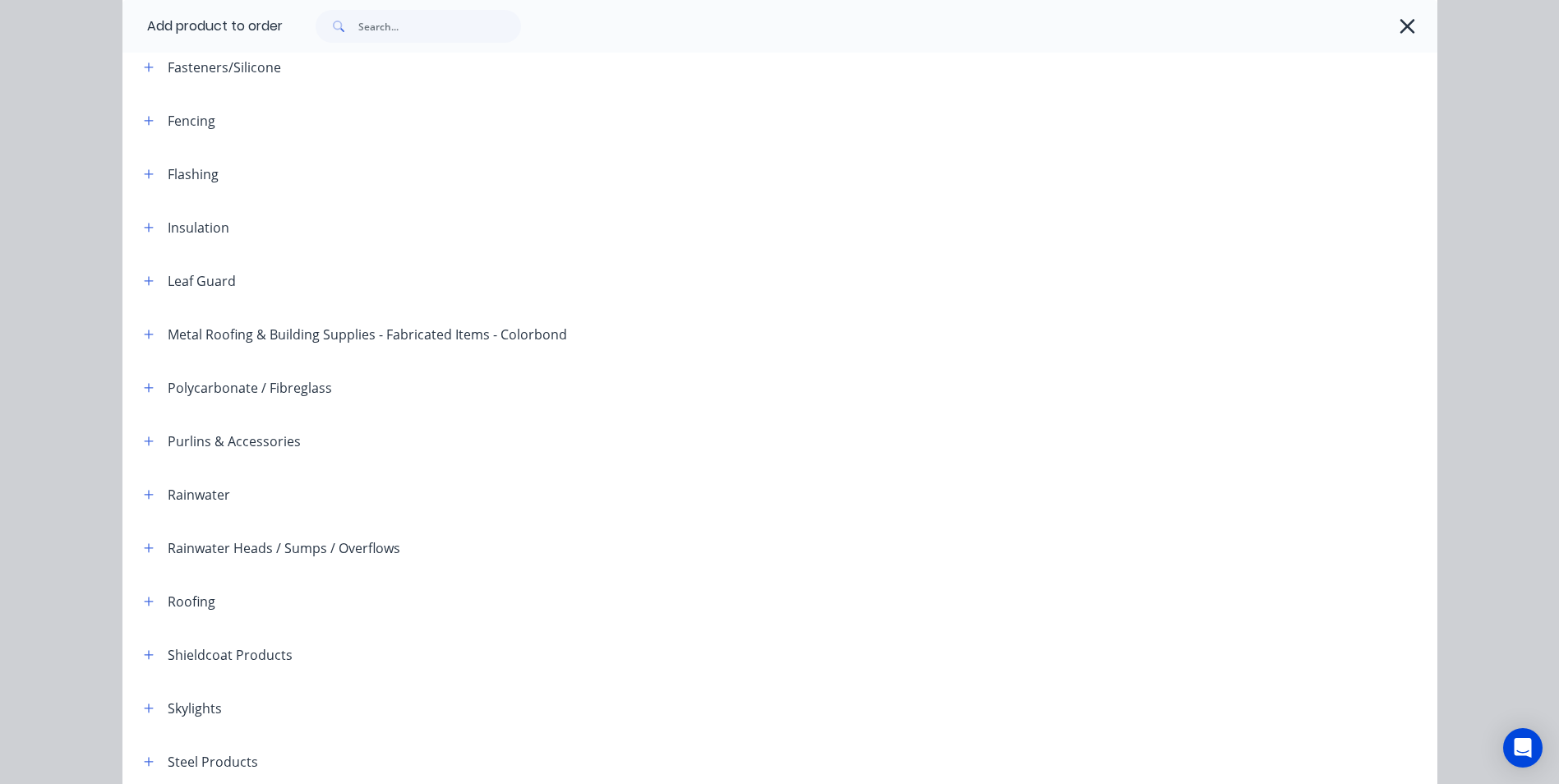
scroll to position [376, 0]
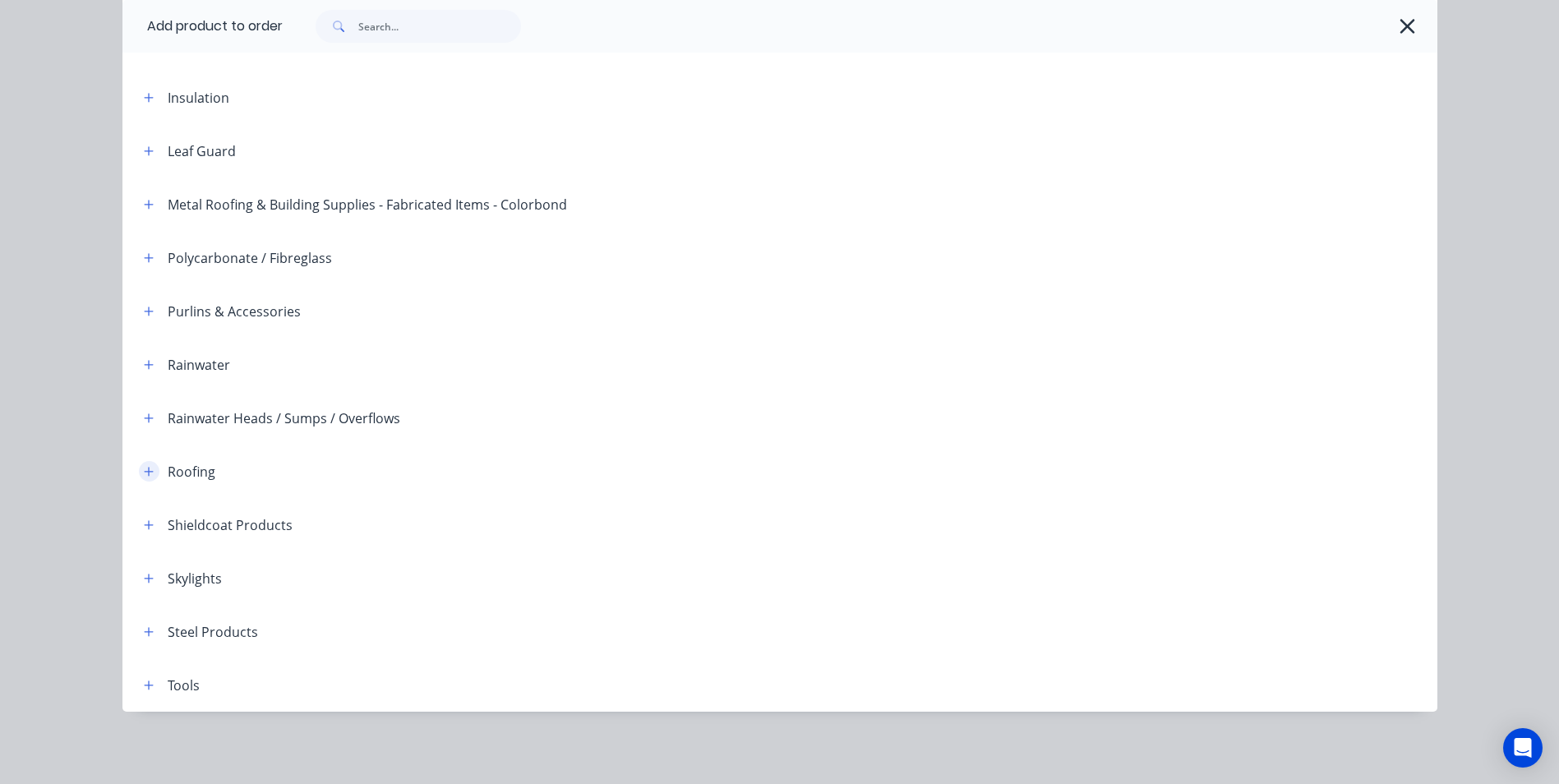
click at [144, 476] on icon "button" at bounding box center [148, 472] width 9 height 11
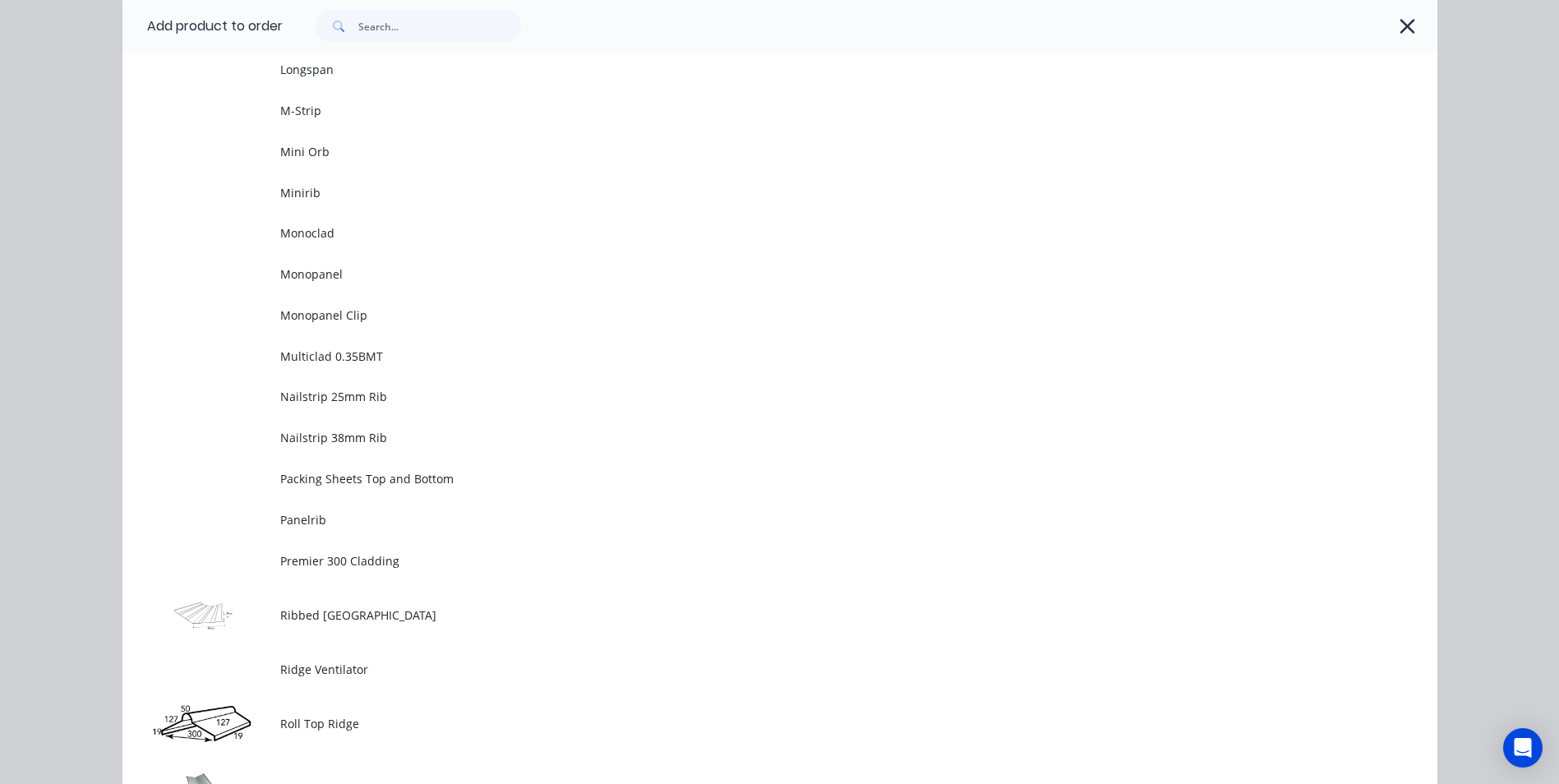
scroll to position [2267, 0]
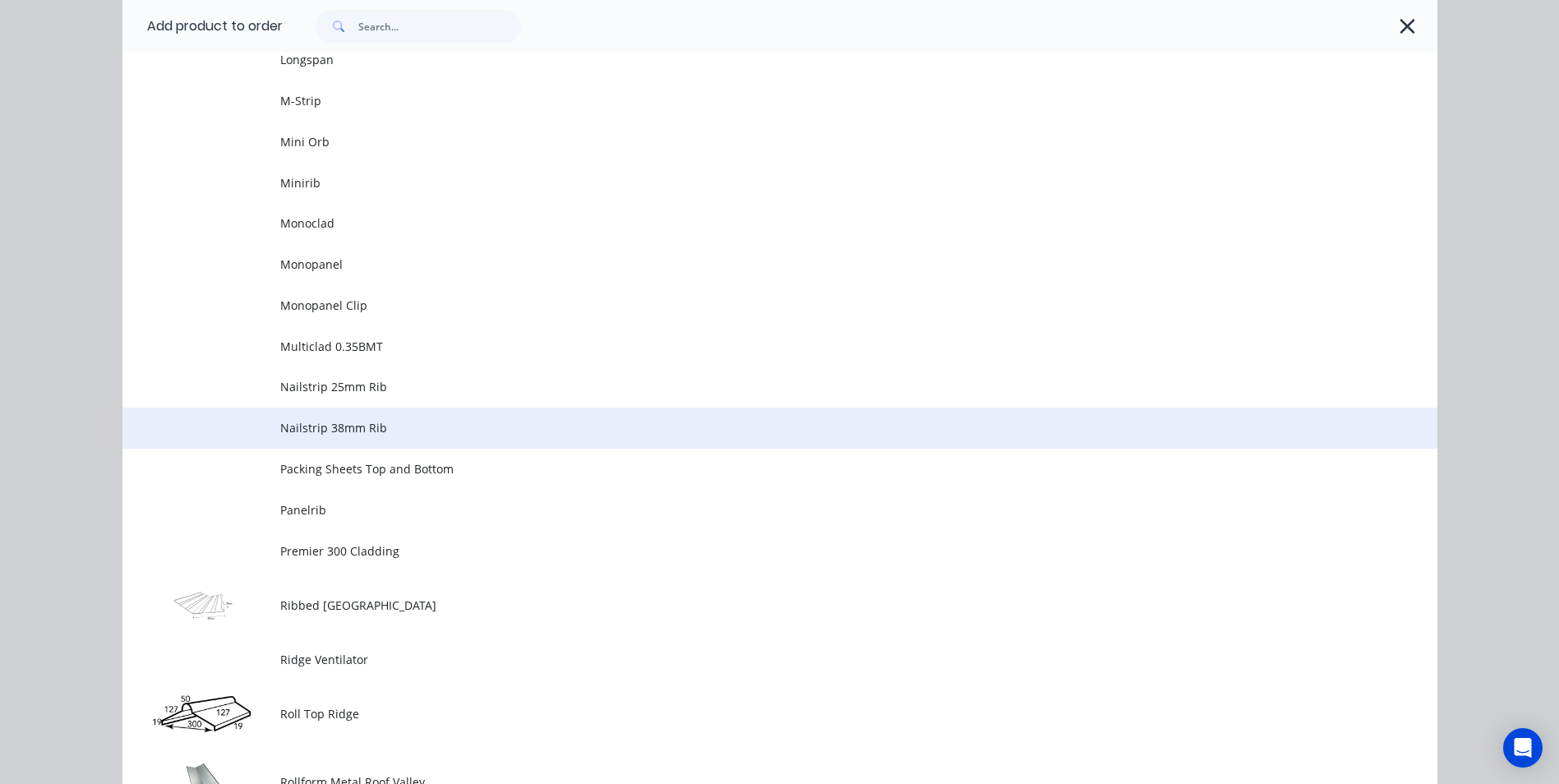
click at [391, 434] on span "Nailstrip 38mm Rib" at bounding box center [742, 427] width 926 height 17
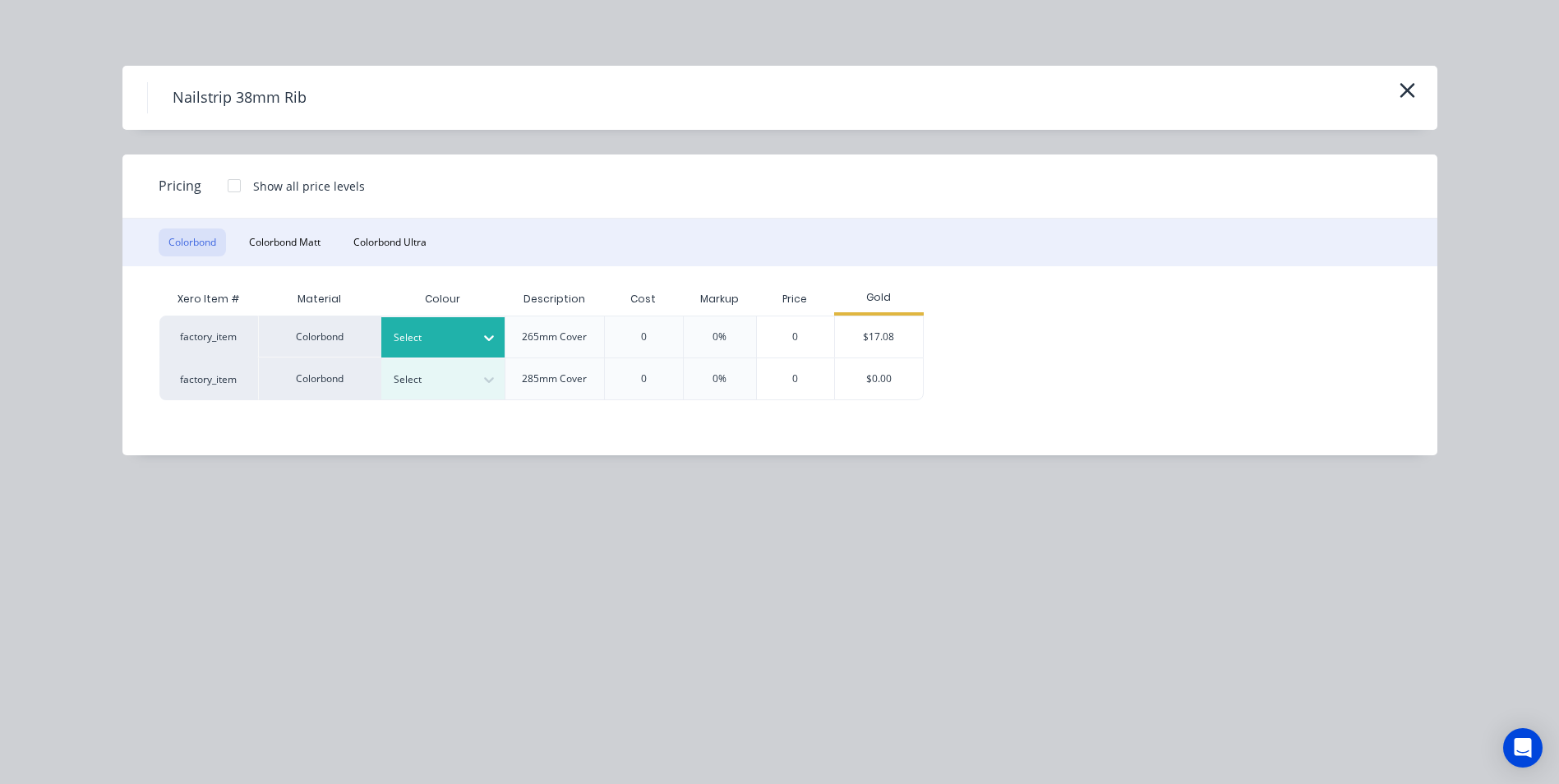
click at [442, 330] on div at bounding box center [431, 337] width 74 height 18
click at [205, 616] on div "Colorbond" at bounding box center [103, 631] width 205 height 30
click at [865, 330] on div "$17.08" at bounding box center [879, 336] width 88 height 41
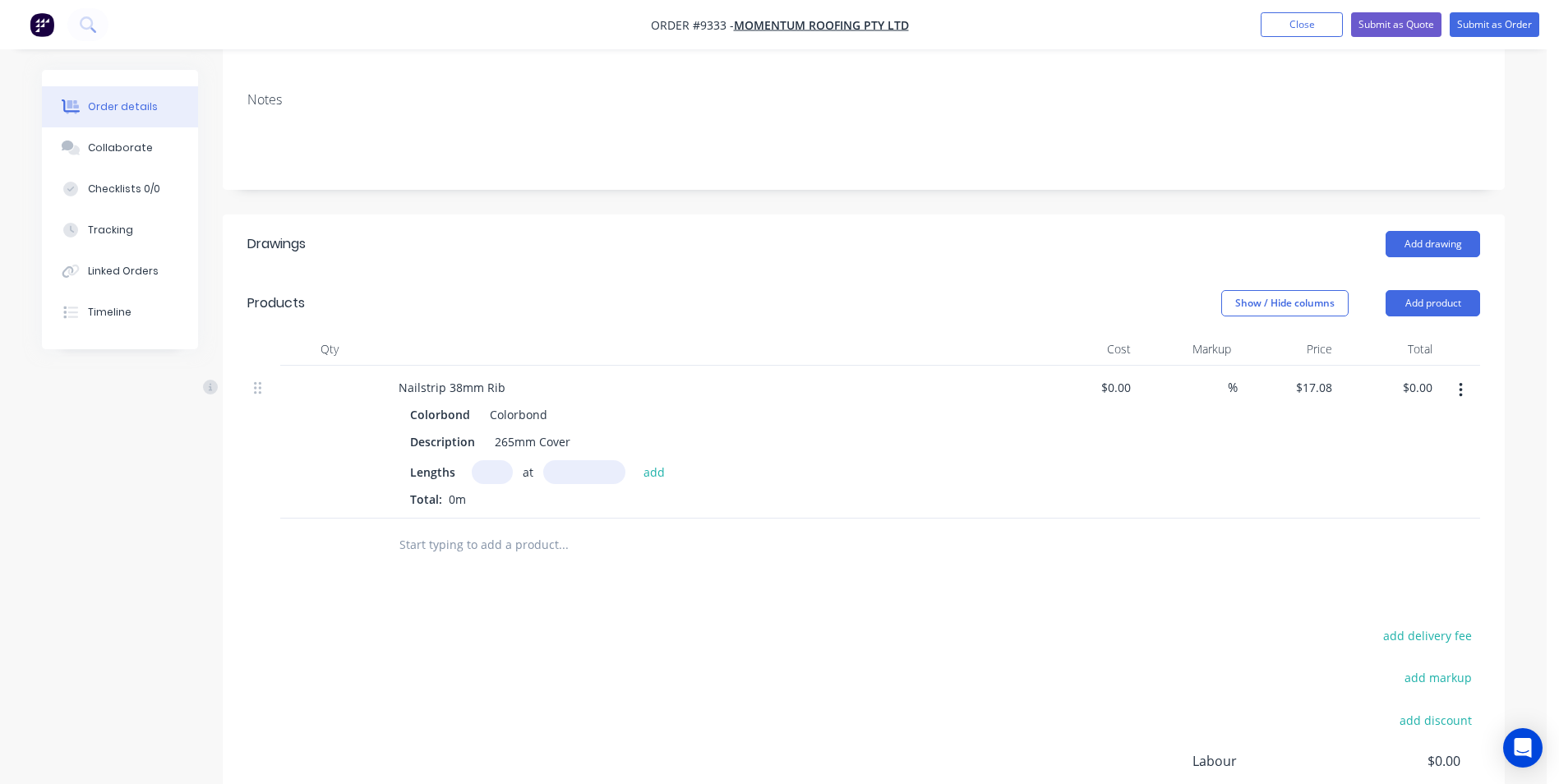
click at [473, 529] on input "text" at bounding box center [563, 545] width 329 height 33
click at [1446, 290] on button "Add product" at bounding box center [1434, 304] width 95 height 27
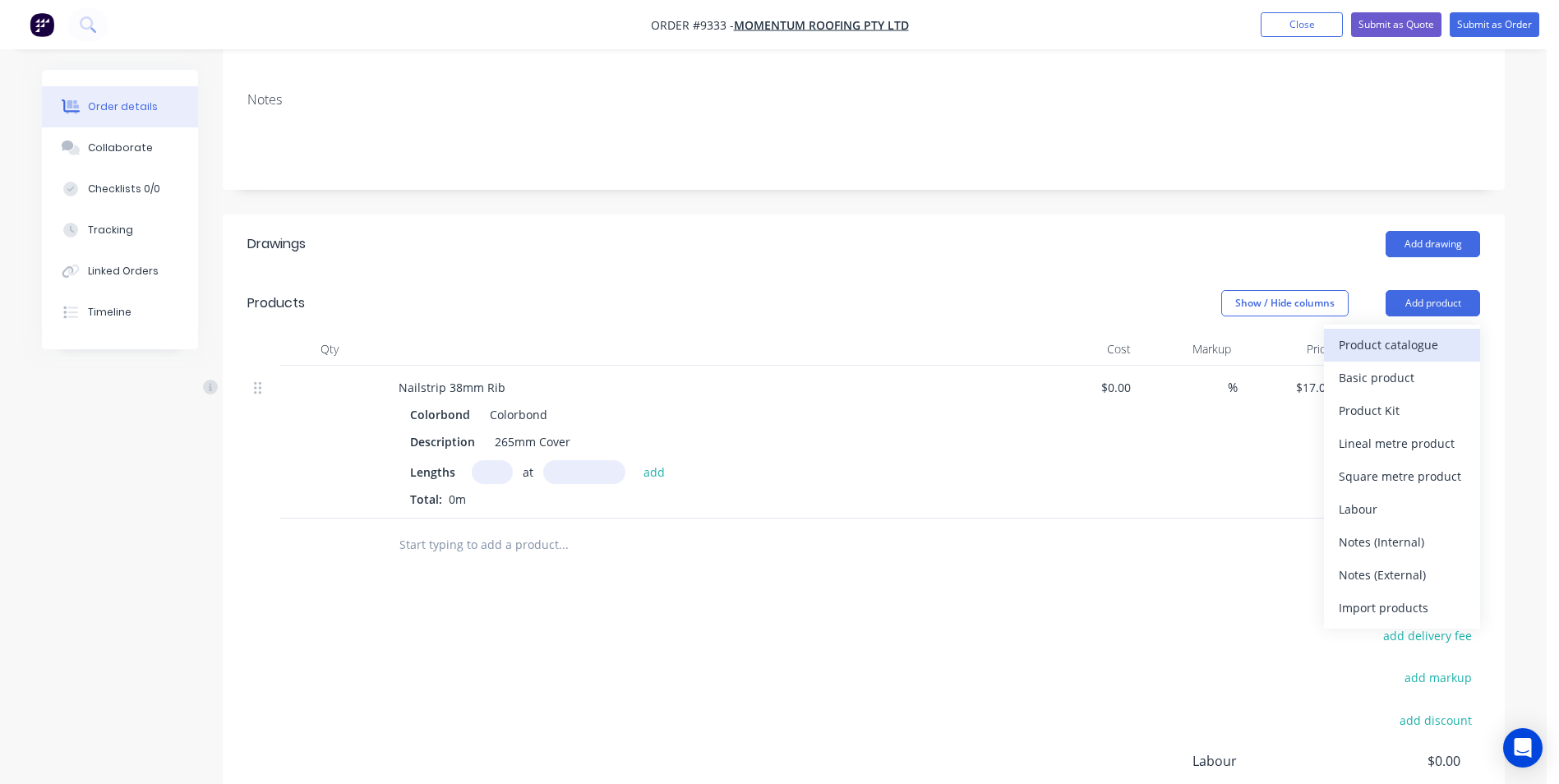
click at [1434, 333] on div "Product catalogue" at bounding box center [1401, 345] width 126 height 24
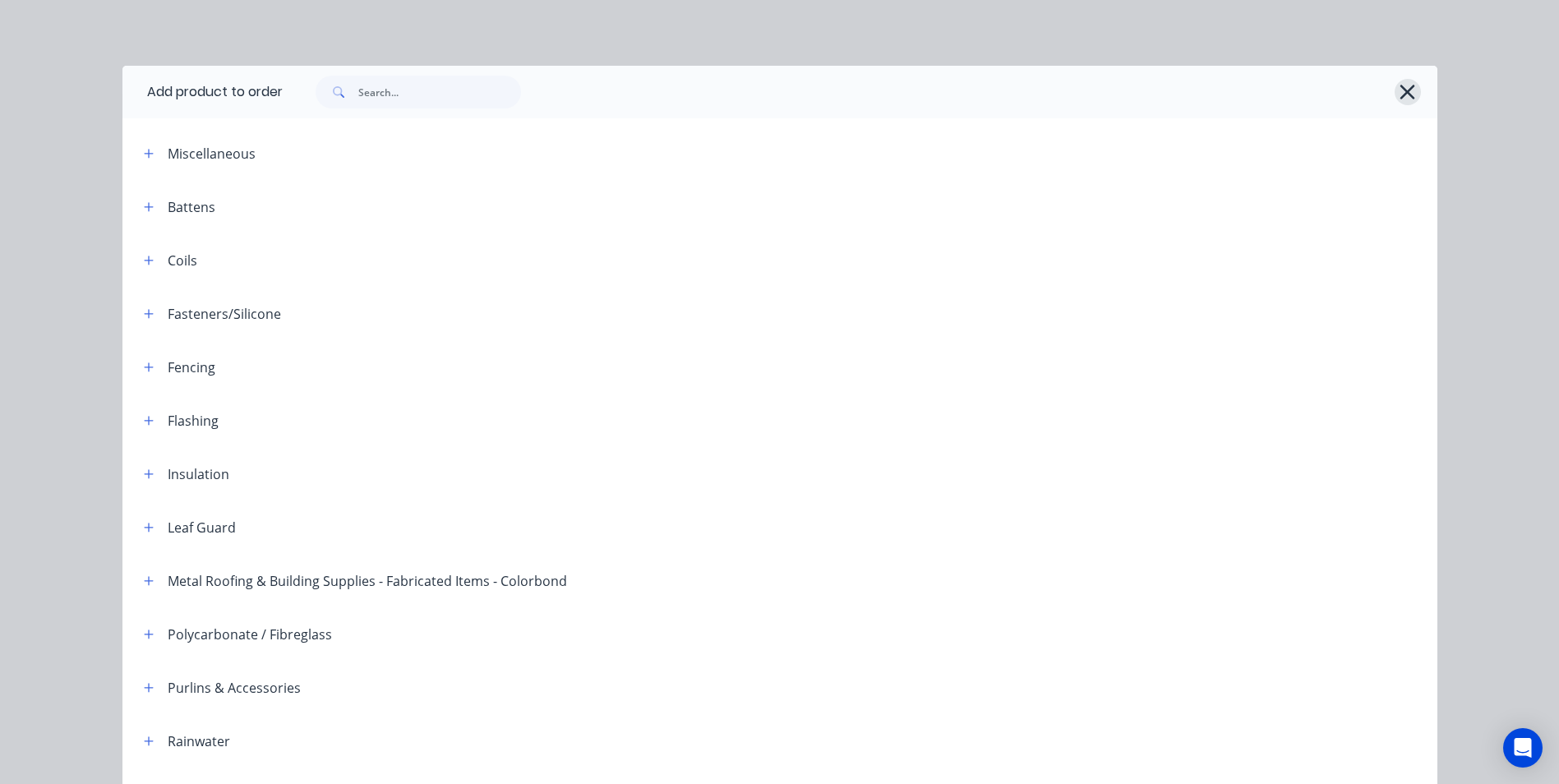
click at [1407, 95] on icon "button" at bounding box center [1407, 92] width 17 height 23
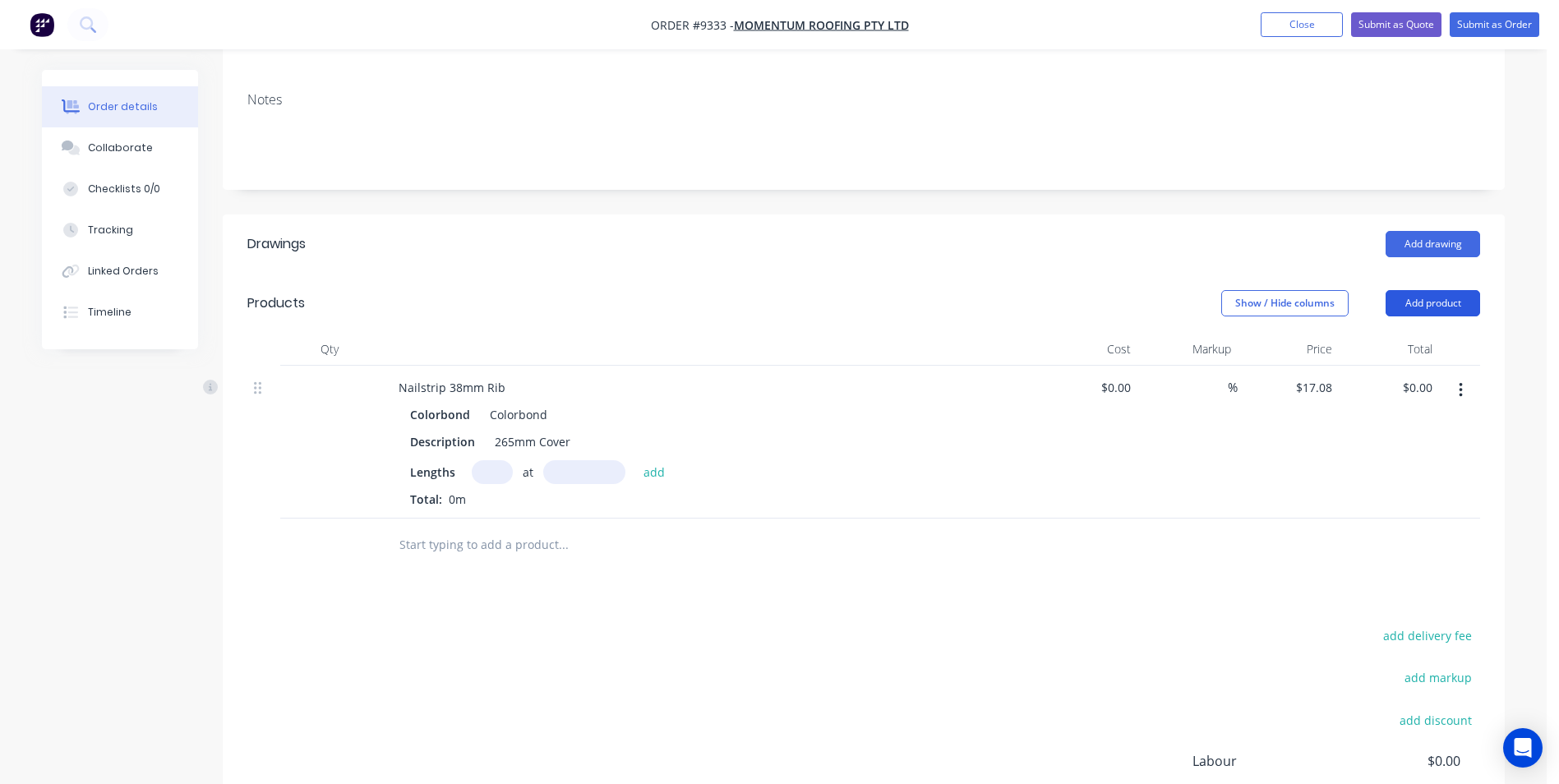
click at [1417, 290] on button "Add product" at bounding box center [1434, 304] width 95 height 27
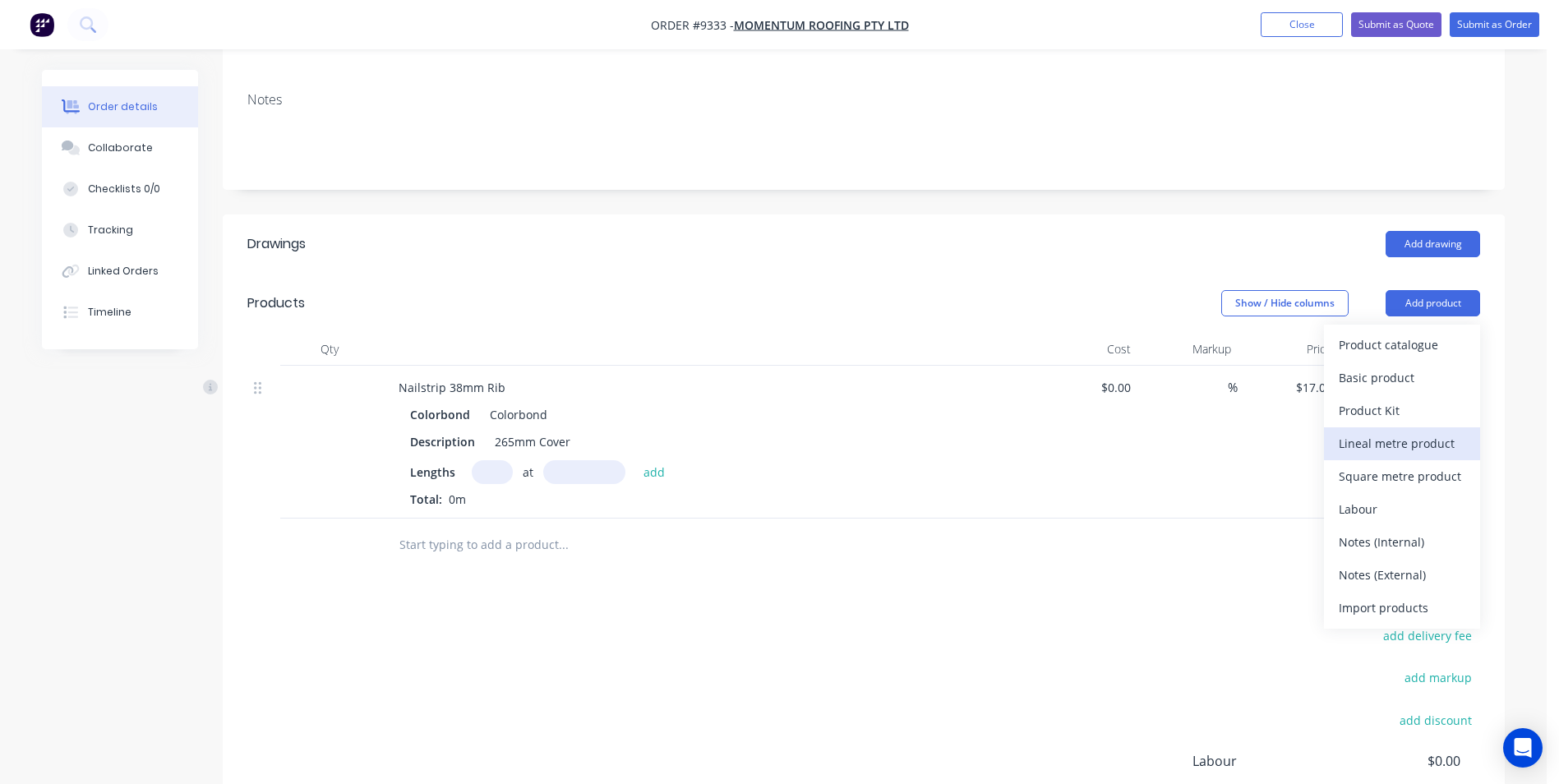
click at [1430, 431] on div "Lineal metre product" at bounding box center [1401, 442] width 126 height 24
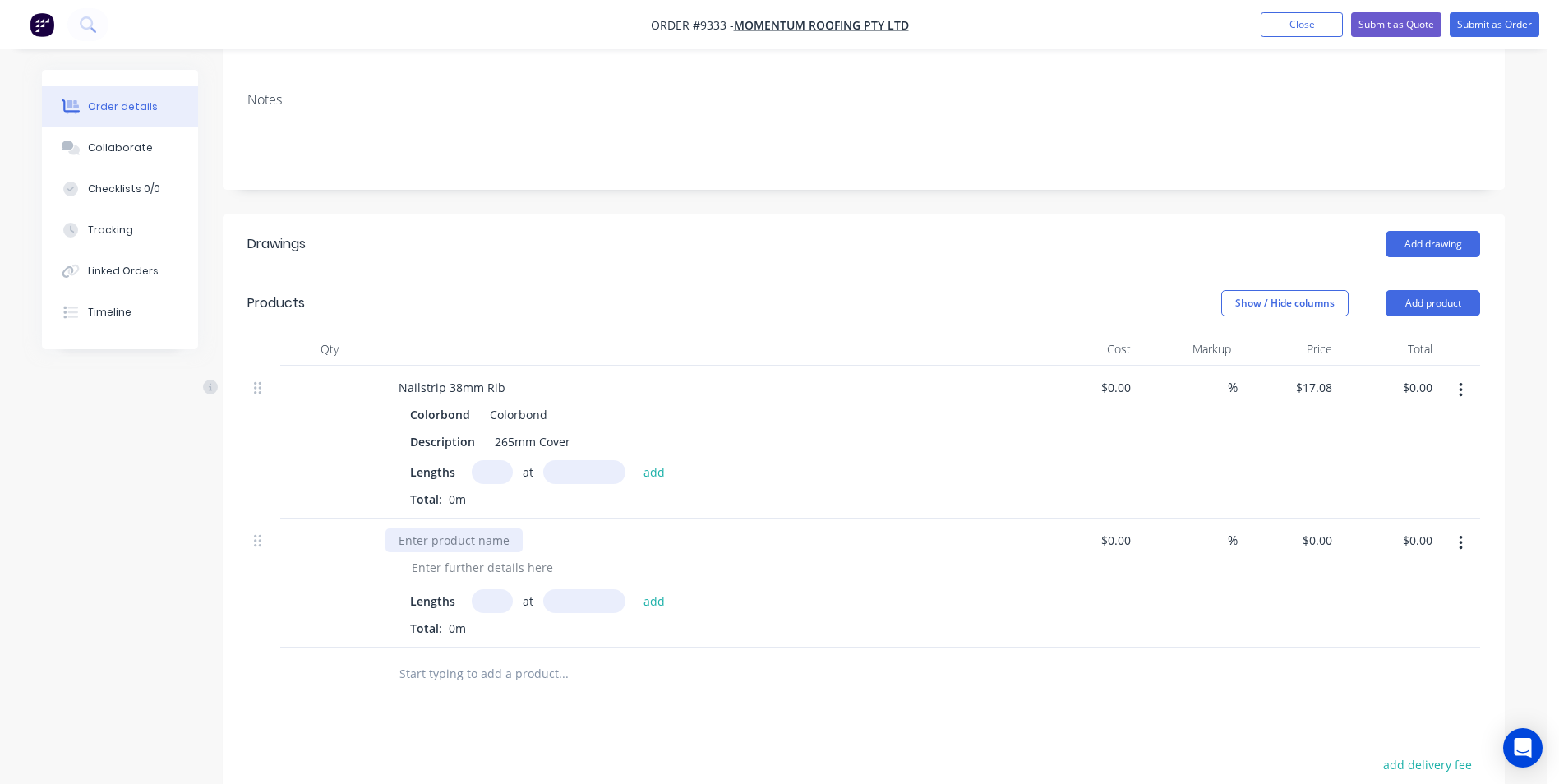
click at [419, 529] on div at bounding box center [454, 540] width 138 height 24
click at [497, 555] on div at bounding box center [482, 567] width 168 height 24
click at [499, 589] on input "text" at bounding box center [492, 601] width 41 height 24
type input "1"
type input "1000mm"
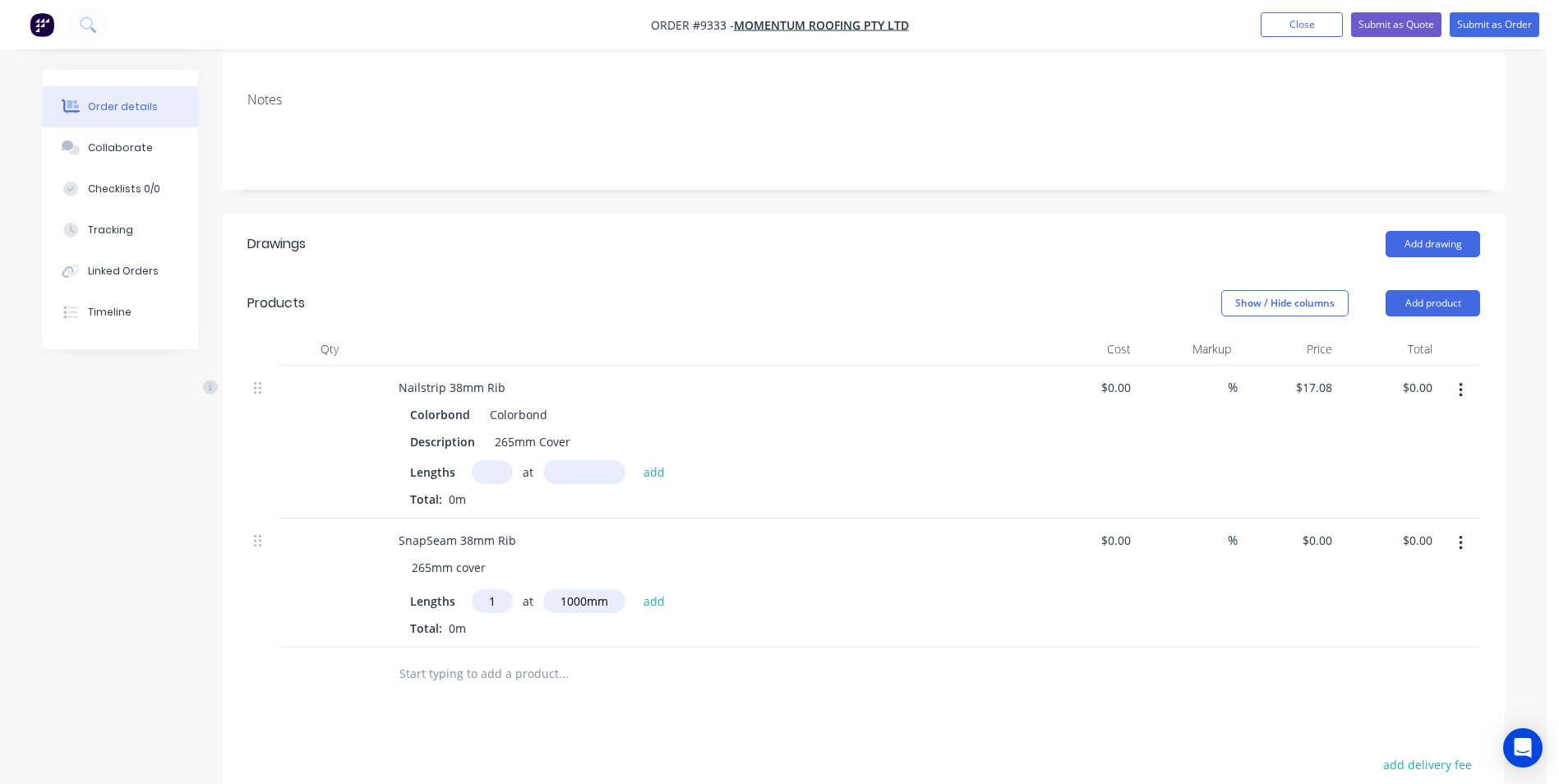
click at [501, 460] on input "text" at bounding box center [492, 472] width 41 height 24
type input "1"
type input "1000"
click at [635, 460] on button "add" at bounding box center [654, 471] width 39 height 22
type input "$17.08"
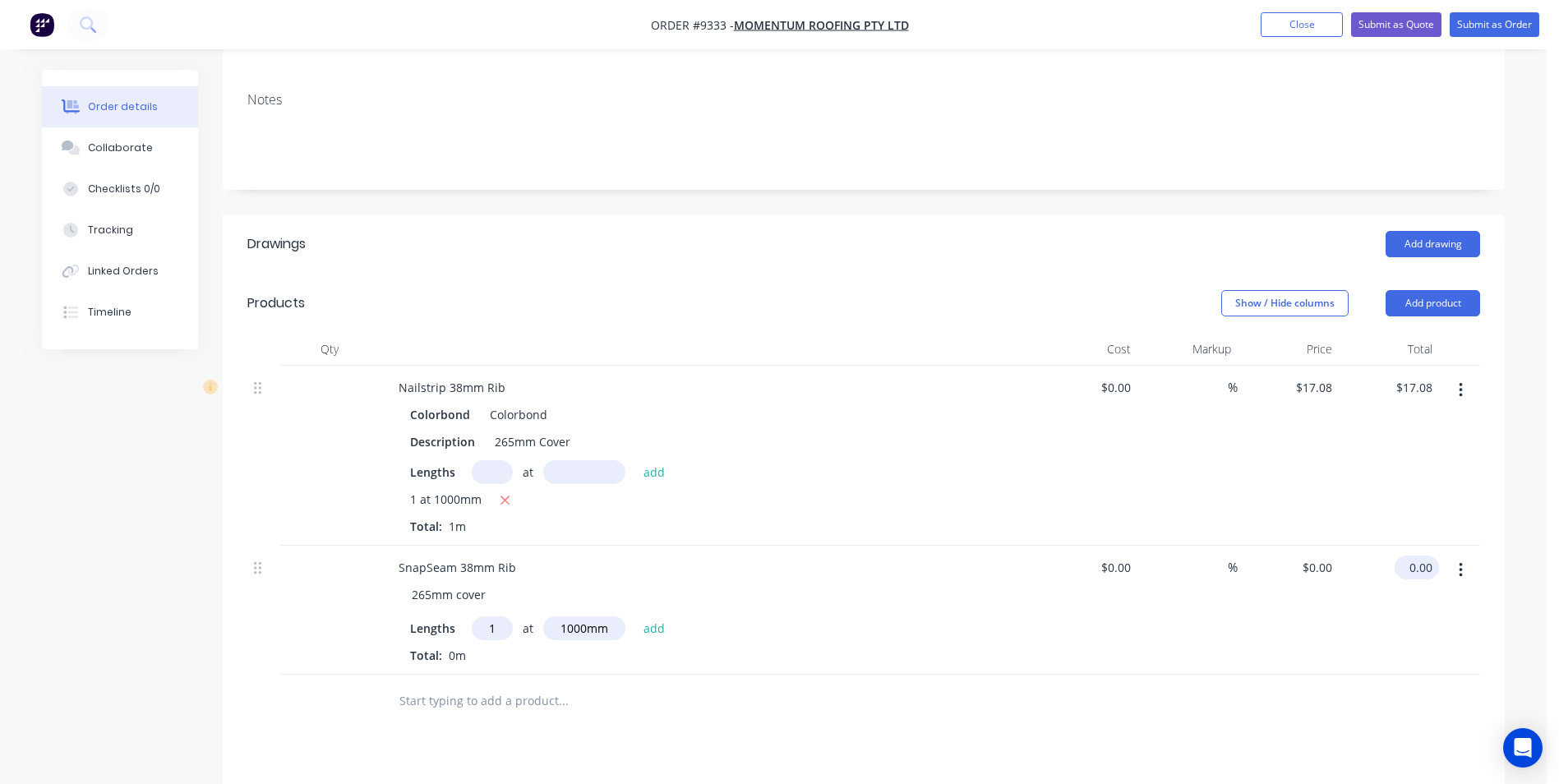
click at [1432, 555] on input "0.00" at bounding box center [1420, 567] width 38 height 24
type input "22.12"
click at [1340, 701] on div at bounding box center [864, 701] width 1232 height 53
click at [1128, 555] on input at bounding box center [1118, 567] width 38 height 24
type input "$18.44"
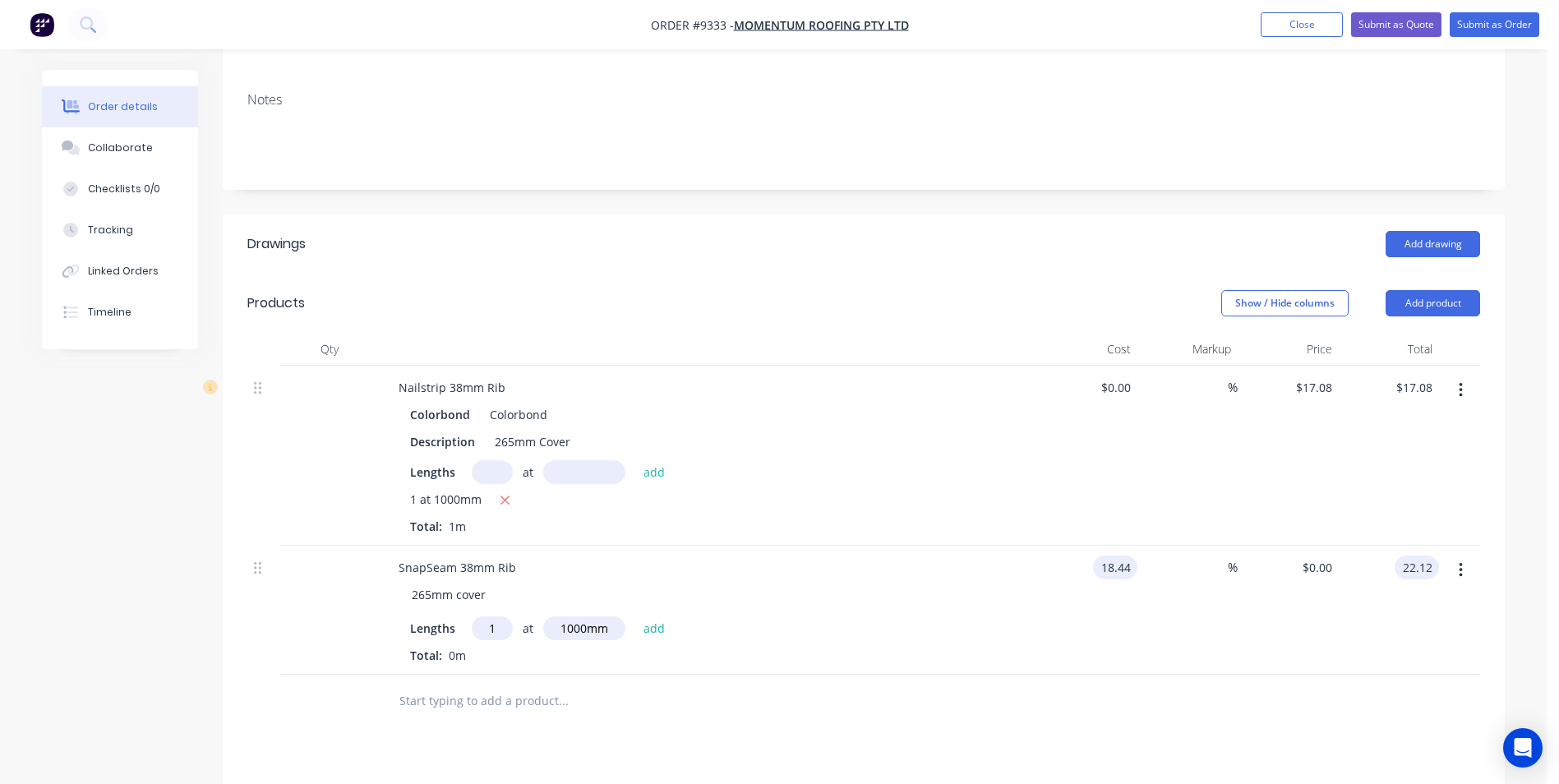
type input "$18.44"
click at [1230, 747] on div "Drawings Add drawing Products Show / Hide columns Add product Qty Cost Markup P…" at bounding box center [864, 668] width 1282 height 908
click at [1216, 555] on input at bounding box center [1218, 567] width 19 height 24
type input "20"
type input "$22.128"
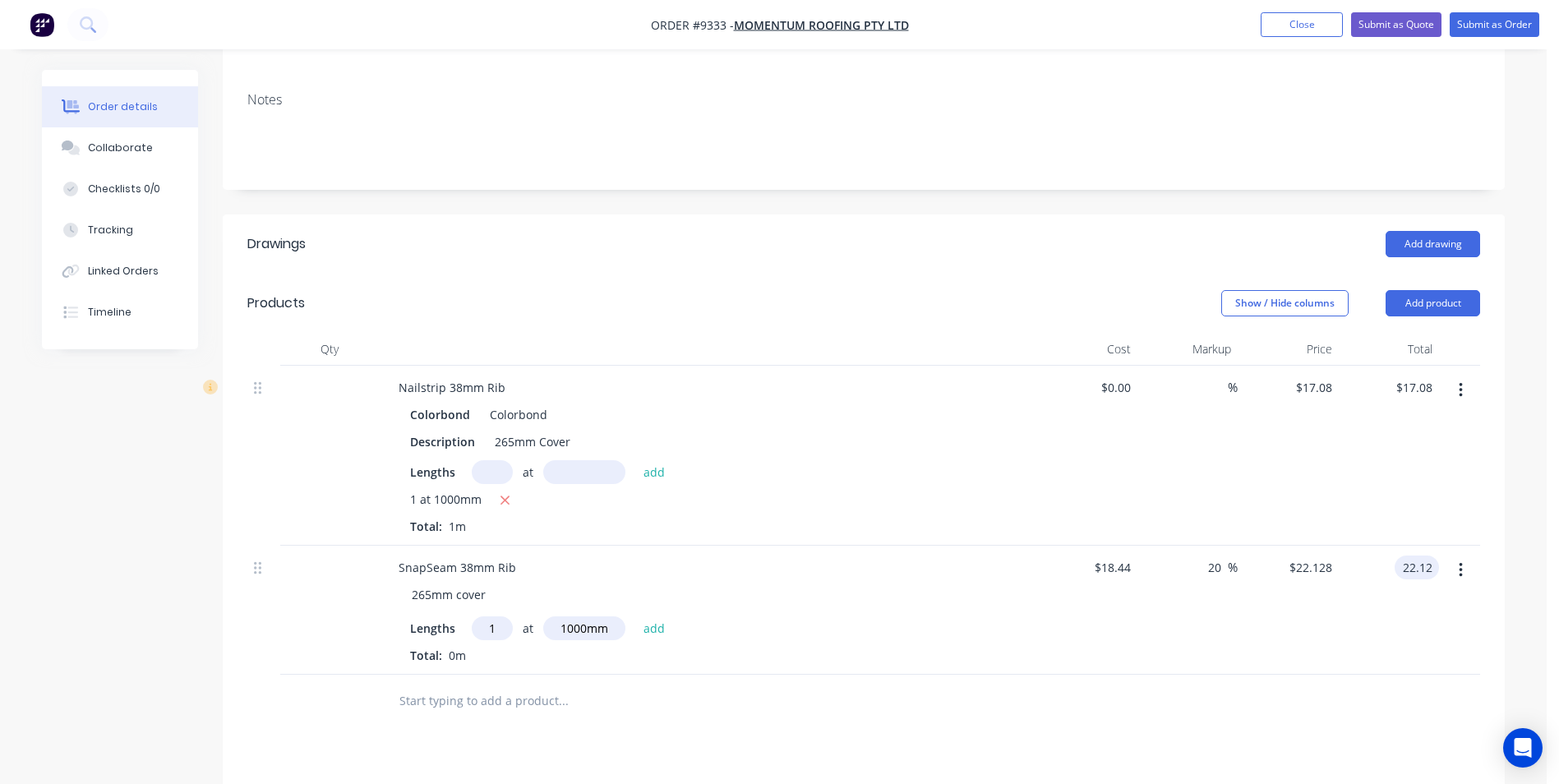
click at [1193, 675] on div at bounding box center [864, 701] width 1232 height 53
click at [1343, 675] on div at bounding box center [864, 701] width 1232 height 53
click at [1429, 555] on input "22.12" at bounding box center [1420, 567] width 38 height 24
click at [1225, 679] on div at bounding box center [864, 701] width 1232 height 53
click at [774, 273] on header "Products Show / Hide columns Add product" at bounding box center [864, 303] width 1282 height 59
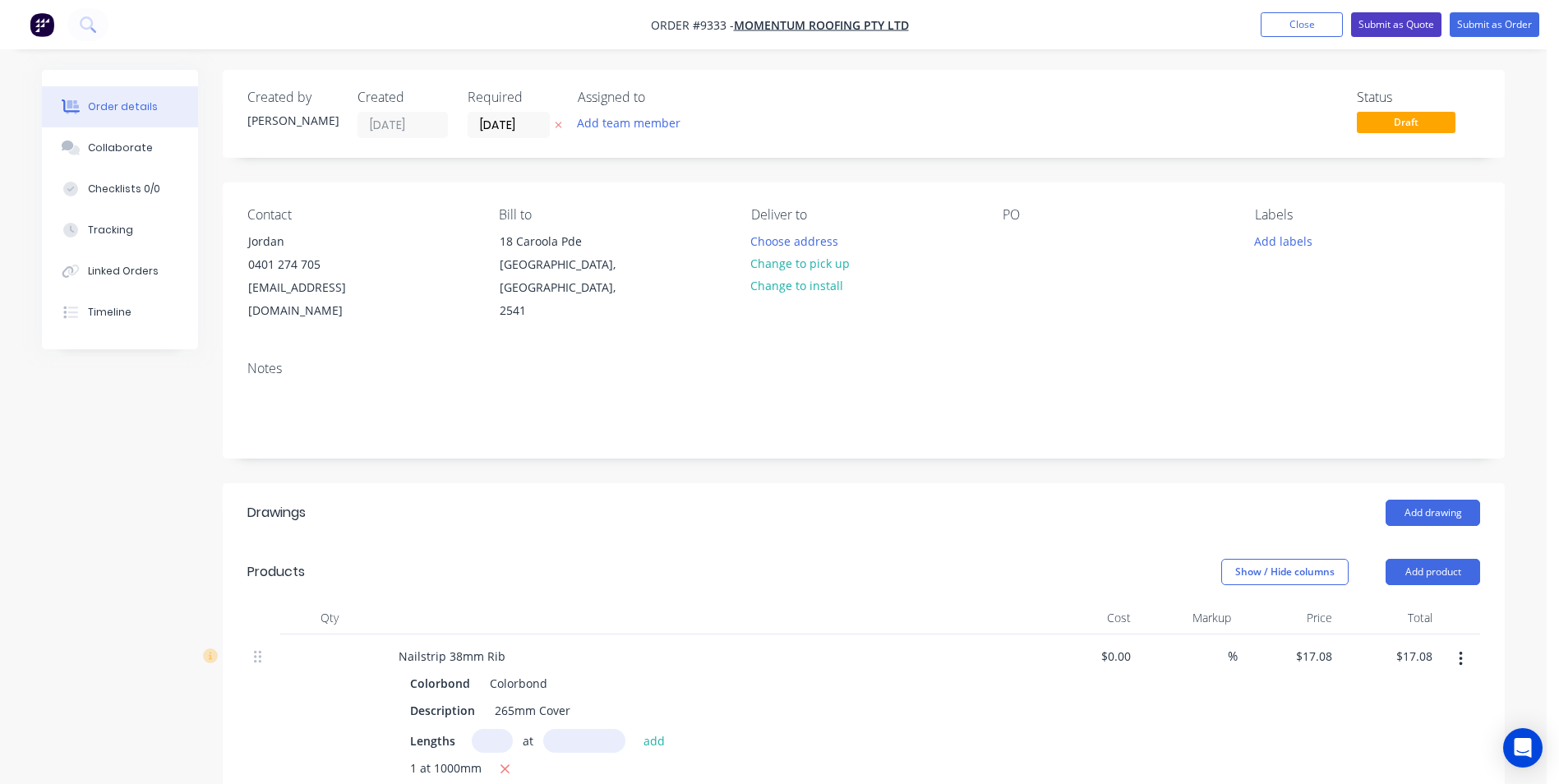
click at [1381, 30] on button "Submit as Quote" at bounding box center [1396, 25] width 90 height 25
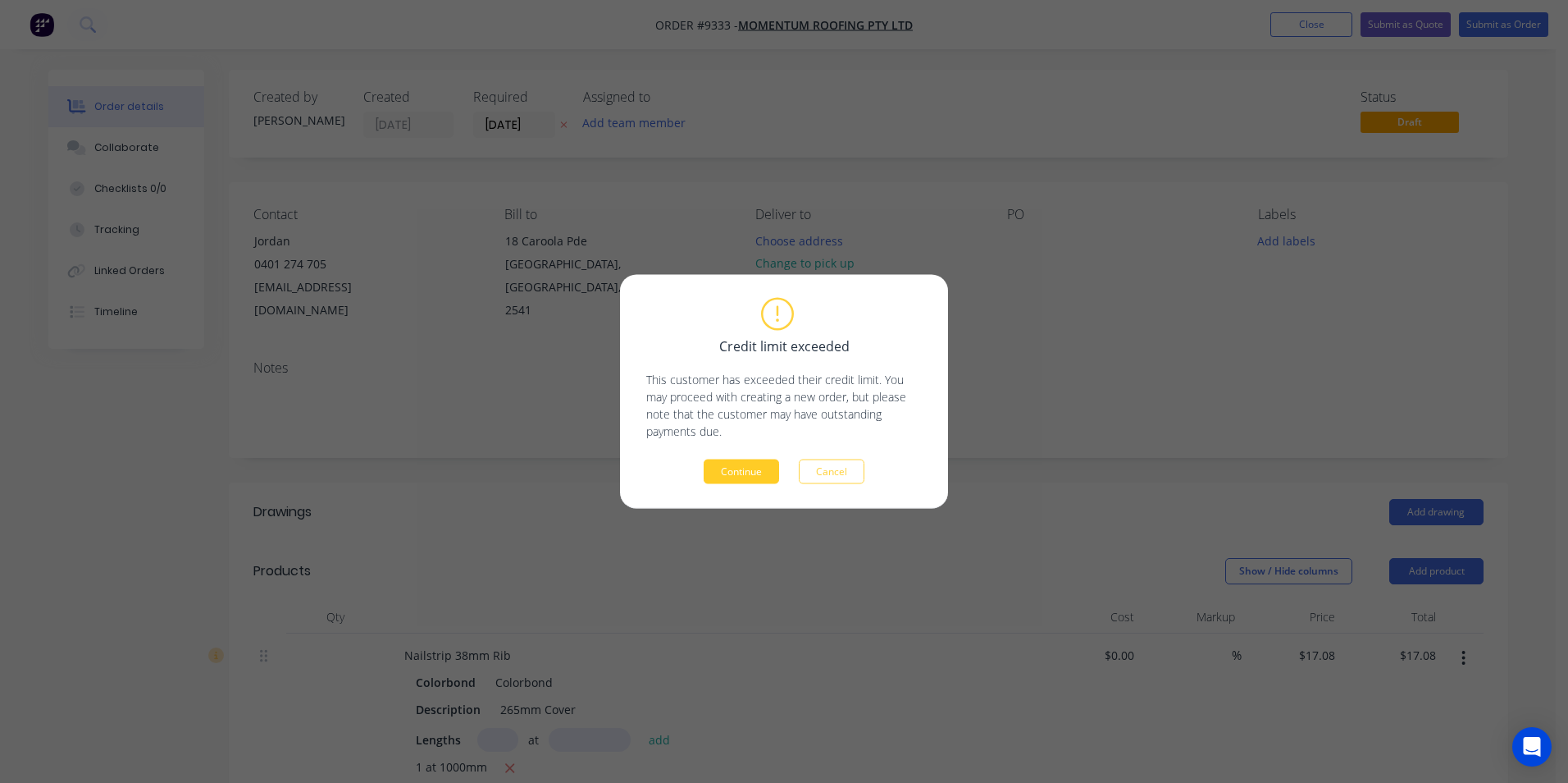
click at [760, 464] on button "Continue" at bounding box center [742, 472] width 76 height 25
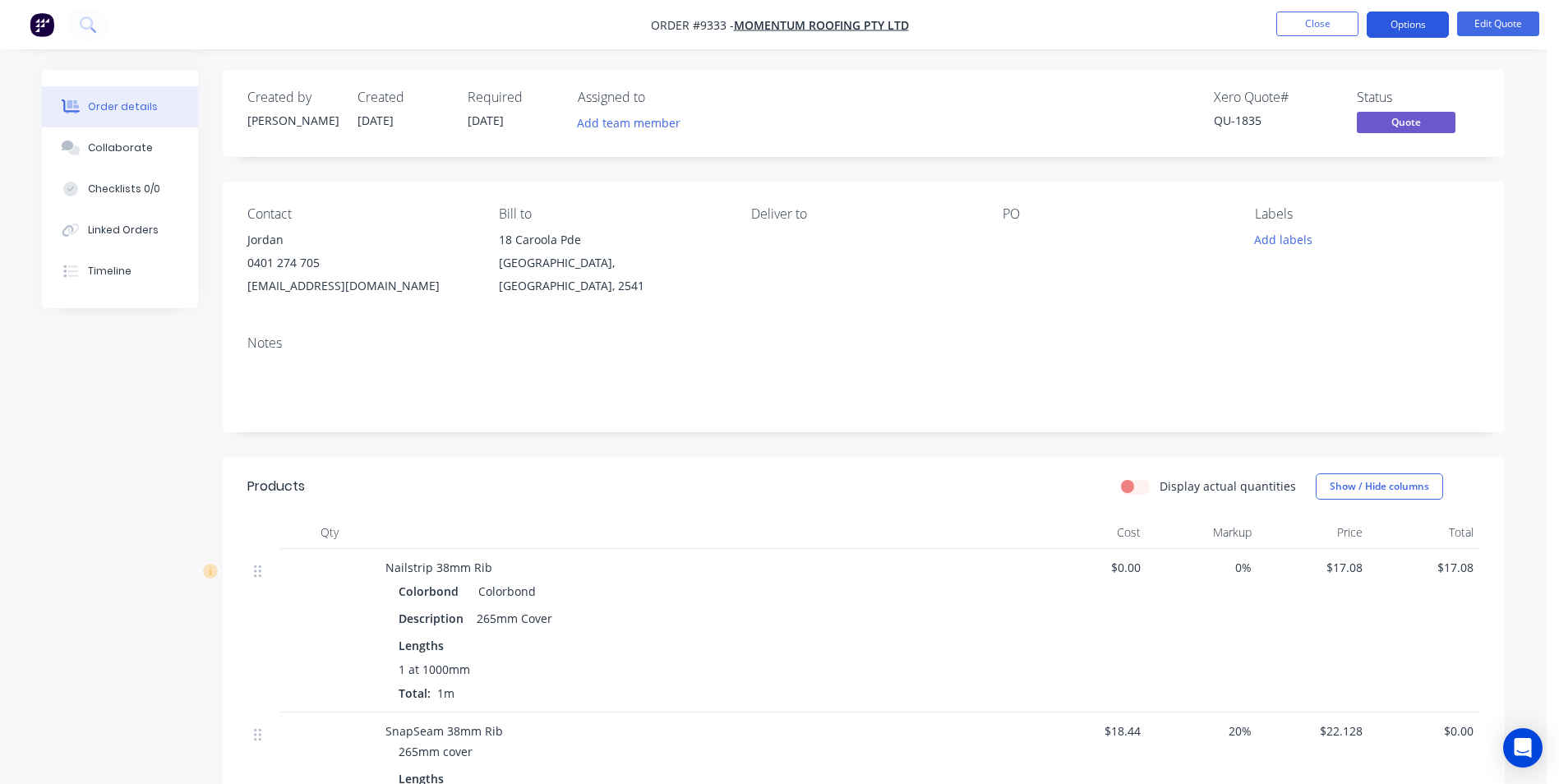
click at [1411, 28] on button "Options" at bounding box center [1408, 25] width 83 height 27
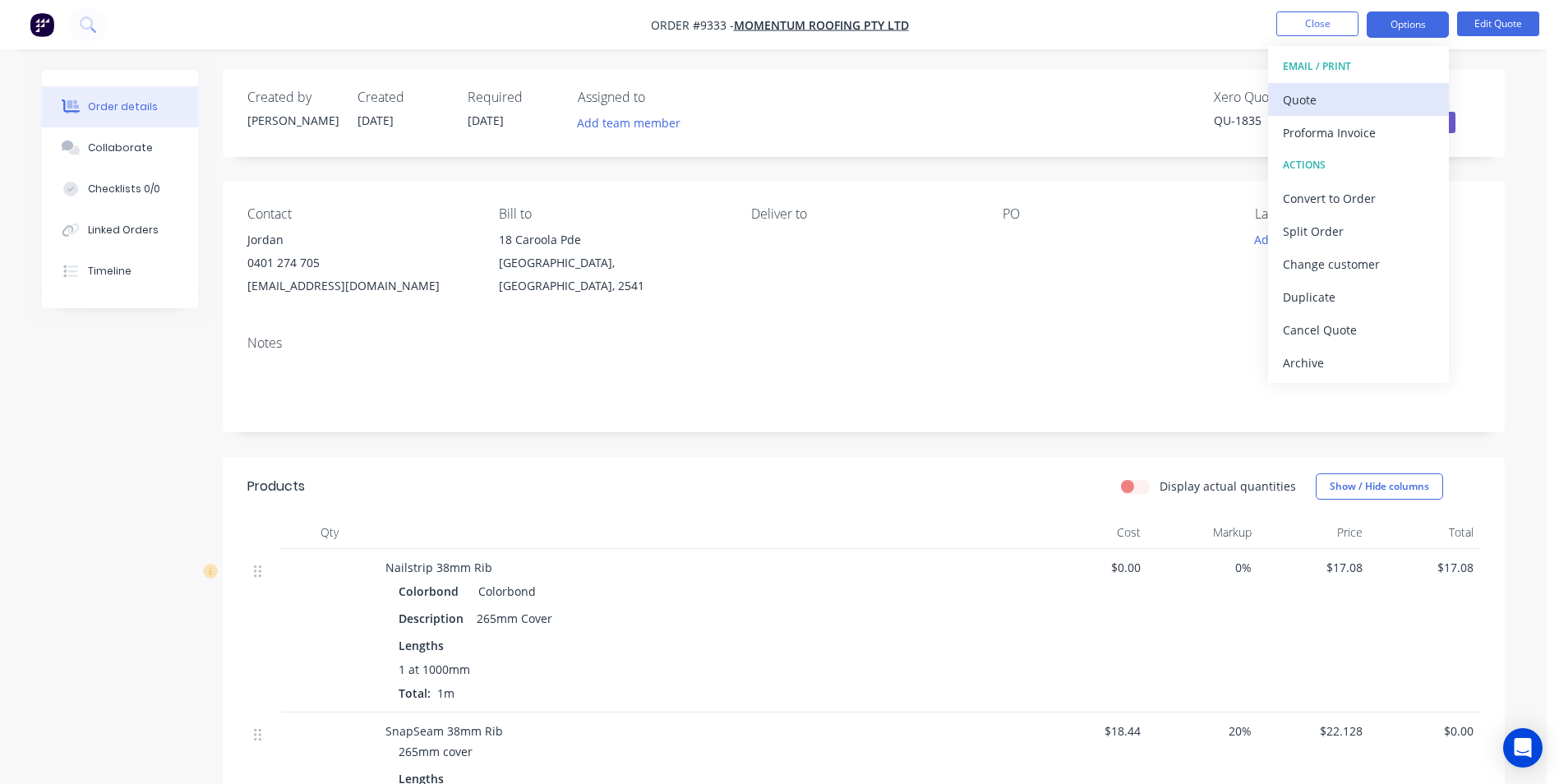
click at [1313, 102] on div "Quote" at bounding box center [1358, 100] width 151 height 24
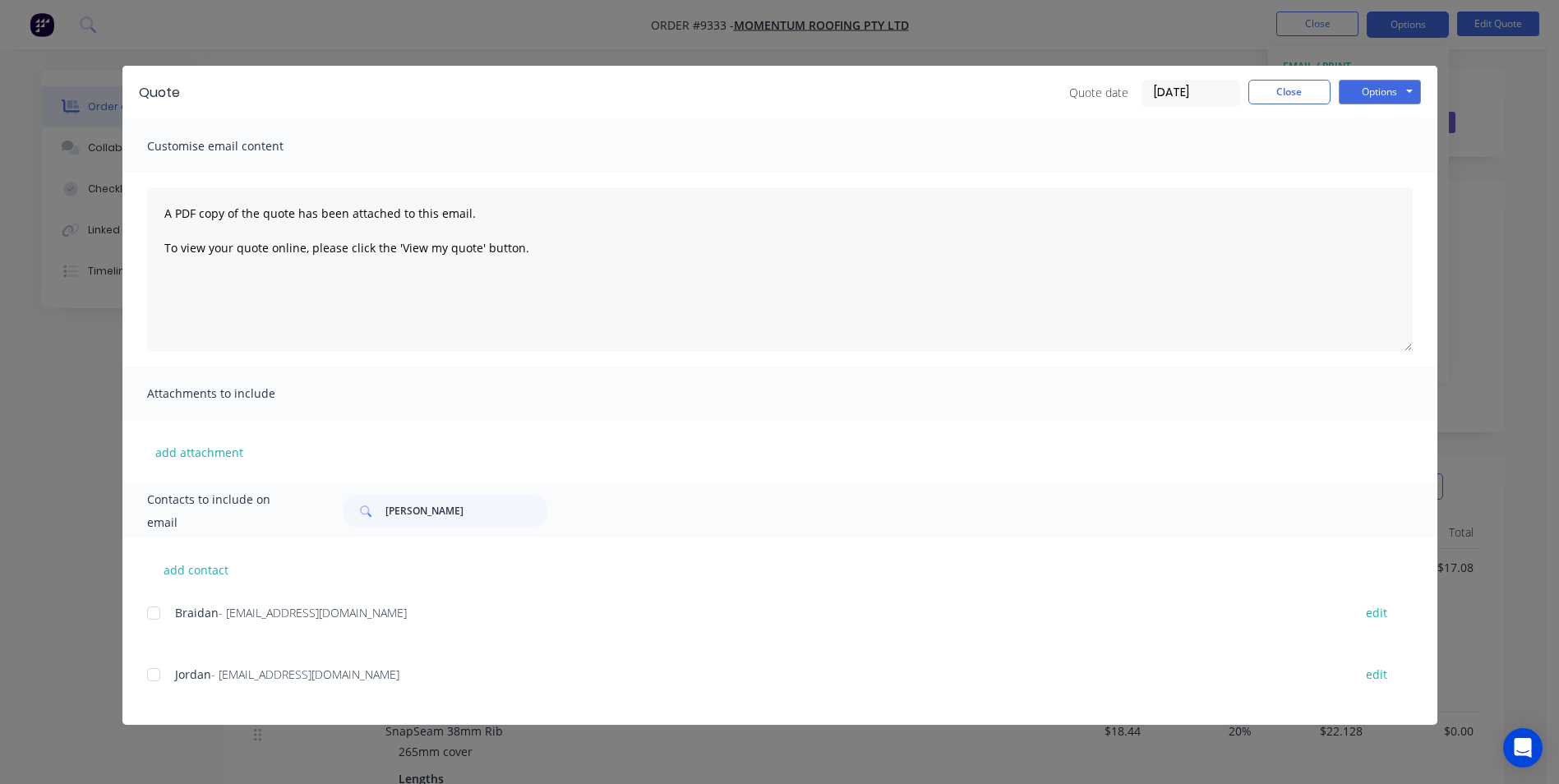
click at [154, 676] on div at bounding box center [154, 674] width 33 height 33
click at [1368, 93] on button "Options" at bounding box center [1380, 92] width 83 height 25
click at [1366, 174] on button "Email" at bounding box center [1391, 176] width 105 height 28
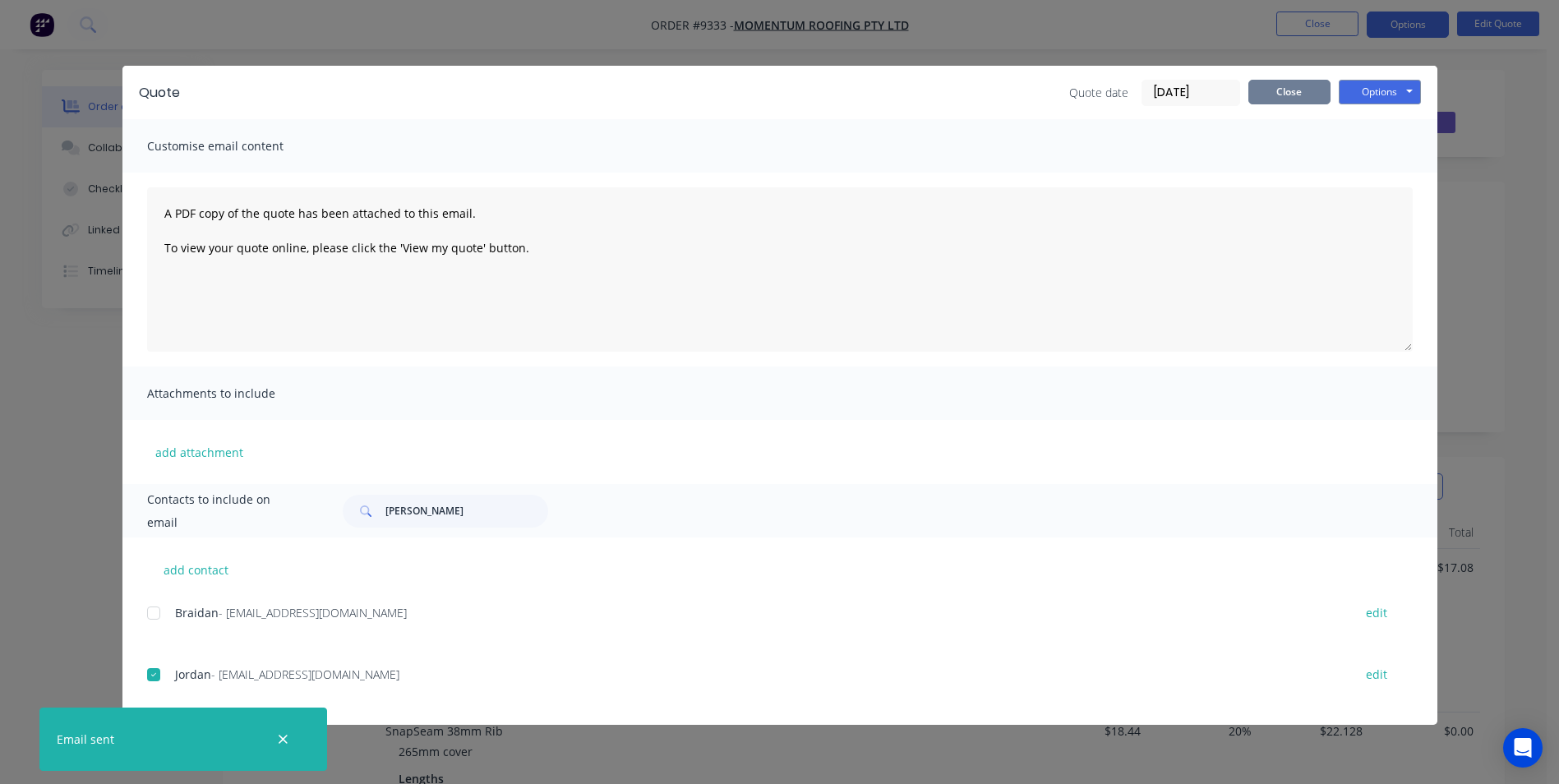
click at [1287, 92] on button "Close" at bounding box center [1289, 92] width 83 height 25
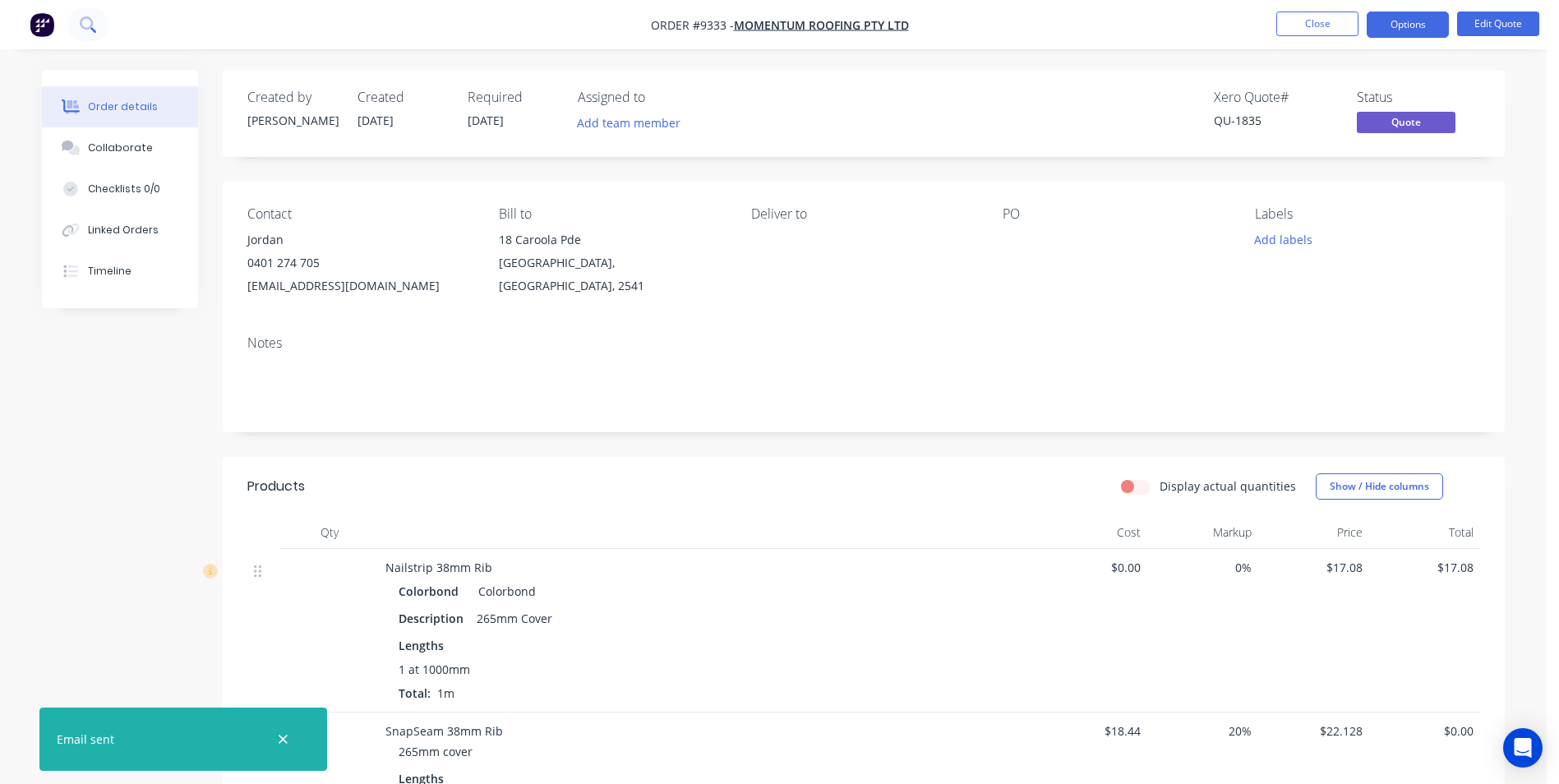
click at [88, 18] on icon at bounding box center [86, 23] width 13 height 13
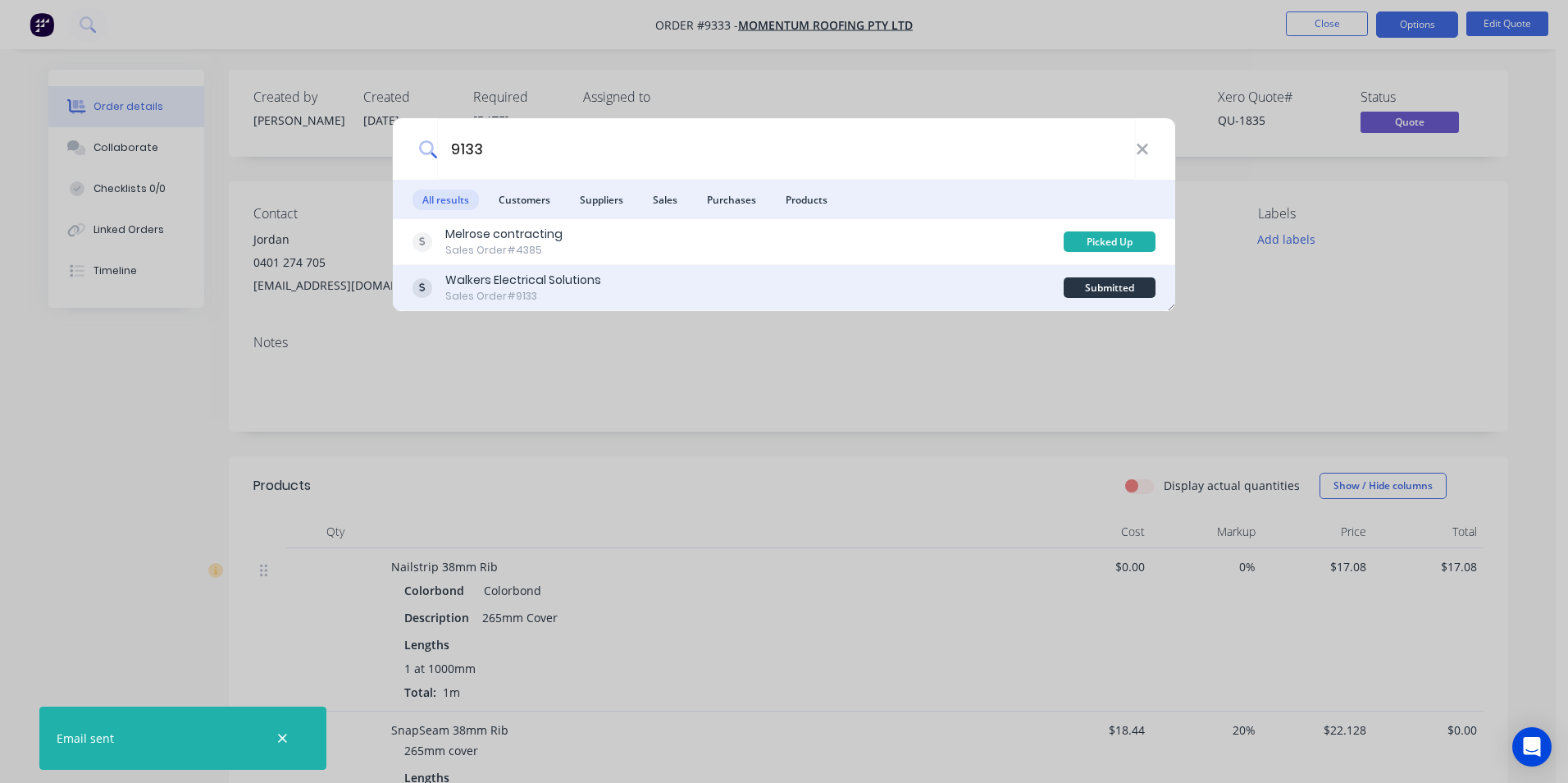
type input "9133"
click at [772, 275] on div "Walkers Electrical Solutions Sales Order #9133" at bounding box center [737, 288] width 651 height 32
